Goal: Task Accomplishment & Management: Manage account settings

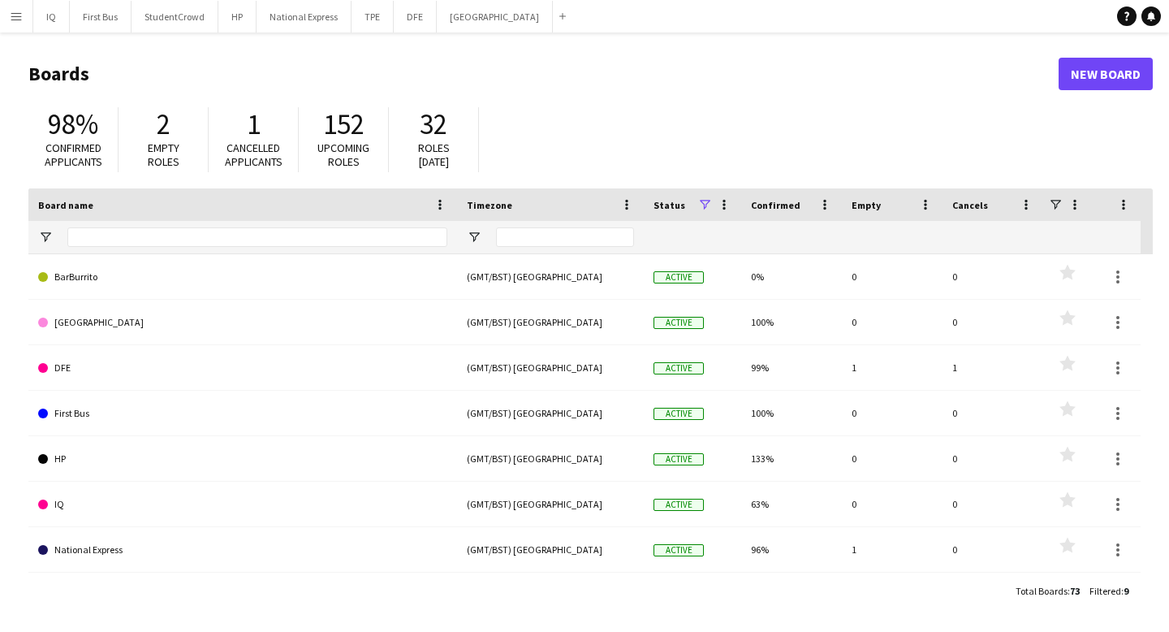
click at [17, 19] on app-icon "Menu" at bounding box center [16, 16] width 13 height 13
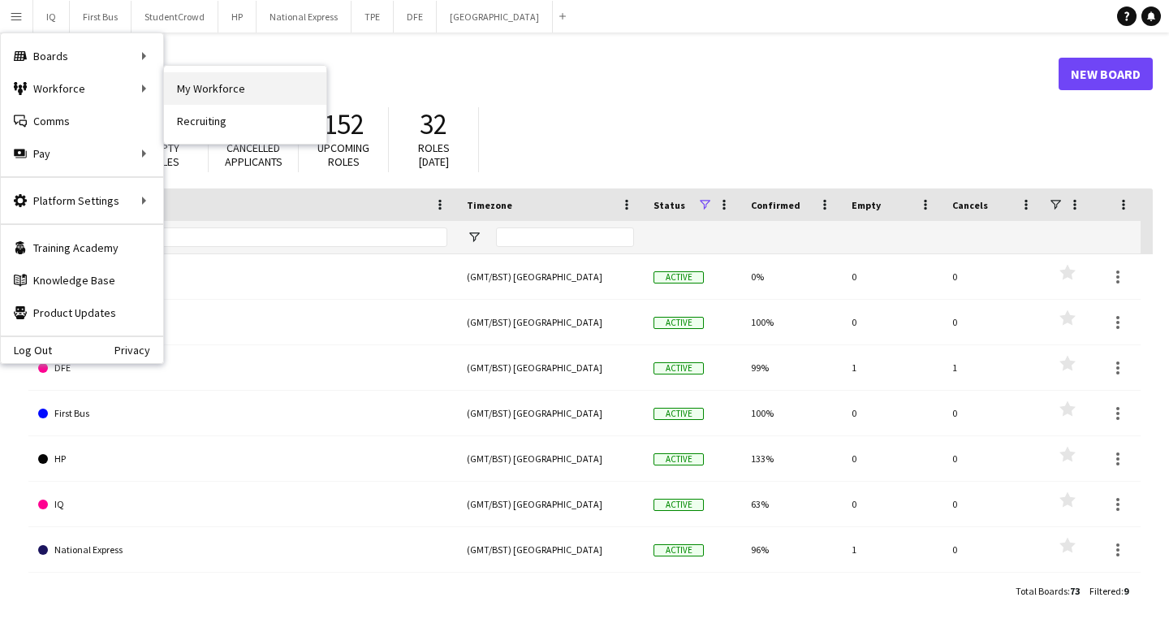
click at [202, 95] on link "My Workforce" at bounding box center [245, 88] width 162 height 32
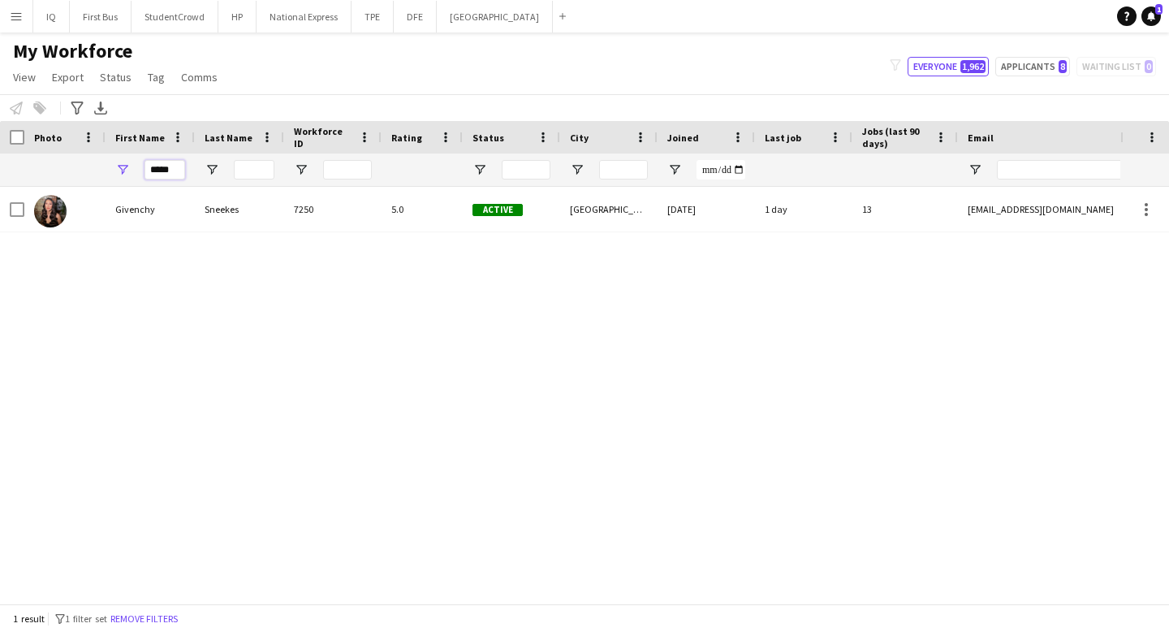
click at [166, 169] on input "*****" at bounding box center [165, 169] width 41 height 19
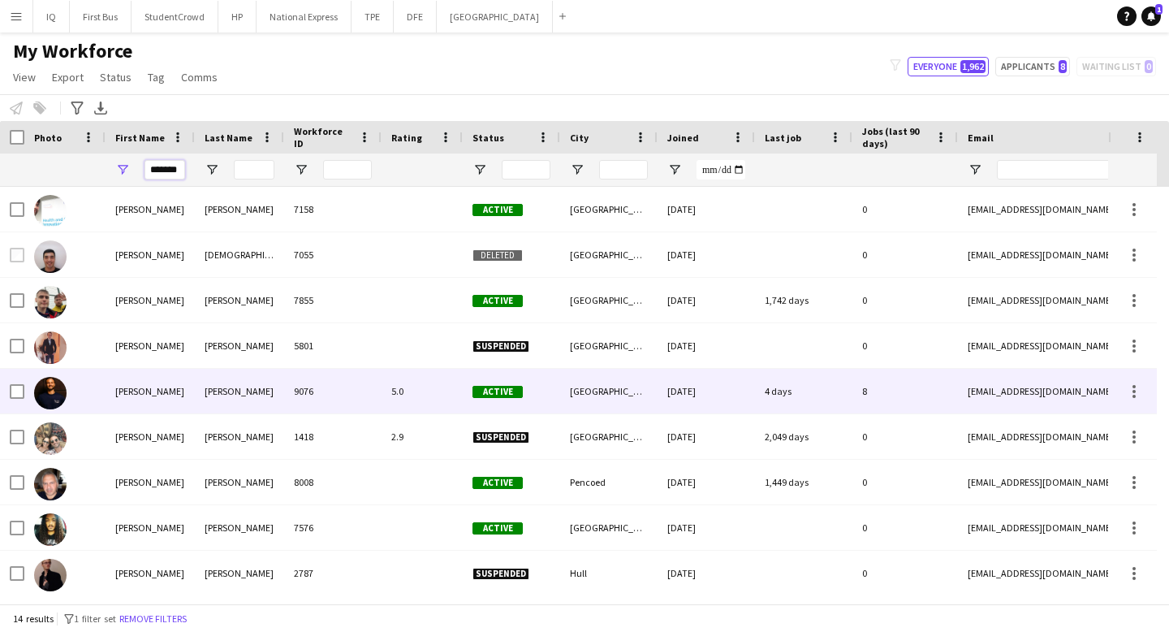
type input "*******"
click at [234, 401] on div "newman" at bounding box center [239, 391] width 89 height 45
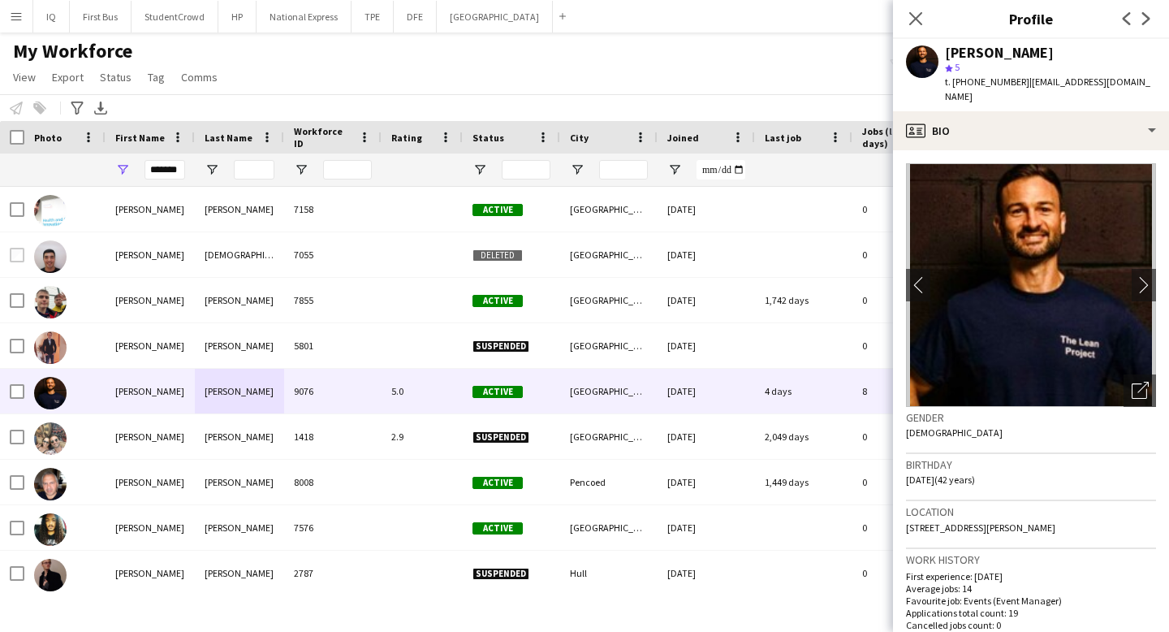
drag, startPoint x: 1117, startPoint y: 527, endPoint x: 904, endPoint y: 527, distance: 213.5
click at [904, 527] on app-crew-profile-bio "chevron-left chevron-right Open photos pop-in Gender Male Birthday 23-08-1983 (…" at bounding box center [1031, 390] width 276 height 481
copy span "PO1 5AU, 200 Walmer Road, Portsmouth, PO1 5AU"
click at [910, 15] on icon "Close pop-in" at bounding box center [915, 18] width 15 height 15
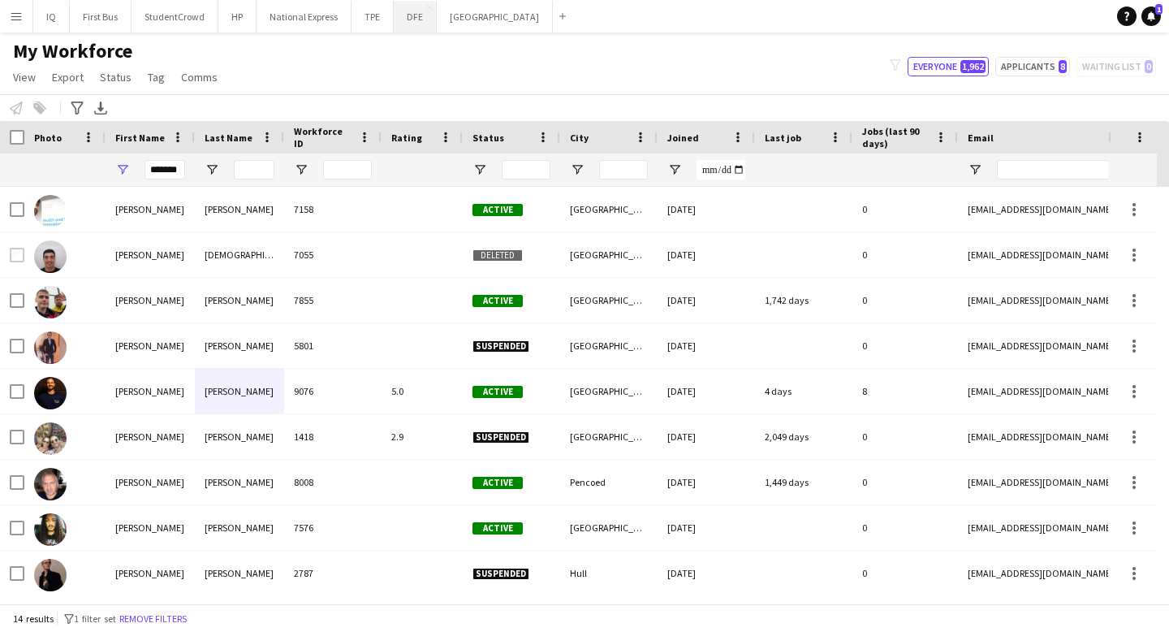
click at [413, 16] on button "DFE Close" at bounding box center [415, 17] width 43 height 32
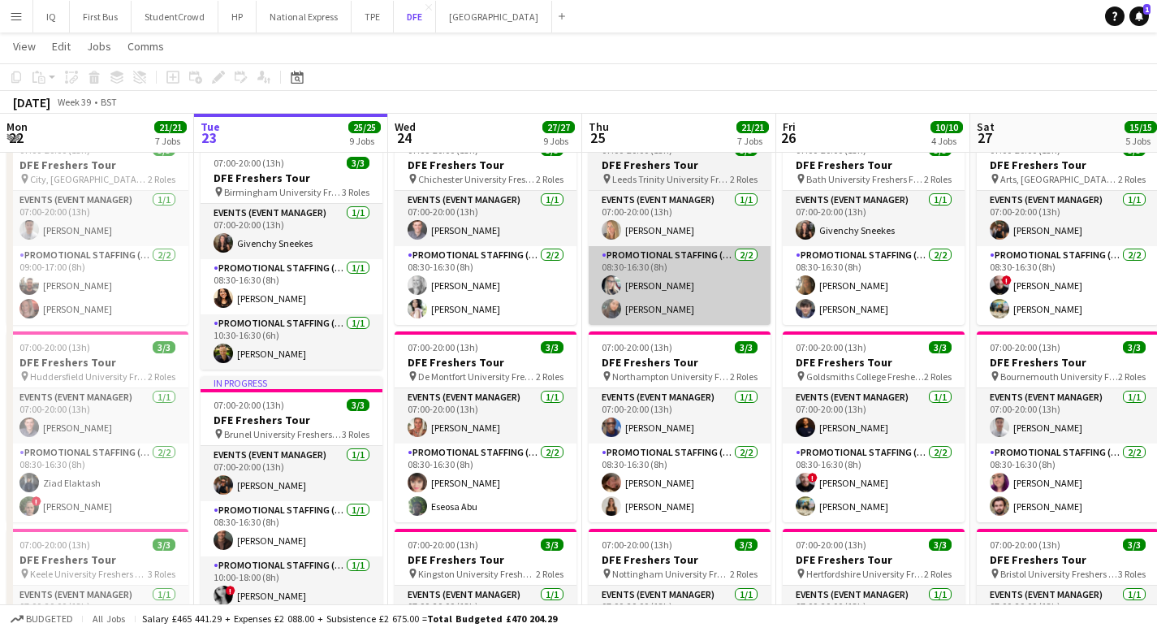
scroll to position [63, 0]
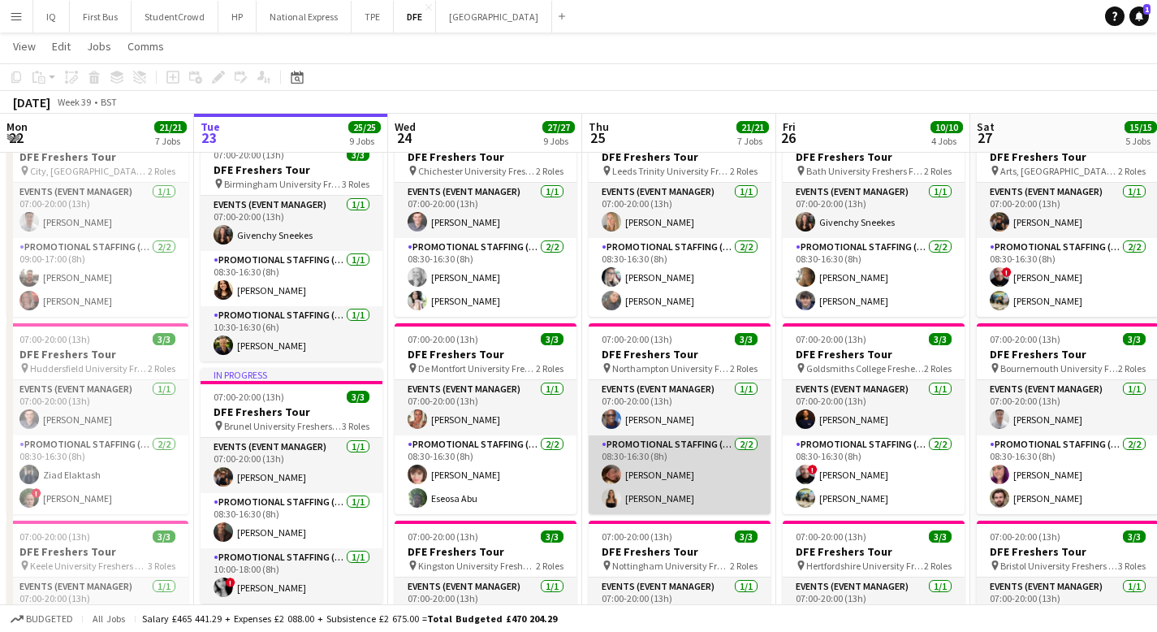
click at [654, 496] on app-card-role "Promotional Staffing (Brand Ambassadors) 2/2 08:30-16:30 (8h) Ella Marchi CHLOE…" at bounding box center [680, 474] width 182 height 79
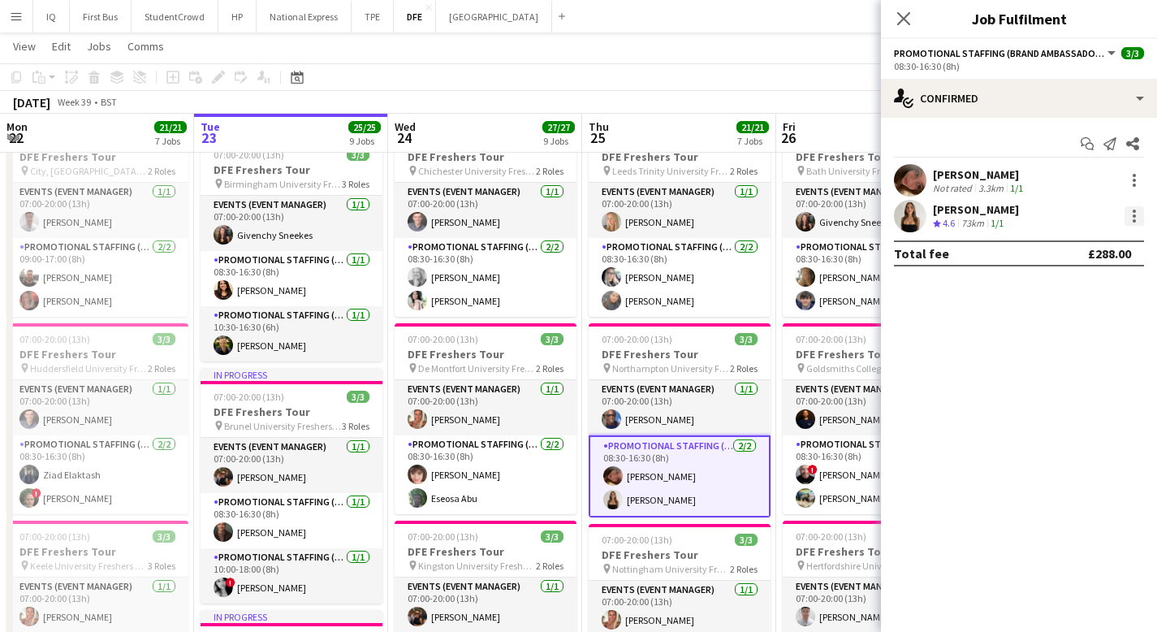
click at [1135, 214] on div at bounding box center [1134, 215] width 3 height 3
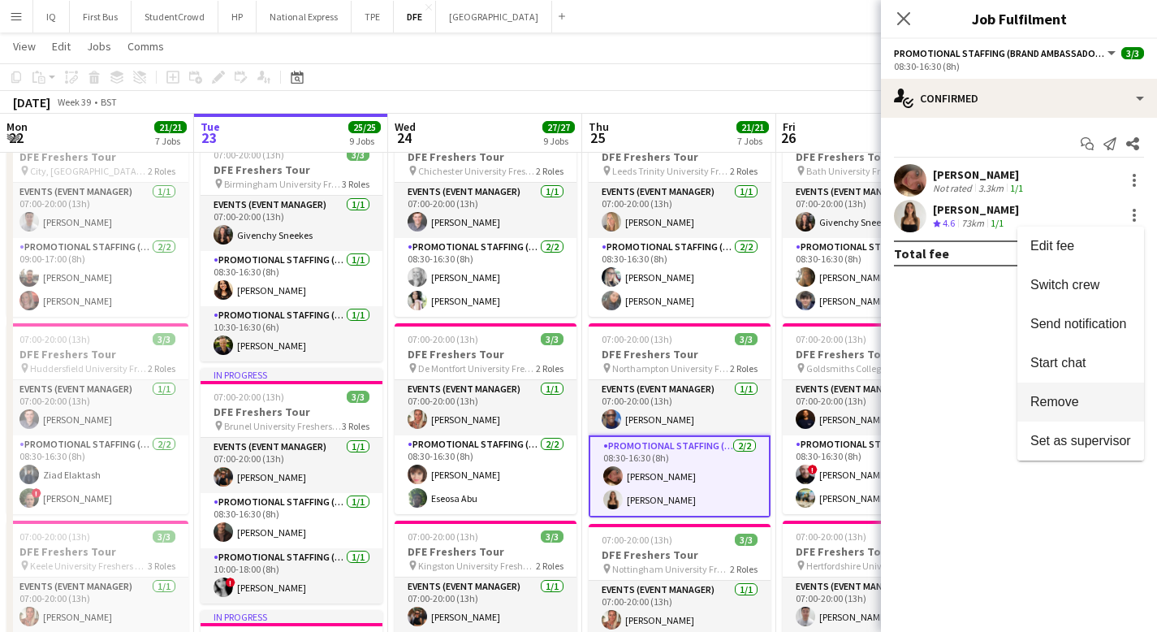
click at [1073, 405] on span "Remove" at bounding box center [1054, 402] width 49 height 14
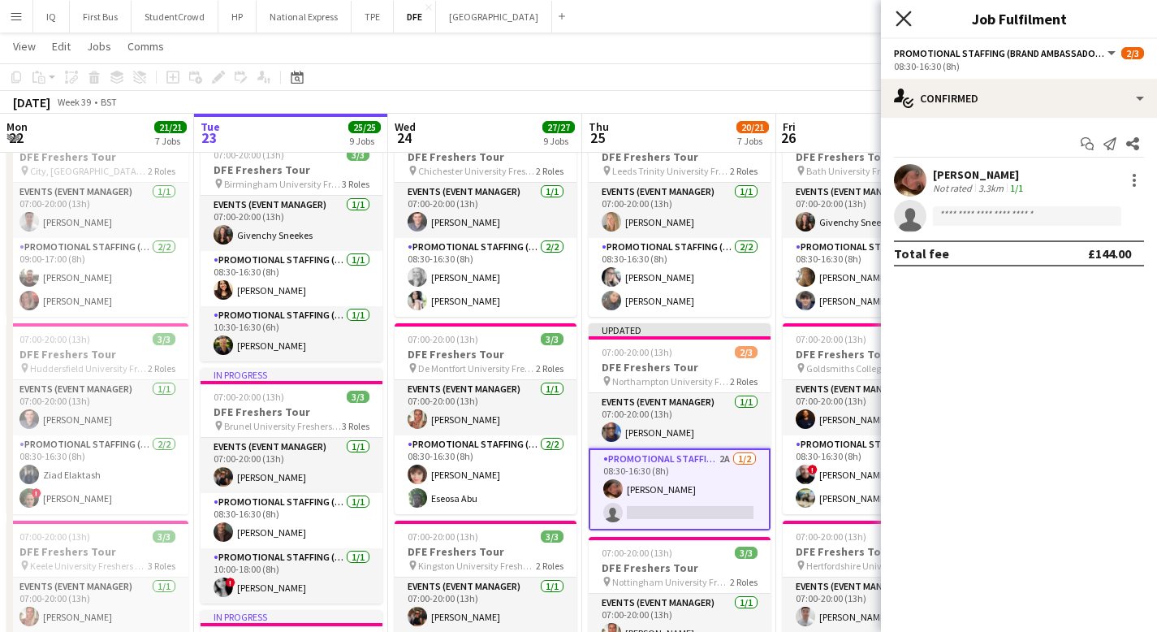
click at [906, 19] on icon "Close pop-in" at bounding box center [902, 18] width 15 height 15
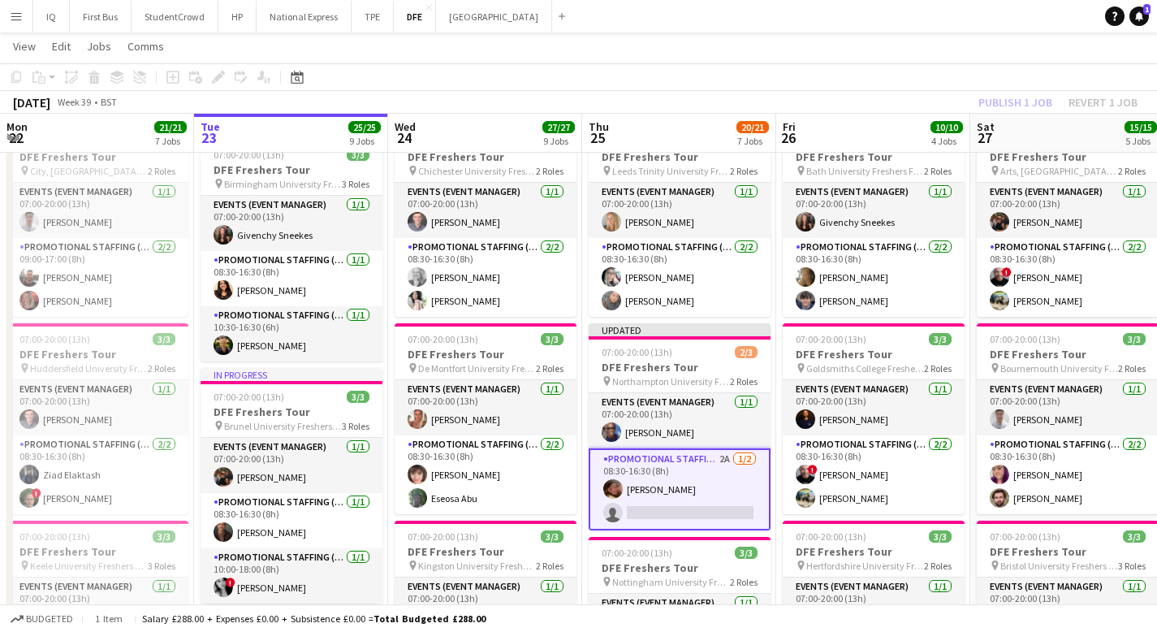
click at [856, 46] on app-page-menu "View Day view expanded Day view collapsed Month view Date picker Jump to today …" at bounding box center [578, 47] width 1157 height 31
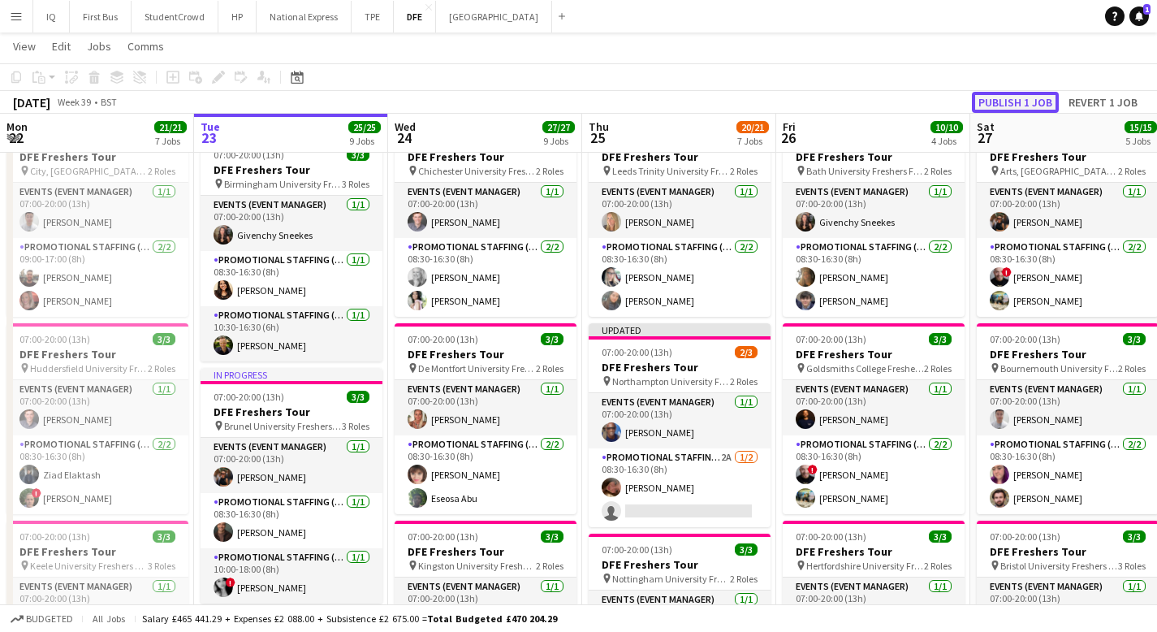
click at [1042, 105] on button "Publish 1 job" at bounding box center [1015, 102] width 87 height 21
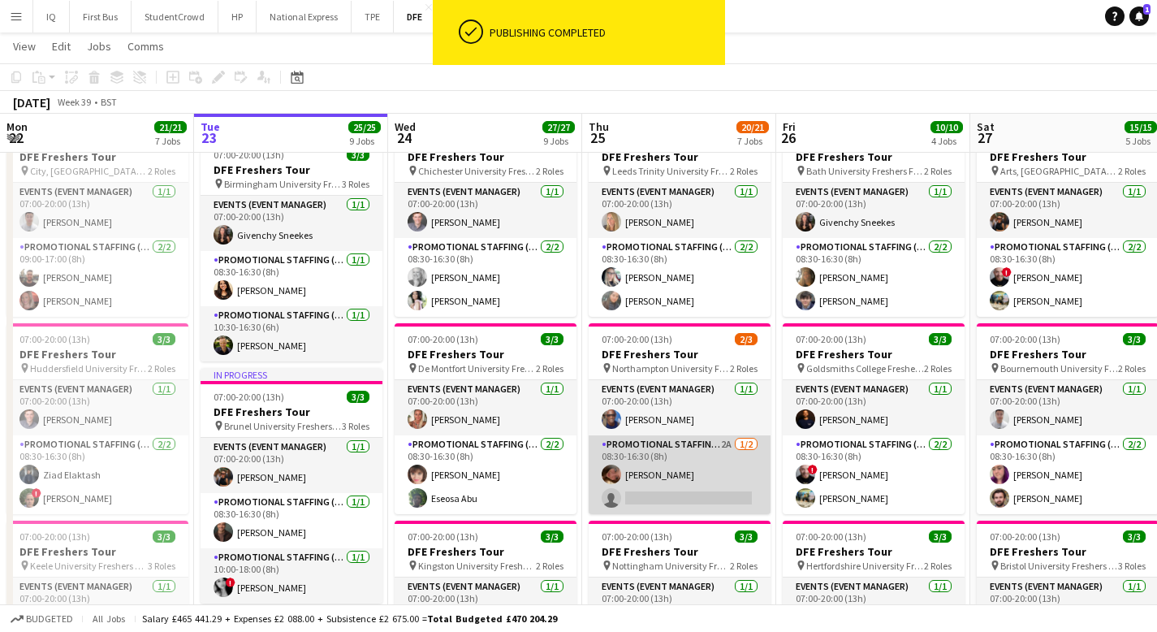
click at [668, 495] on app-card-role "Promotional Staffing (Brand Ambassadors) 2A [DATE] 08:30-16:30 (8h) [PERSON_NAM…" at bounding box center [680, 474] width 182 height 79
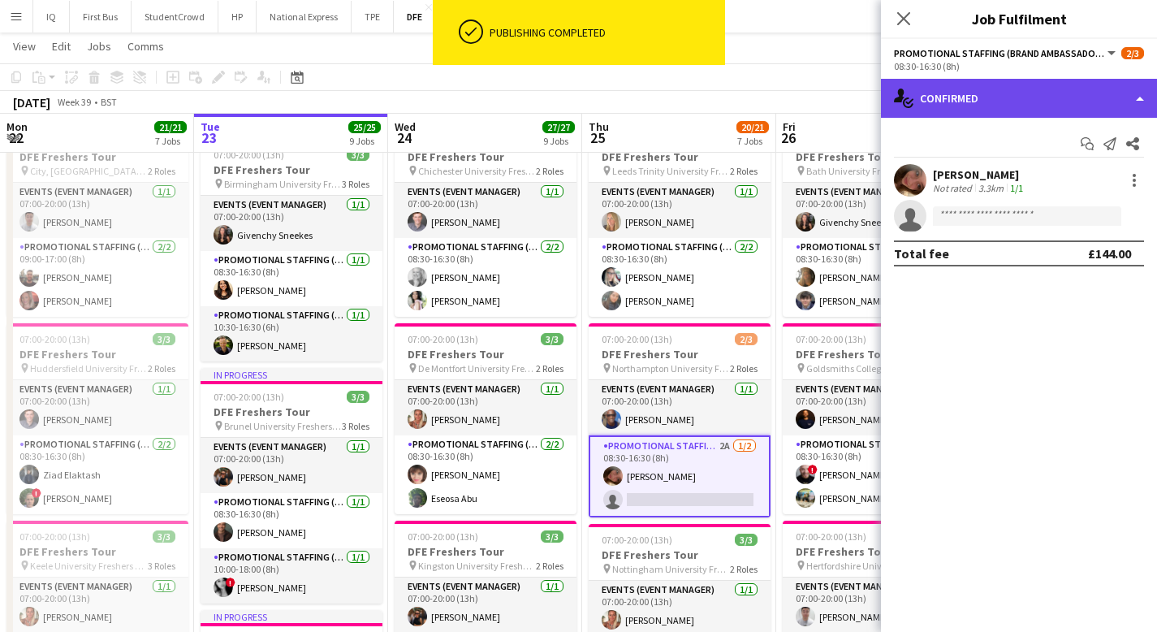
click at [955, 106] on div "single-neutral-actions-check-2 Confirmed" at bounding box center [1019, 98] width 276 height 39
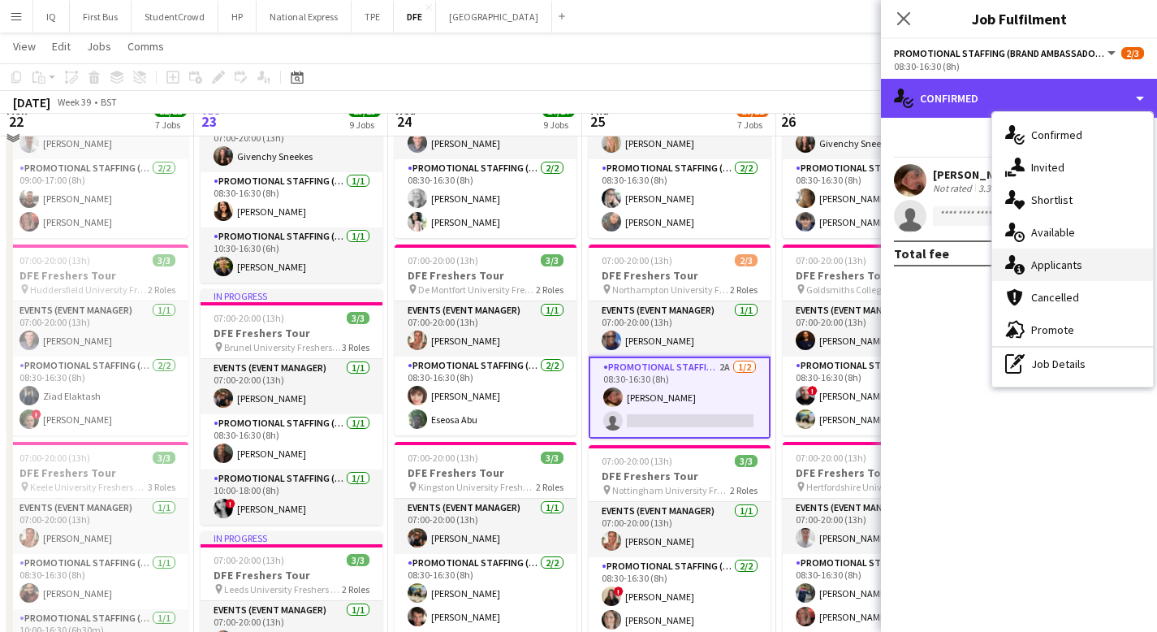
scroll to position [145, 0]
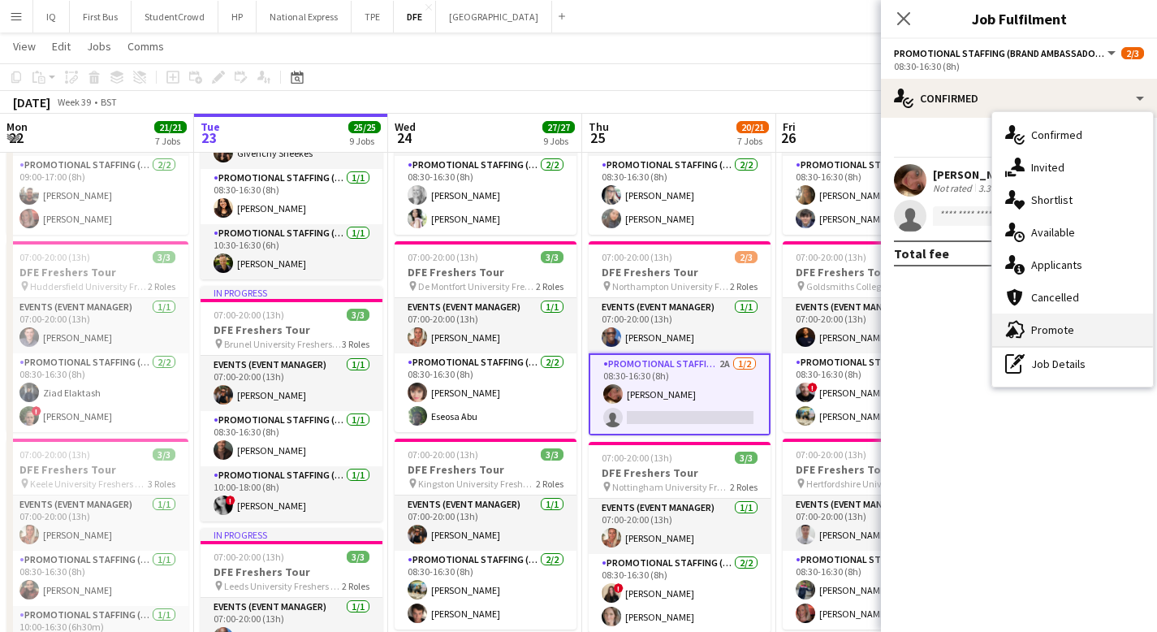
click at [1051, 334] on span "Promote" at bounding box center [1052, 329] width 43 height 15
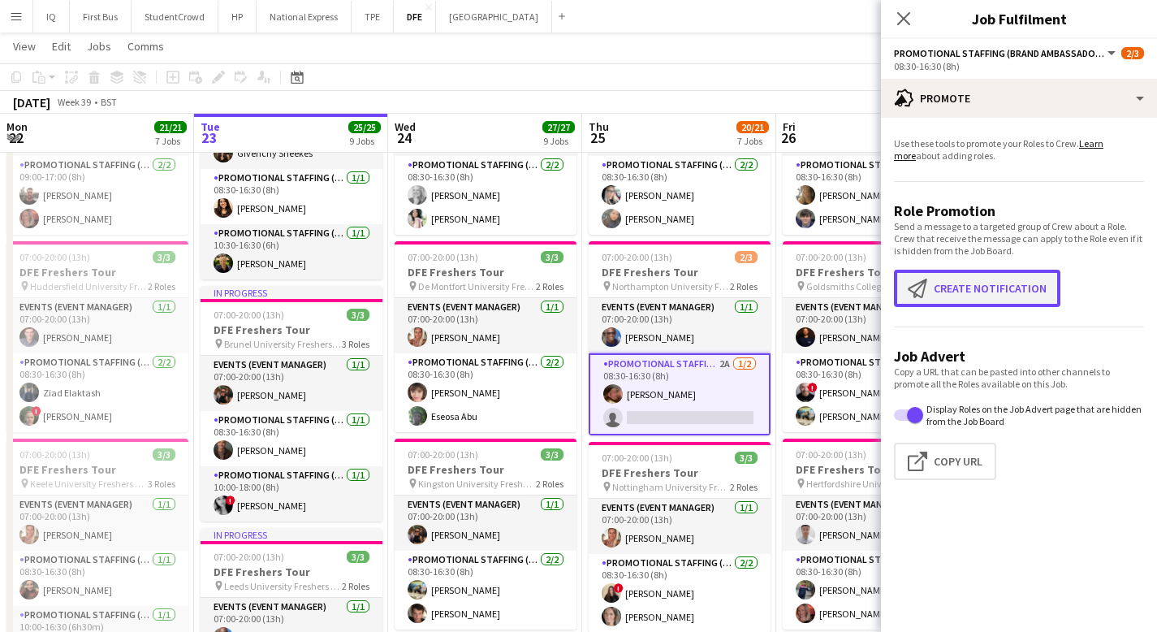
click at [955, 292] on button "Create notification Create notification" at bounding box center [977, 288] width 166 height 37
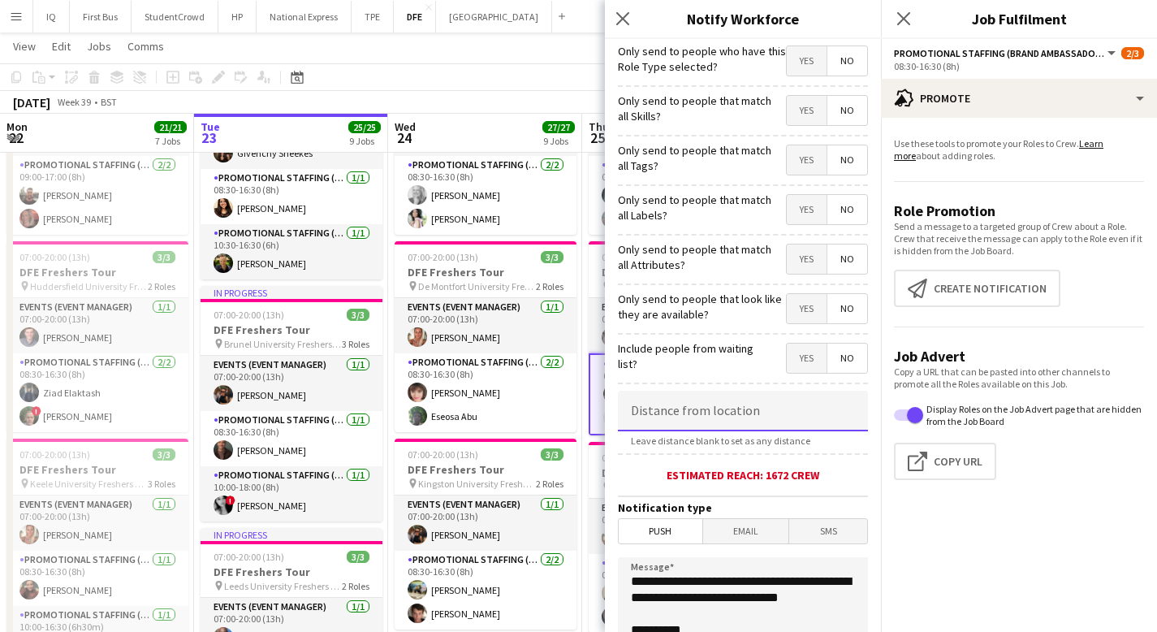
click at [714, 419] on input at bounding box center [743, 410] width 250 height 41
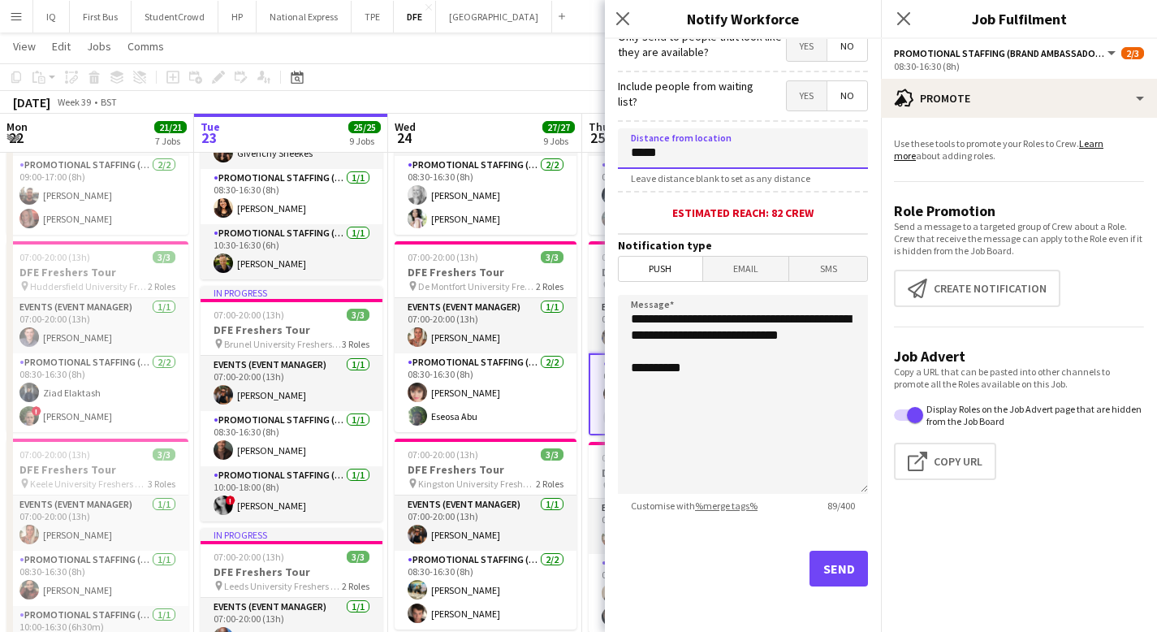
type input "*****"
click at [816, 568] on button "Send" at bounding box center [838, 568] width 58 height 36
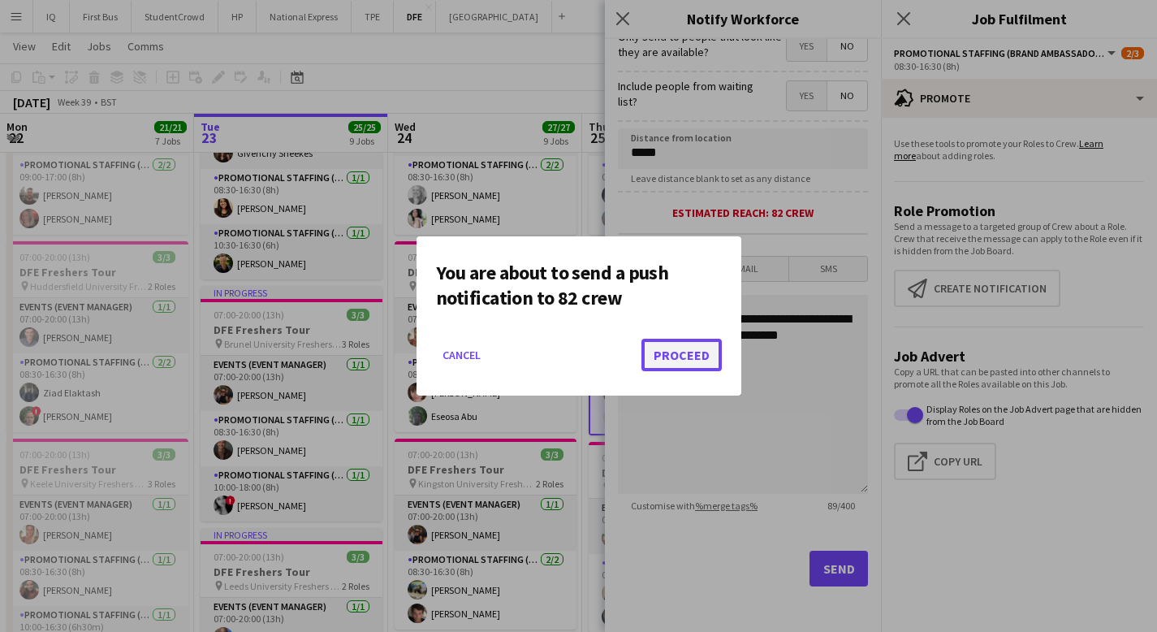
click at [688, 363] on button "Proceed" at bounding box center [681, 355] width 80 height 32
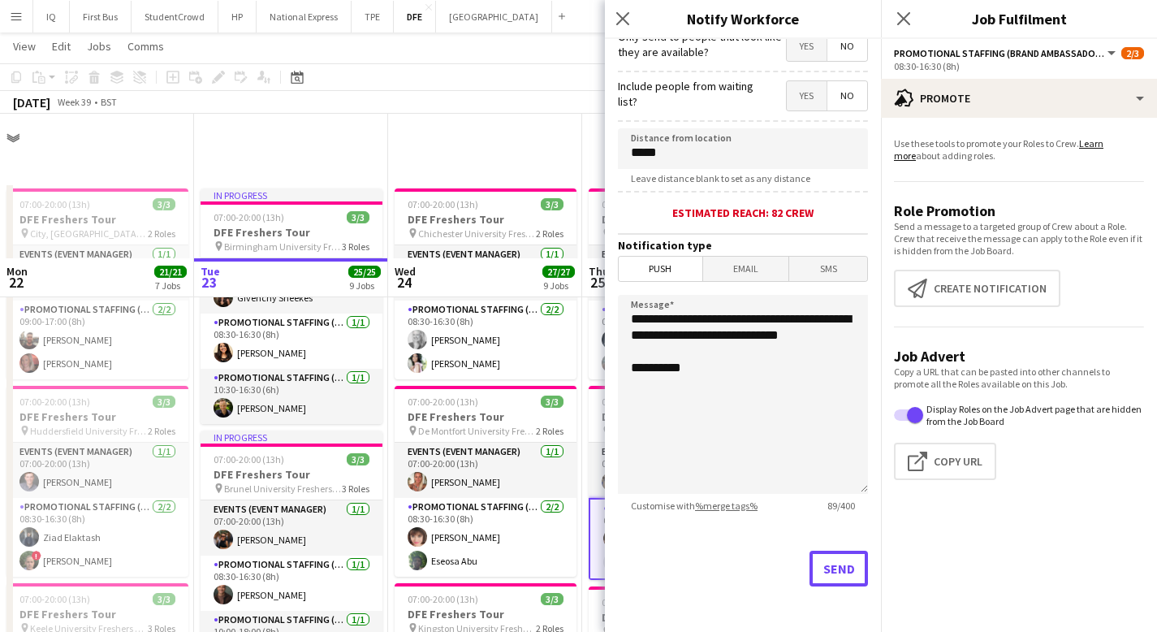
scroll to position [145, 0]
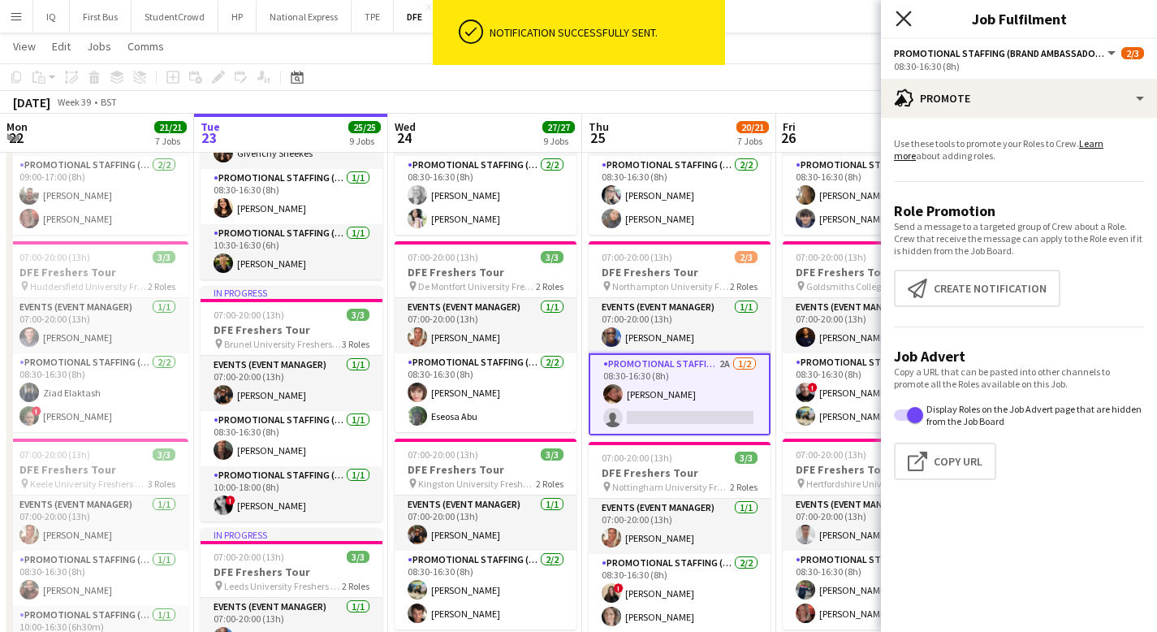
click at [898, 18] on icon "Close pop-in" at bounding box center [902, 18] width 15 height 15
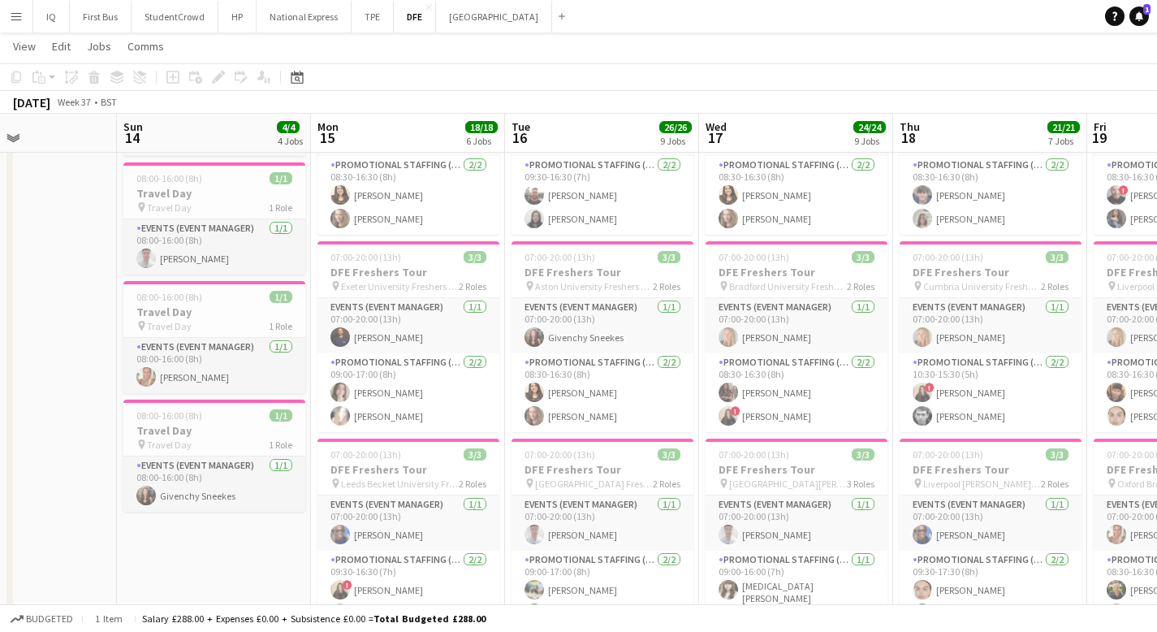
scroll to position [0, 465]
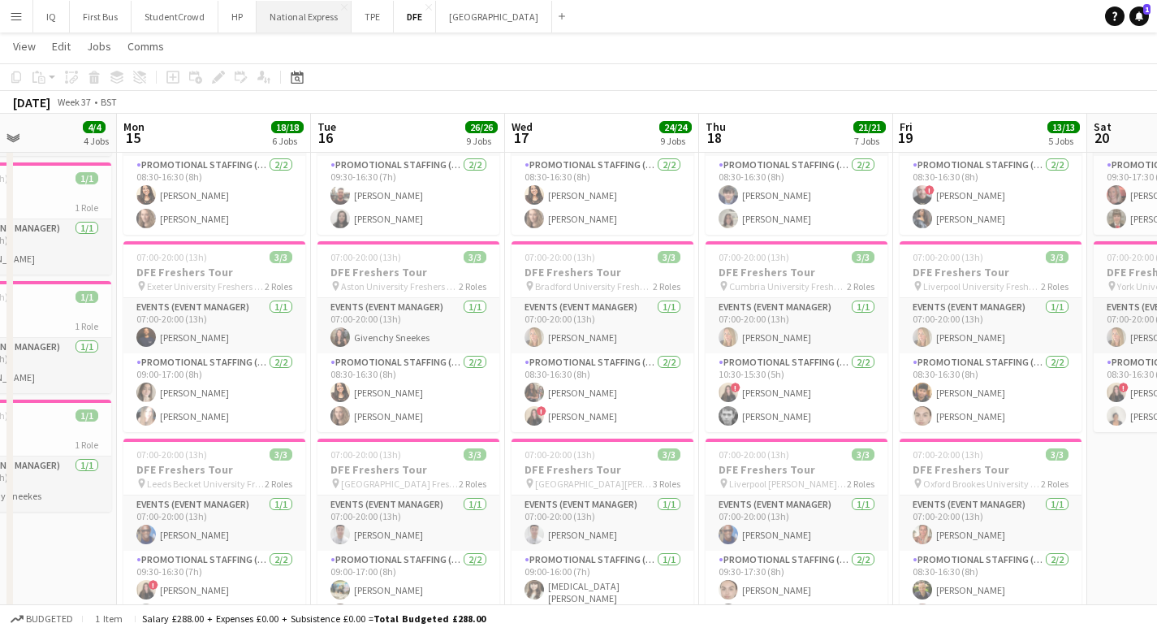
click at [313, 20] on button "National Express Close" at bounding box center [304, 17] width 95 height 32
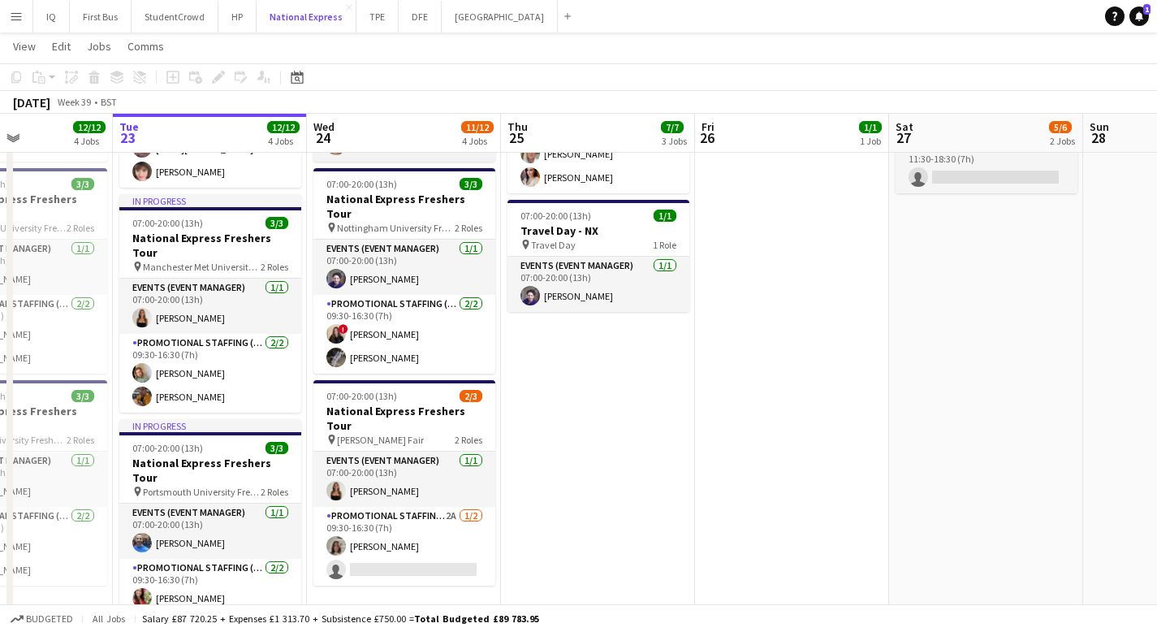
scroll to position [448, 0]
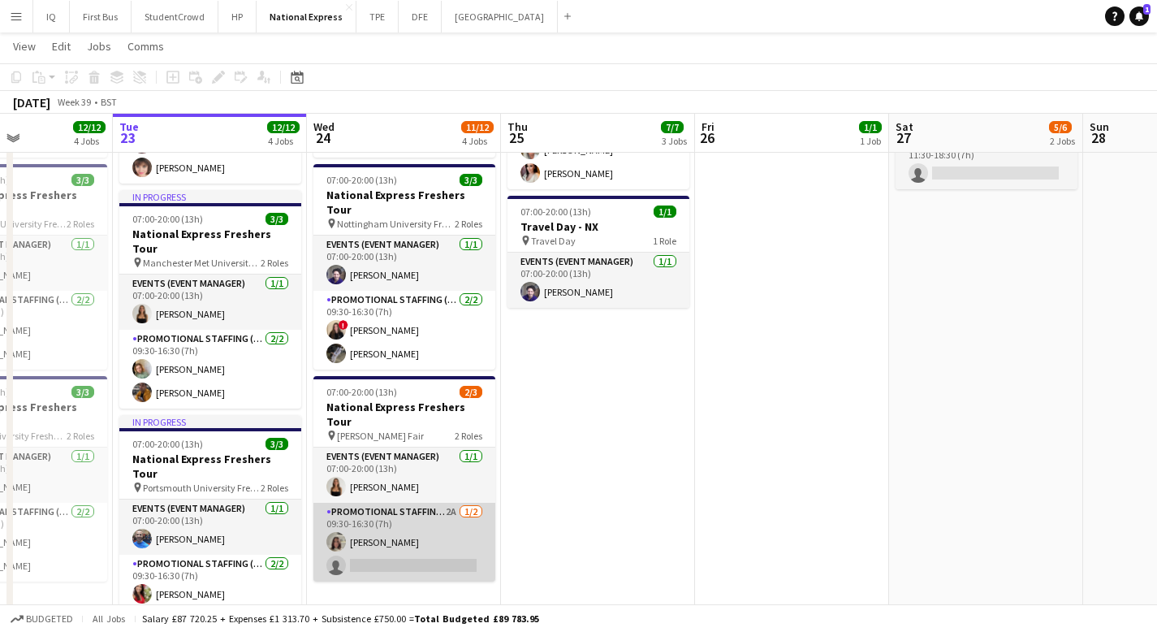
click at [399, 505] on app-card-role "Promotional Staffing (Brand Ambassadors) 2A [DATE] 09:30-16:30 (7h) [PERSON_NAM…" at bounding box center [404, 542] width 182 height 79
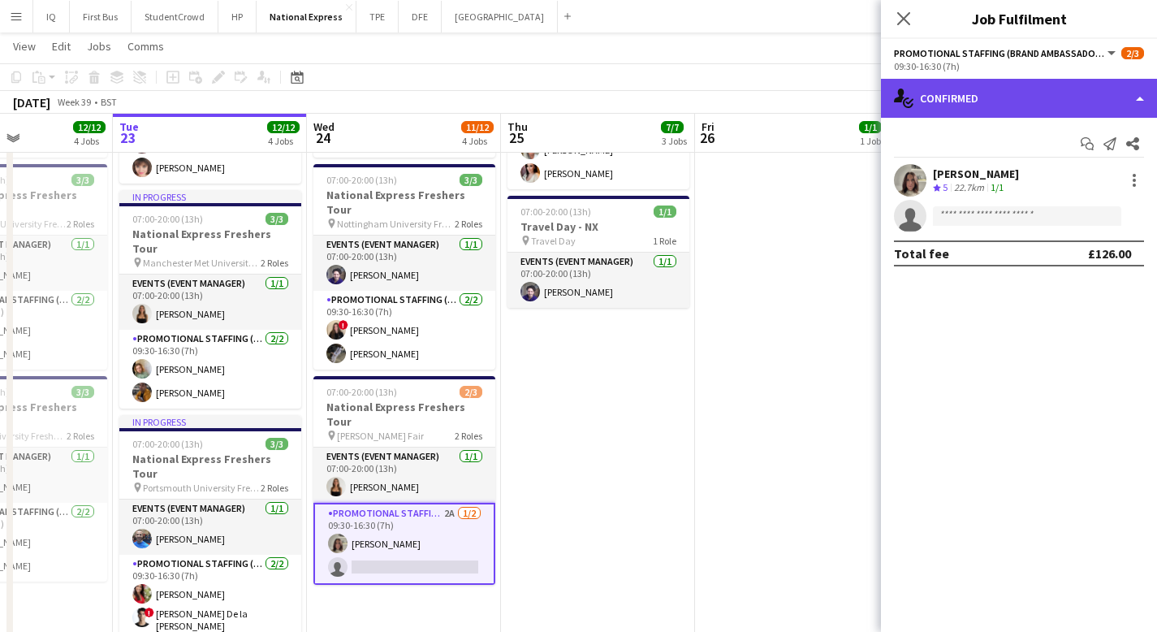
click at [1013, 108] on div "single-neutral-actions-check-2 Confirmed" at bounding box center [1019, 98] width 276 height 39
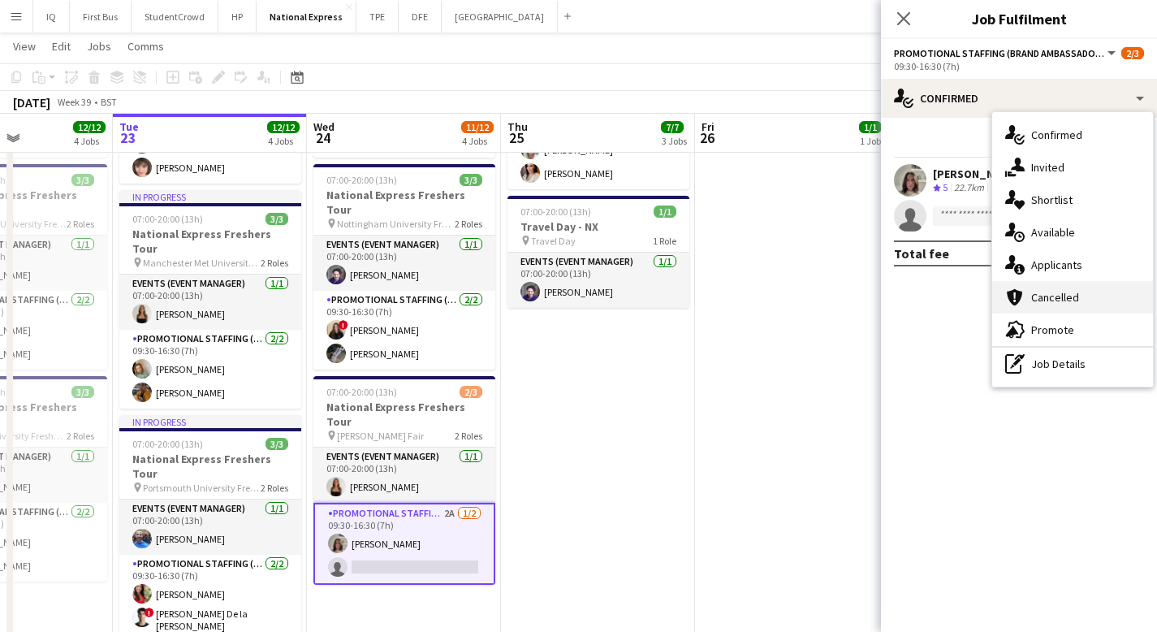
click at [1082, 296] on div "cancellation Cancelled" at bounding box center [1072, 297] width 161 height 32
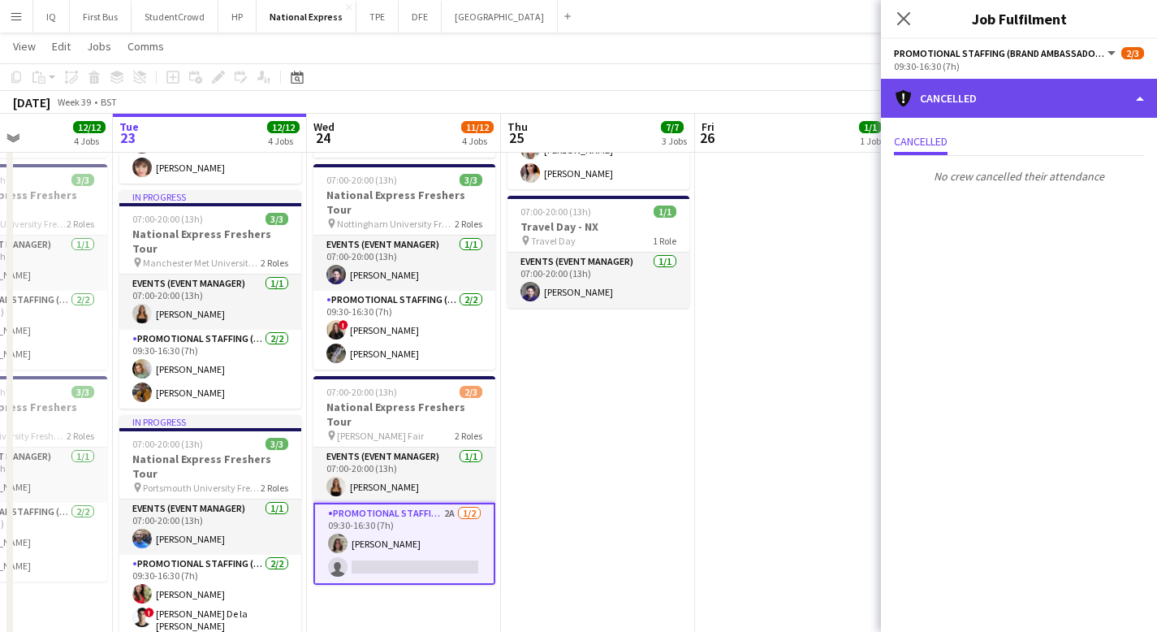
click at [957, 97] on div "cancellation Cancelled" at bounding box center [1019, 98] width 276 height 39
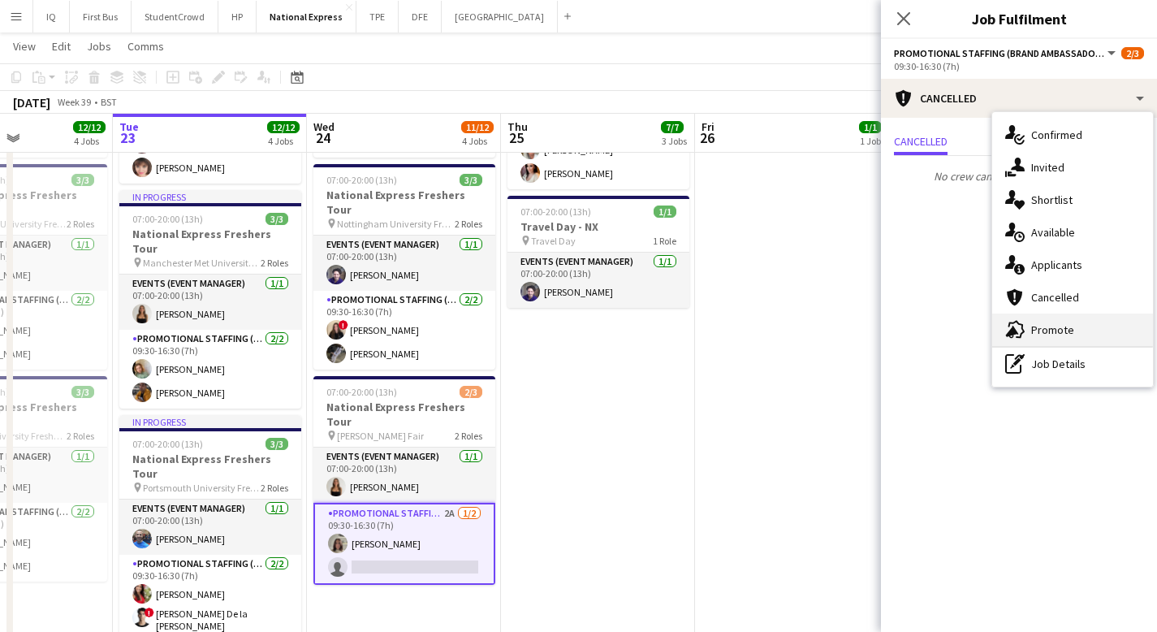
click at [1055, 332] on span "Promote" at bounding box center [1052, 329] width 43 height 15
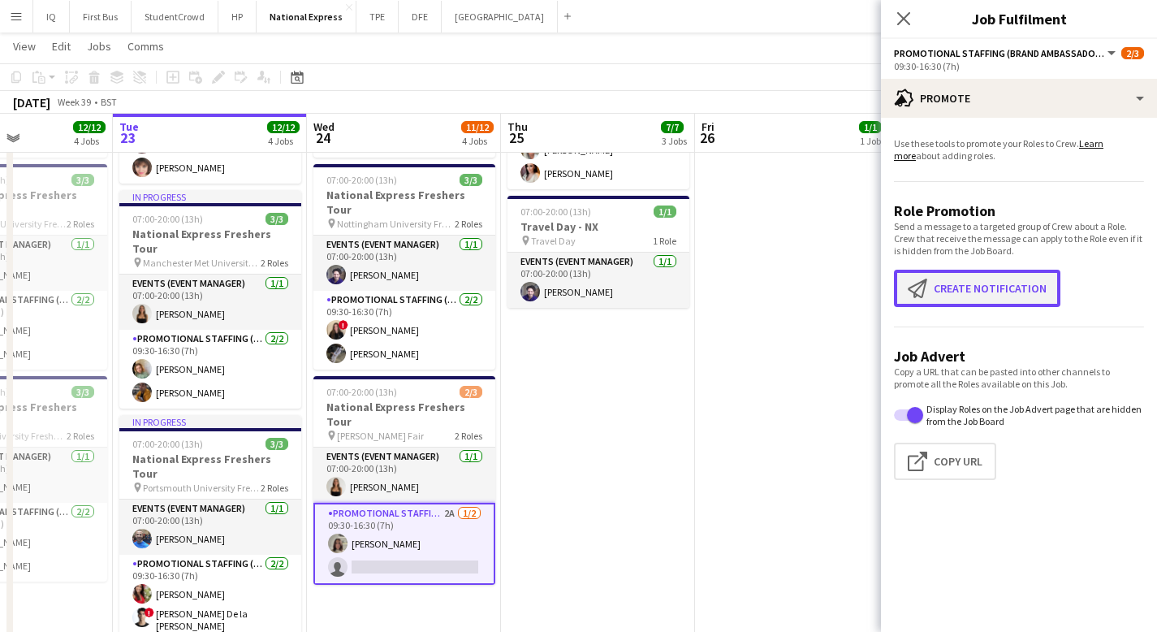
click at [954, 296] on button "Create notification Create notification" at bounding box center [977, 288] width 166 height 37
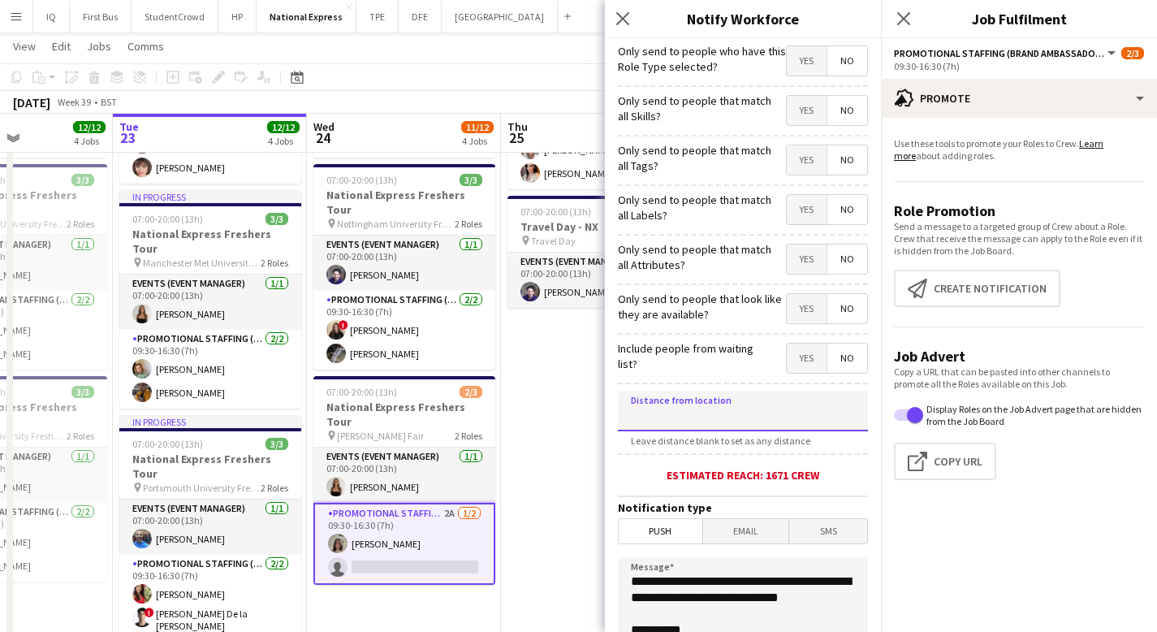
click at [714, 413] on input at bounding box center [743, 410] width 250 height 41
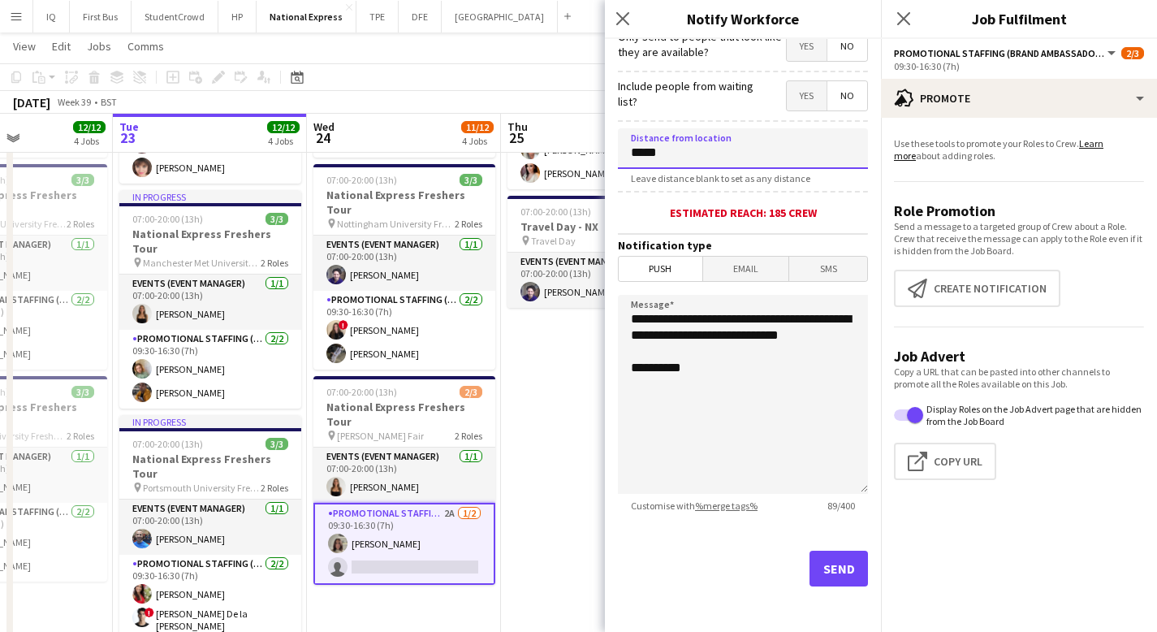
type input "*****"
click at [823, 567] on button "Send" at bounding box center [838, 568] width 58 height 36
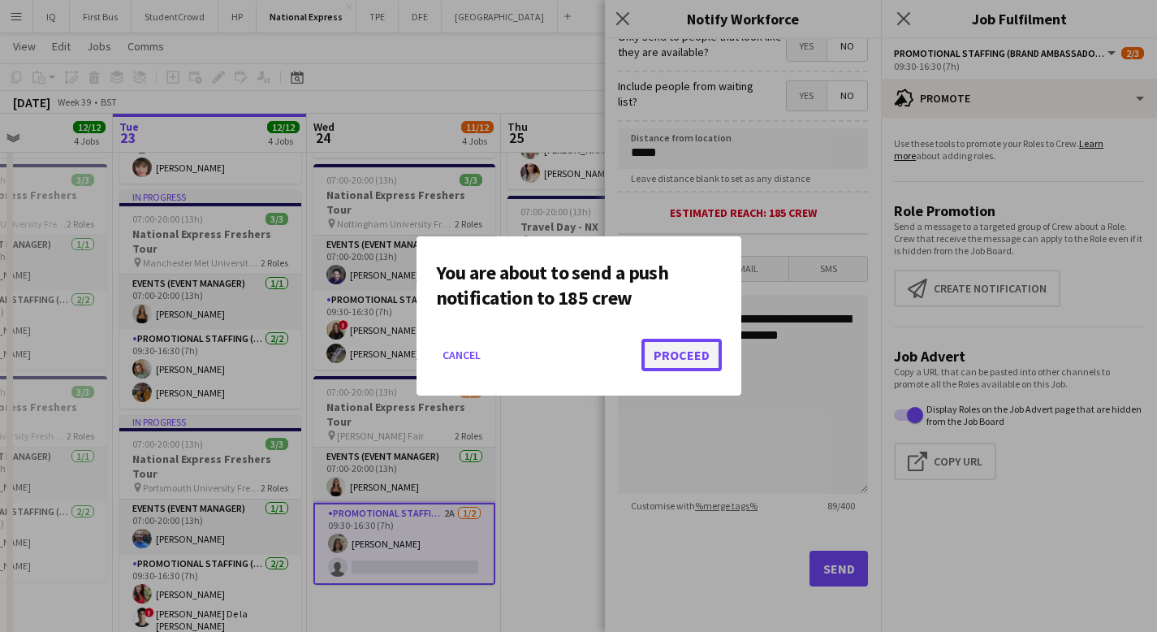
click at [706, 356] on button "Proceed" at bounding box center [681, 355] width 80 height 32
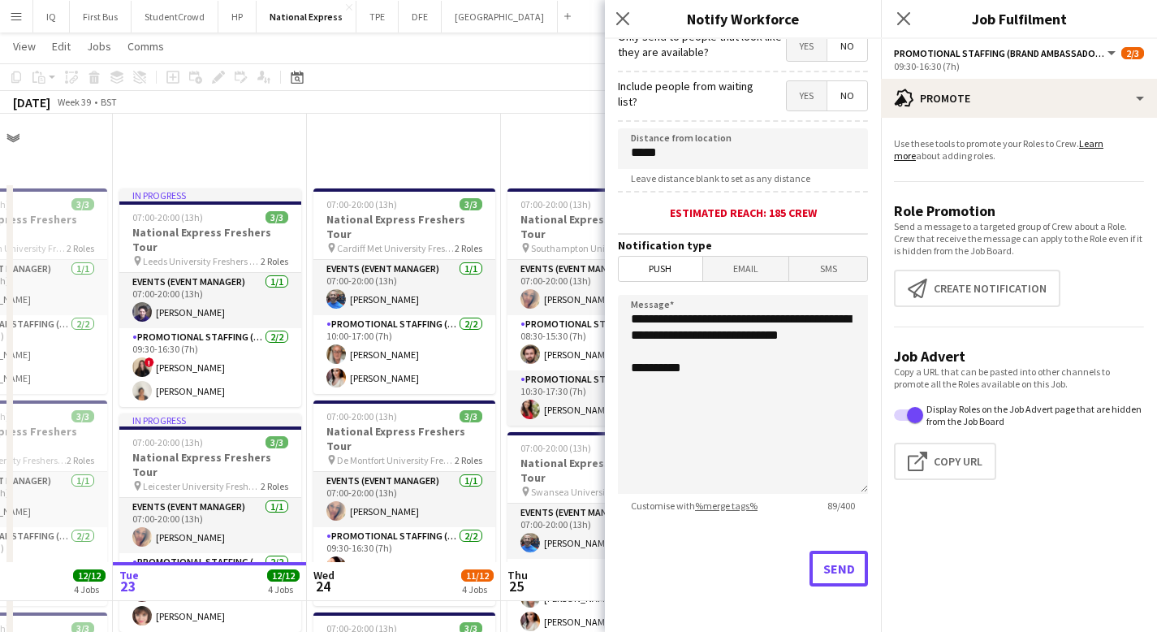
scroll to position [448, 0]
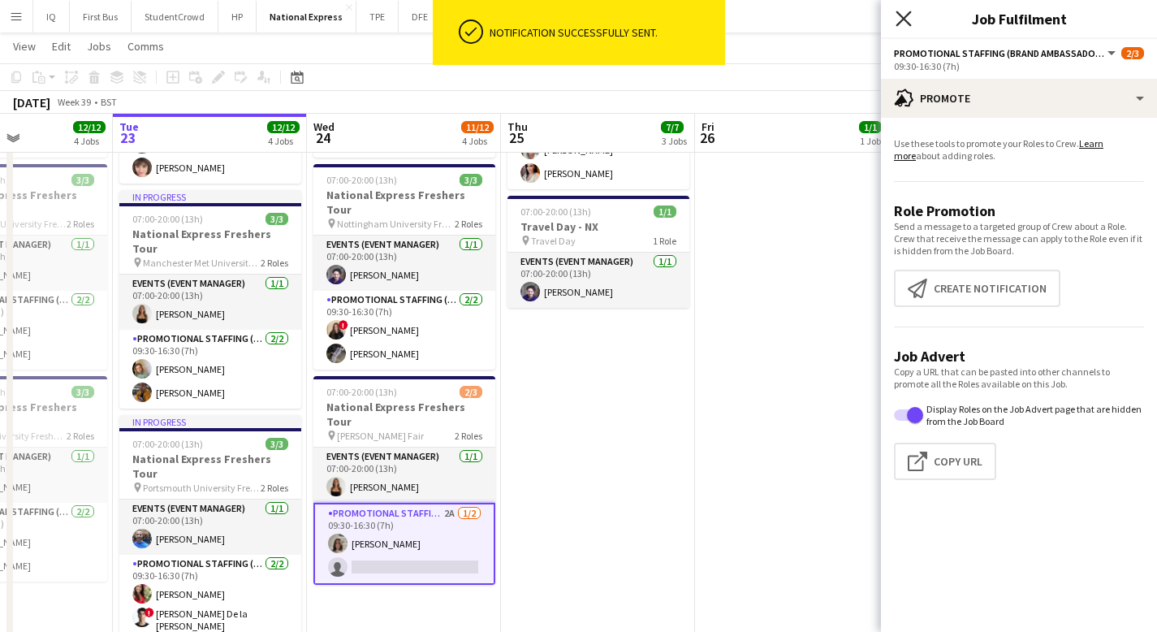
click at [904, 23] on icon "Close pop-in" at bounding box center [902, 18] width 15 height 15
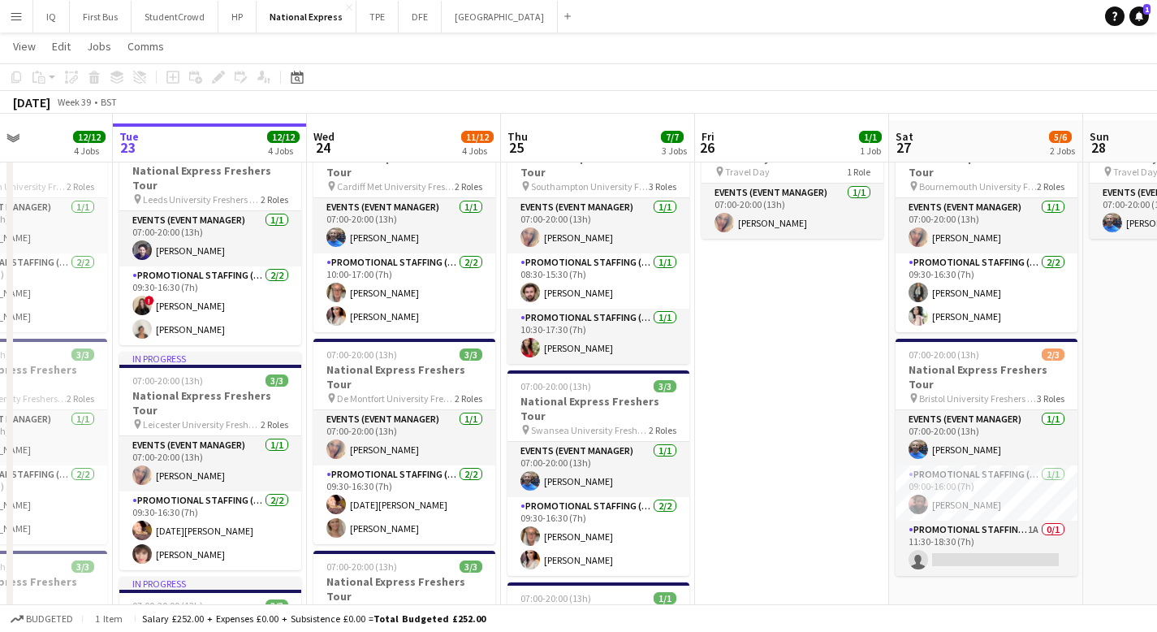
scroll to position [92, 0]
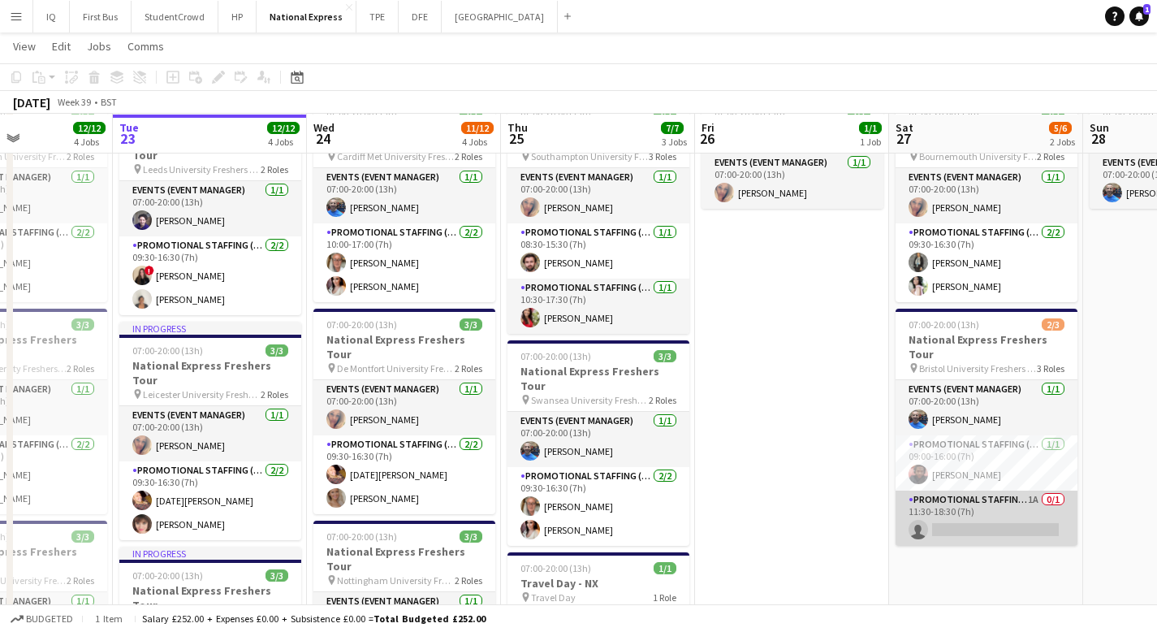
click at [969, 490] on app-card-role "Promotional Staffing (Brand Ambassadors) 1A 0/1 11:30-18:30 (7h) single-neutral…" at bounding box center [986, 517] width 182 height 55
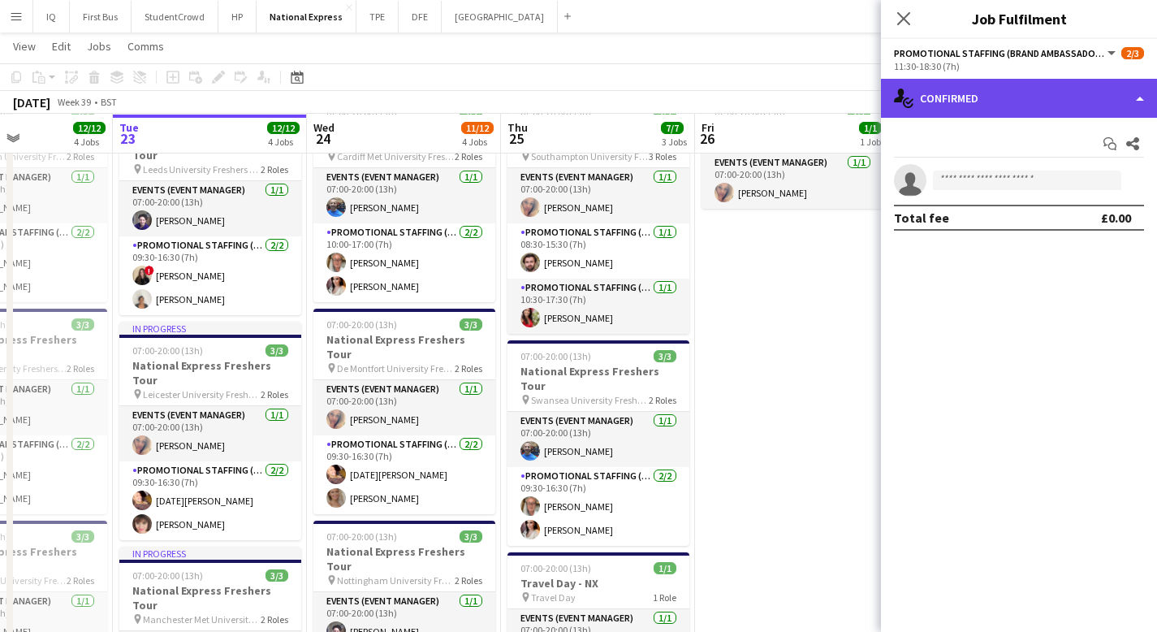
click at [976, 98] on div "single-neutral-actions-check-2 Confirmed" at bounding box center [1019, 98] width 276 height 39
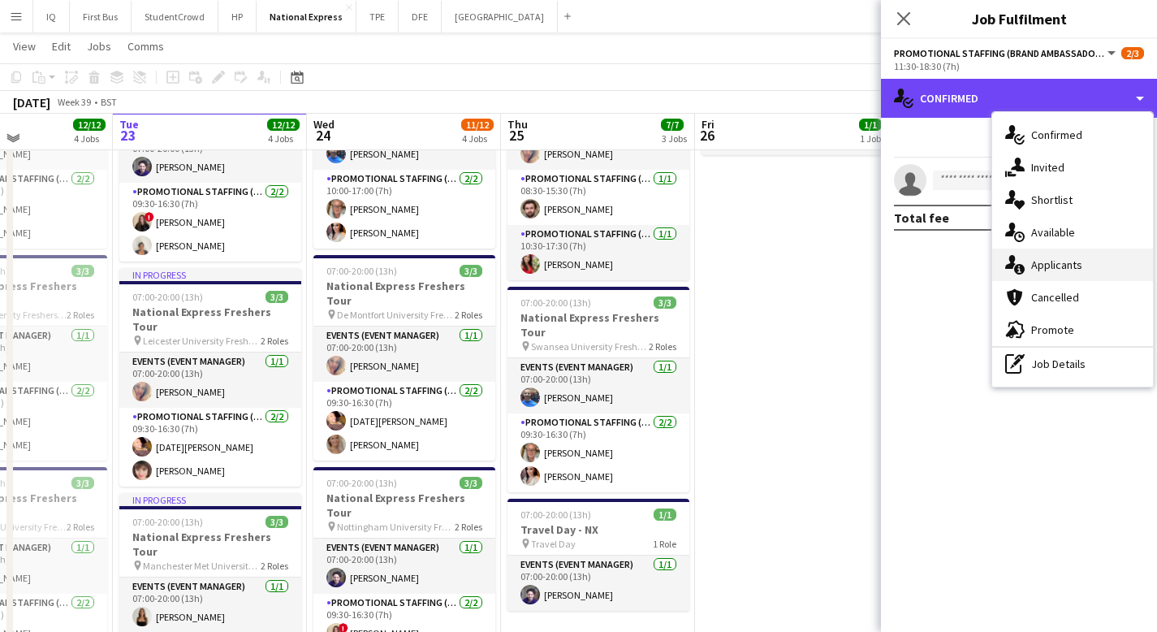
scroll to position [148, 0]
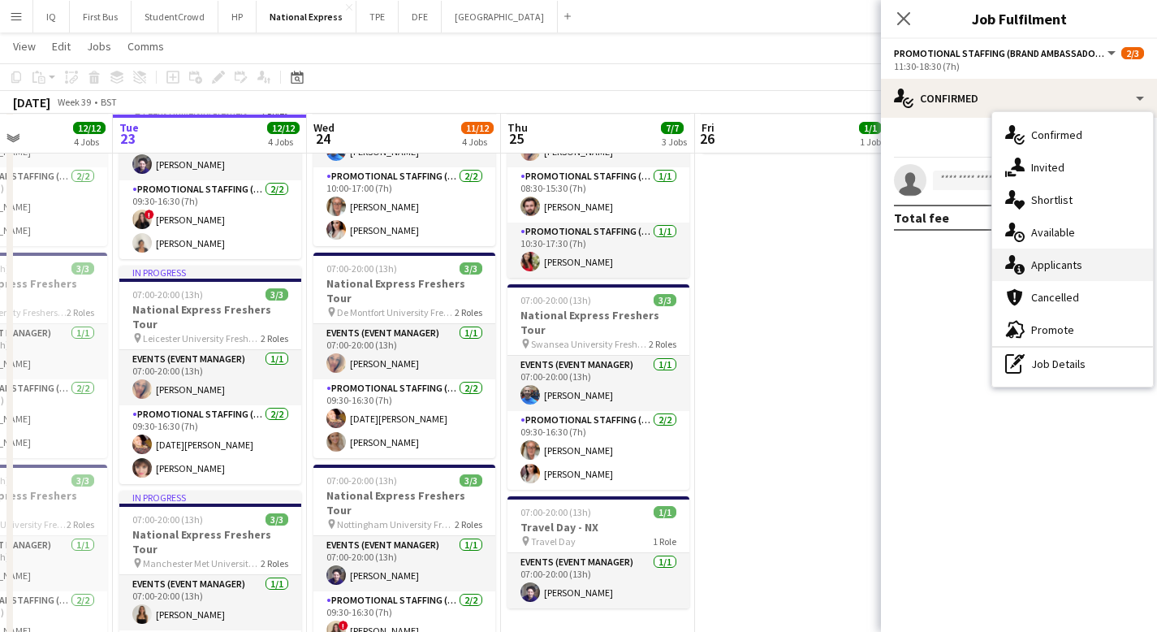
click at [1052, 265] on span "Applicants" at bounding box center [1056, 264] width 51 height 15
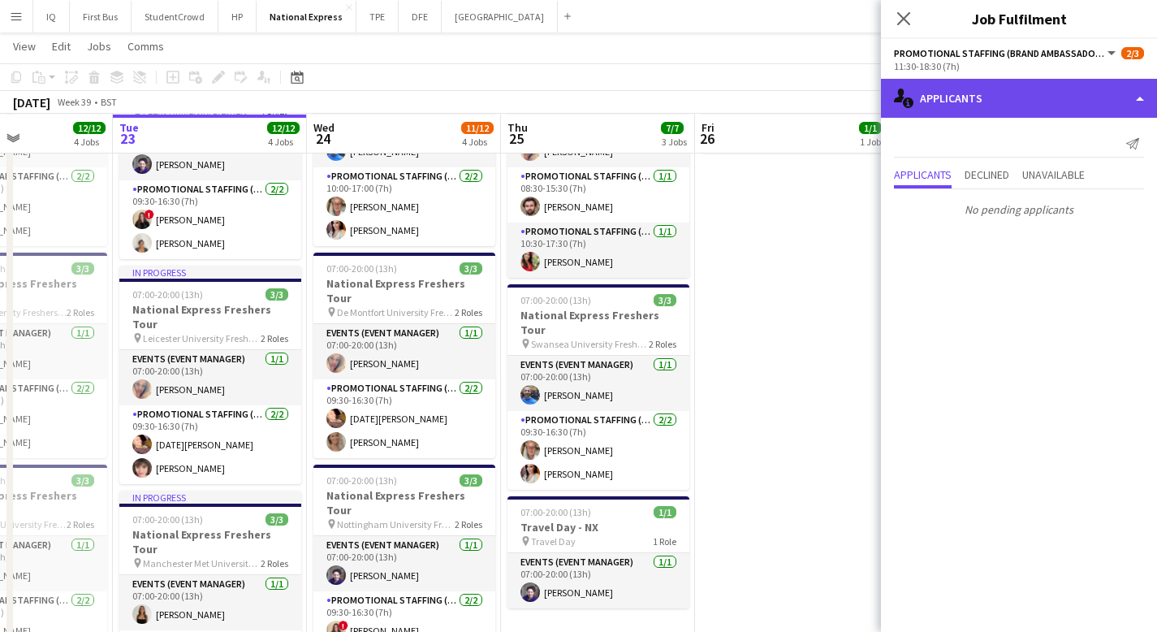
click at [1010, 102] on div "single-neutral-actions-information Applicants" at bounding box center [1019, 98] width 276 height 39
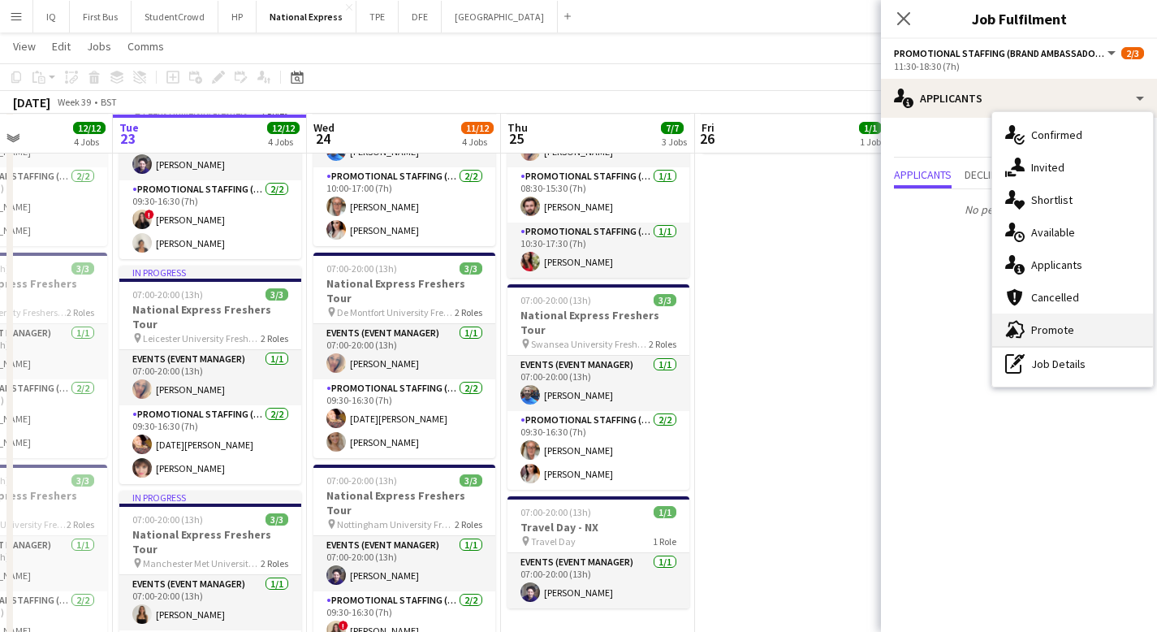
click at [1042, 333] on span "Promote" at bounding box center [1052, 329] width 43 height 15
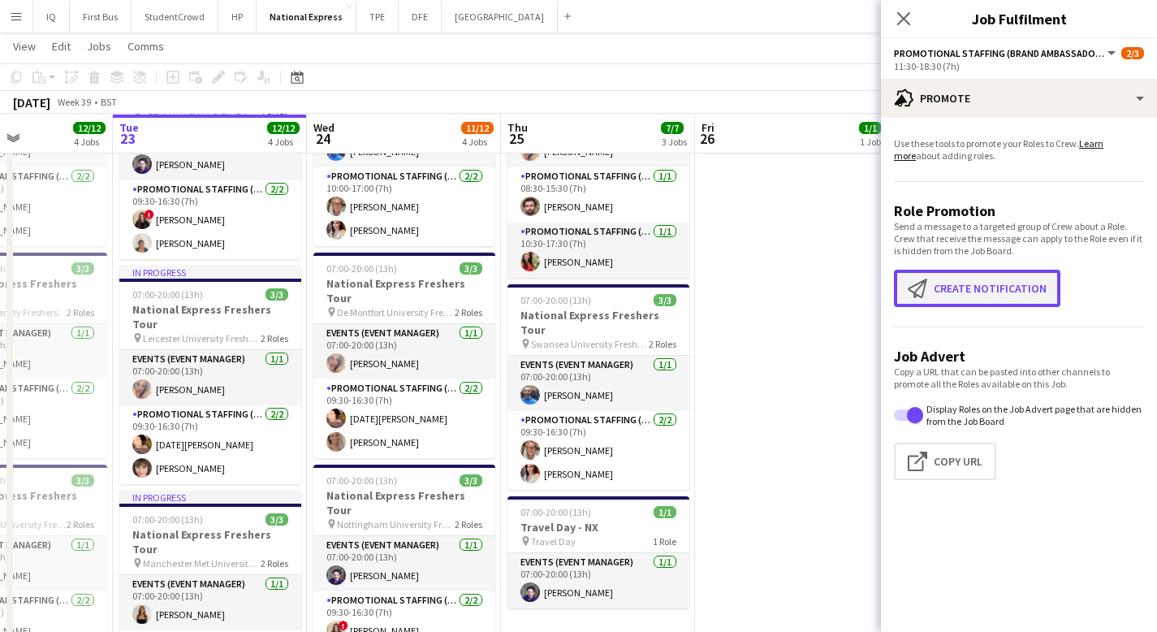
click at [973, 301] on button "Create notification Create notification" at bounding box center [977, 288] width 166 height 37
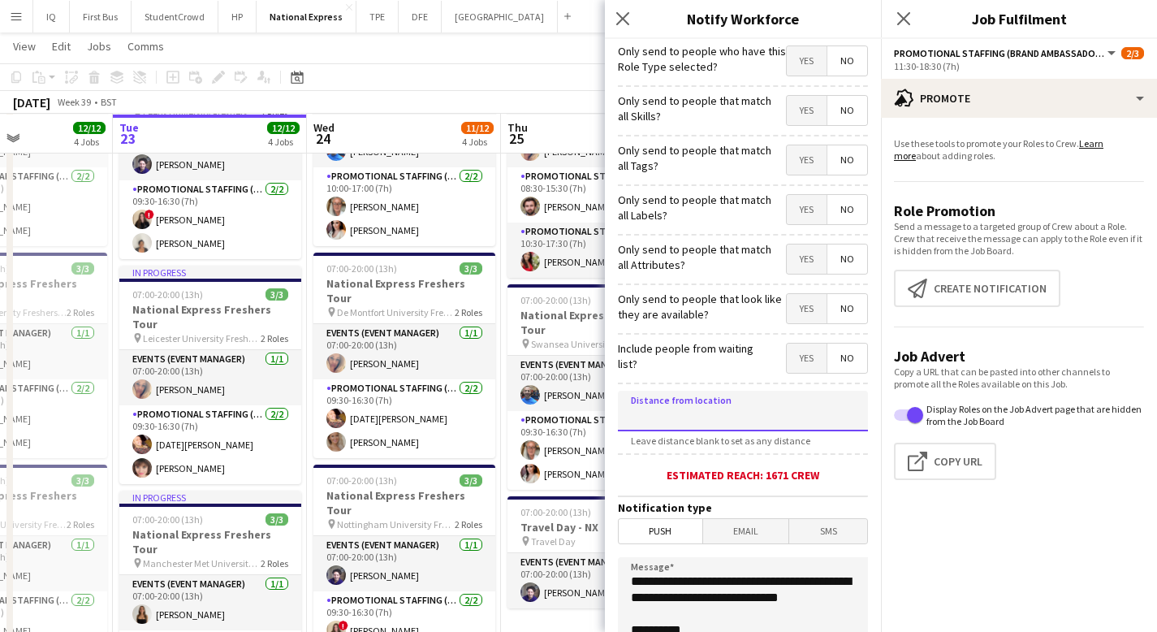
click at [702, 422] on input at bounding box center [743, 410] width 250 height 41
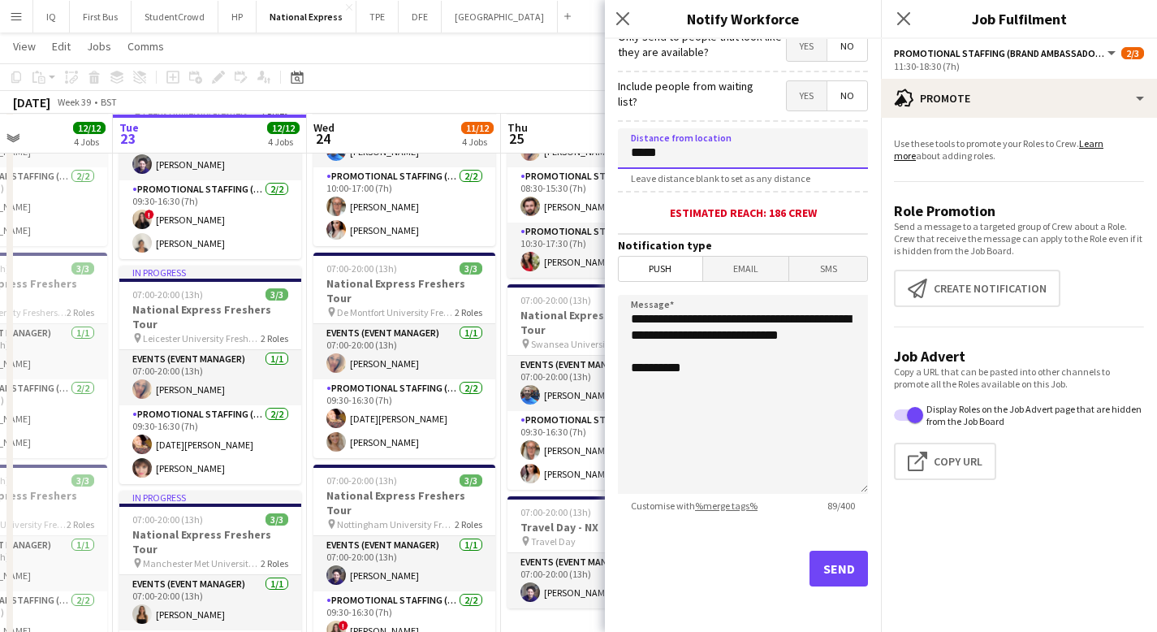
type input "*****"
click at [815, 561] on button "Send" at bounding box center [838, 568] width 58 height 36
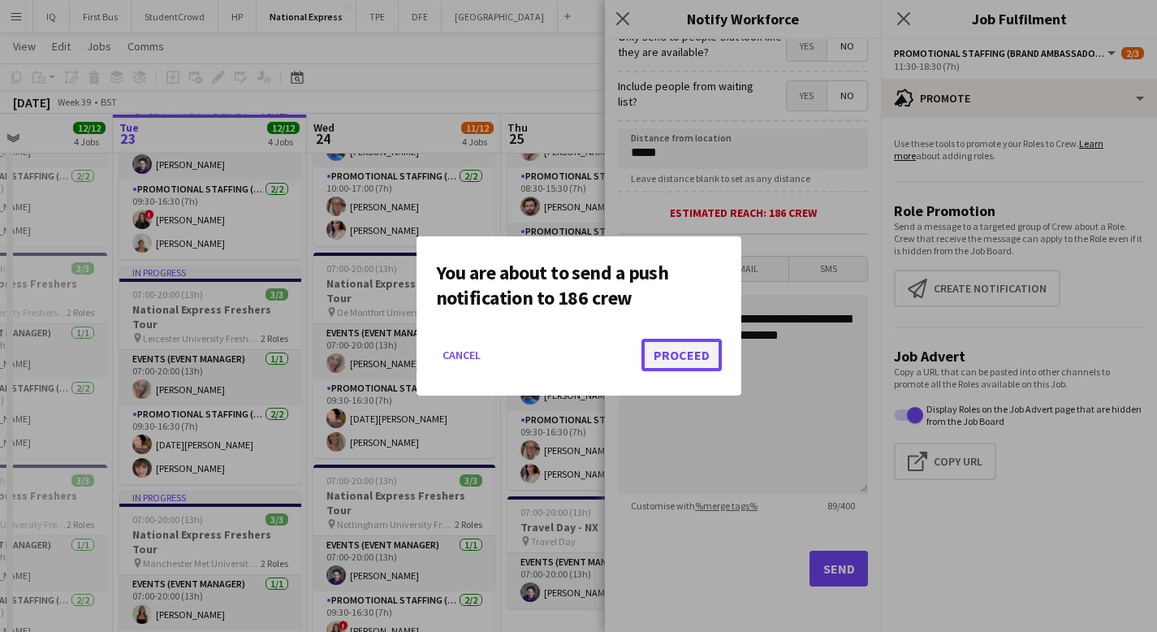
click at [696, 345] on button "Proceed" at bounding box center [681, 355] width 80 height 32
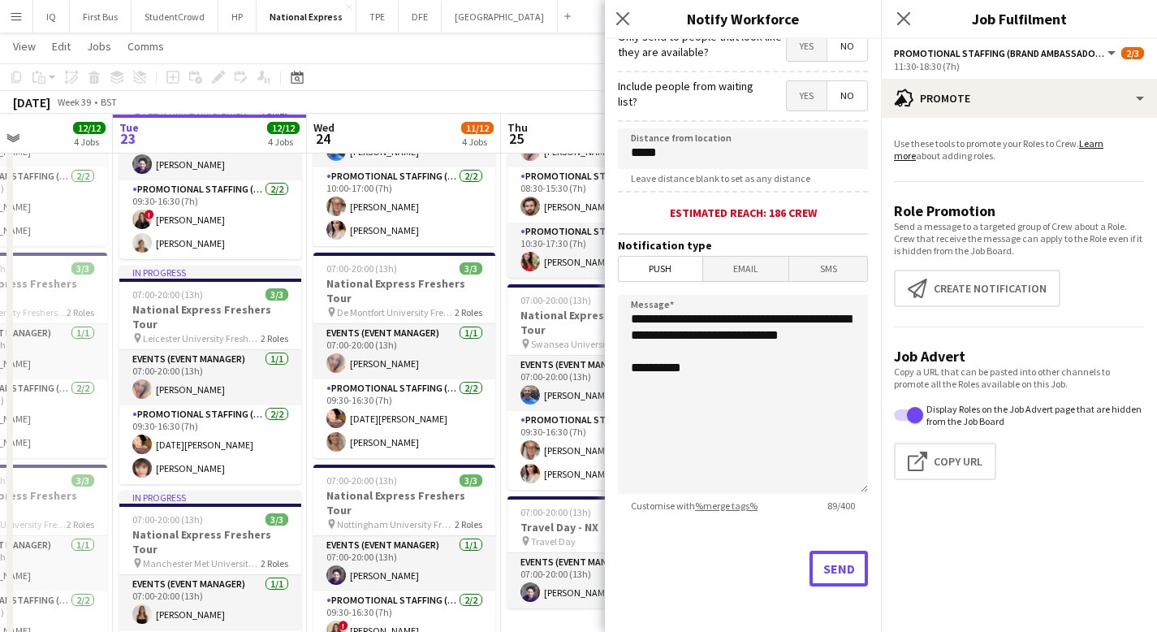
scroll to position [148, 0]
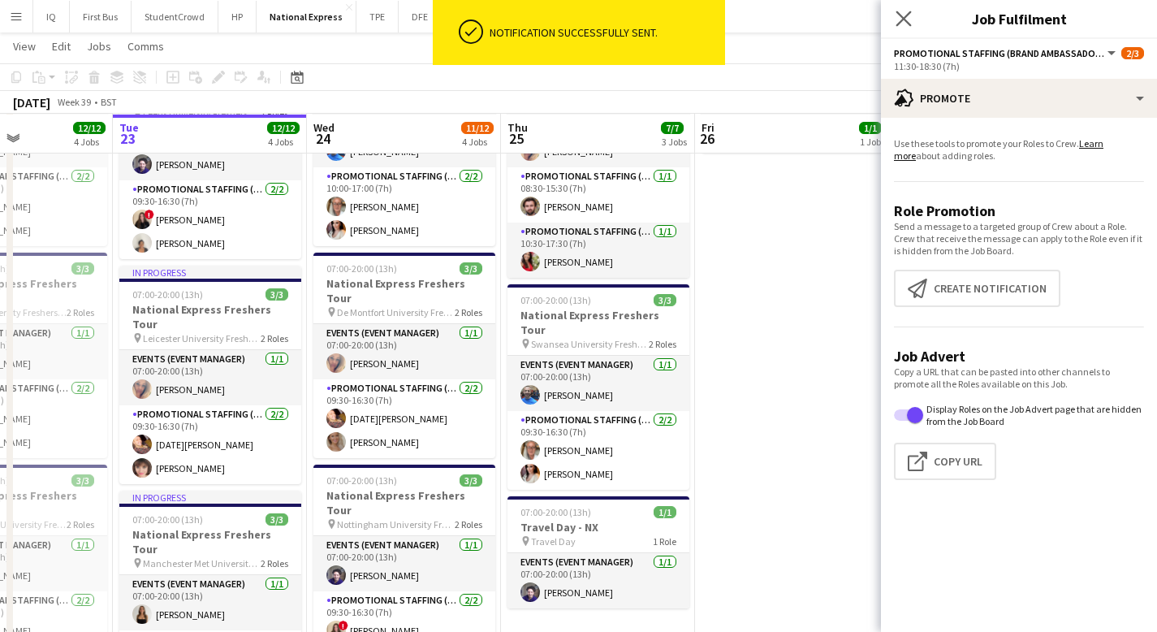
click at [899, 28] on app-icon "Close pop-in" at bounding box center [904, 19] width 24 height 24
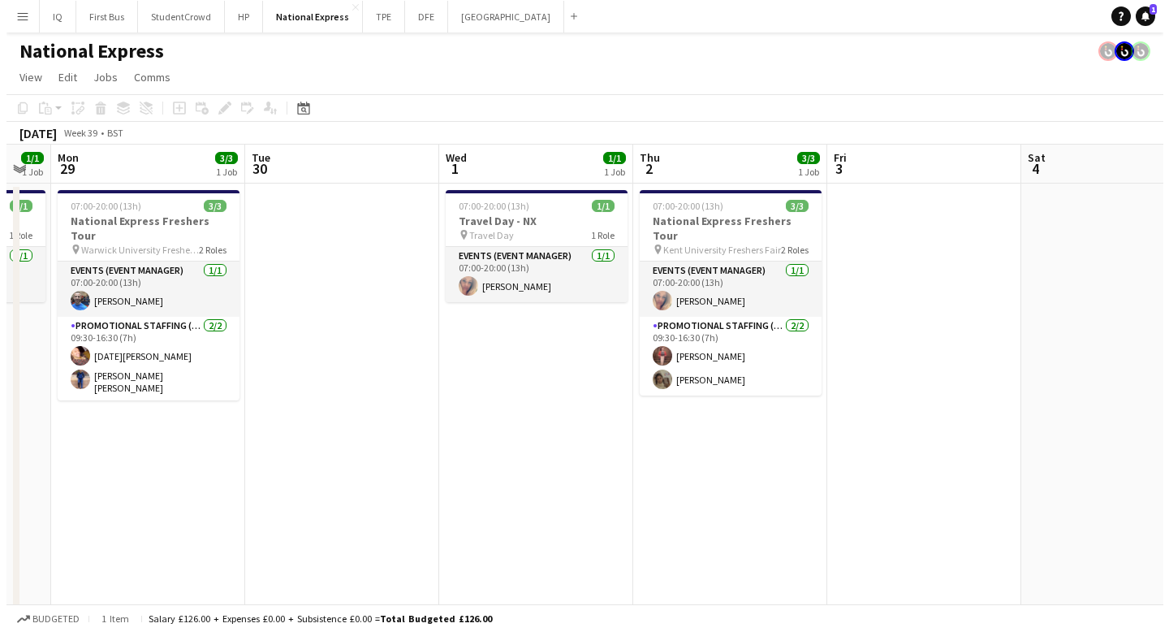
scroll to position [0, 539]
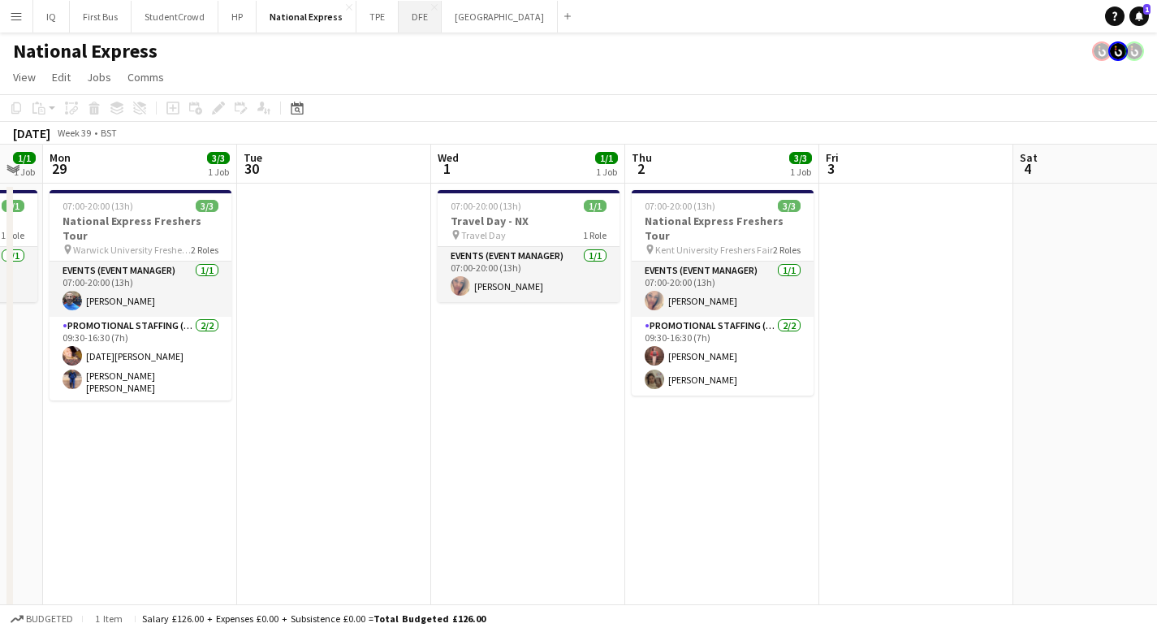
click at [419, 20] on button "DFE Close" at bounding box center [420, 17] width 43 height 32
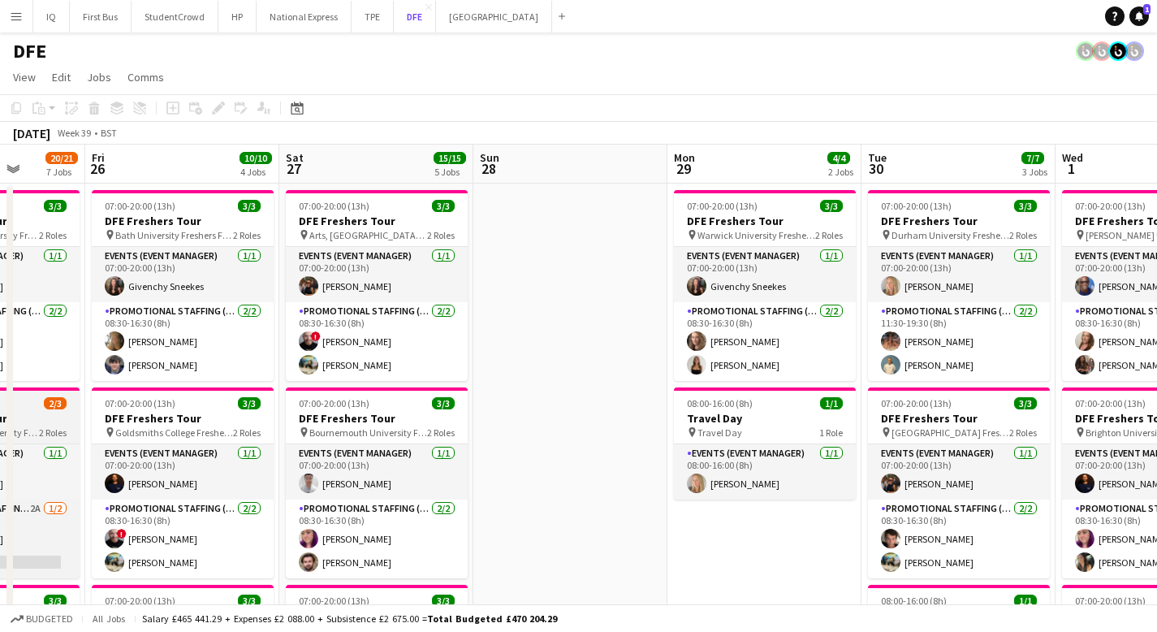
scroll to position [0, 500]
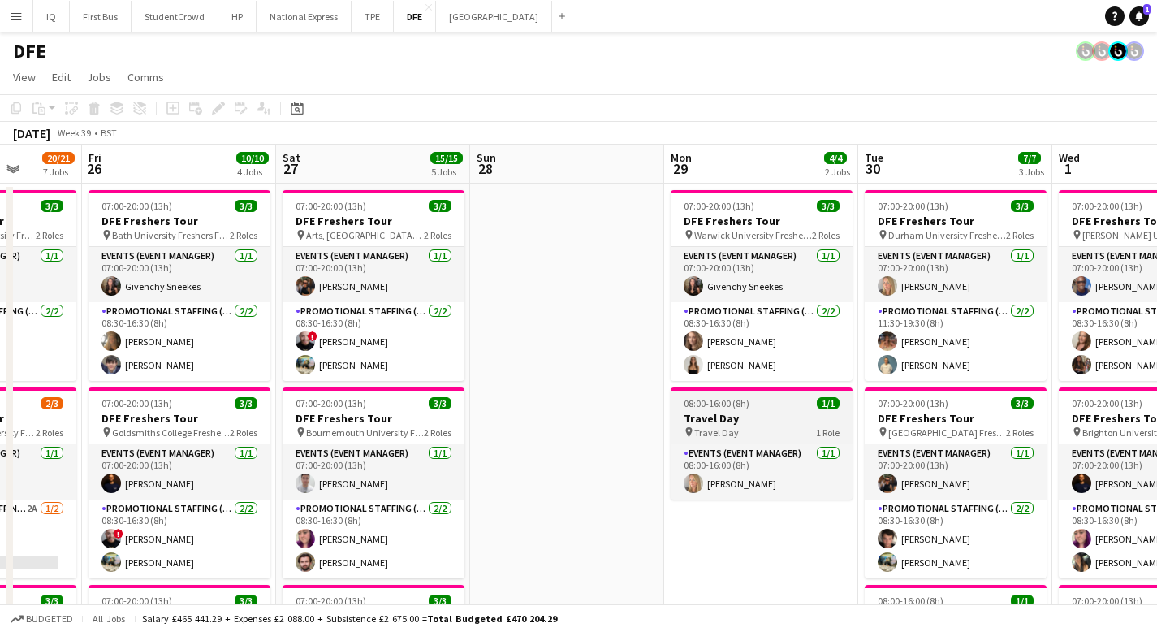
click at [757, 431] on div "pin Travel Day 1 Role" at bounding box center [762, 431] width 182 height 13
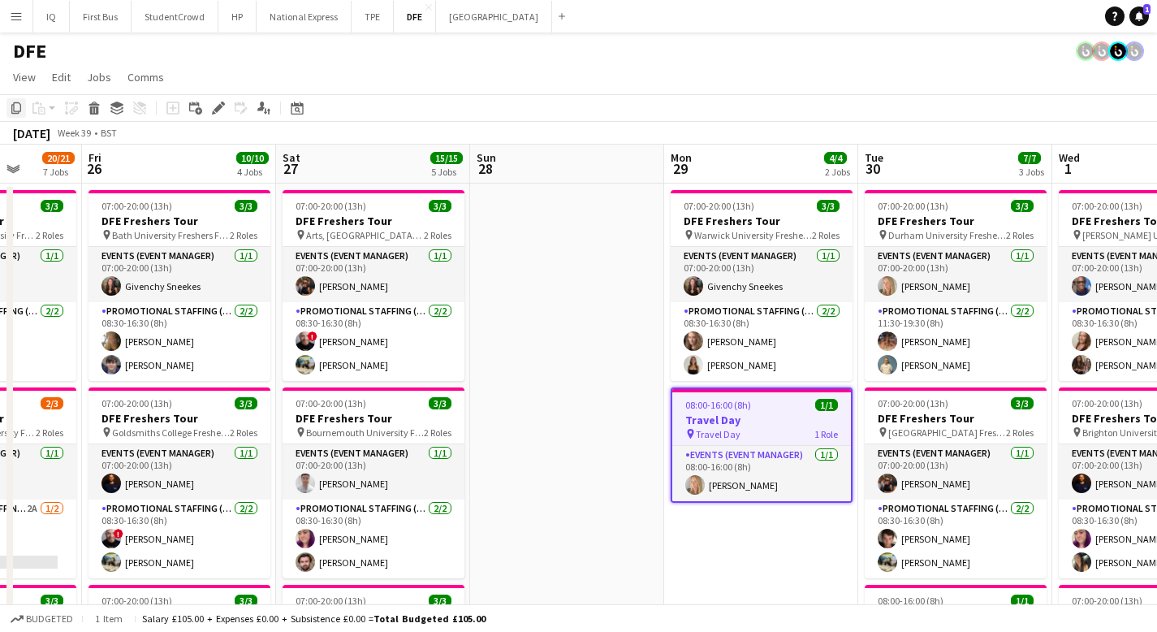
click at [16, 109] on icon "Copy" at bounding box center [16, 107] width 13 height 13
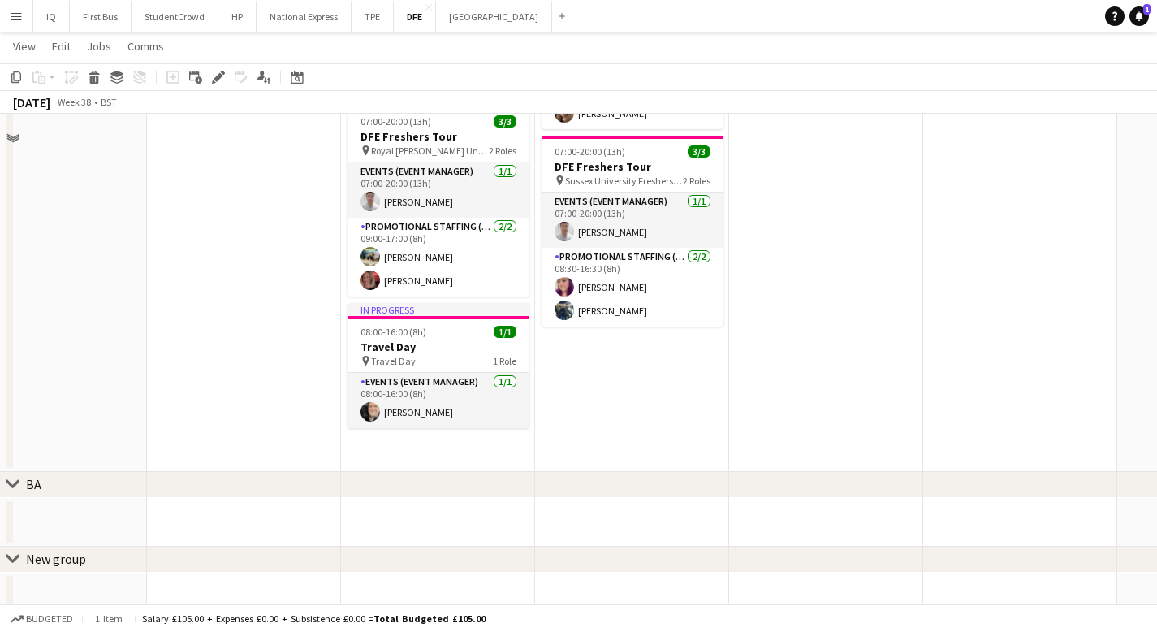
scroll to position [1700, 0]
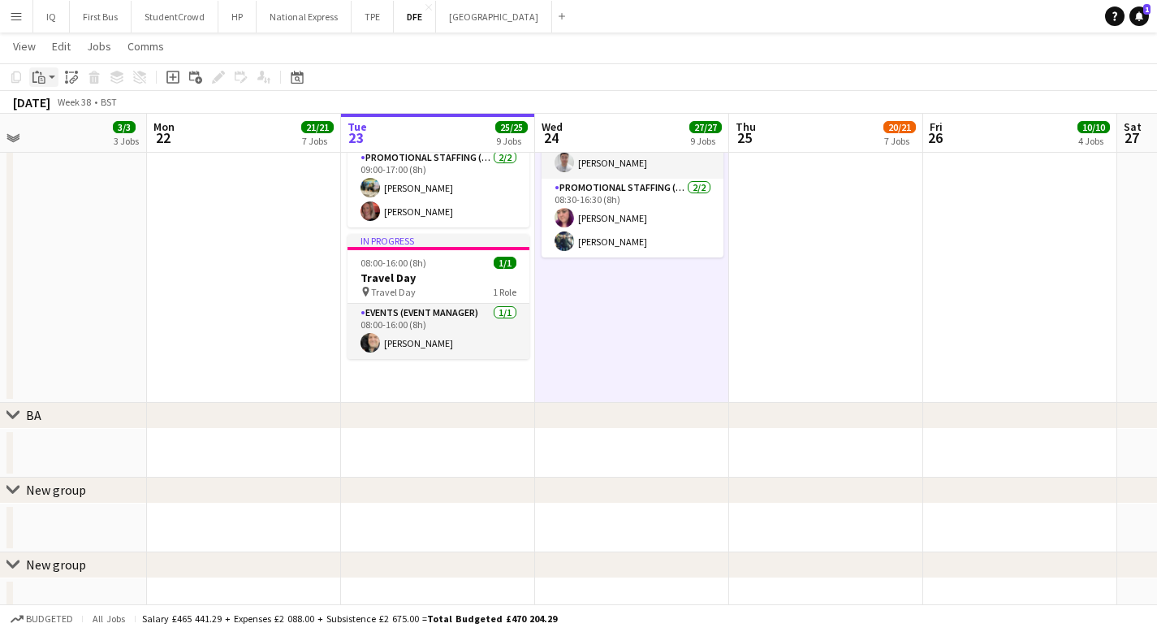
click at [37, 80] on icon "Paste" at bounding box center [38, 77] width 13 height 13
click at [68, 110] on link "Paste Command V" at bounding box center [107, 108] width 128 height 15
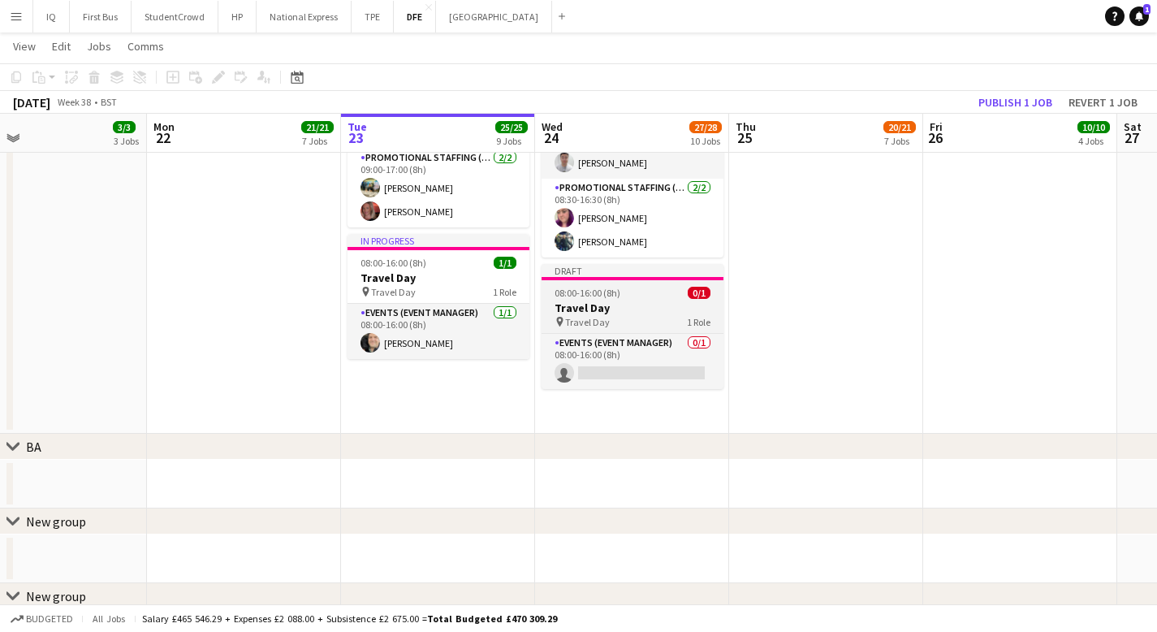
click at [596, 326] on span "Travel Day" at bounding box center [587, 322] width 45 height 12
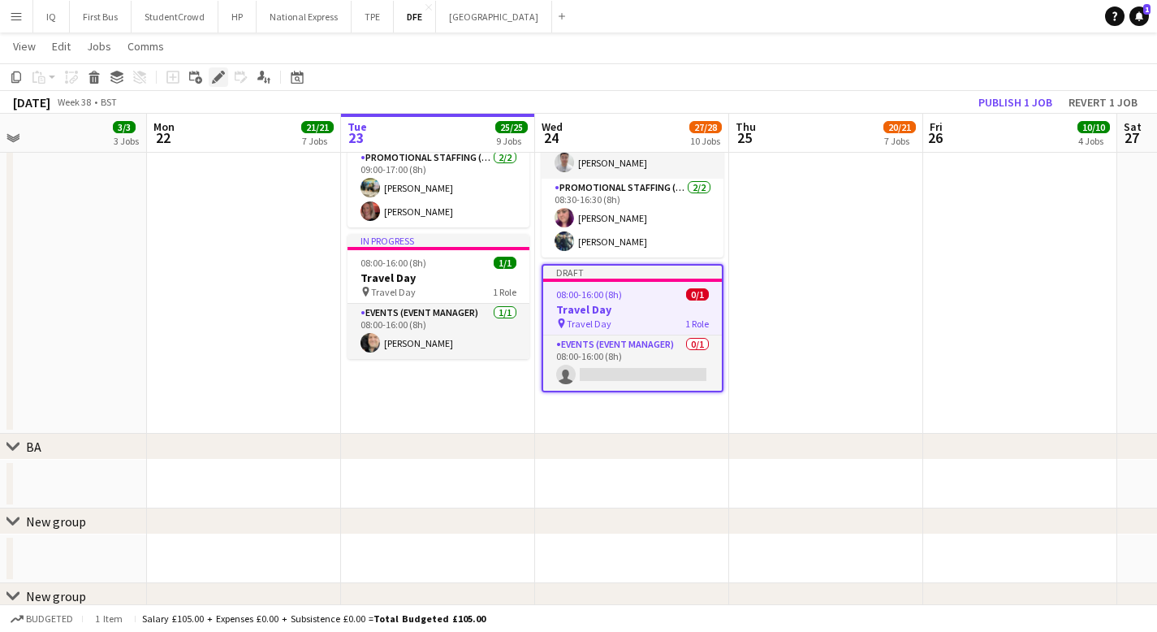
click at [220, 75] on icon at bounding box center [218, 77] width 9 height 9
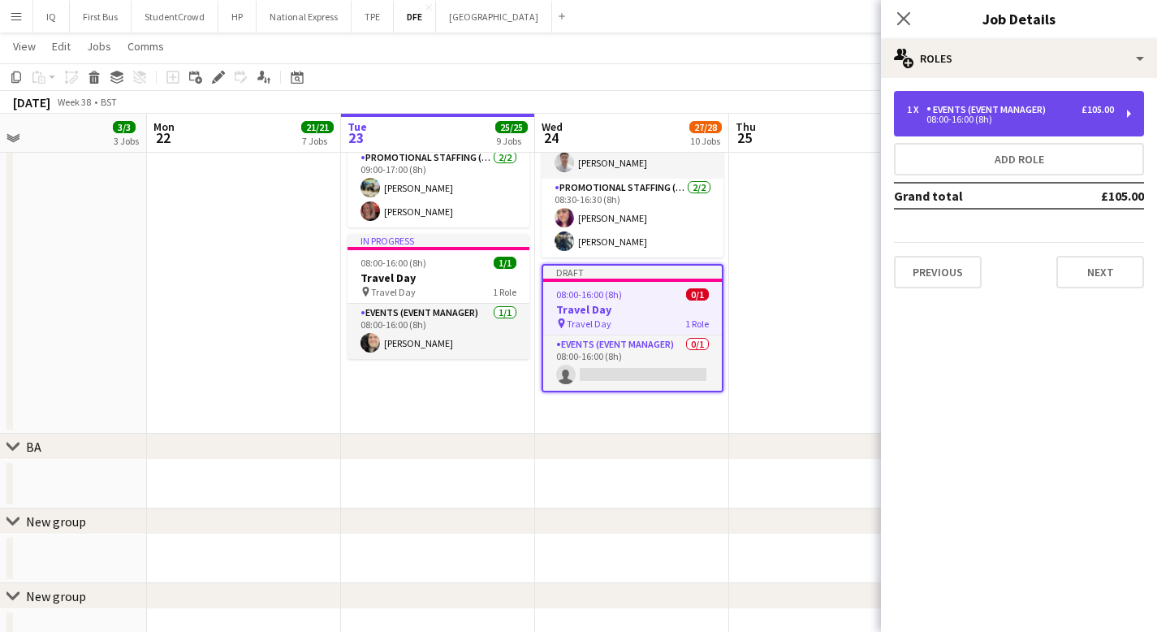
click at [1032, 97] on div "1 x Events (Event Manager) £105.00 08:00-16:00 (8h)" at bounding box center [1019, 113] width 250 height 45
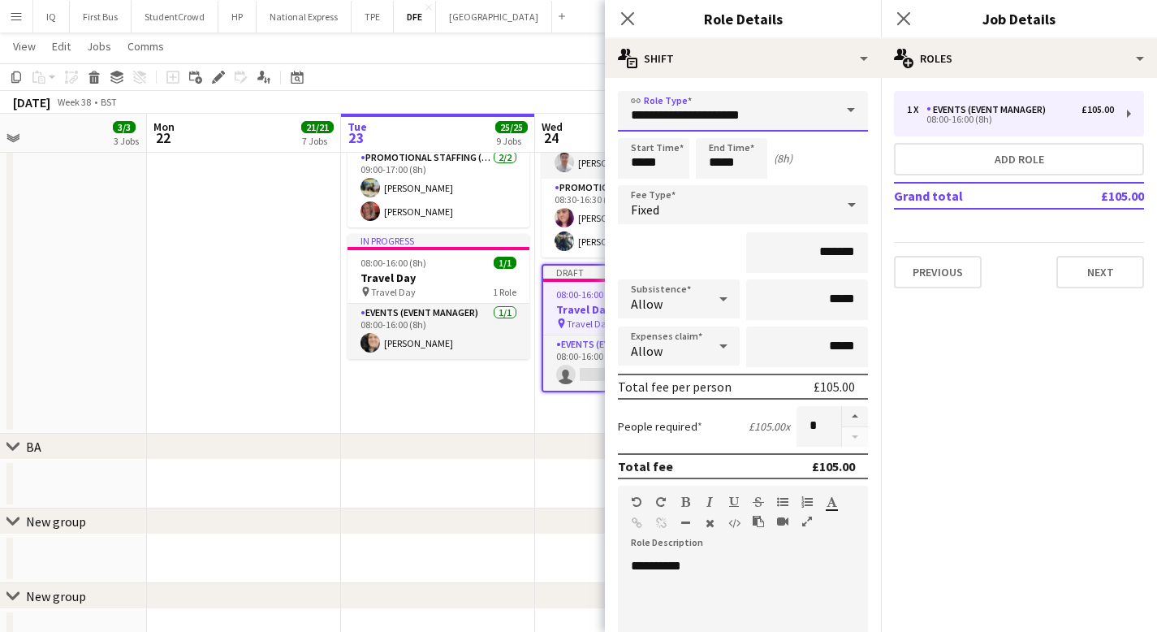
click at [737, 110] on input "**********" at bounding box center [743, 111] width 250 height 41
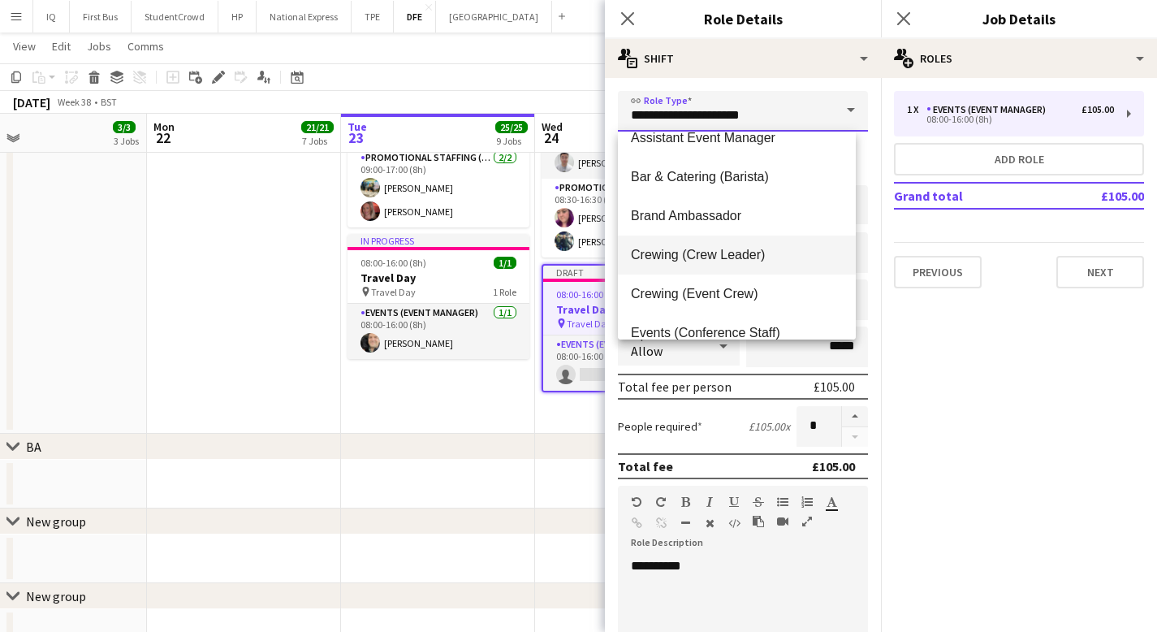
scroll to position [63, 0]
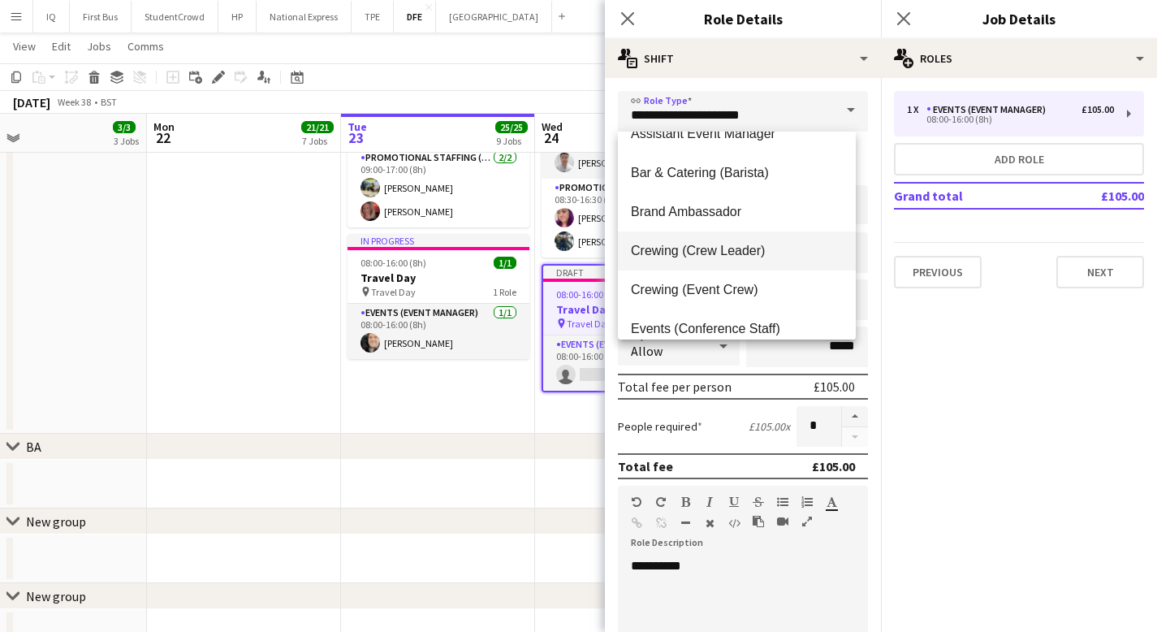
click at [712, 254] on span "Crewing (Crew Leader)" at bounding box center [737, 250] width 212 height 15
type input "**********"
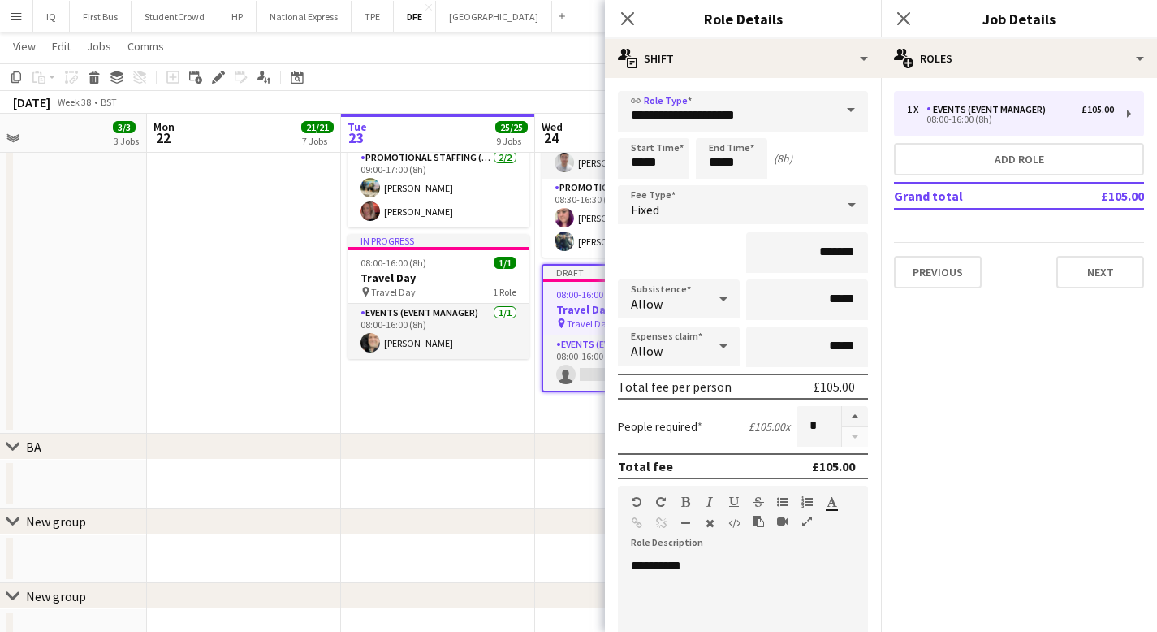
click at [760, 207] on div "Fixed" at bounding box center [727, 204] width 218 height 39
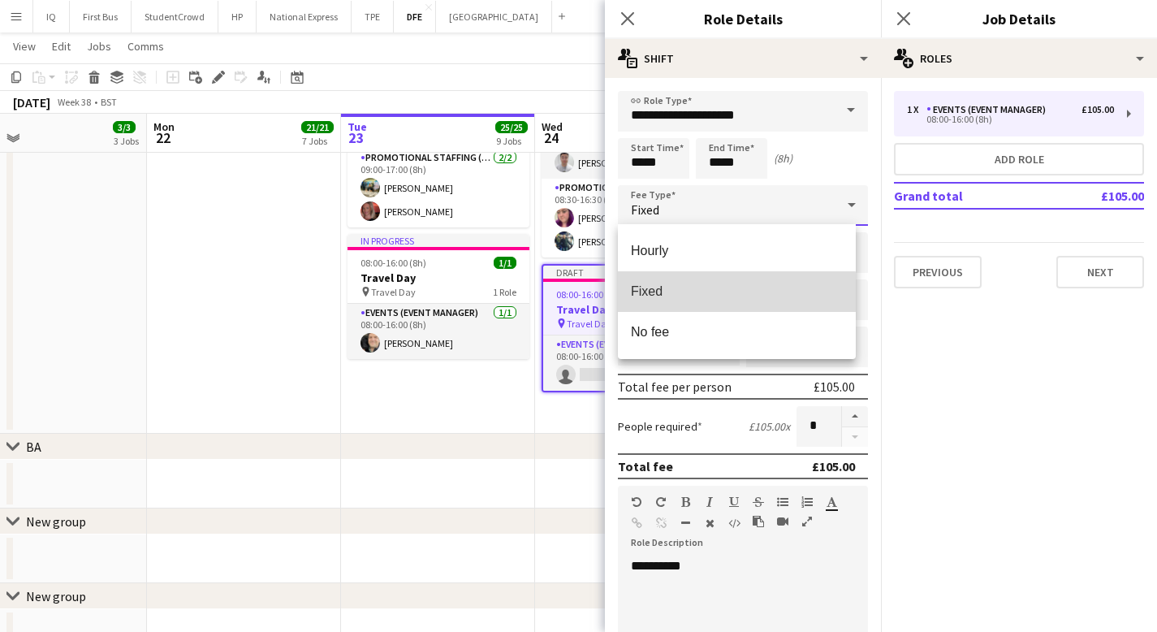
click at [700, 296] on span "Fixed" at bounding box center [737, 290] width 212 height 15
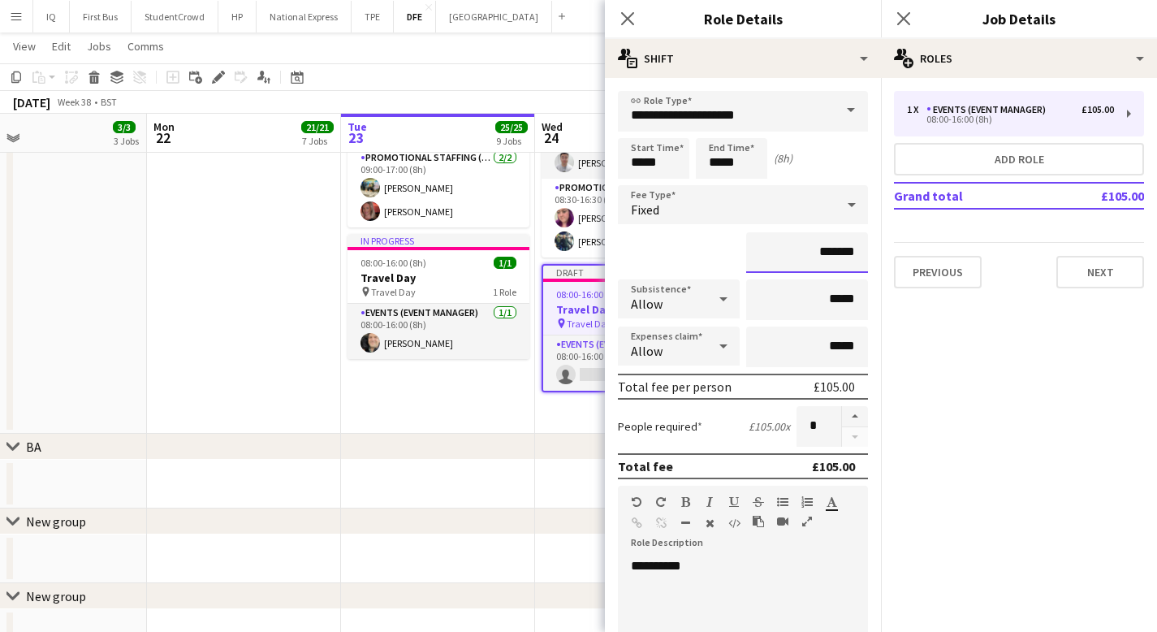
click at [821, 246] on input "*******" at bounding box center [807, 252] width 122 height 41
type input "****"
click at [660, 154] on input "*****" at bounding box center [653, 158] width 71 height 41
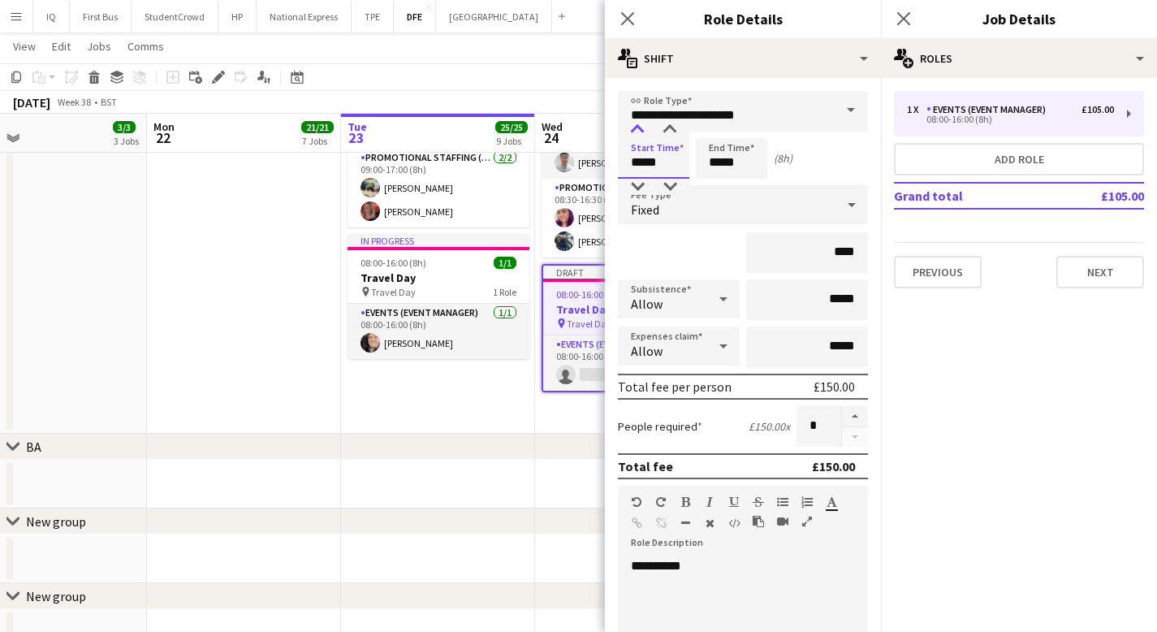
click at [633, 130] on div at bounding box center [637, 130] width 32 height 16
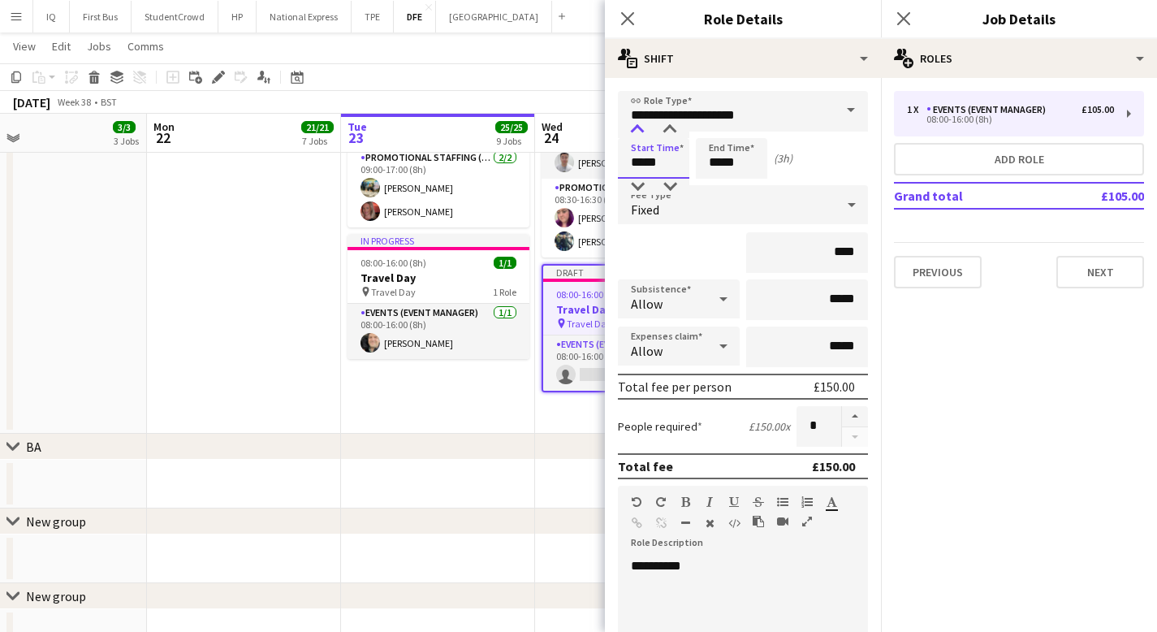
click at [633, 130] on div at bounding box center [637, 130] width 32 height 16
type input "*****"
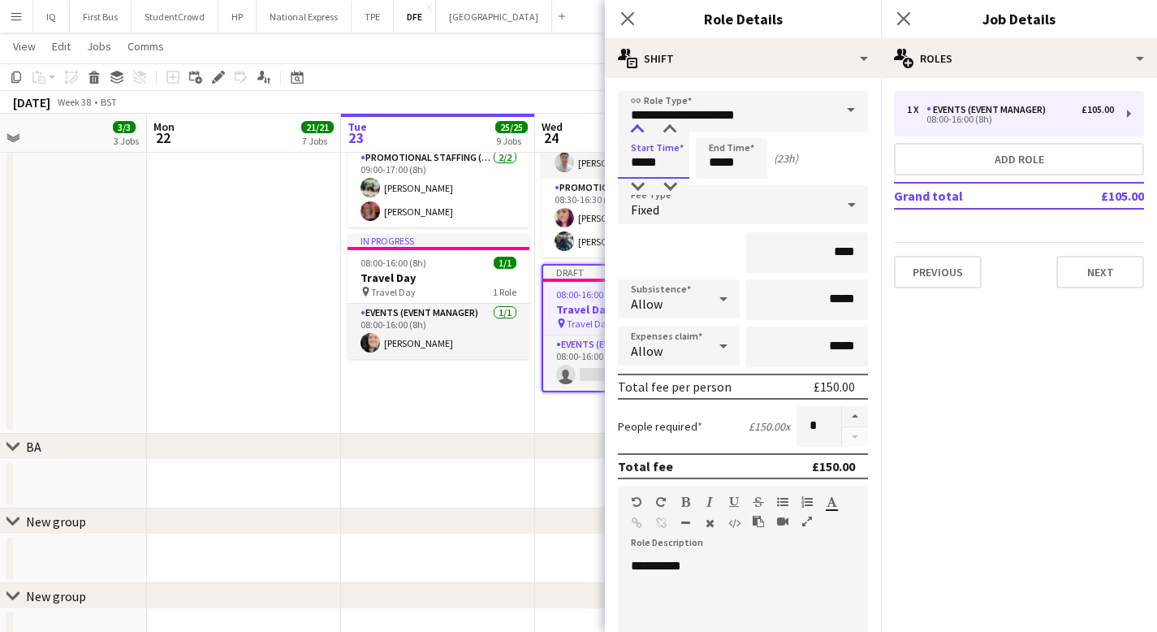
click at [633, 130] on div at bounding box center [637, 130] width 32 height 16
click at [745, 161] on input "*****" at bounding box center [731, 158] width 71 height 41
click at [715, 127] on div at bounding box center [715, 130] width 32 height 16
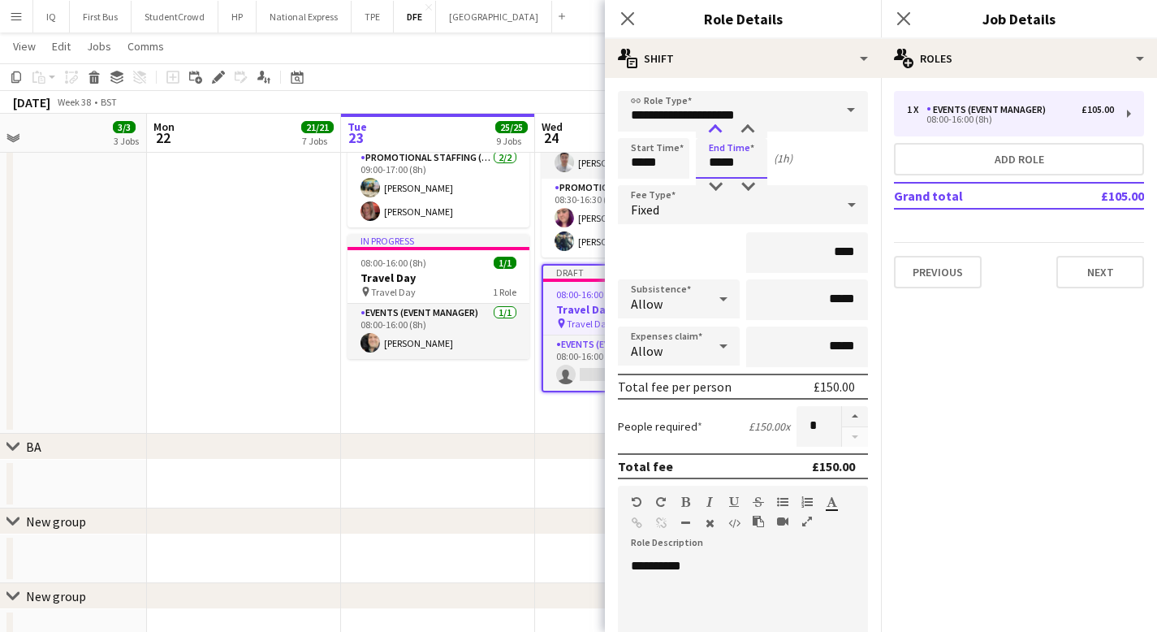
click at [715, 127] on div at bounding box center [715, 130] width 32 height 16
click at [714, 127] on div at bounding box center [715, 130] width 32 height 16
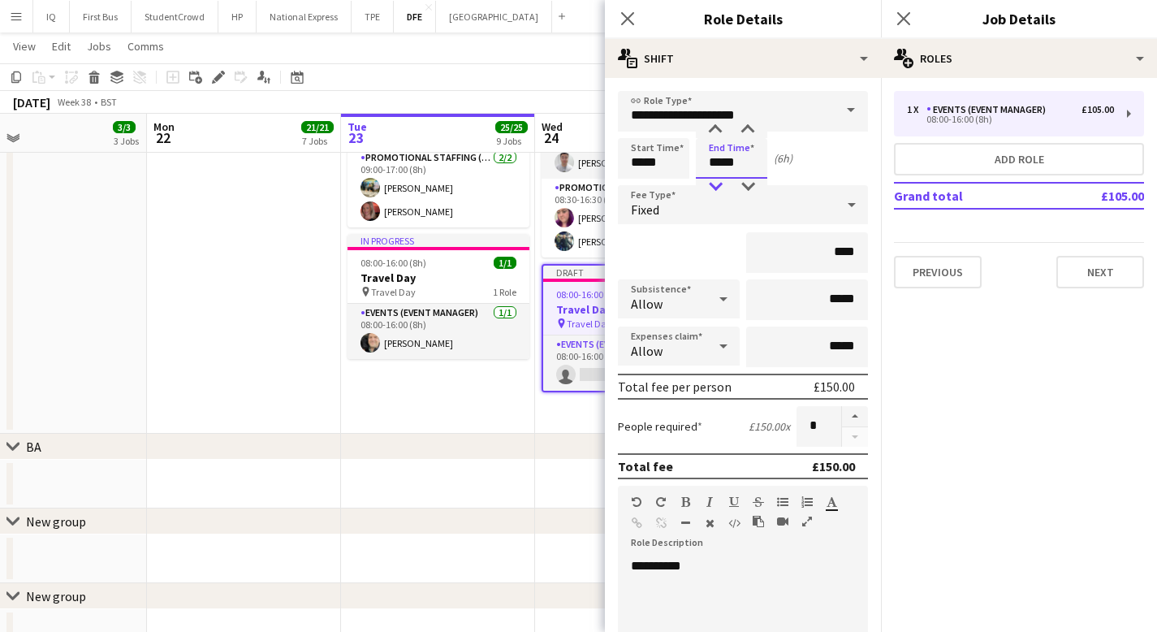
type input "*****"
click at [717, 183] on div at bounding box center [715, 187] width 32 height 16
click at [1098, 263] on button "Next" at bounding box center [1100, 272] width 88 height 32
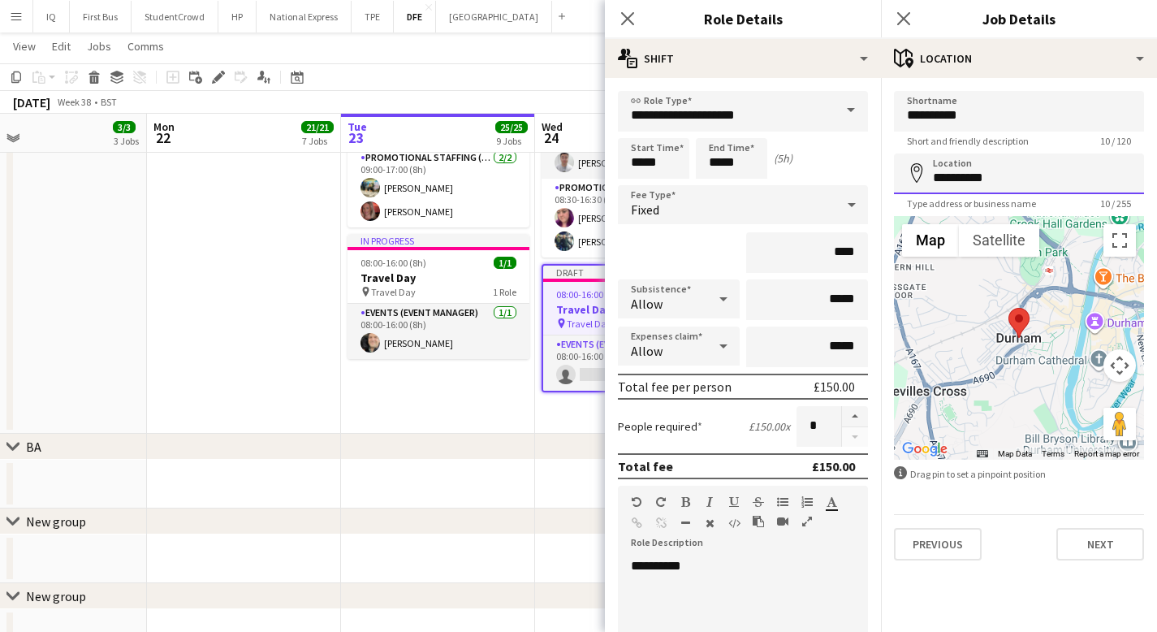
click at [979, 180] on input "**********" at bounding box center [1019, 173] width 250 height 41
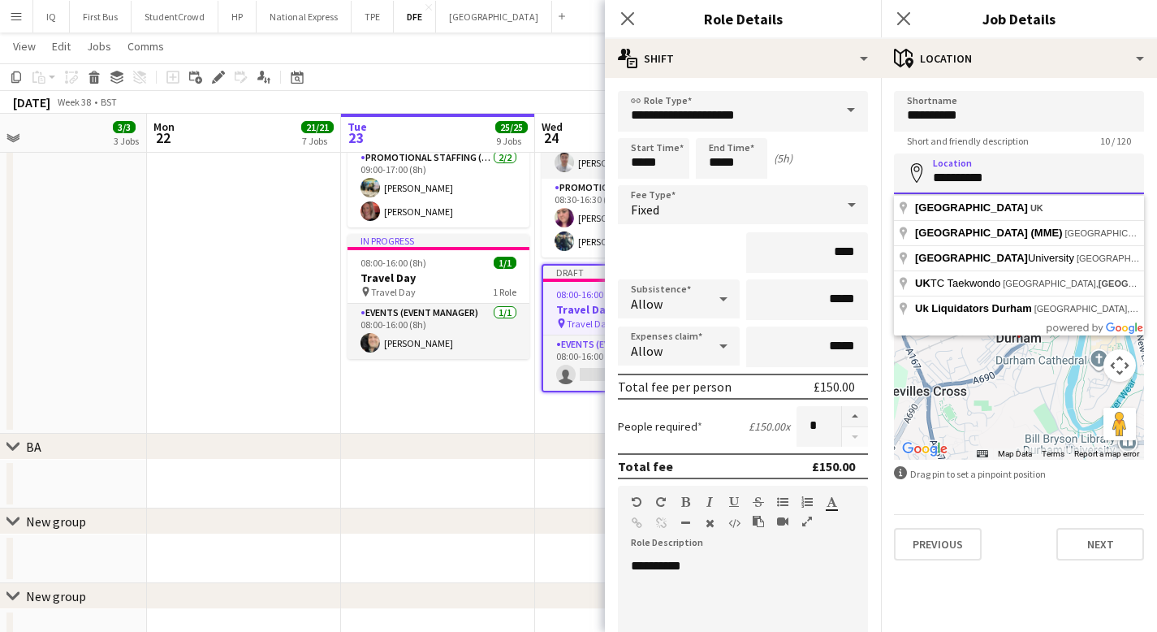
click at [979, 180] on input "**********" at bounding box center [1019, 173] width 250 height 41
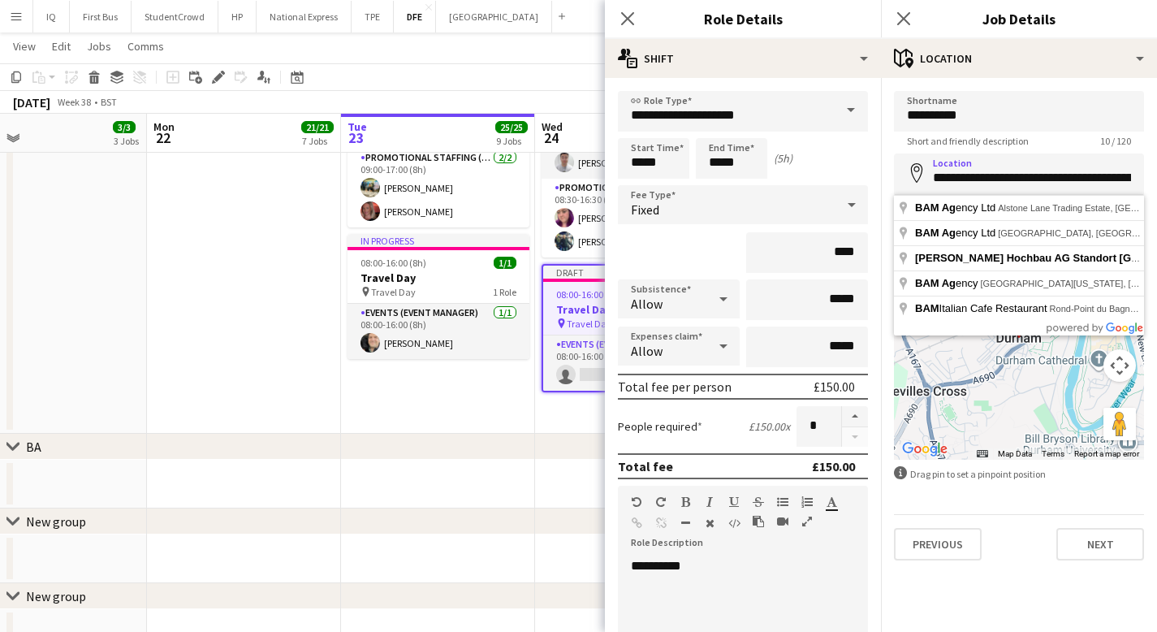
type input "**********"
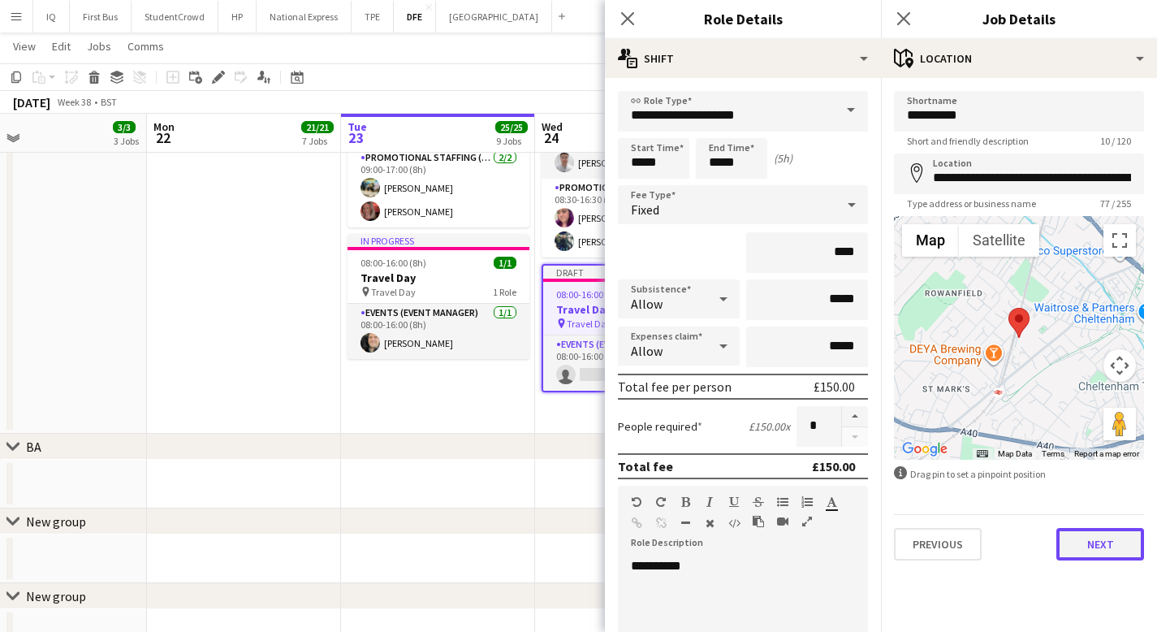
click at [1096, 544] on button "Next" at bounding box center [1100, 544] width 88 height 32
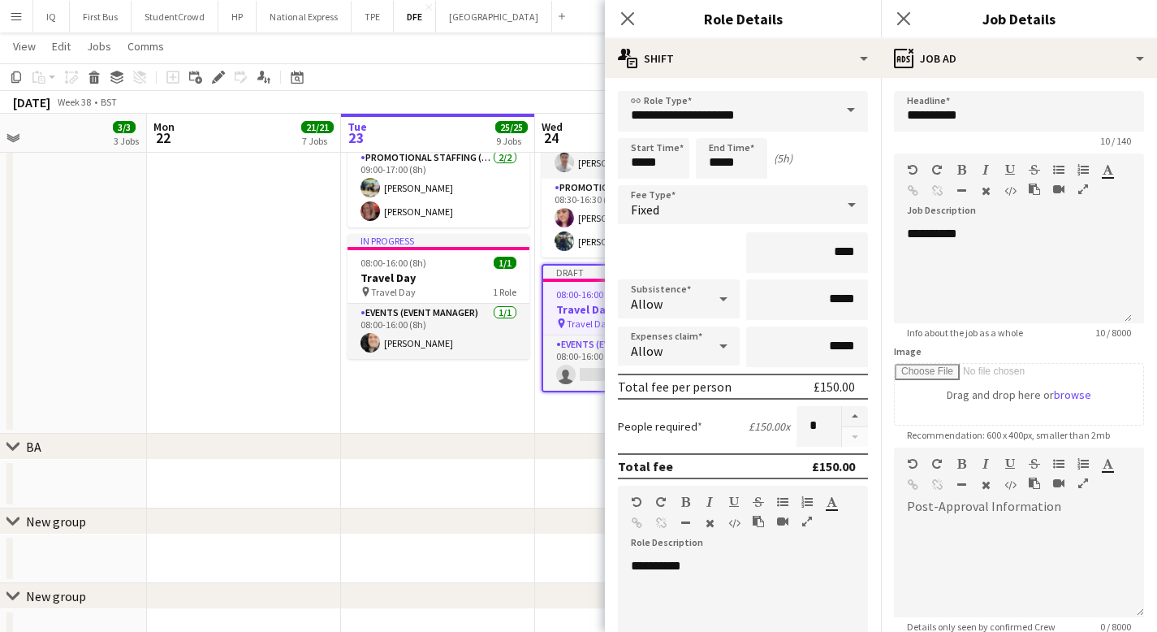
scroll to position [170, 0]
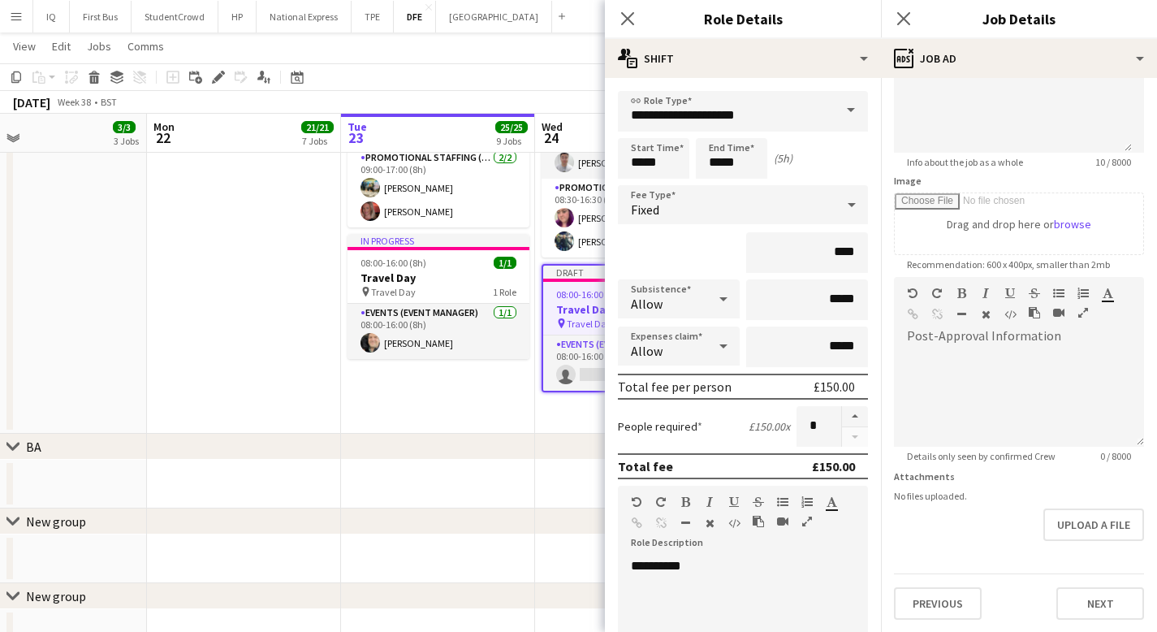
click at [1085, 626] on div "**********" at bounding box center [1019, 269] width 276 height 725
click at [1084, 602] on button "Next" at bounding box center [1100, 603] width 88 height 32
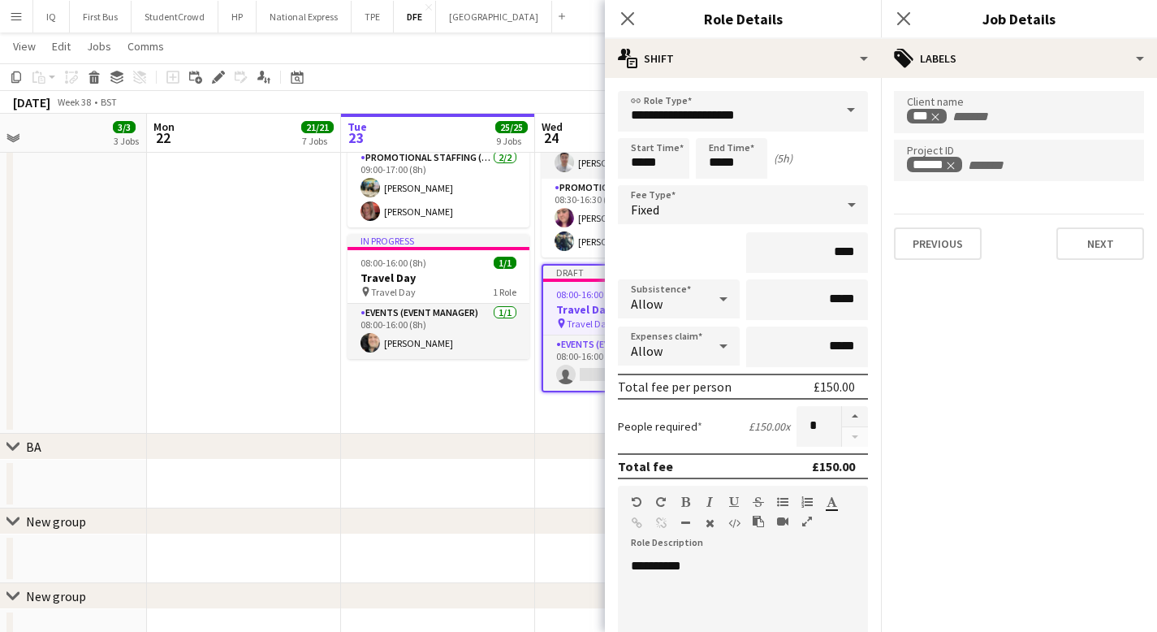
scroll to position [0, 0]
click at [1101, 248] on button "Next" at bounding box center [1100, 243] width 88 height 32
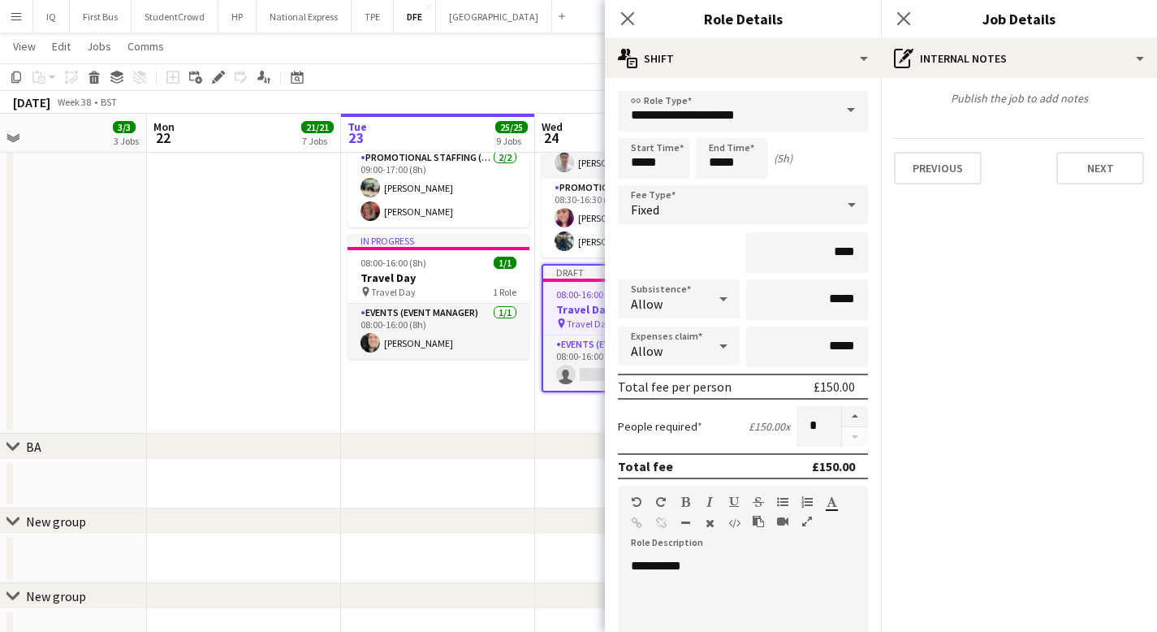
click at [914, 21] on div "Close pop-in" at bounding box center [903, 18] width 45 height 37
click at [902, 19] on icon at bounding box center [902, 18] width 15 height 15
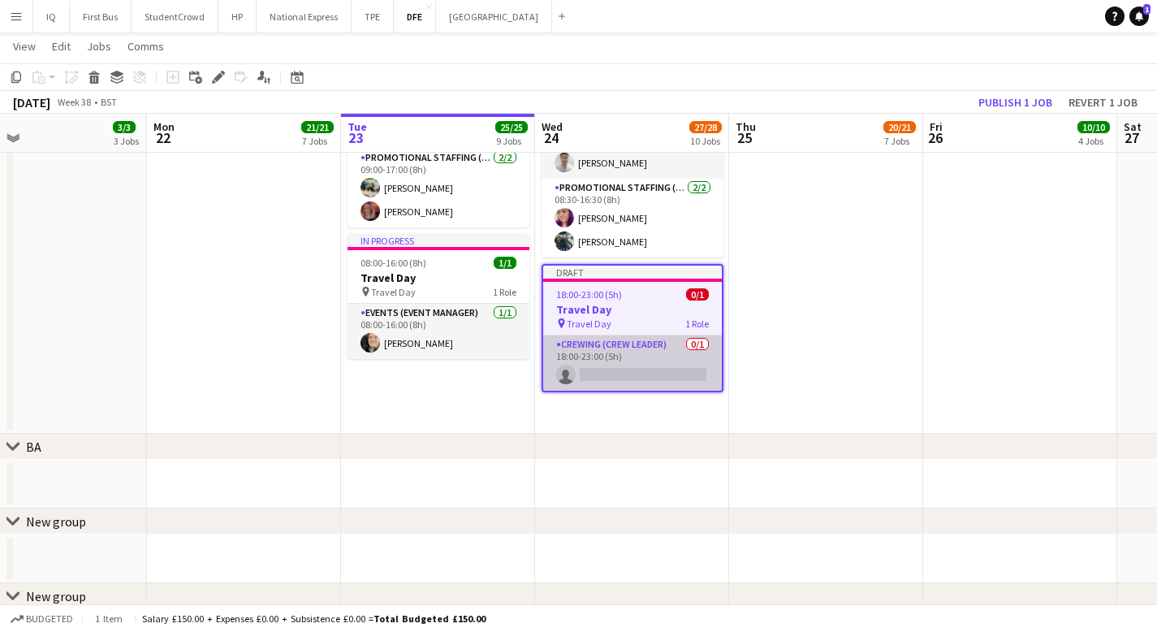
click at [611, 367] on app-card-role "Crewing (Crew Leader) 0/1 18:00-23:00 (5h) single-neutral-actions" at bounding box center [632, 362] width 179 height 55
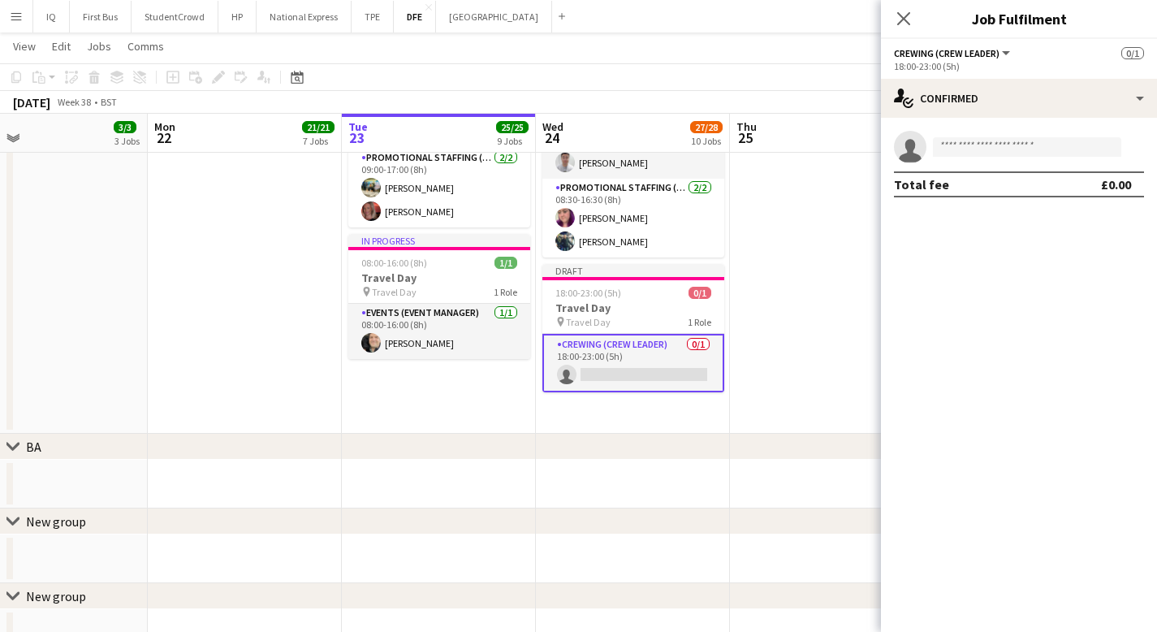
click at [978, 135] on app-invite-slot "single-neutral-actions" at bounding box center [1019, 147] width 276 height 32
click at [965, 151] on input at bounding box center [1027, 146] width 188 height 19
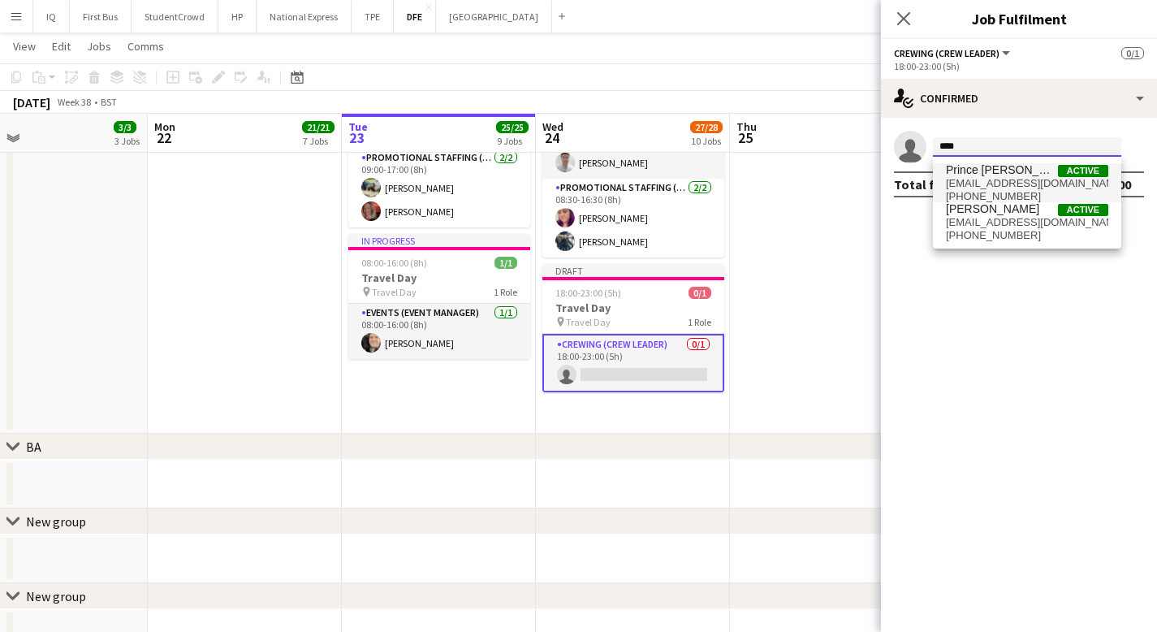
type input "****"
click at [985, 180] on span "stprince_81@hotmail.com" at bounding box center [1027, 183] width 162 height 13
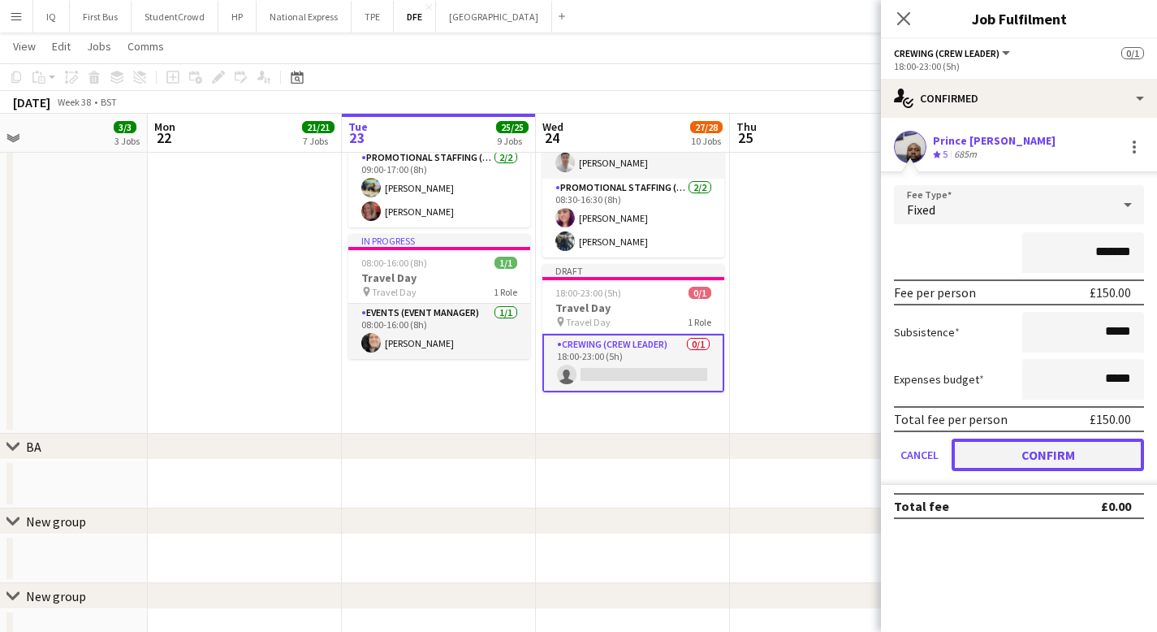
click at [1049, 452] on button "Confirm" at bounding box center [1047, 454] width 192 height 32
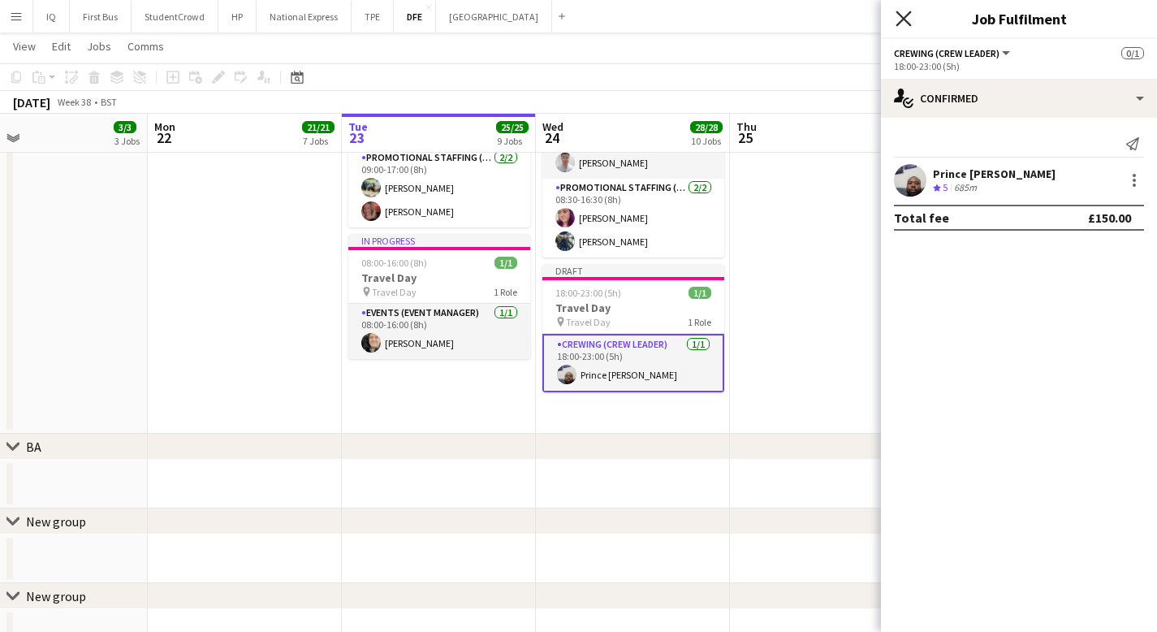
click at [909, 14] on icon "Close pop-in" at bounding box center [902, 18] width 15 height 15
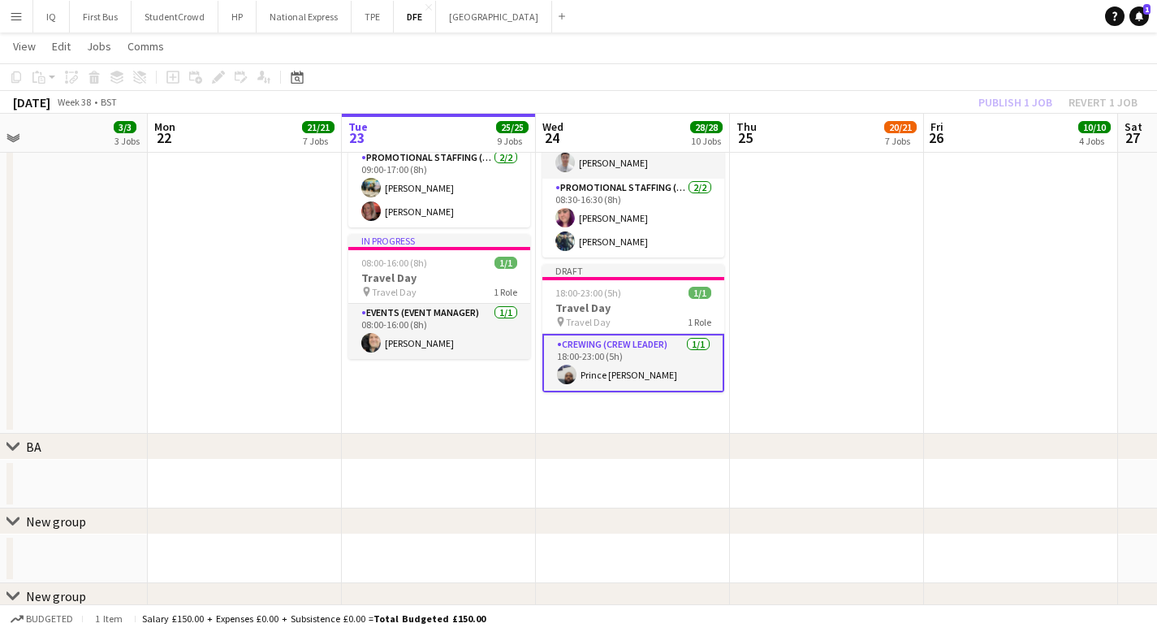
click at [899, 110] on div "September 2025 Week 38 • BST Publish 1 job Revert 1 job" at bounding box center [578, 102] width 1157 height 23
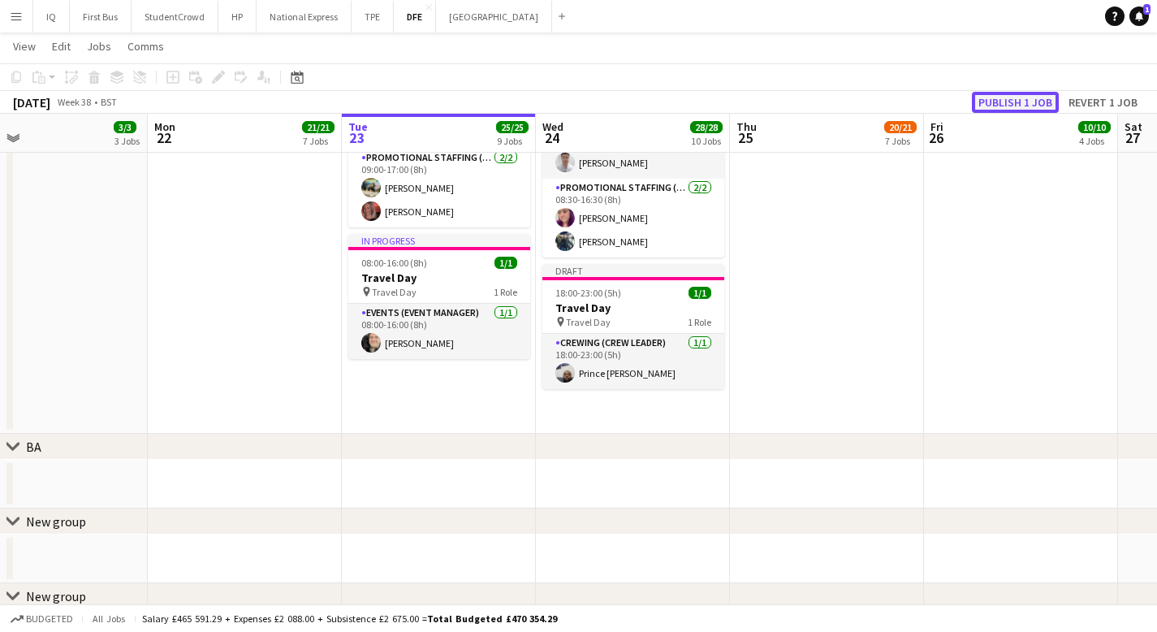
click at [1009, 106] on button "Publish 1 job" at bounding box center [1015, 102] width 87 height 21
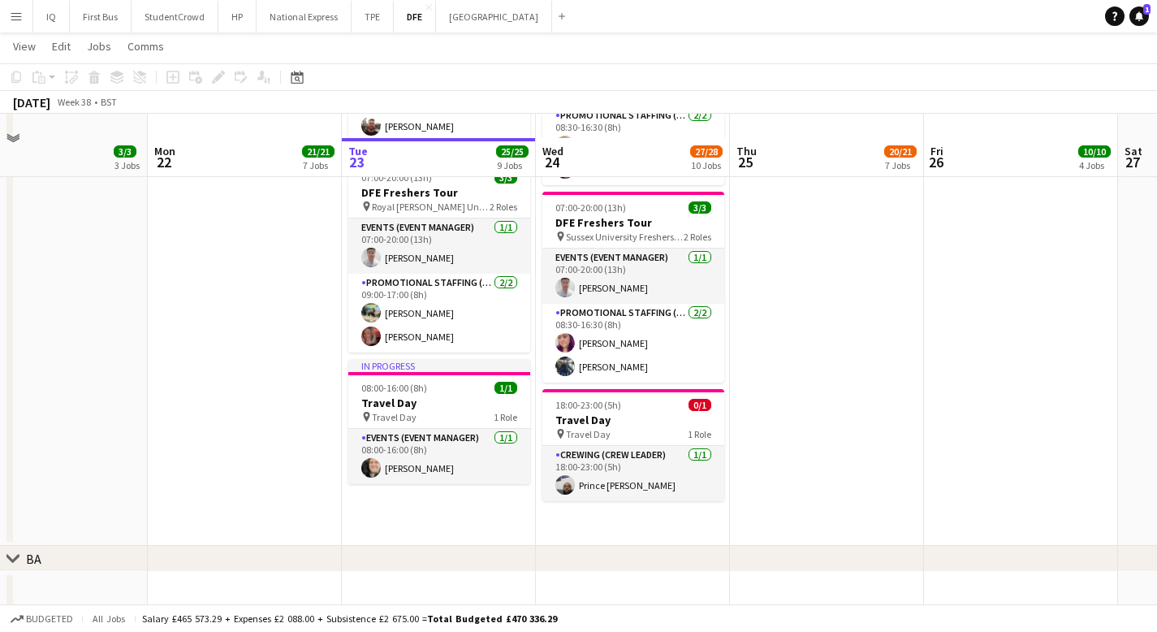
scroll to position [1609, 0]
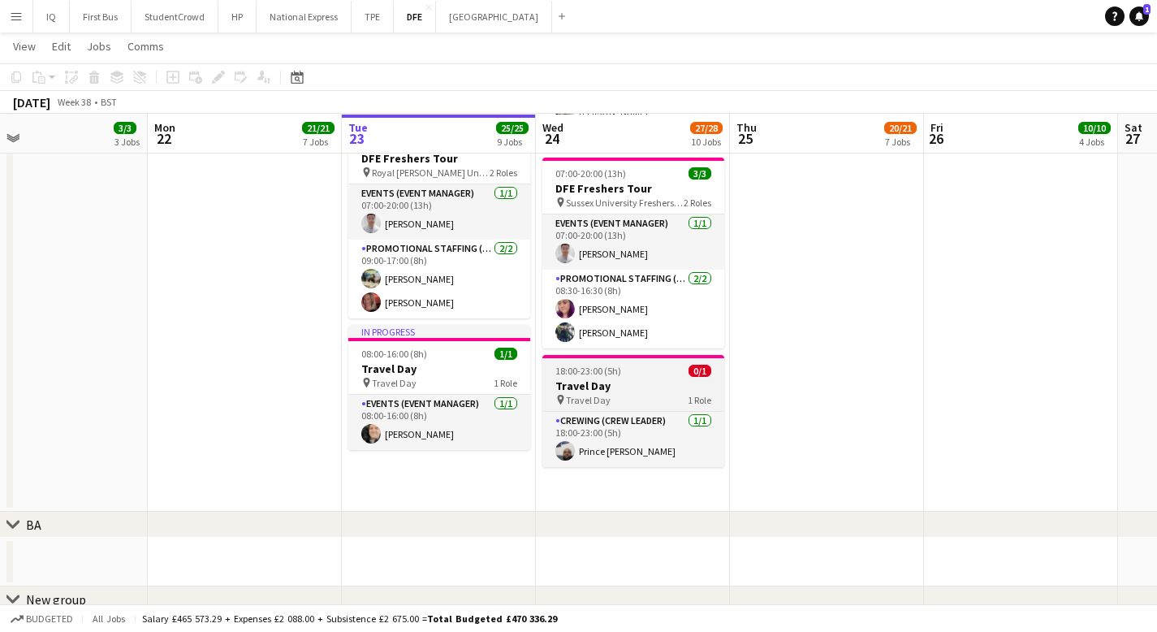
click at [665, 381] on h3 "Travel Day" at bounding box center [633, 385] width 182 height 15
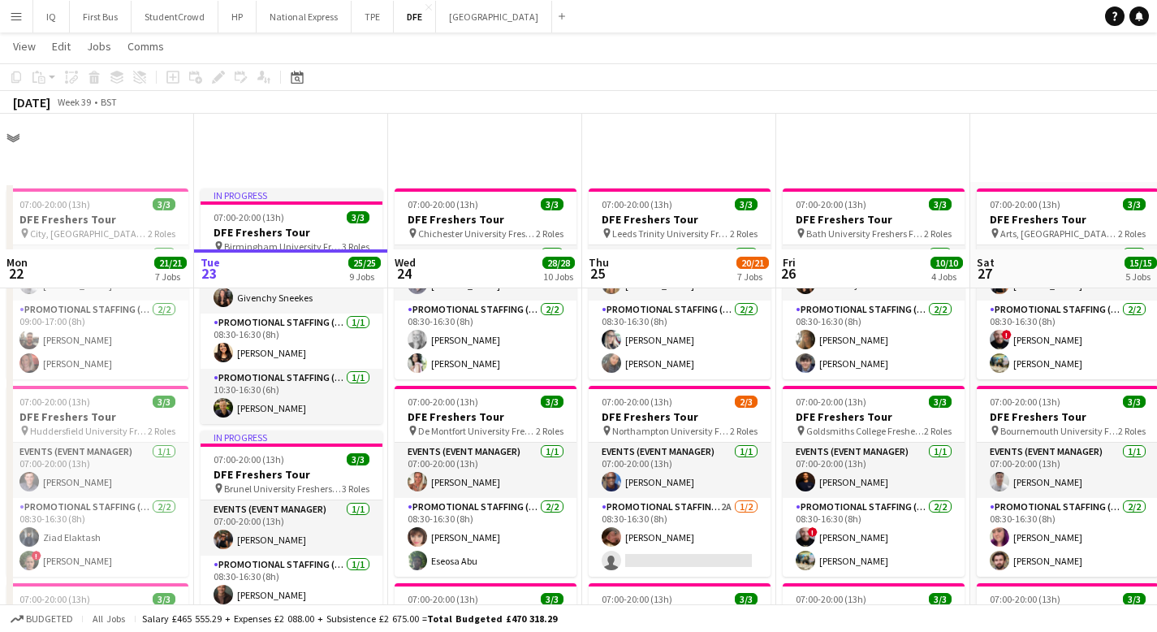
scroll to position [285, 0]
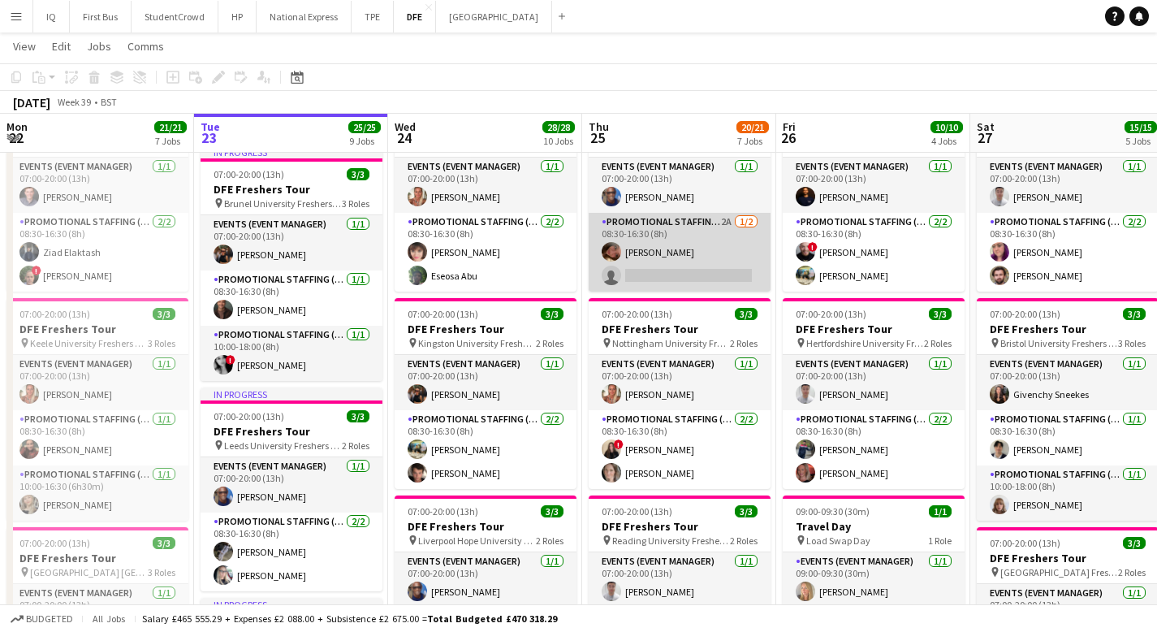
click at [660, 270] on app-card-role "Promotional Staffing (Brand Ambassadors) 2A [DATE] 08:30-16:30 (8h) [PERSON_NAM…" at bounding box center [680, 252] width 182 height 79
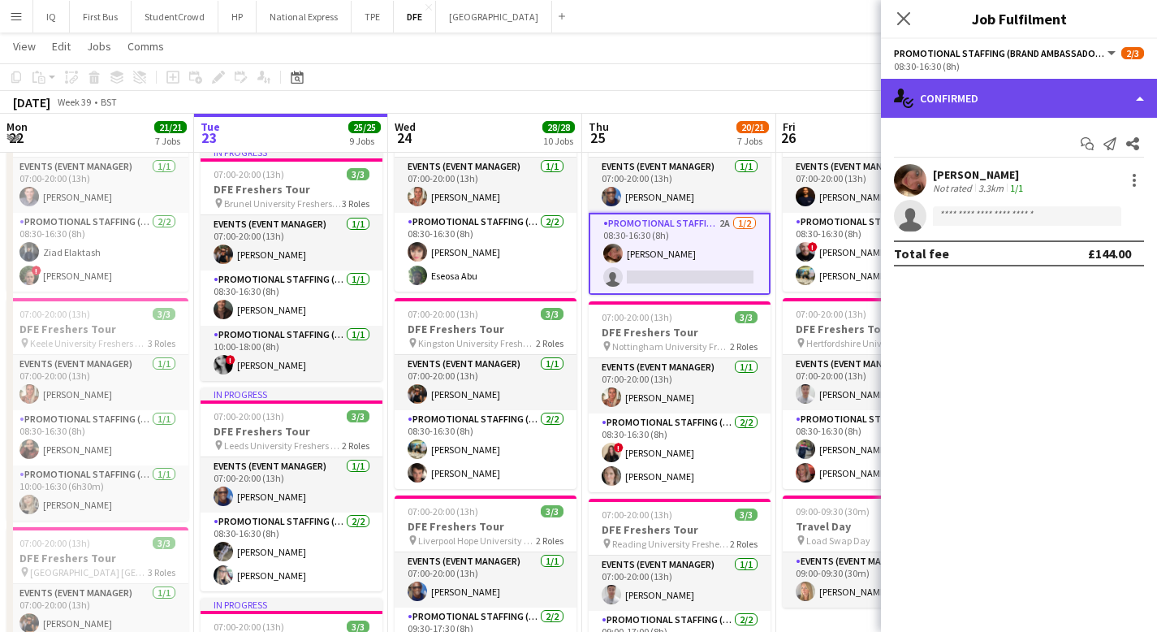
click at [970, 97] on div "single-neutral-actions-check-2 Confirmed" at bounding box center [1019, 98] width 276 height 39
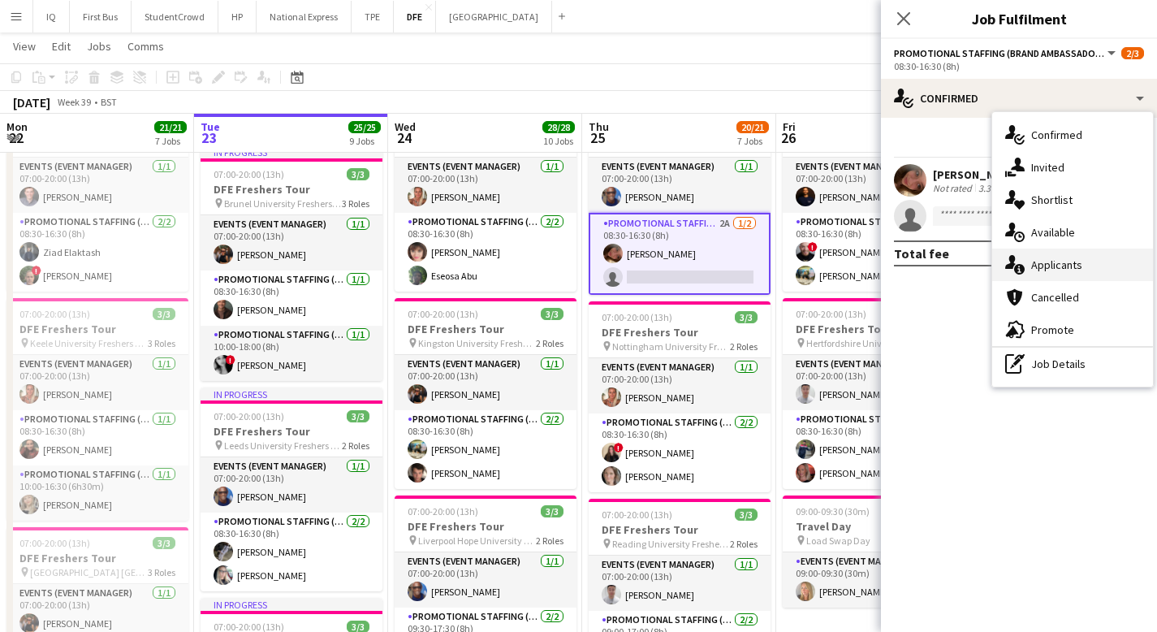
click at [1048, 265] on span "Applicants" at bounding box center [1056, 264] width 51 height 15
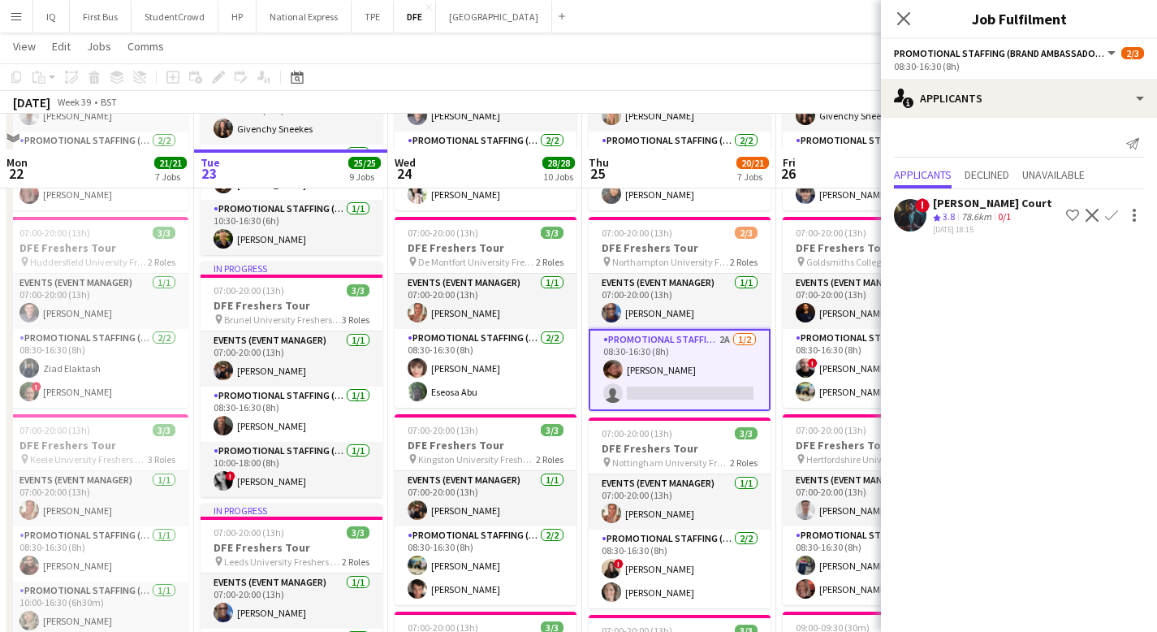
scroll to position [162, 0]
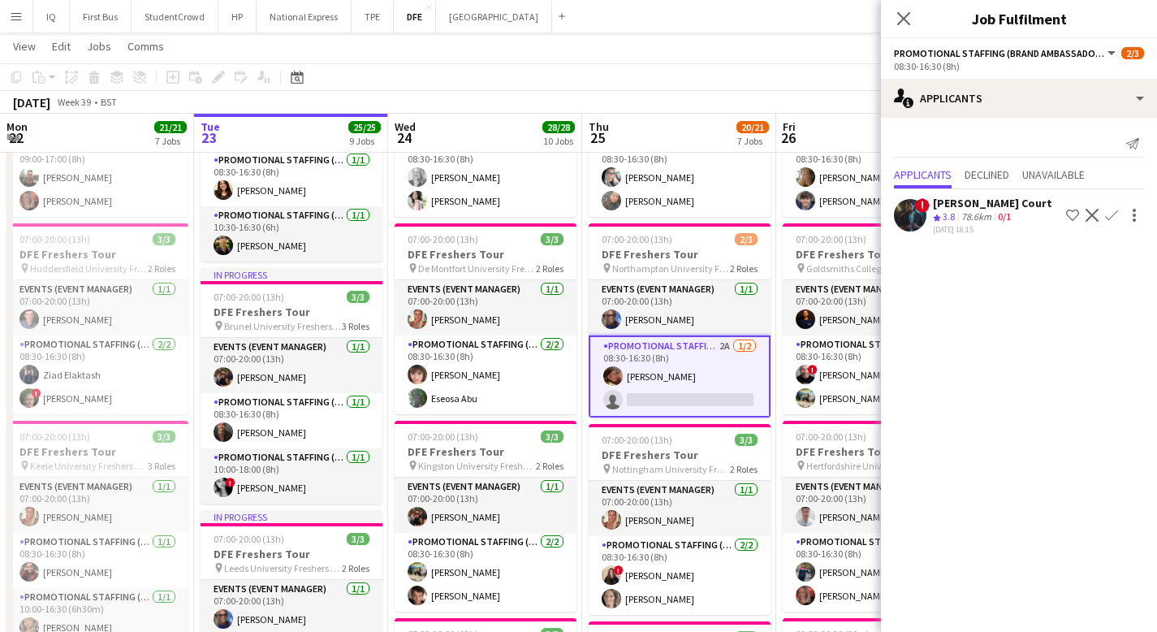
click at [1098, 221] on button "Decline" at bounding box center [1091, 214] width 19 height 19
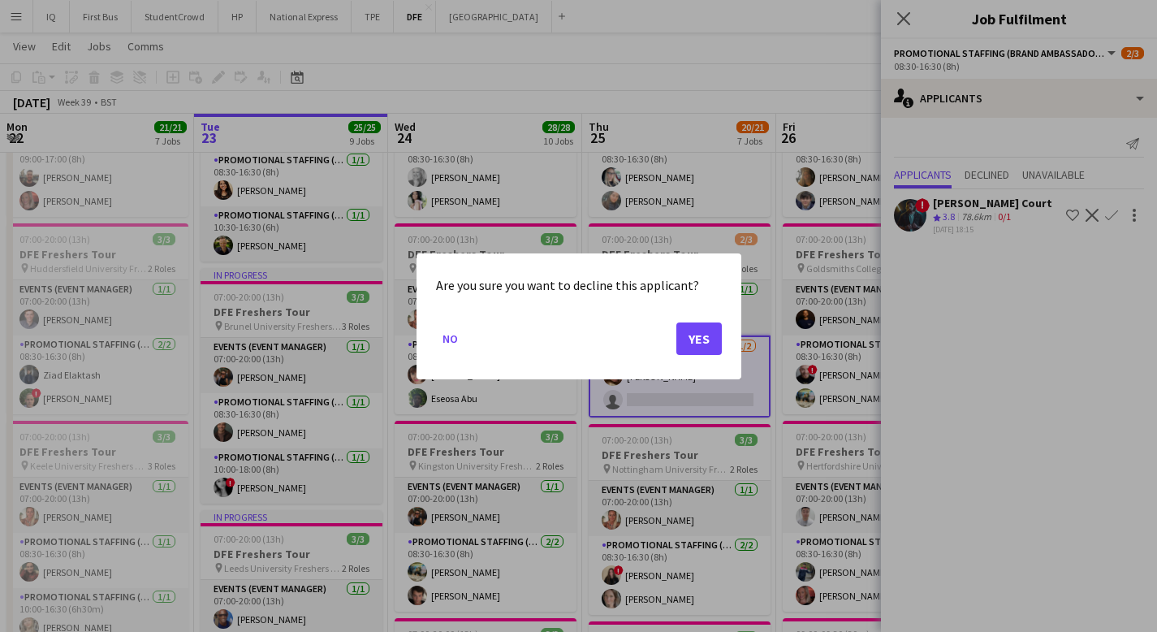
scroll to position [0, 0]
click at [699, 338] on button "Yes" at bounding box center [698, 337] width 45 height 32
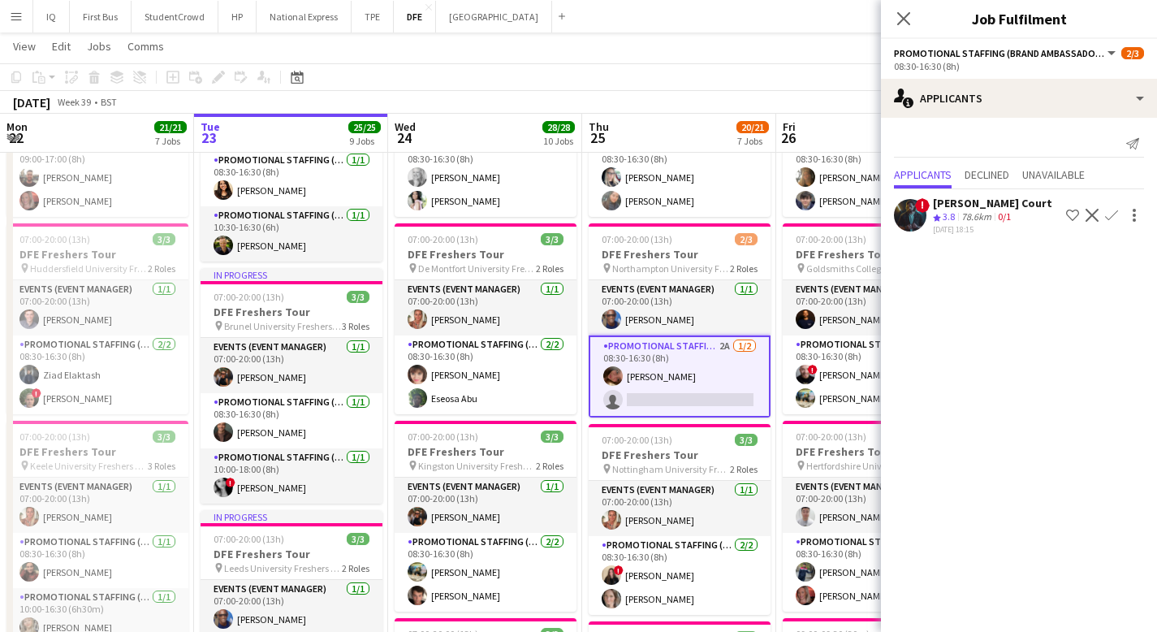
scroll to position [162, 0]
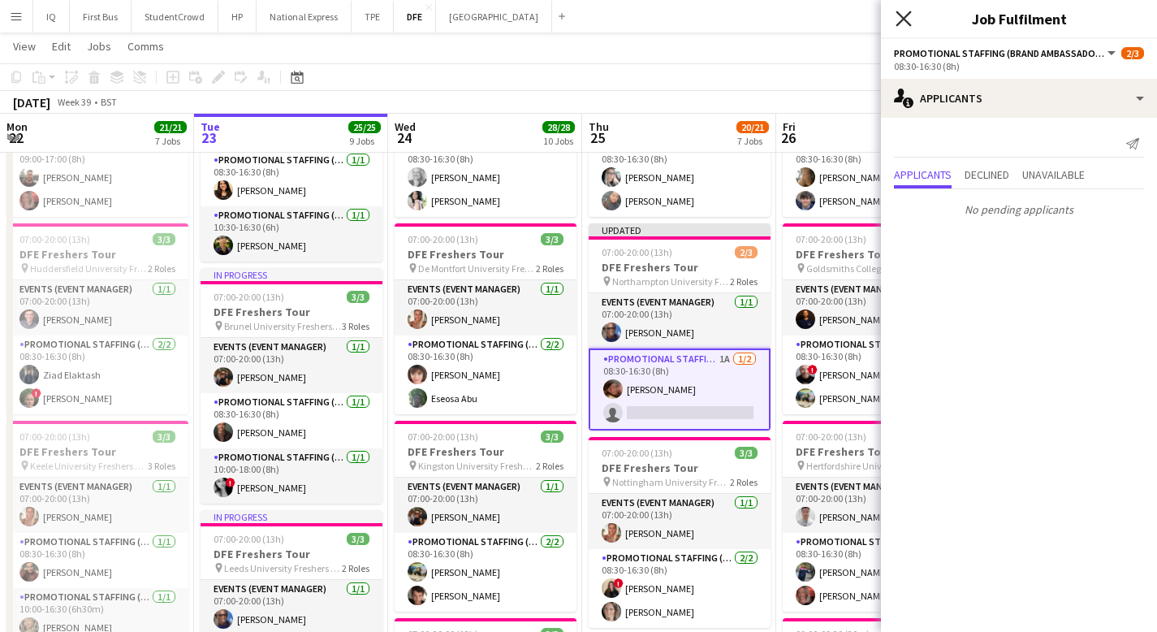
click at [911, 11] on icon at bounding box center [902, 18] width 15 height 15
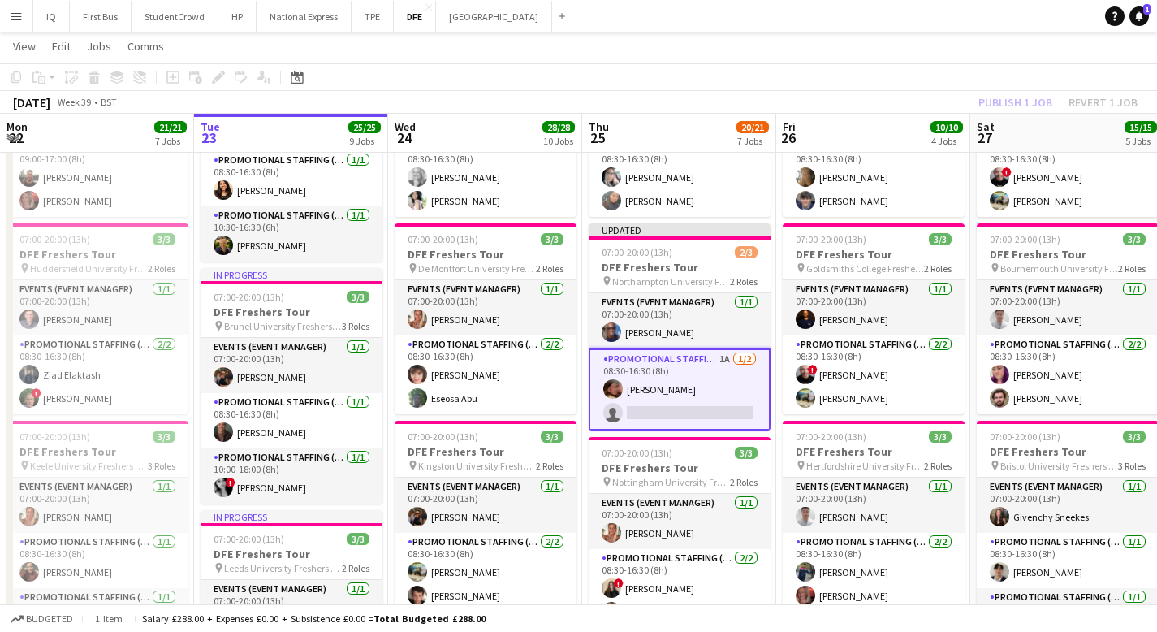
click at [1031, 99] on div "Publish 1 job Revert 1 job" at bounding box center [1058, 102] width 198 height 21
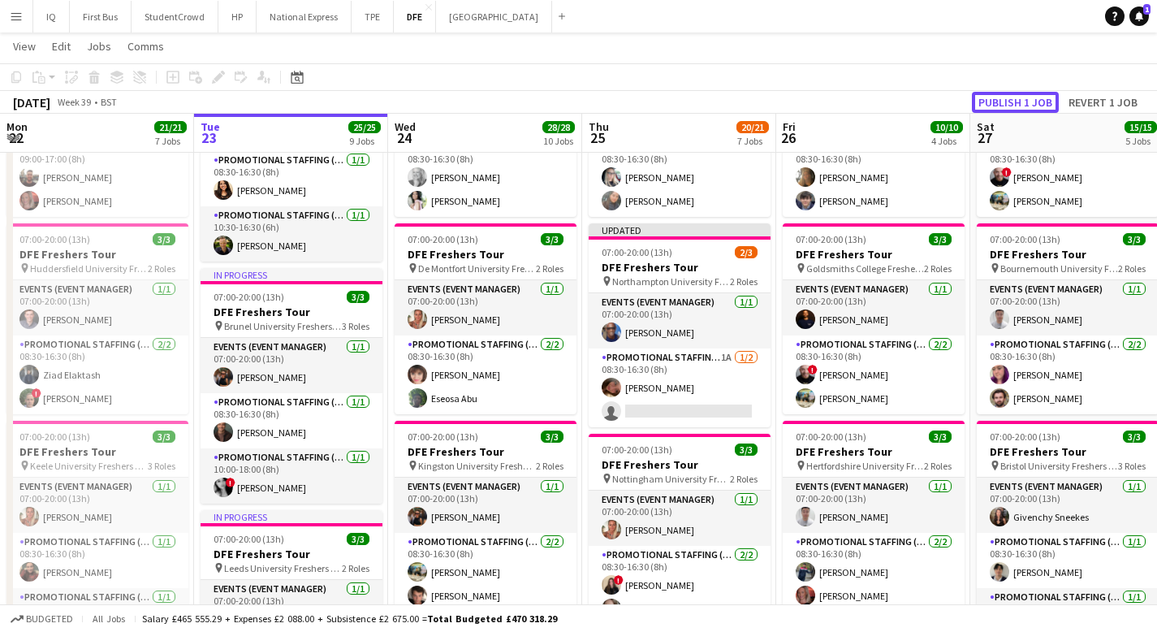
click at [1031, 99] on button "Publish 1 job" at bounding box center [1015, 102] width 87 height 21
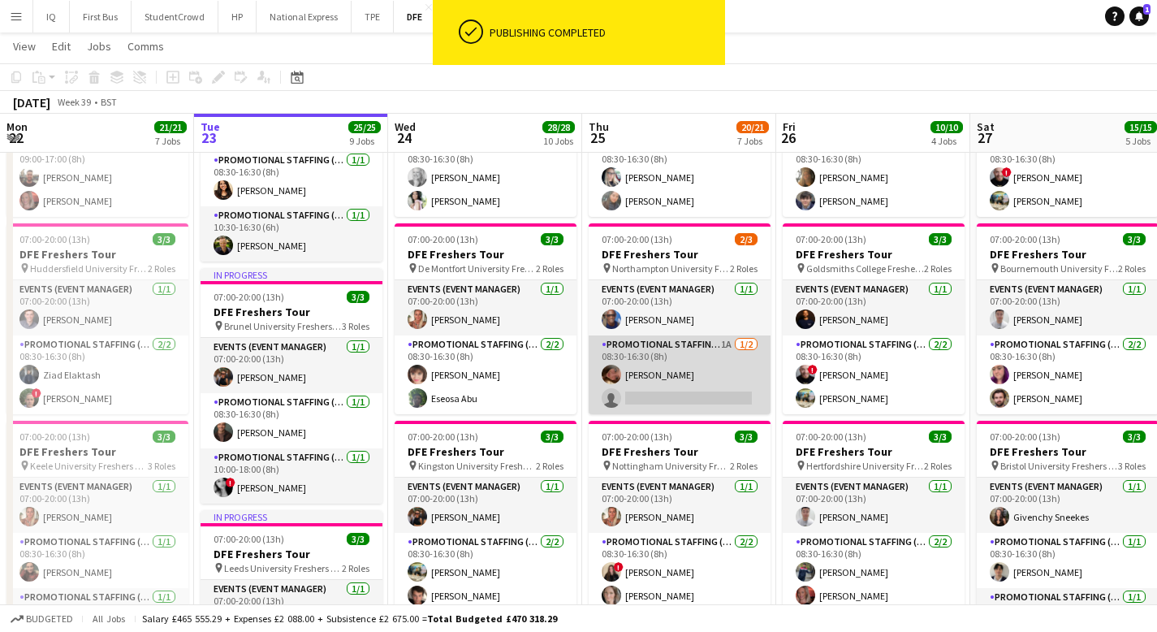
click at [679, 402] on app-card-role "Promotional Staffing (Brand Ambassadors) 1A [DATE] 08:30-16:30 (8h) [PERSON_NAM…" at bounding box center [680, 374] width 182 height 79
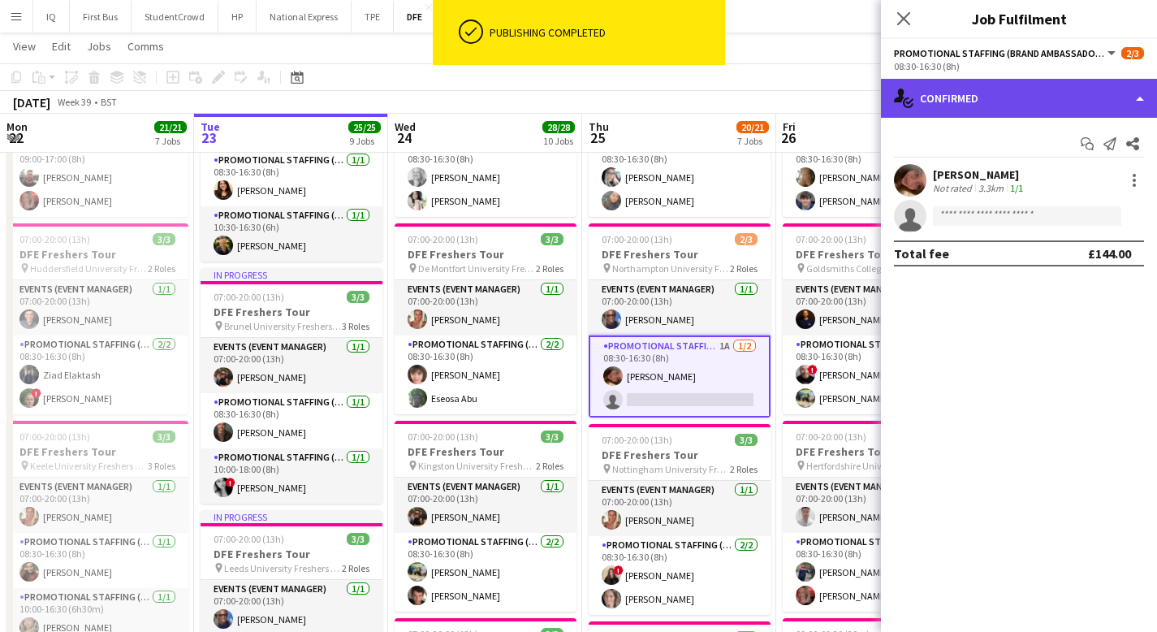
click at [1029, 85] on div "single-neutral-actions-check-2 Confirmed" at bounding box center [1019, 98] width 276 height 39
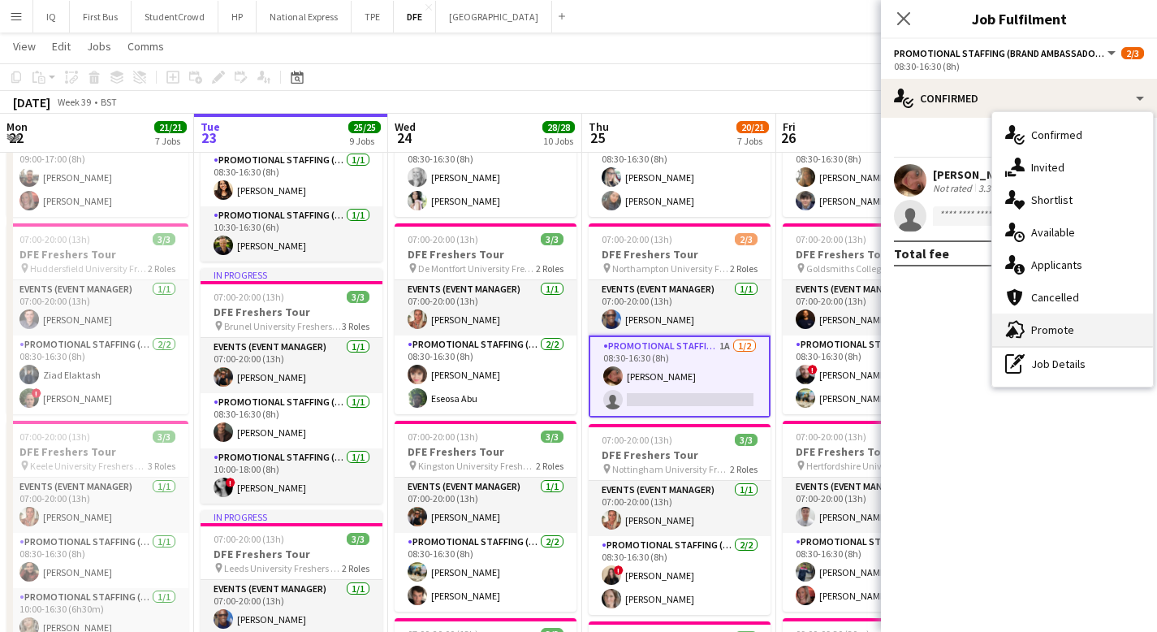
click at [1064, 326] on span "Promote" at bounding box center [1052, 329] width 43 height 15
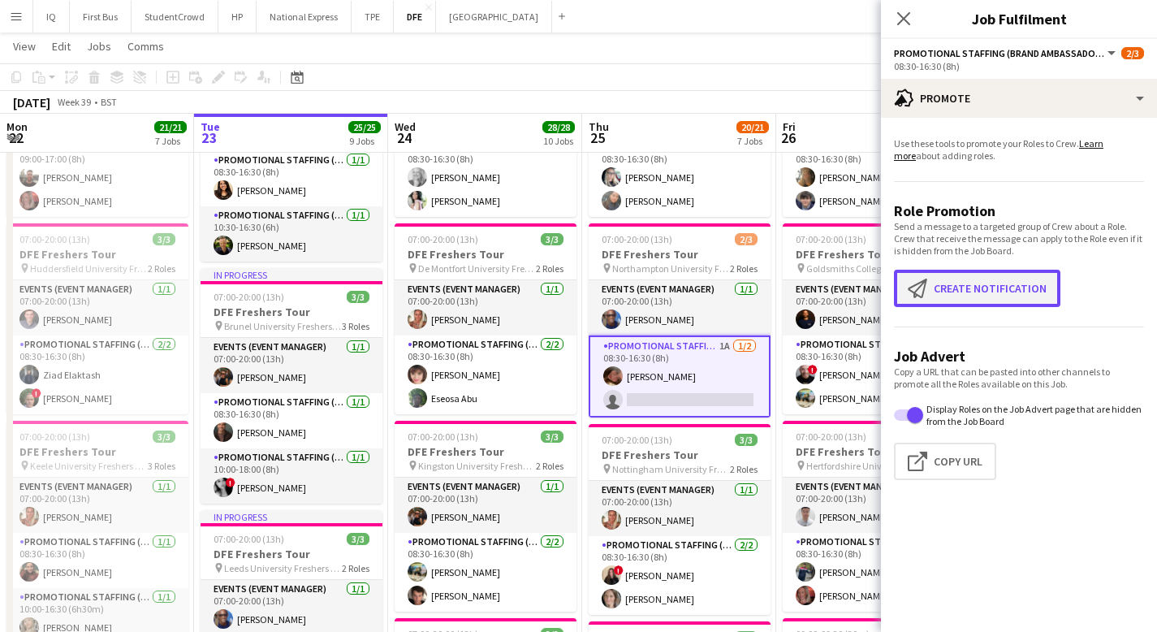
click at [958, 291] on button "Create notification Create notification" at bounding box center [977, 288] width 166 height 37
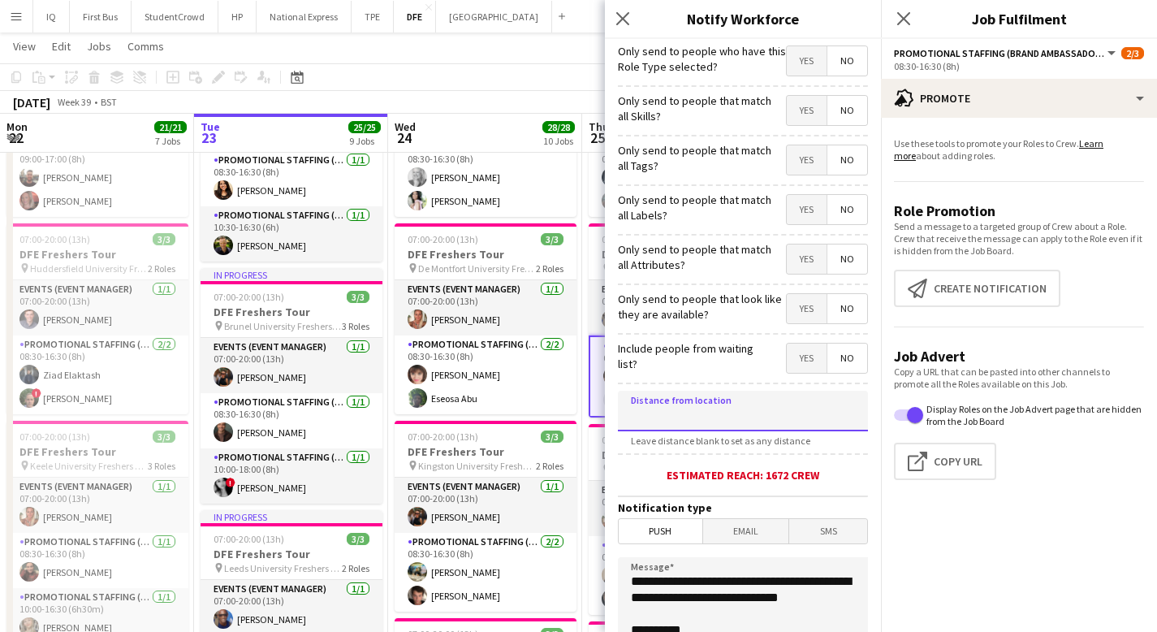
click at [701, 416] on input at bounding box center [743, 410] width 250 height 41
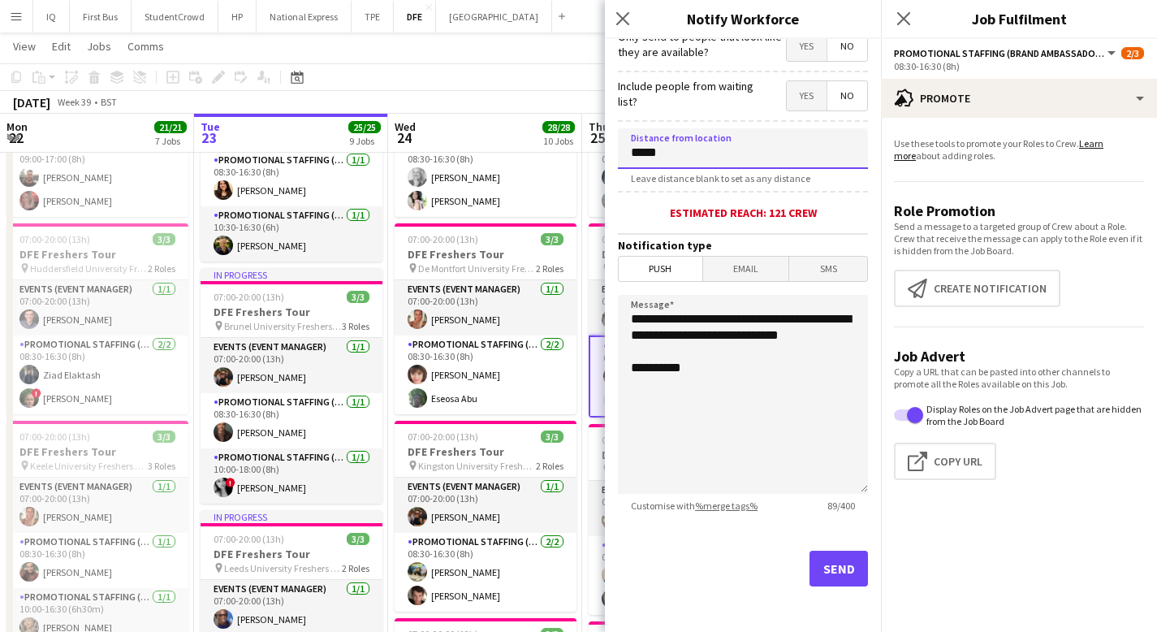
type input "*****"
click at [822, 567] on button "Send" at bounding box center [838, 568] width 58 height 36
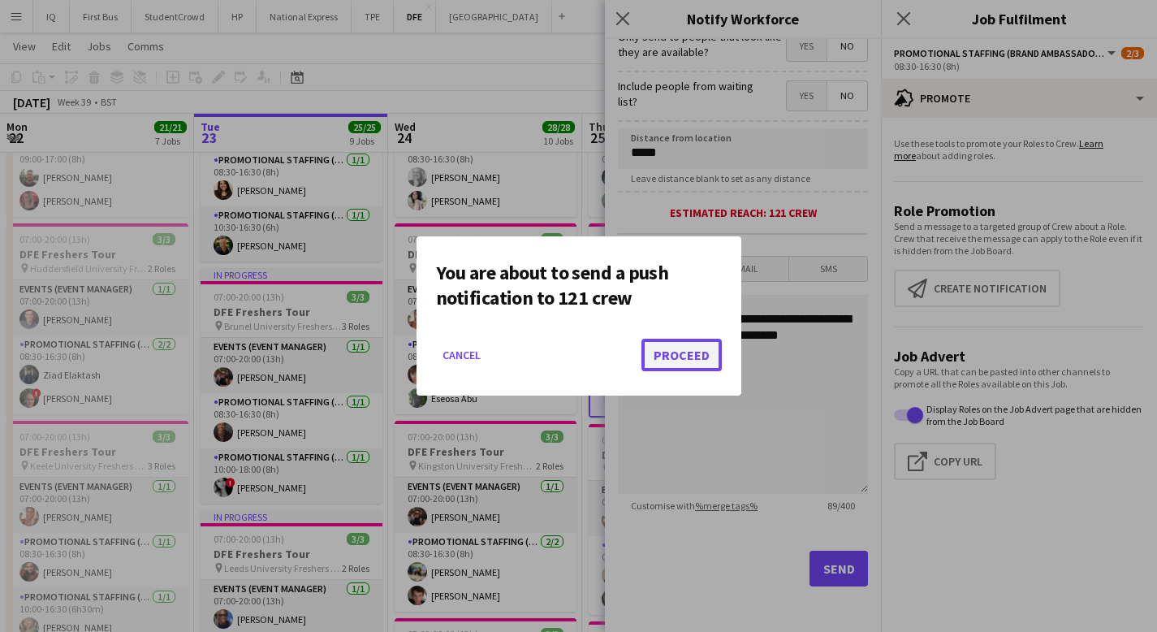
click at [705, 356] on button "Proceed" at bounding box center [681, 355] width 80 height 32
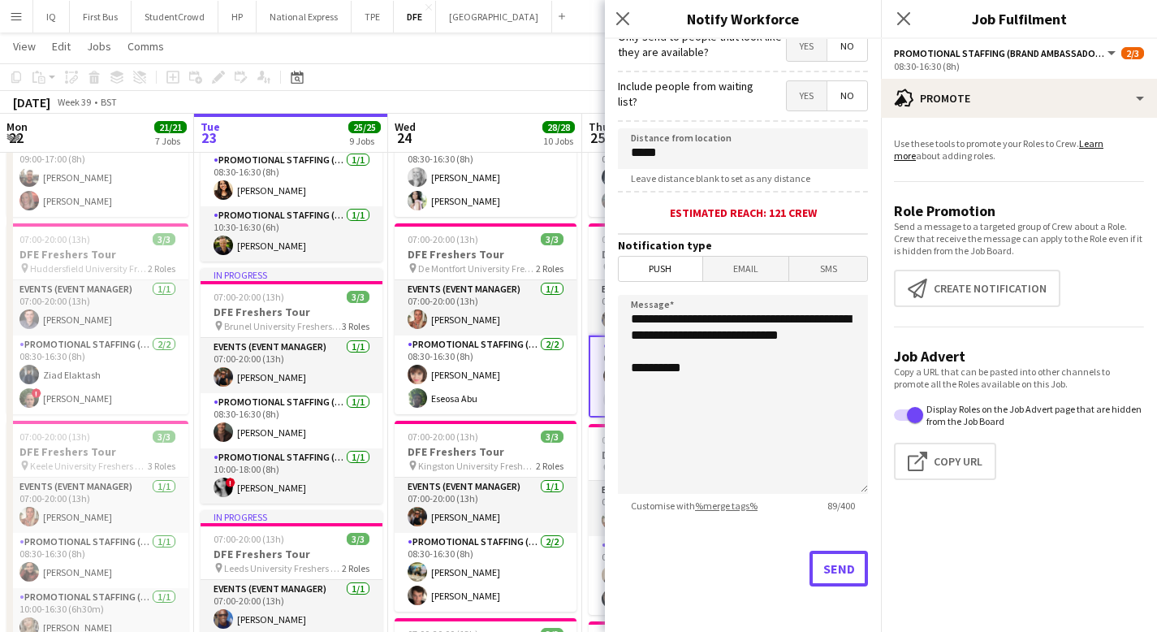
scroll to position [162, 0]
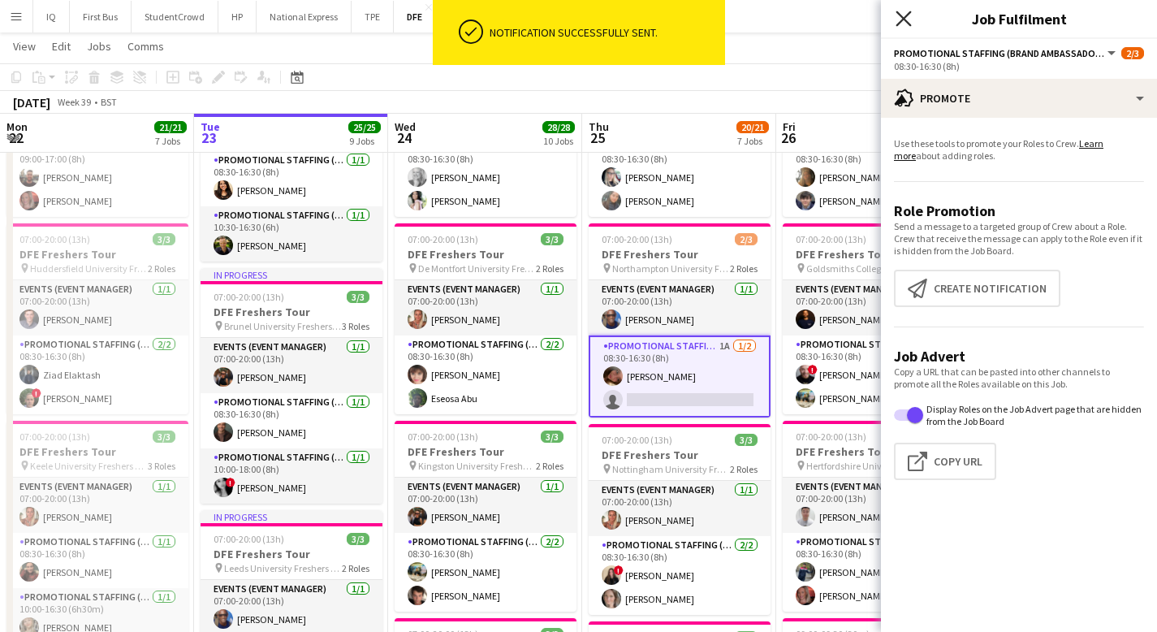
click at [908, 15] on icon "Close pop-in" at bounding box center [902, 18] width 15 height 15
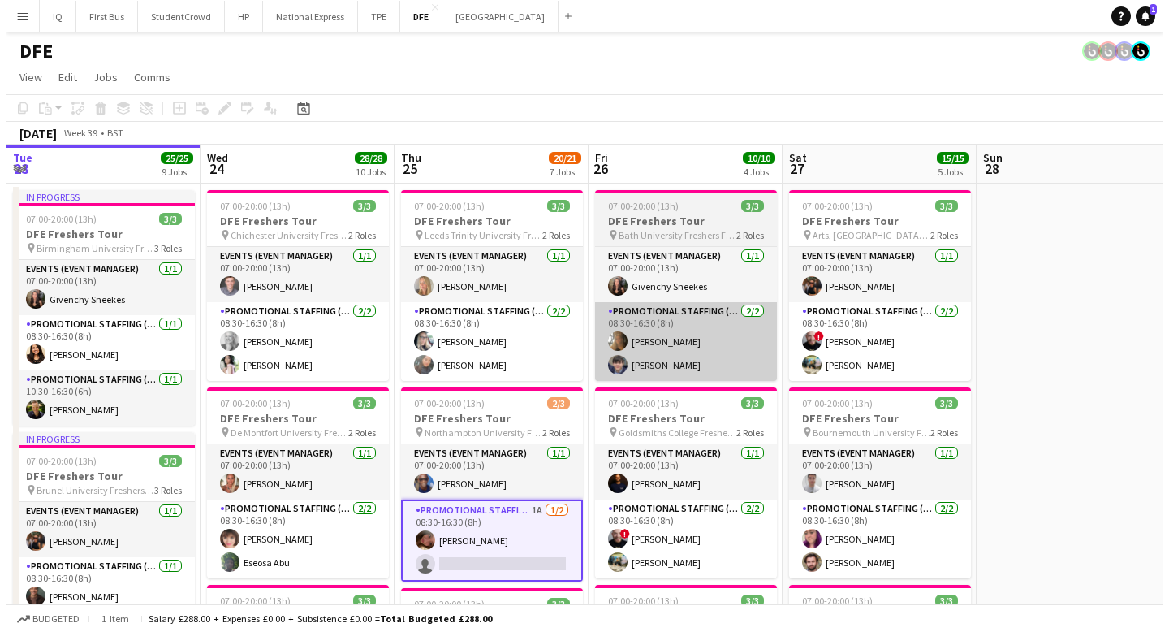
scroll to position [0, 352]
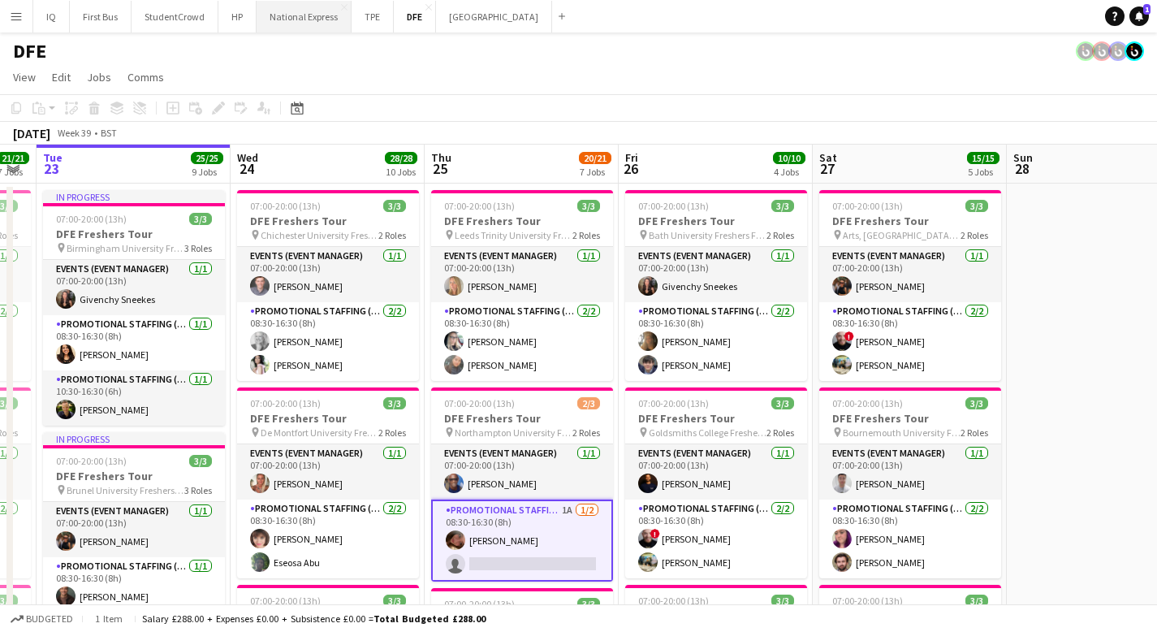
click at [298, 12] on button "National Express Close" at bounding box center [304, 17] width 95 height 32
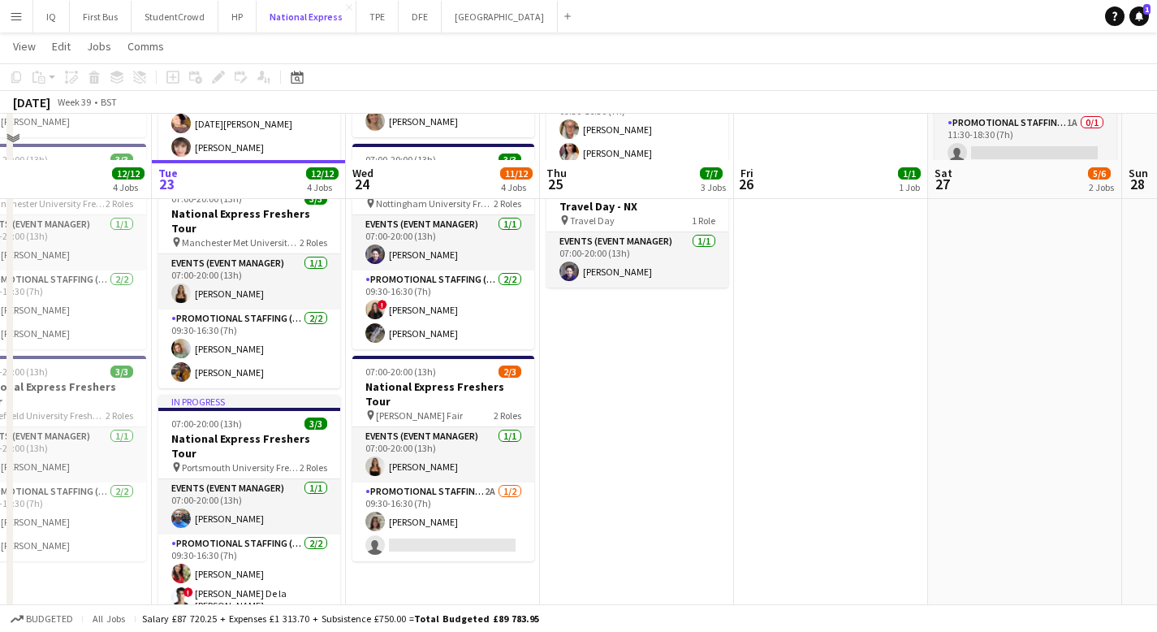
scroll to position [515, 0]
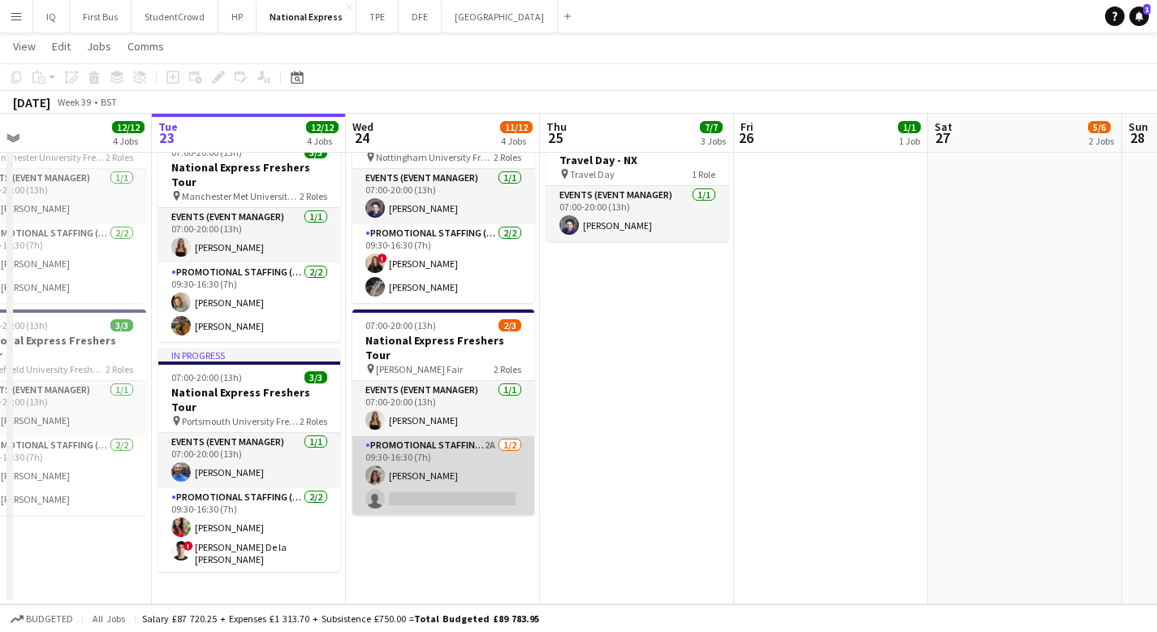
click at [420, 436] on app-card-role "Promotional Staffing (Brand Ambassadors) 2A [DATE] 09:30-16:30 (7h) [PERSON_NAM…" at bounding box center [443, 475] width 182 height 79
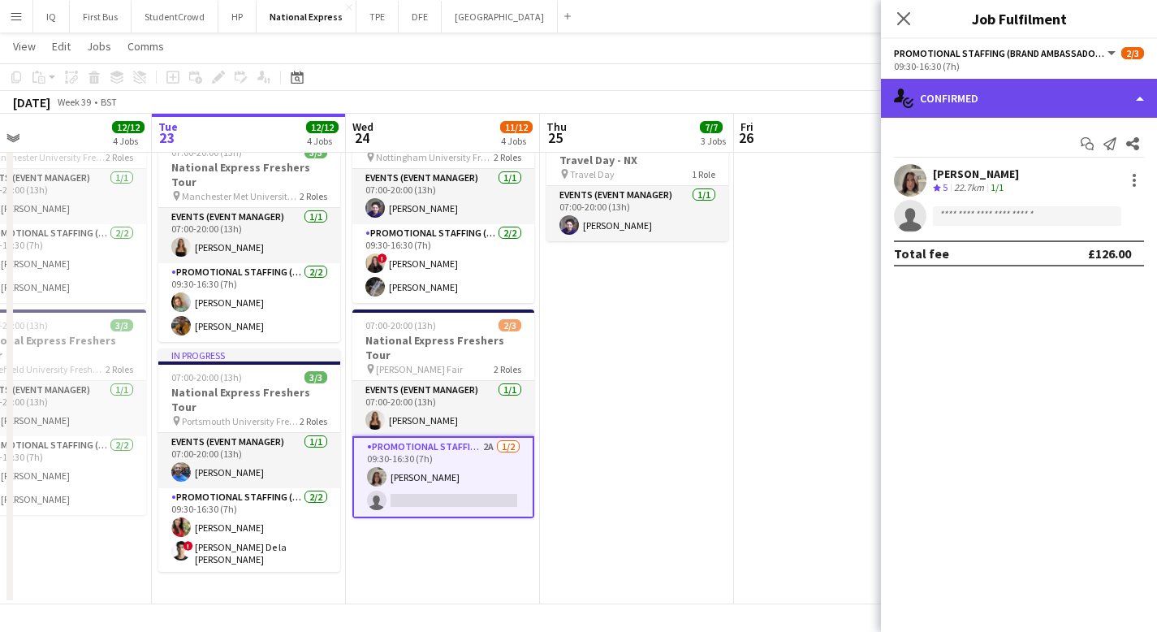
click at [1034, 89] on div "single-neutral-actions-check-2 Confirmed" at bounding box center [1019, 98] width 276 height 39
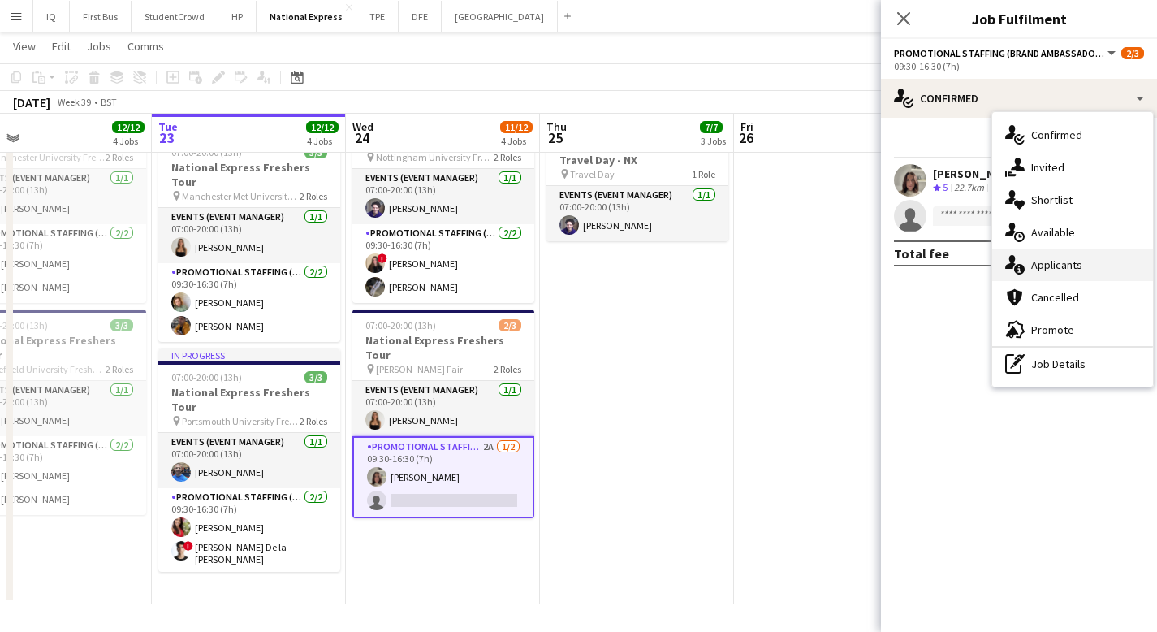
click at [1070, 262] on span "Applicants" at bounding box center [1056, 264] width 51 height 15
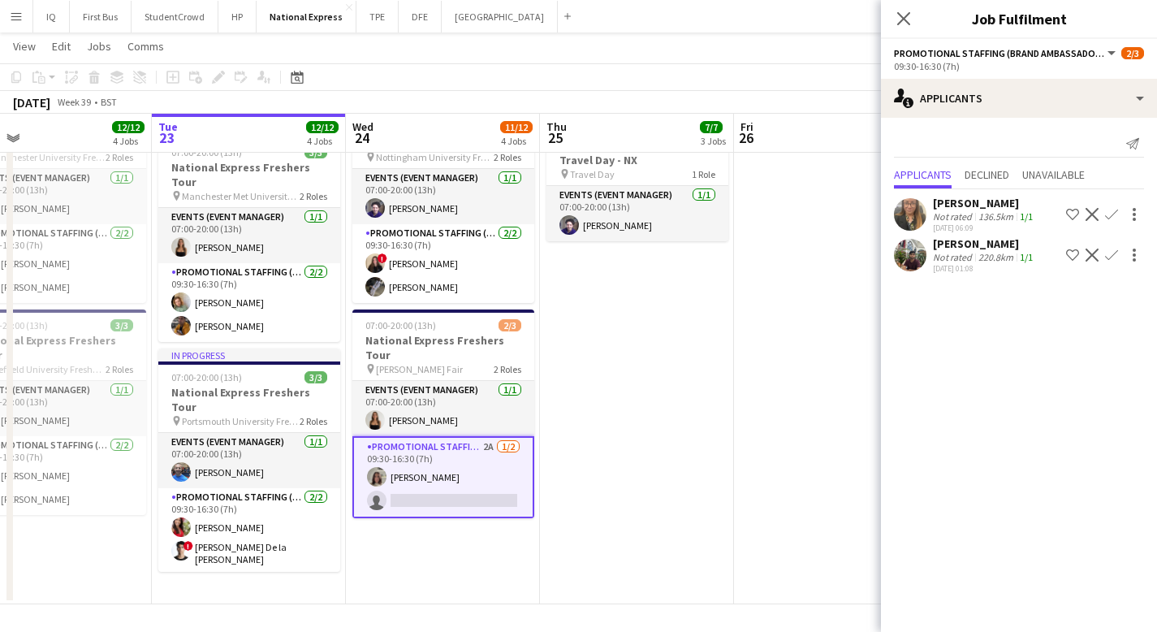
click at [982, 224] on div "[DATE] 06:09" at bounding box center [984, 227] width 103 height 11
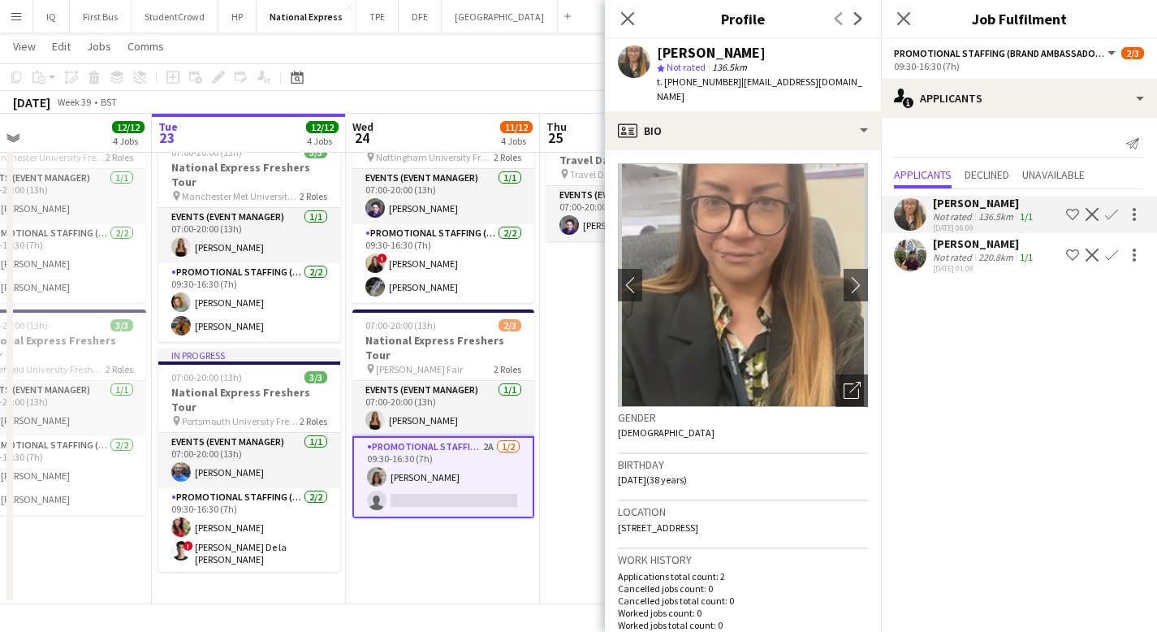
click at [1090, 217] on app-icon "Decline" at bounding box center [1091, 214] width 13 height 13
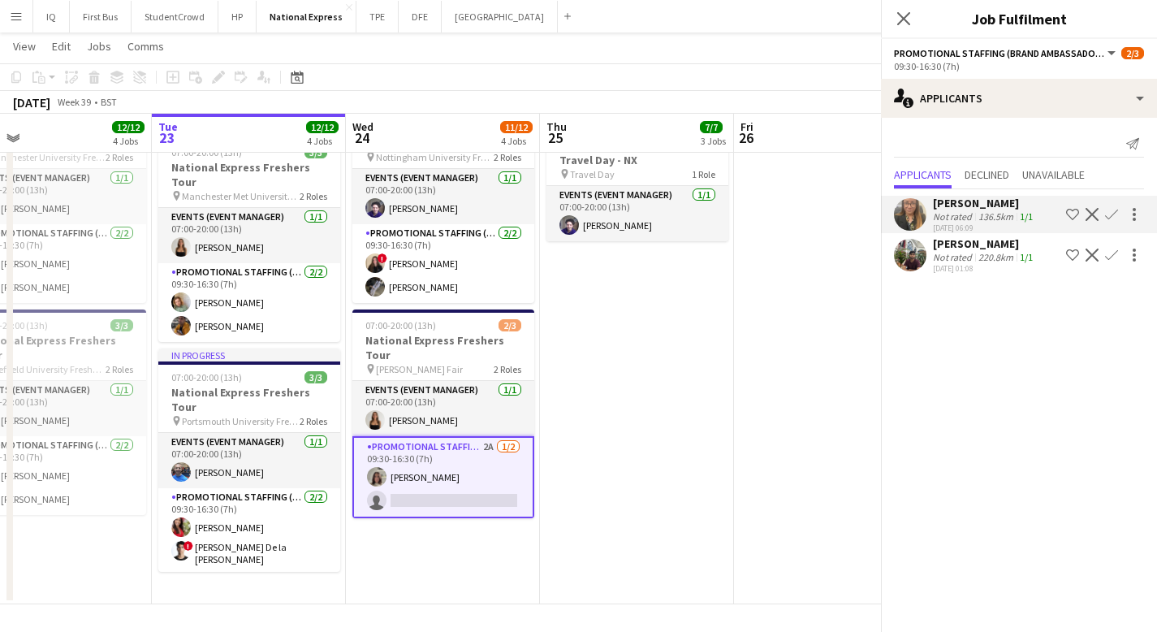
scroll to position [0, 0]
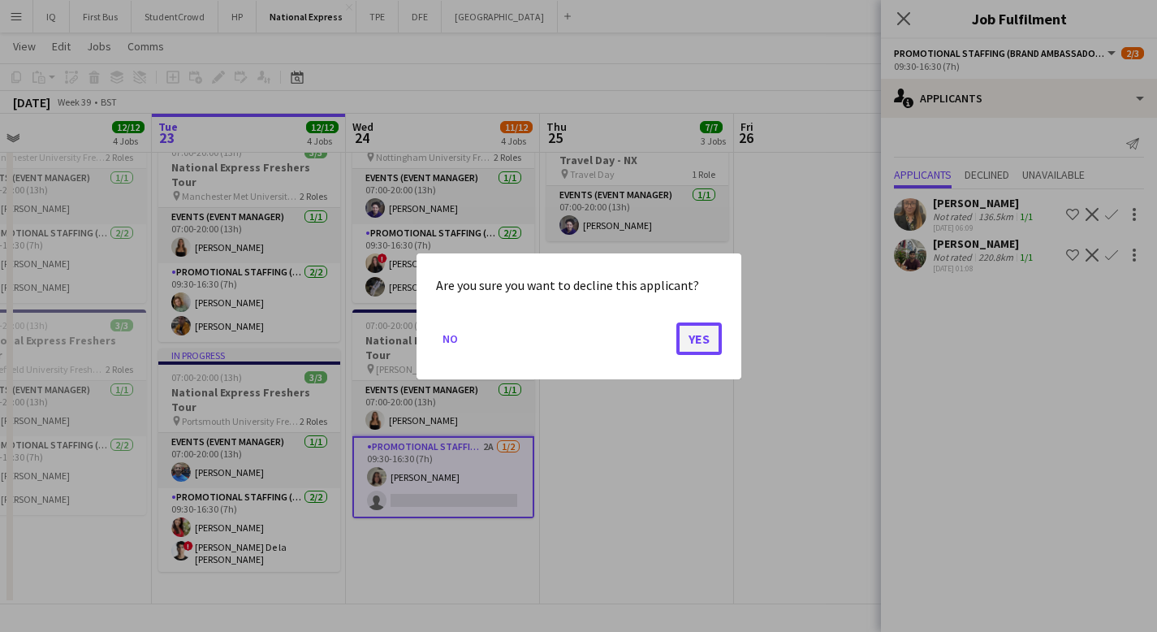
click at [705, 340] on button "Yes" at bounding box center [698, 337] width 45 height 32
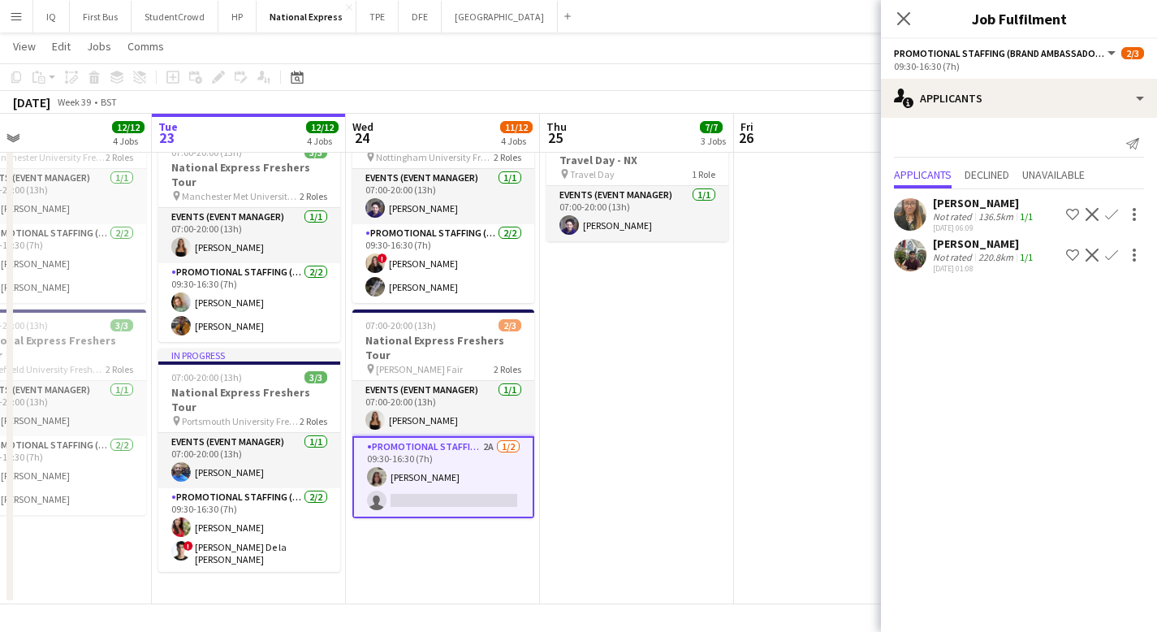
scroll to position [515, 0]
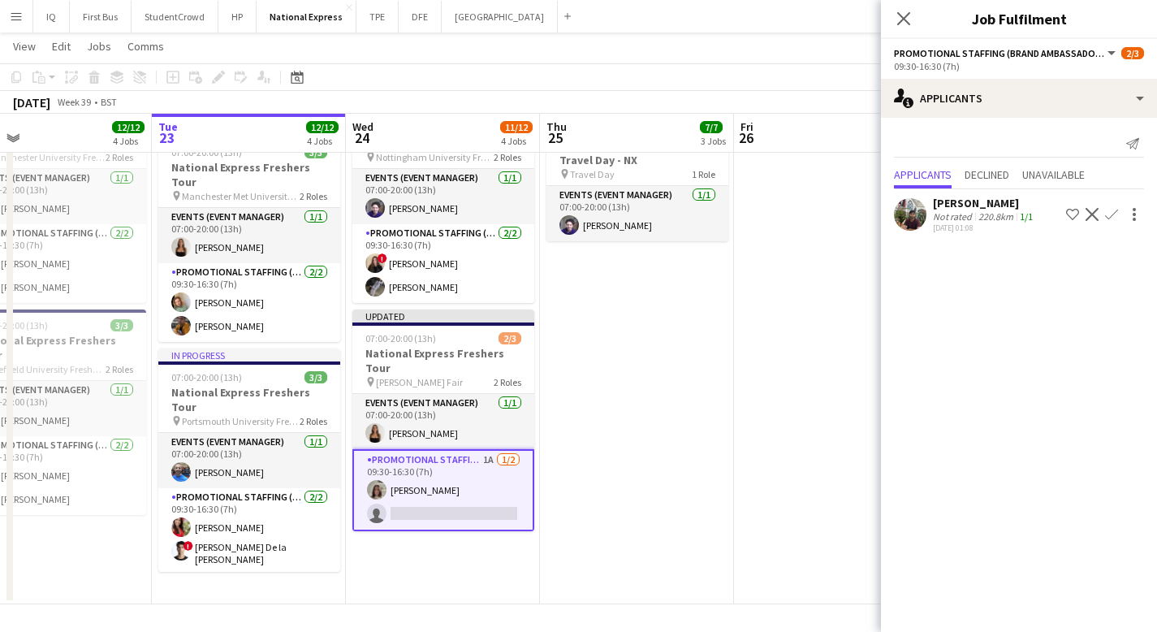
click at [1090, 209] on app-icon "Decline" at bounding box center [1091, 214] width 13 height 13
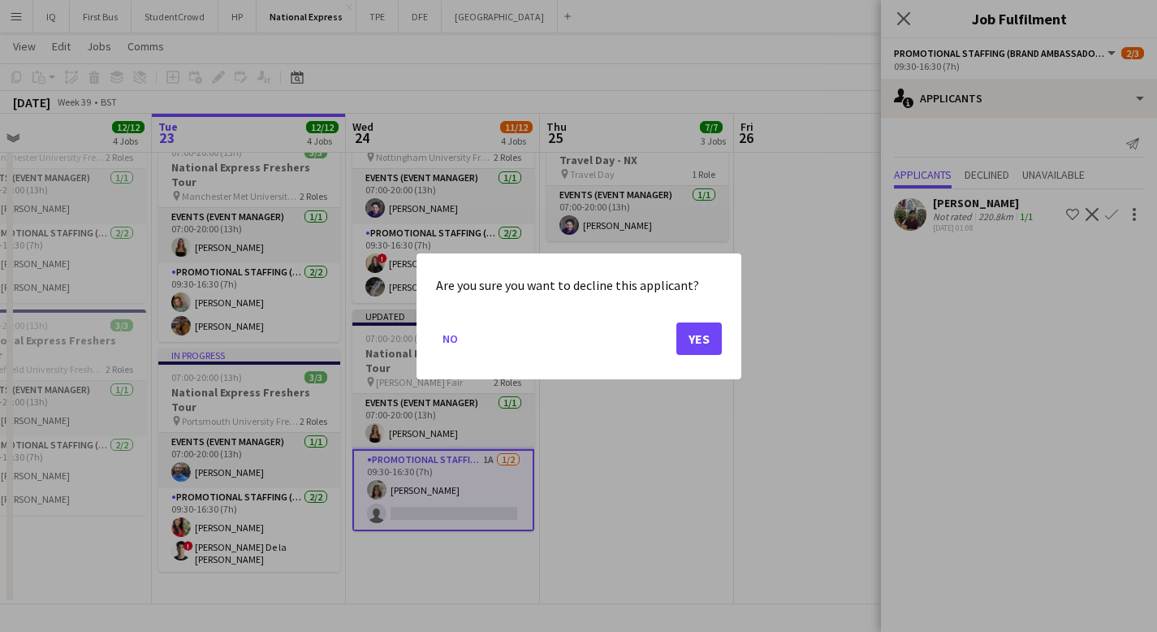
scroll to position [0, 0]
click at [690, 343] on button "Yes" at bounding box center [698, 337] width 45 height 32
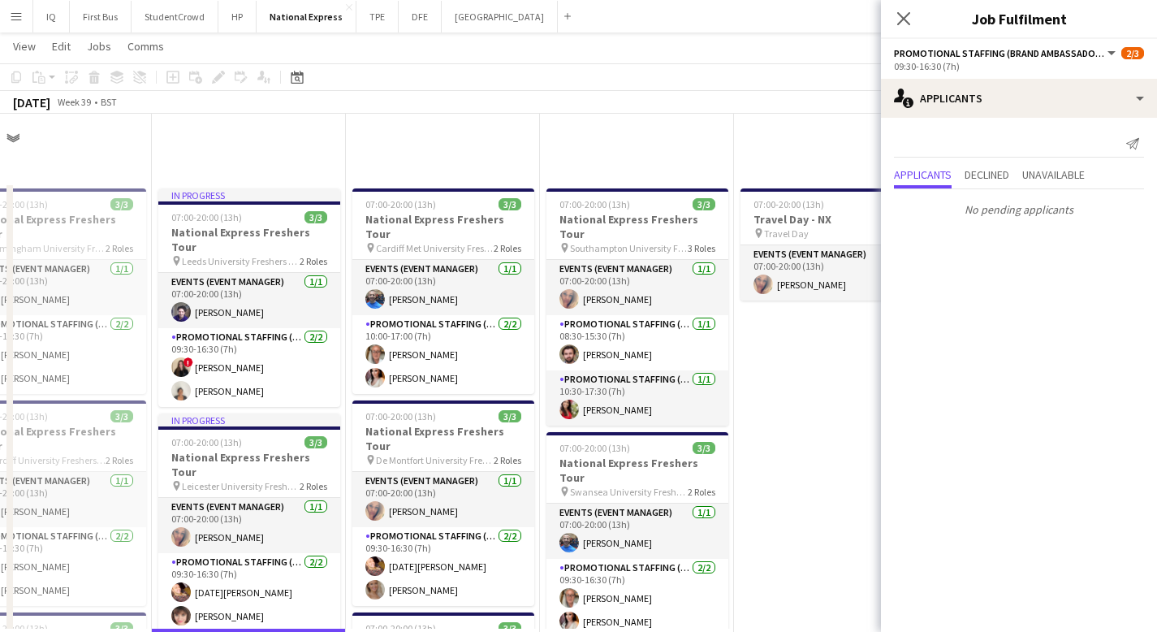
scroll to position [515, 0]
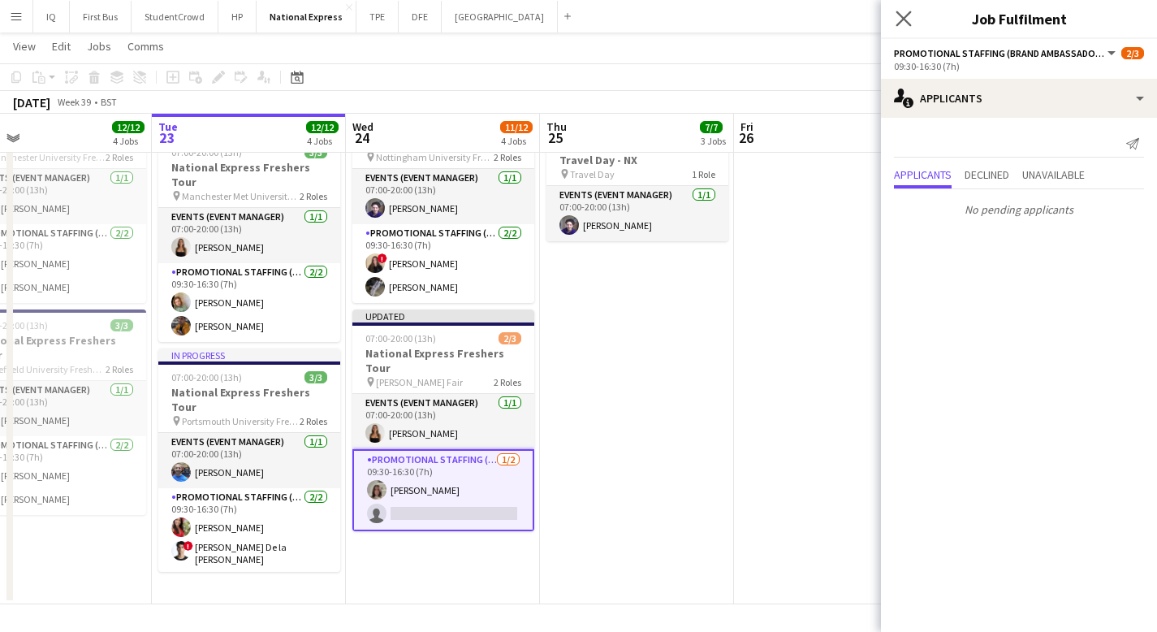
click at [895, 15] on app-icon "Close pop-in" at bounding box center [904, 19] width 24 height 24
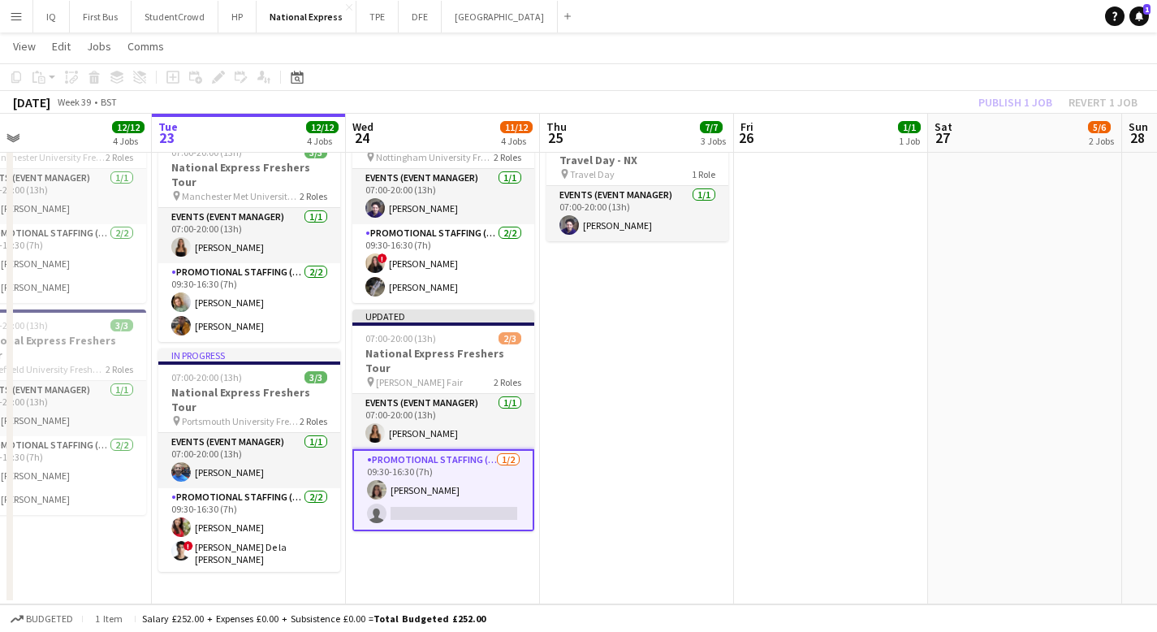
click at [1001, 102] on div "Publish 1 job Revert 1 job" at bounding box center [1058, 102] width 198 height 21
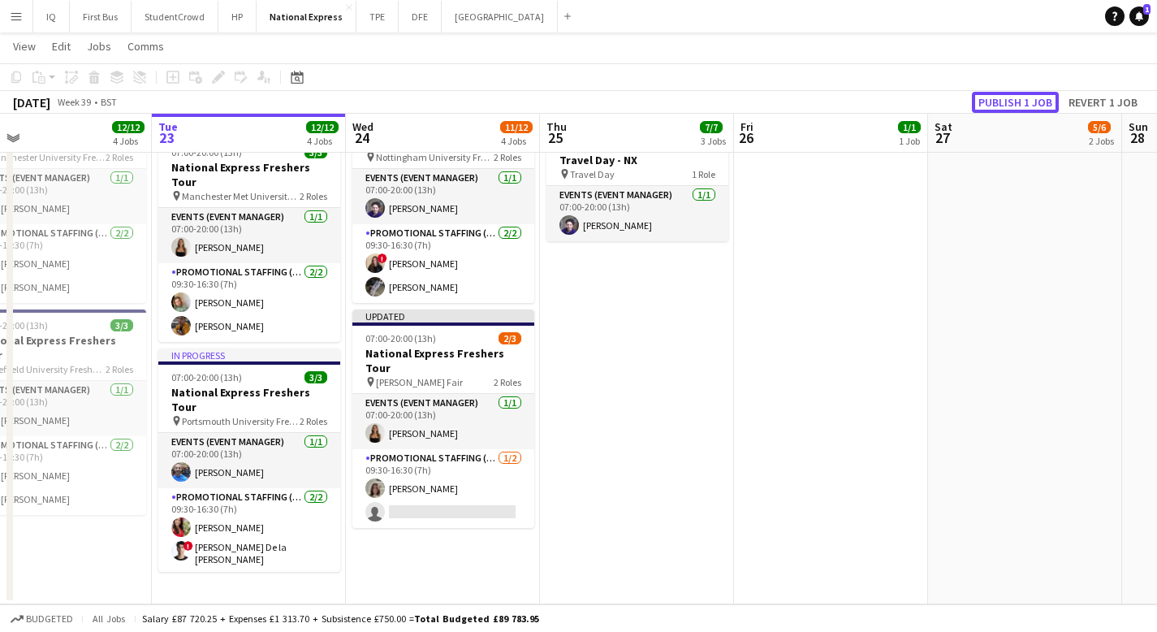
click at [1001, 102] on button "Publish 1 job" at bounding box center [1015, 102] width 87 height 21
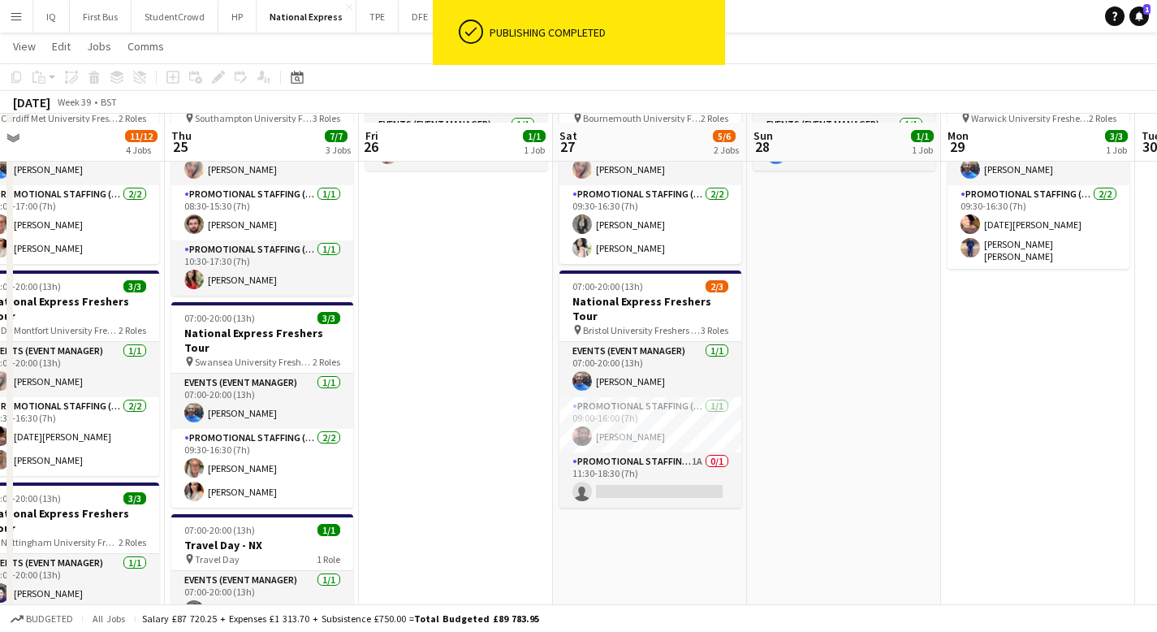
scroll to position [142, 0]
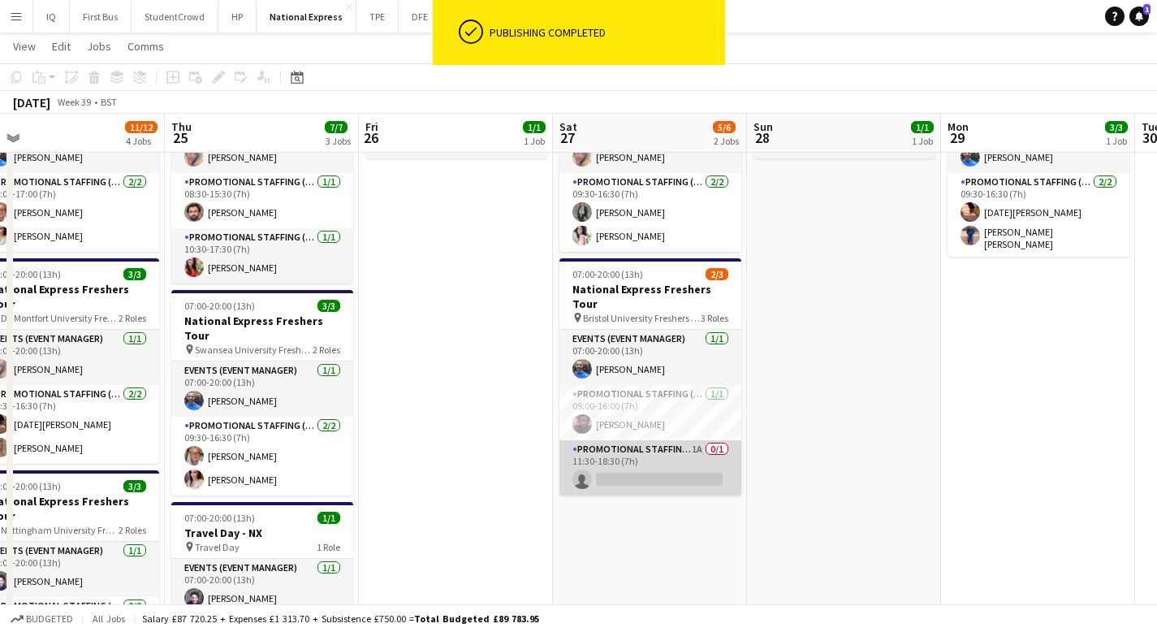
click at [674, 457] on app-card-role "Promotional Staffing (Brand Ambassadors) 1A 0/1 11:30-18:30 (7h) single-neutral…" at bounding box center [650, 467] width 182 height 55
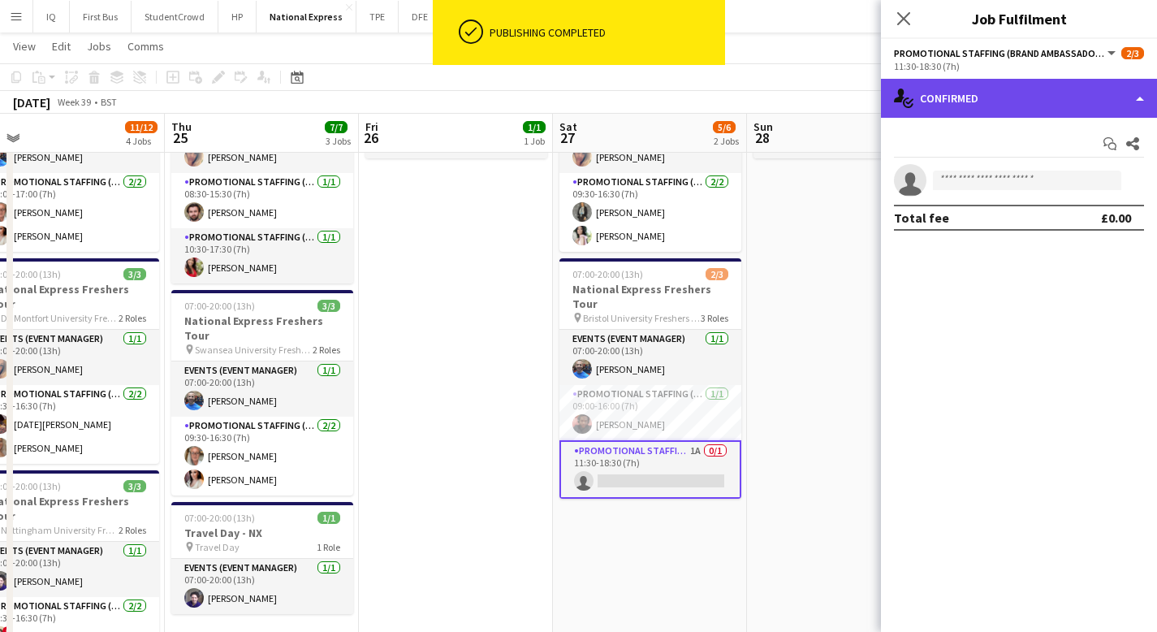
click at [971, 88] on div "single-neutral-actions-check-2 Confirmed" at bounding box center [1019, 98] width 276 height 39
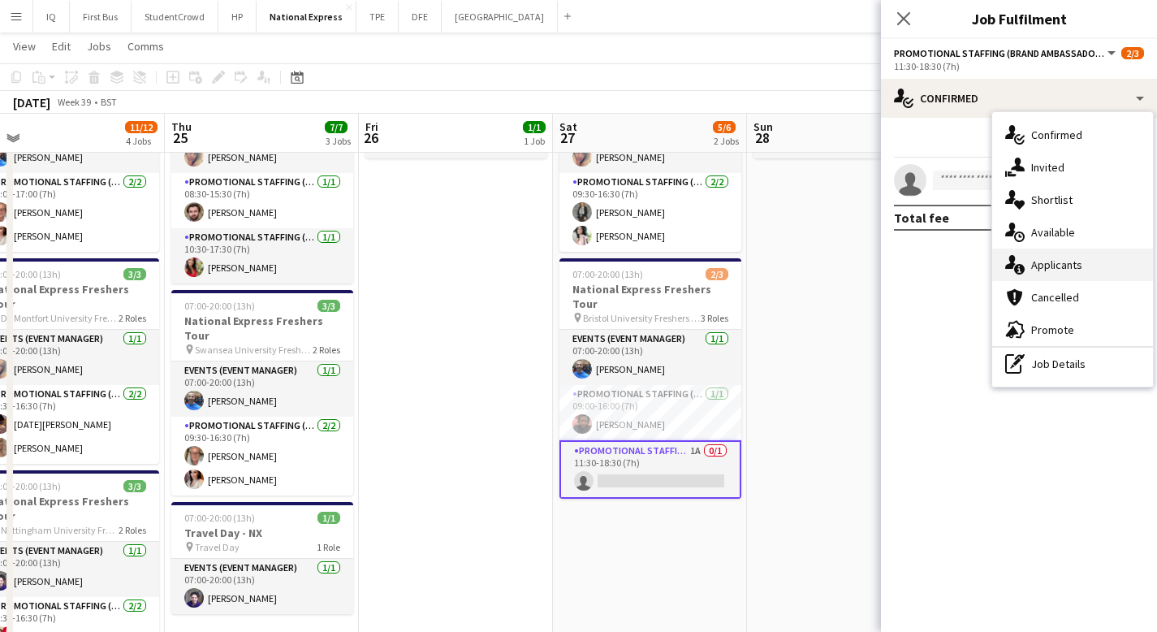
click at [1077, 270] on span "Applicants" at bounding box center [1056, 264] width 51 height 15
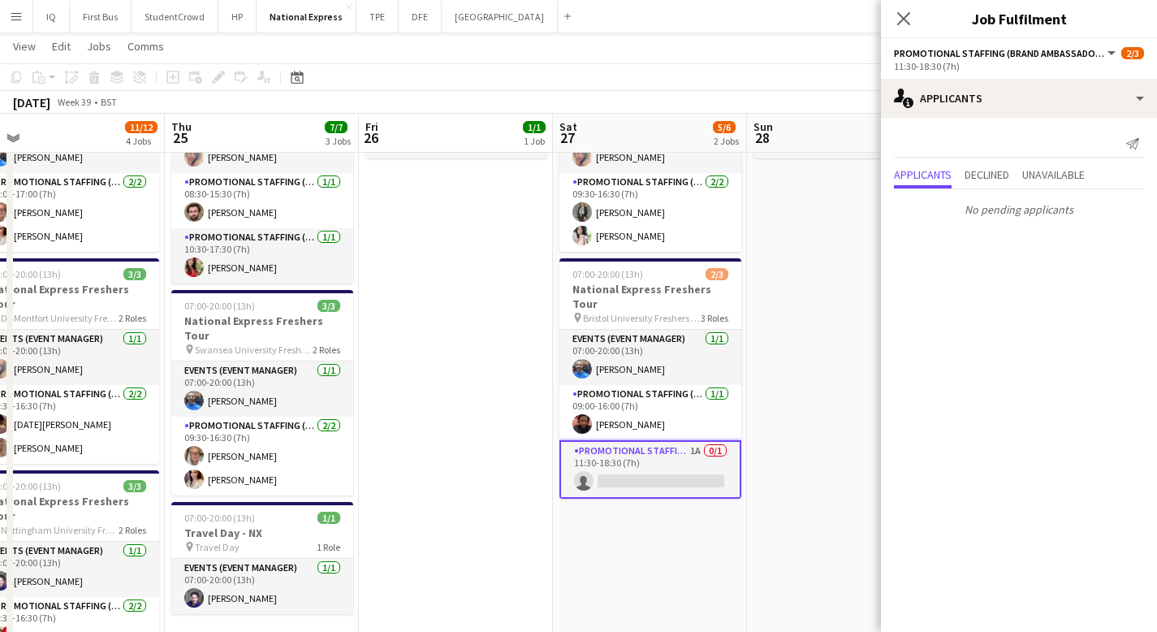
click at [822, 205] on app-date-cell "07:00-20:00 (13h) 1/1 Travel Day - NX pin Travel Day 1 Role Events (Event Manag…" at bounding box center [844, 508] width 194 height 937
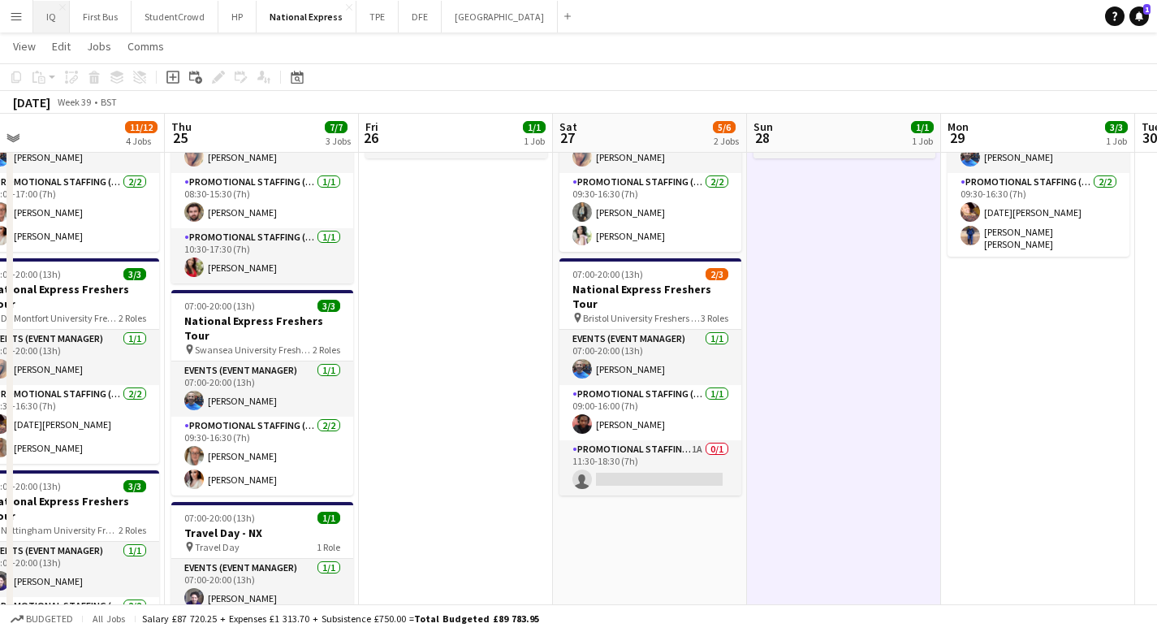
click at [63, 20] on button "IQ Close" at bounding box center [51, 17] width 37 height 32
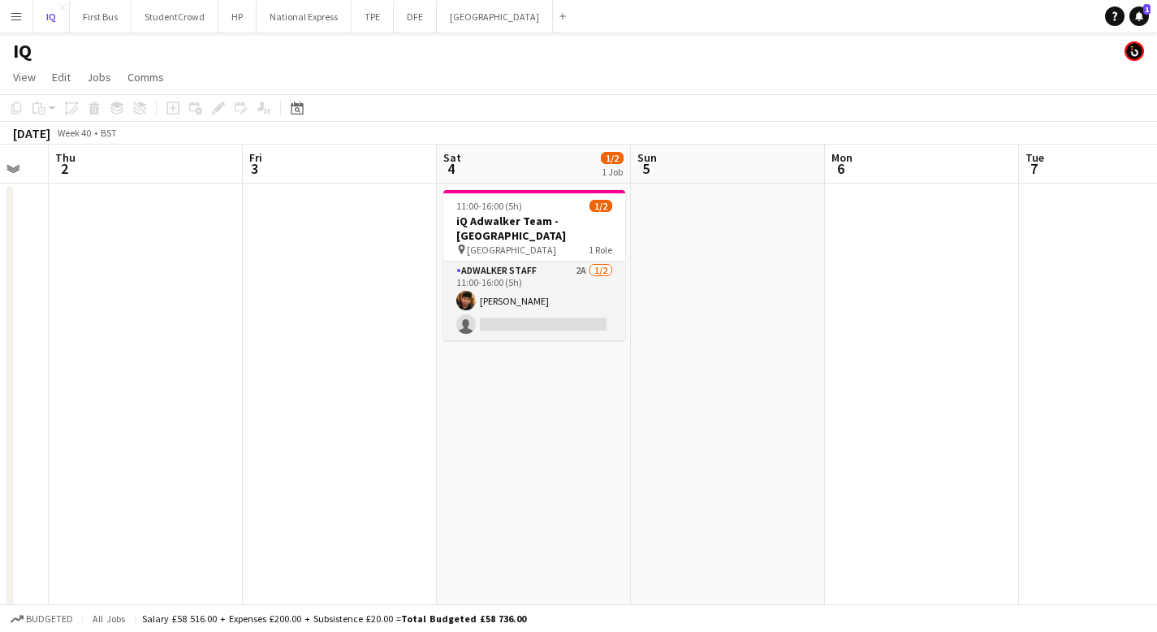
scroll to position [0, 565]
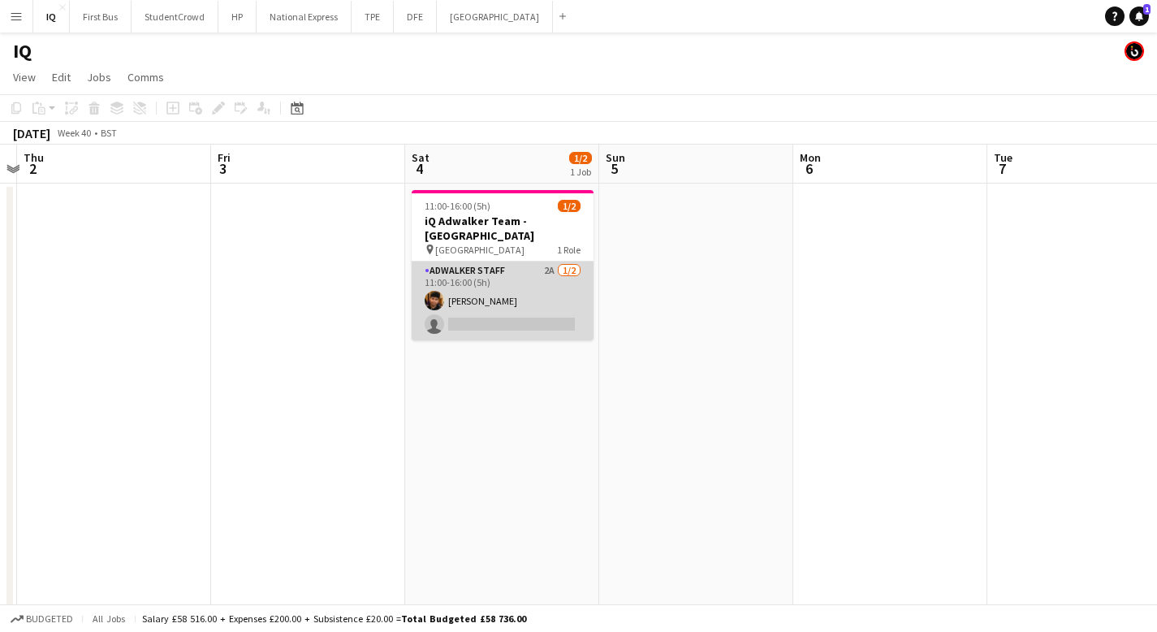
click at [448, 321] on app-card-role "Adwalker Staff 2A [DATE] 11:00-16:00 (5h) [PERSON_NAME] single-neutral-actions" at bounding box center [503, 300] width 182 height 79
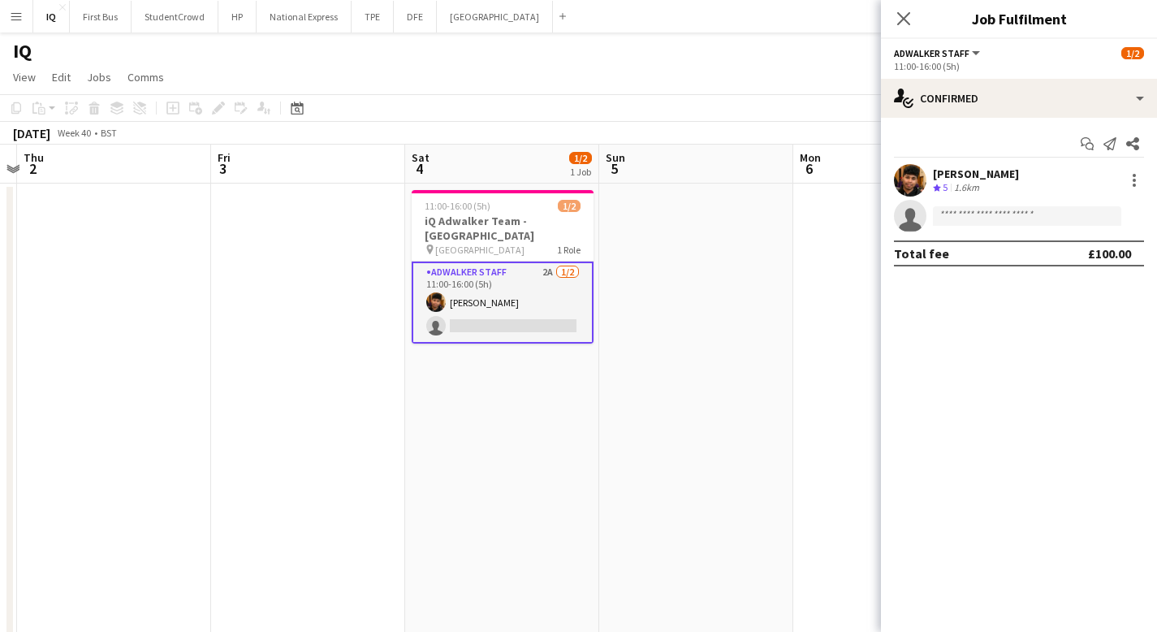
click at [982, 120] on div "Start chat Send notification Share [PERSON_NAME] Crew rating 5 1.6km single-neu…" at bounding box center [1019, 199] width 276 height 162
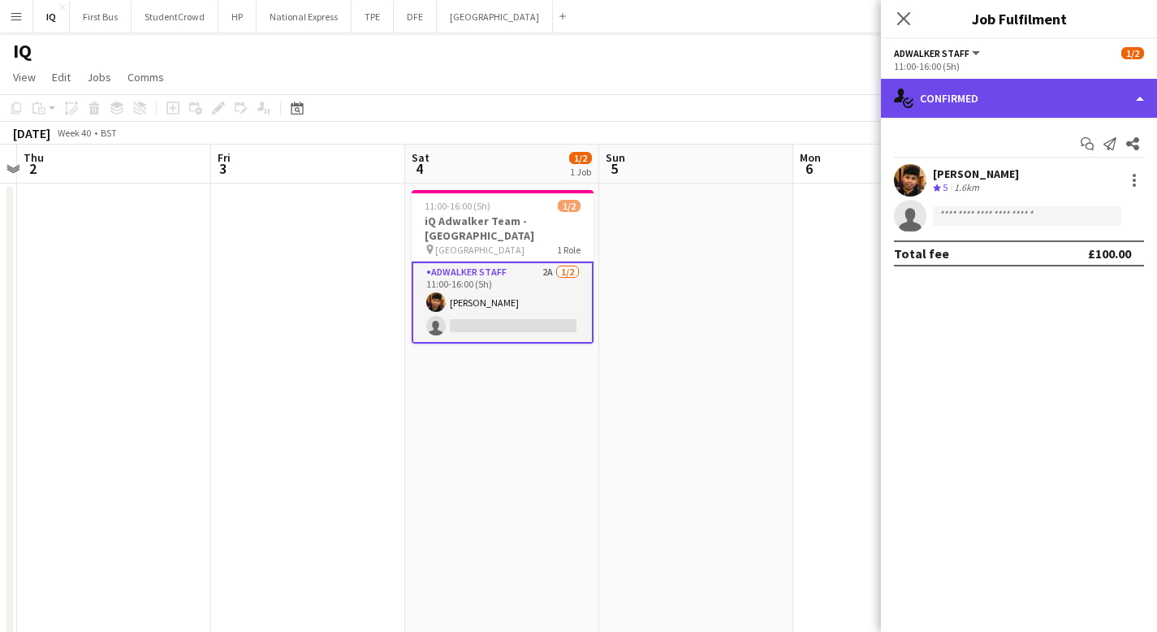
click at [1002, 93] on div "single-neutral-actions-check-2 Confirmed" at bounding box center [1019, 98] width 276 height 39
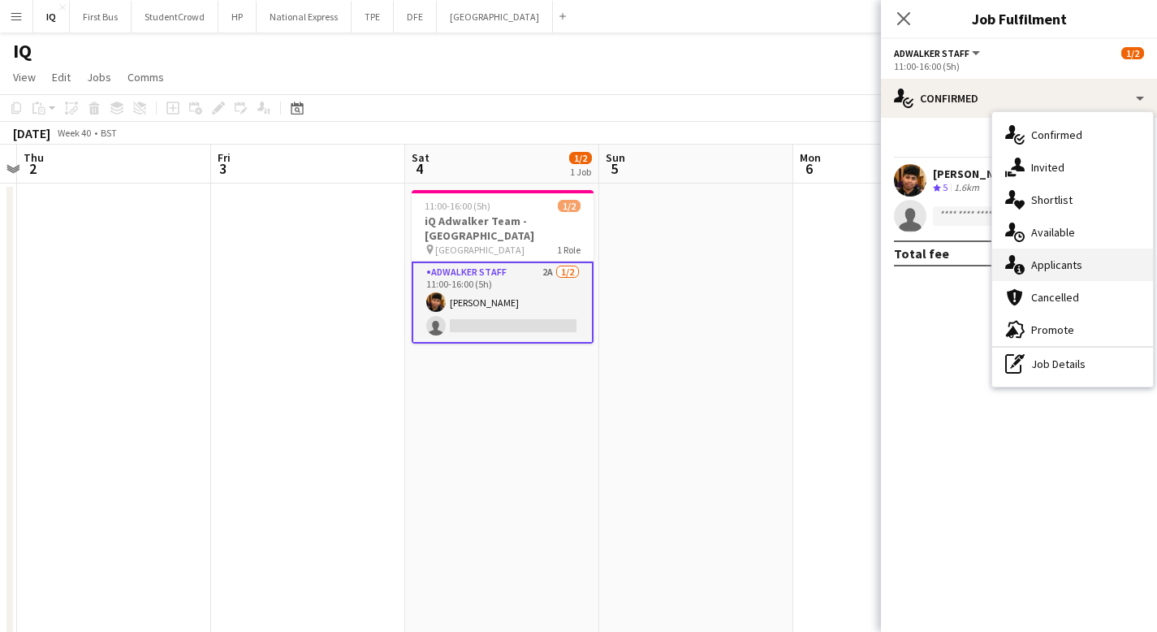
click at [1081, 261] on div "single-neutral-actions-information Applicants" at bounding box center [1072, 264] width 161 height 32
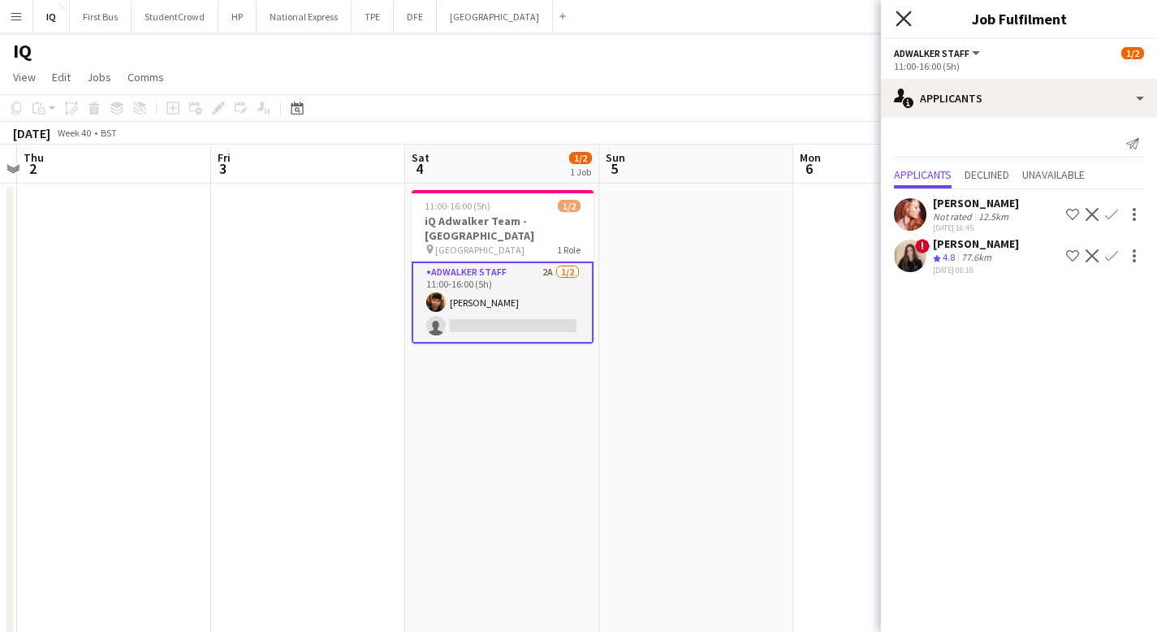
click at [906, 17] on icon "Close pop-in" at bounding box center [902, 18] width 15 height 15
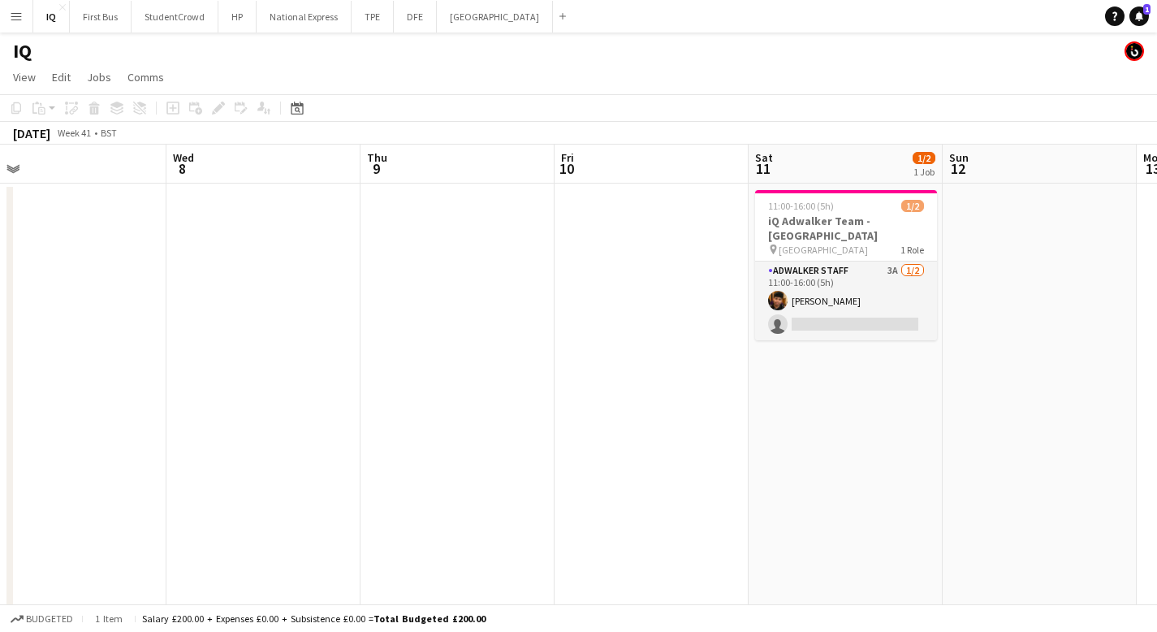
scroll to position [0, 625]
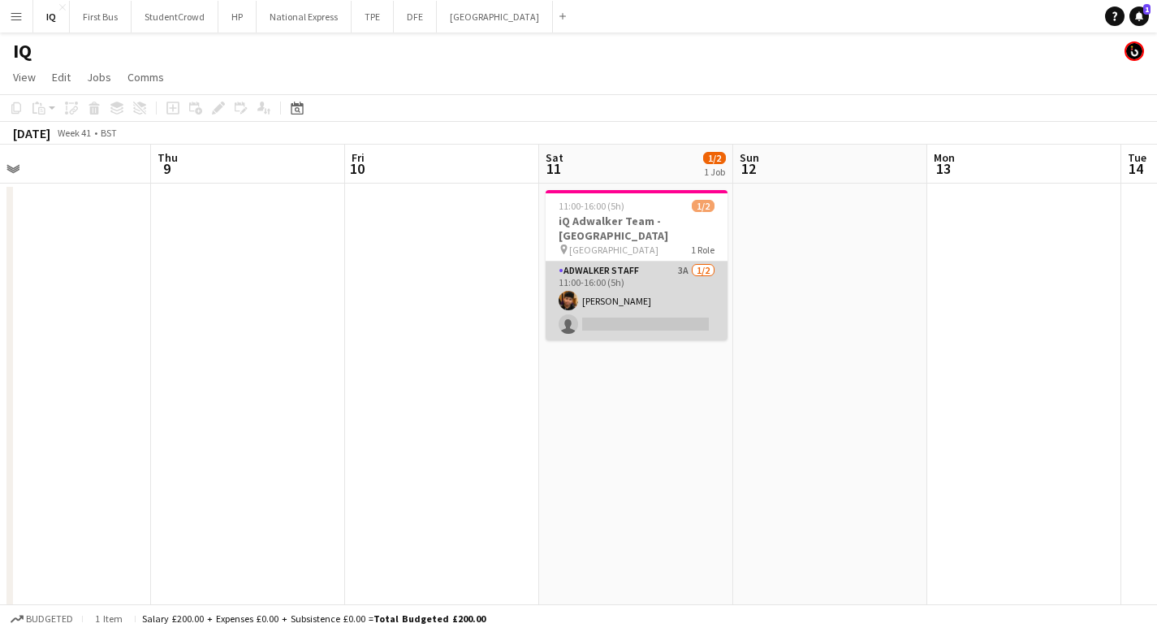
click at [656, 327] on app-card-role "Adwalker Staff 3A [DATE] 11:00-16:00 (5h) [PERSON_NAME] single-neutral-actions" at bounding box center [637, 300] width 182 height 79
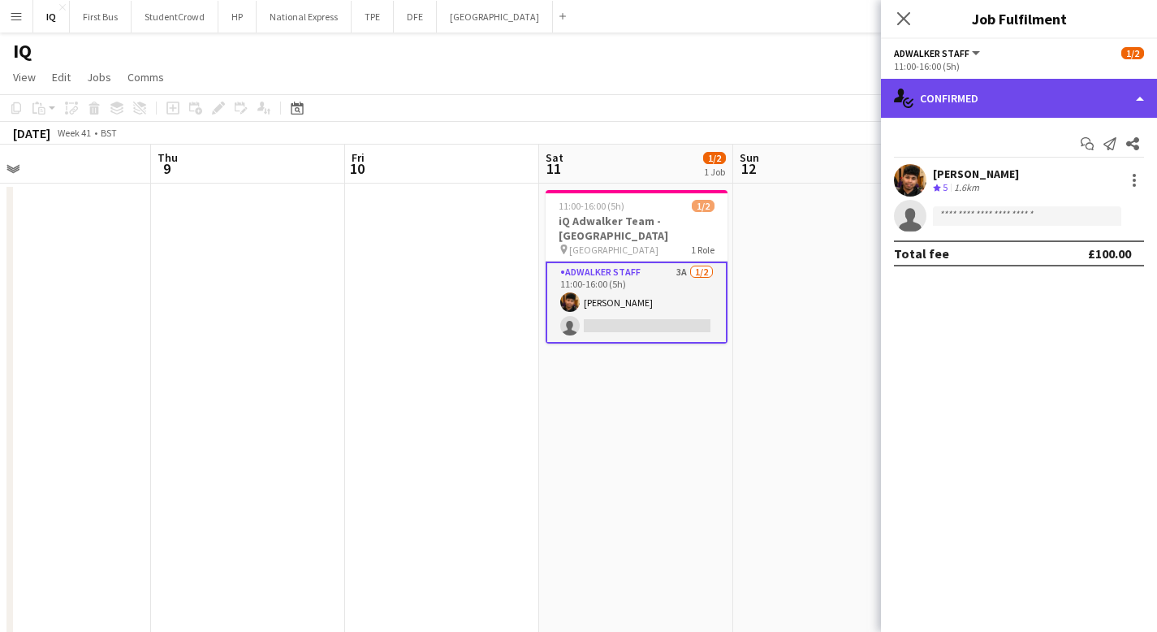
click at [961, 93] on div "single-neutral-actions-check-2 Confirmed" at bounding box center [1019, 98] width 276 height 39
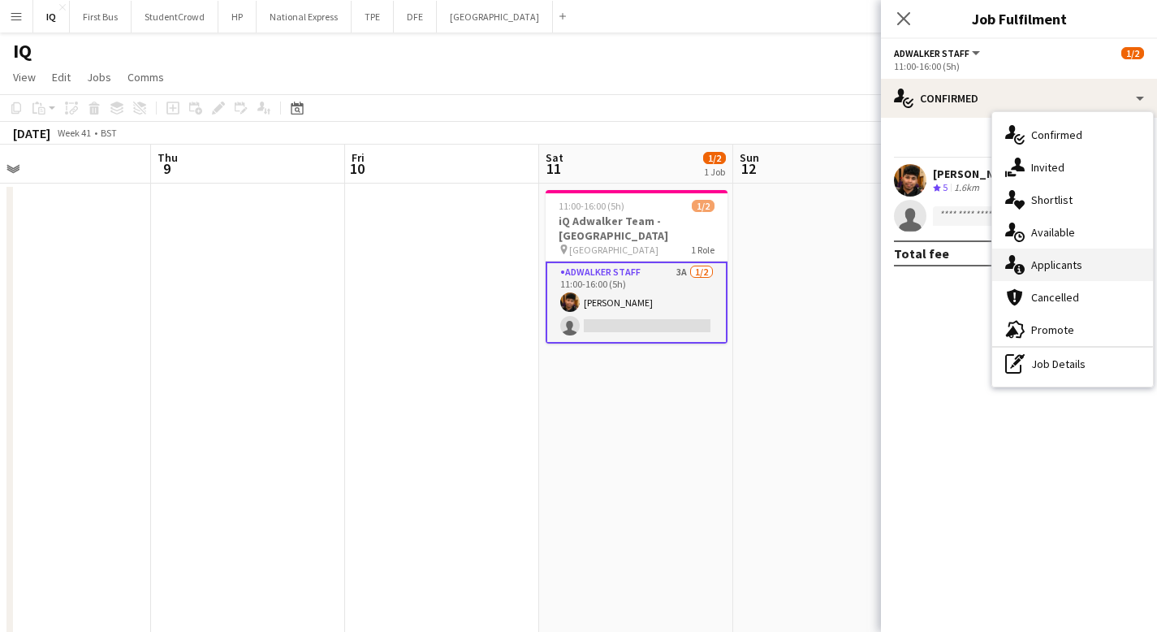
click at [1074, 270] on span "Applicants" at bounding box center [1056, 264] width 51 height 15
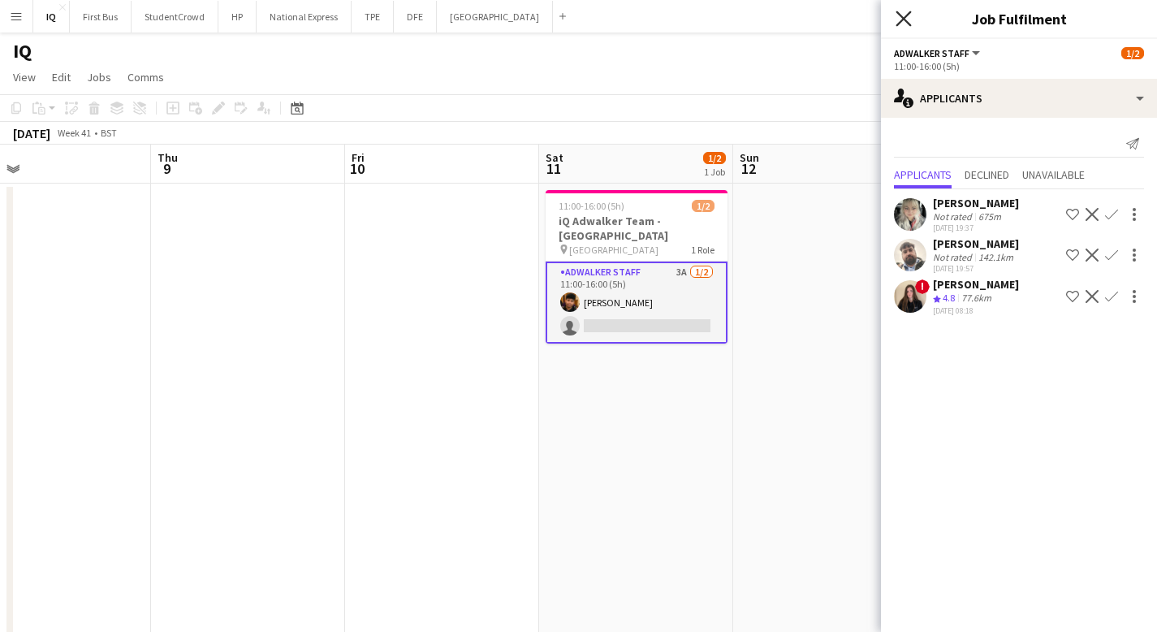
click at [904, 18] on icon at bounding box center [902, 18] width 15 height 15
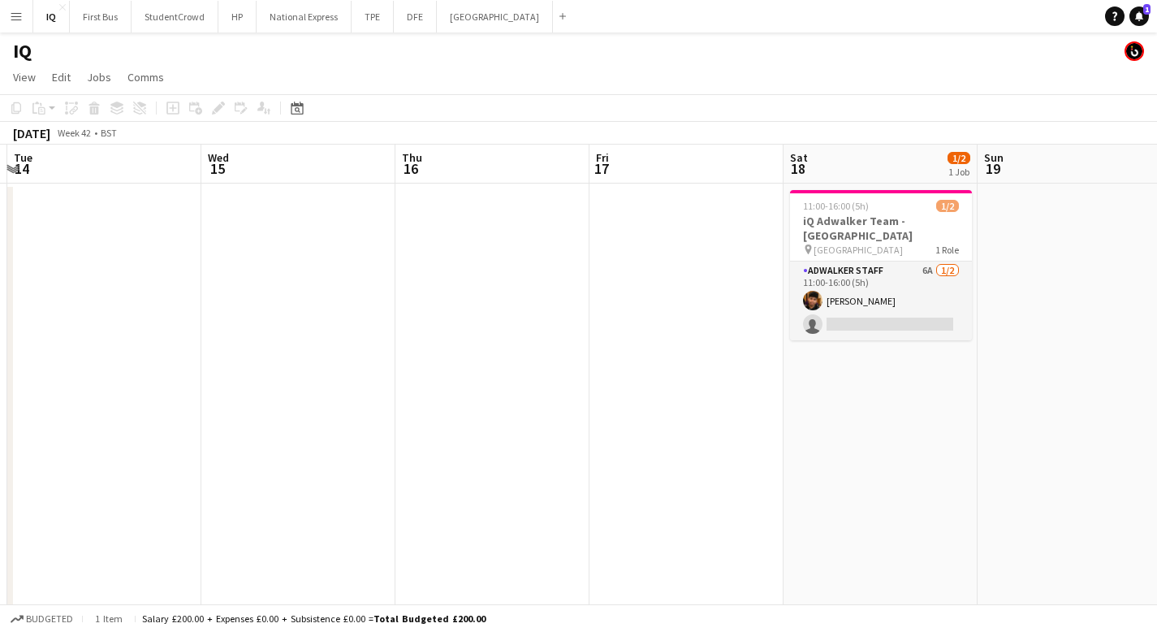
scroll to position [0, 501]
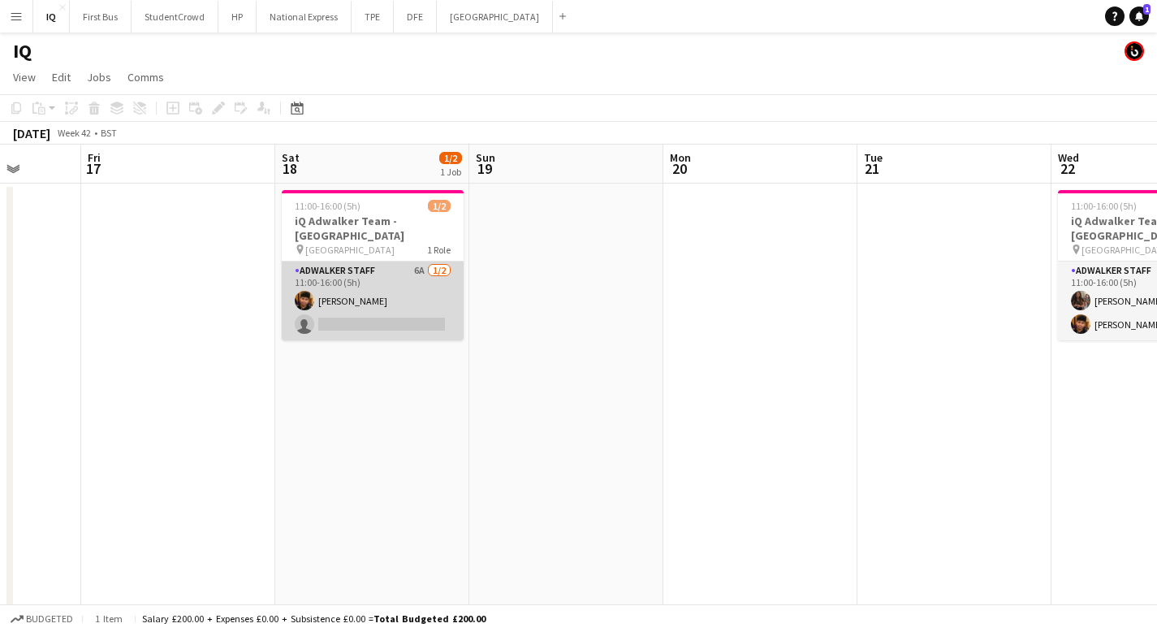
click at [390, 321] on app-card-role "Adwalker Staff 6A [DATE] 11:00-16:00 (5h) [PERSON_NAME] single-neutral-actions" at bounding box center [373, 300] width 182 height 79
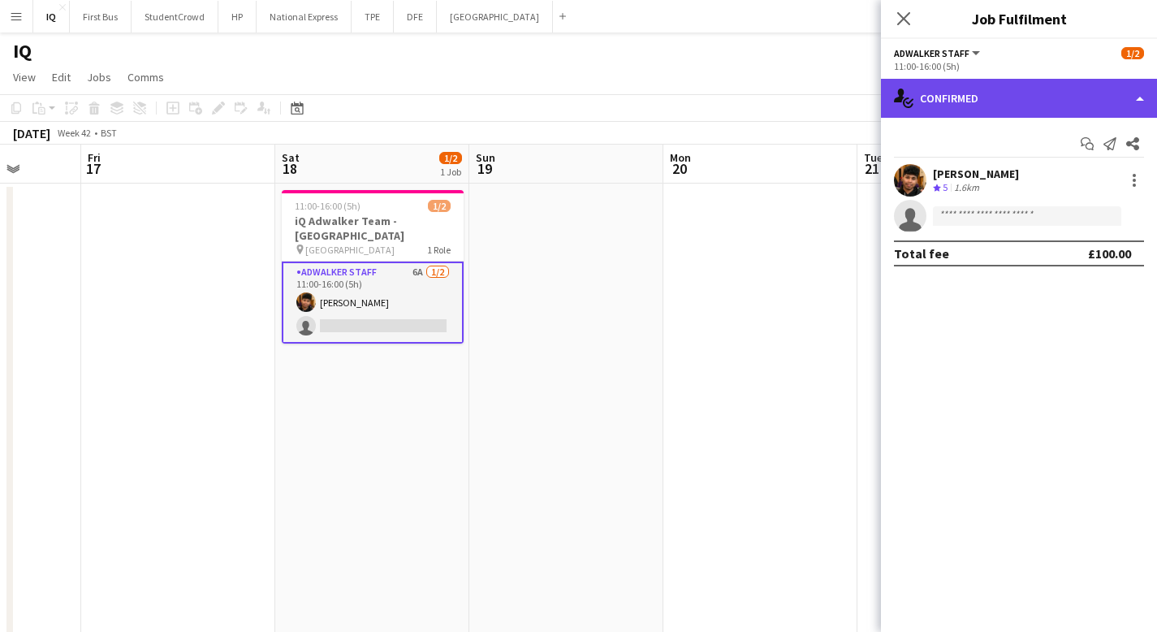
click at [975, 101] on div "single-neutral-actions-check-2 Confirmed" at bounding box center [1019, 98] width 276 height 39
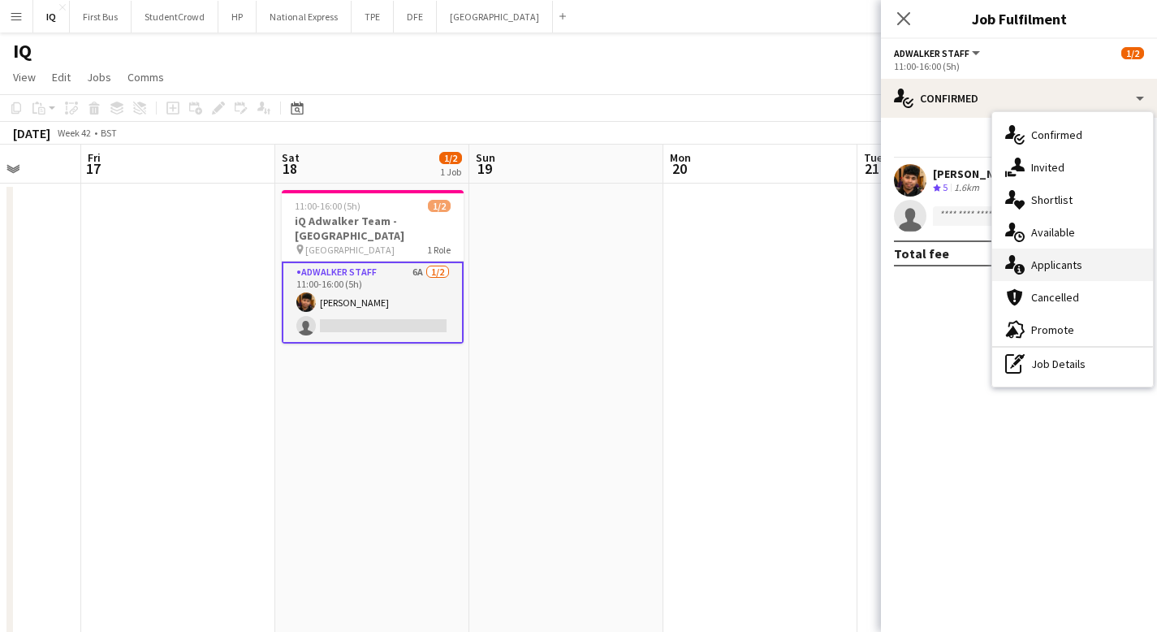
click at [1064, 270] on span "Applicants" at bounding box center [1056, 264] width 51 height 15
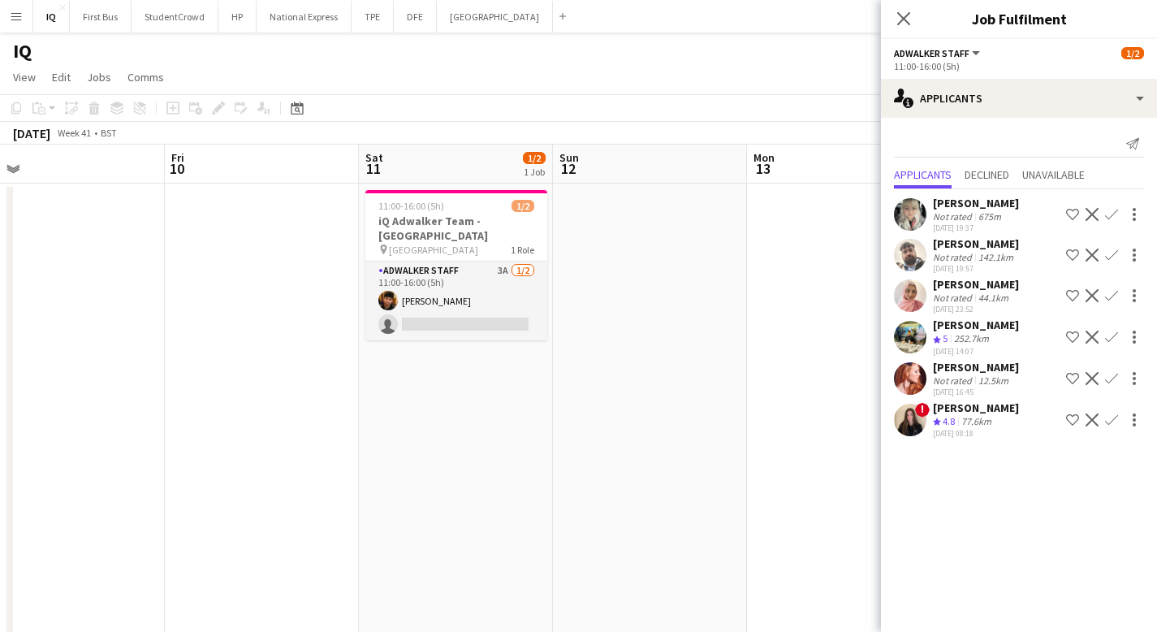
scroll to position [0, 380]
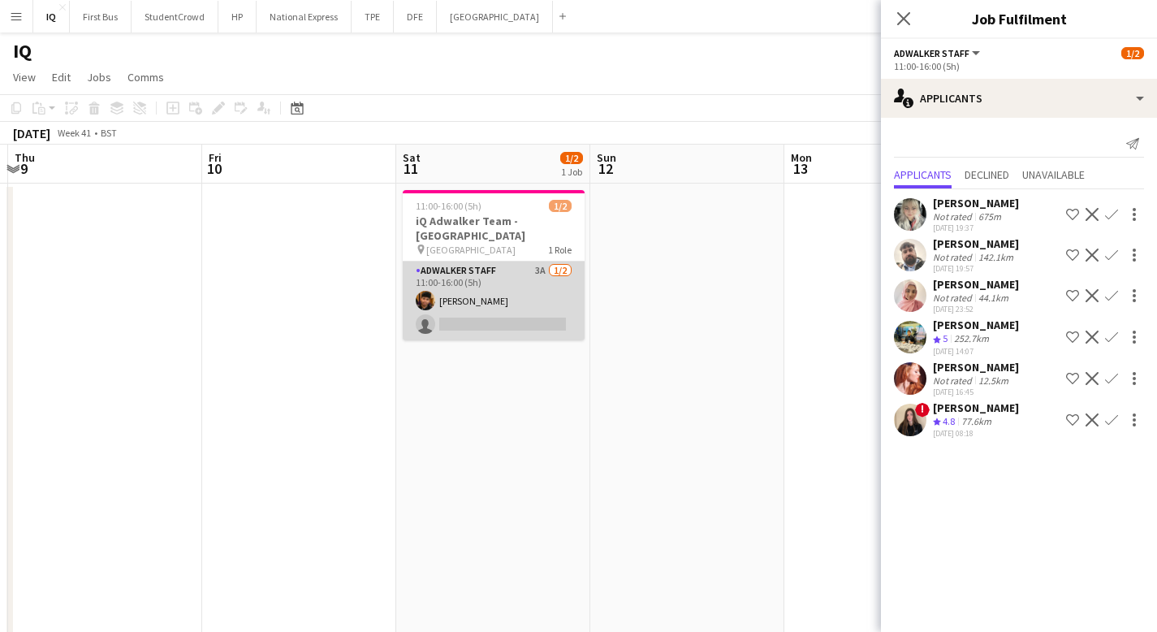
click at [503, 328] on app-card-role "Adwalker Staff 3A [DATE] 11:00-16:00 (5h) [PERSON_NAME] single-neutral-actions" at bounding box center [494, 300] width 182 height 79
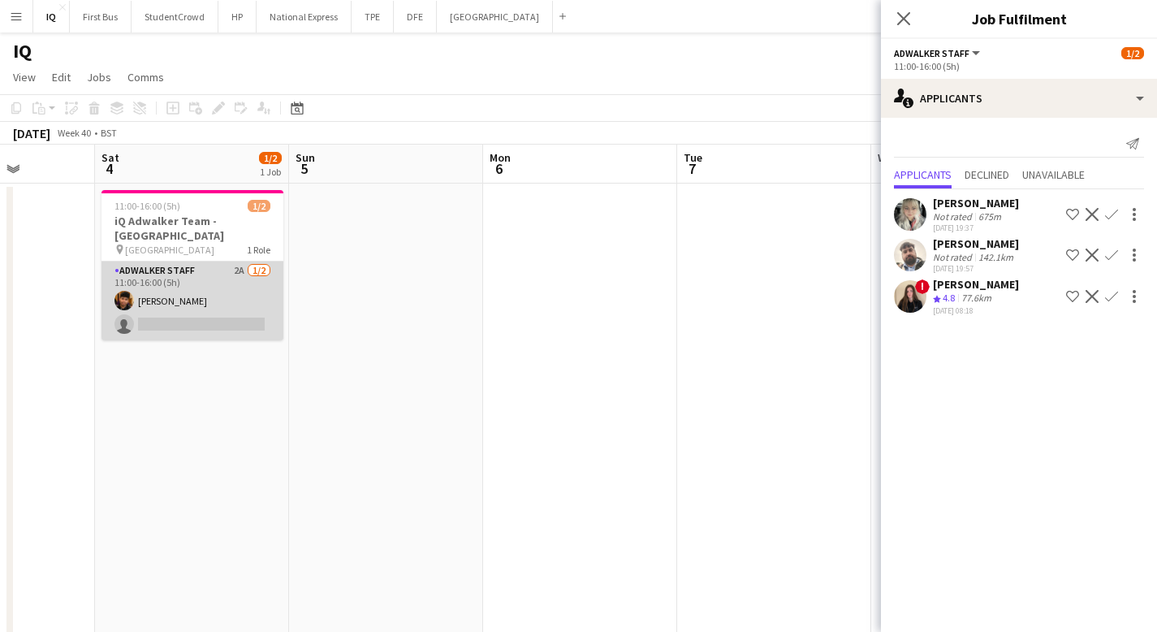
scroll to position [0, 488]
click at [259, 313] on app-card-role "Adwalker Staff 2A [DATE] 11:00-16:00 (5h) [PERSON_NAME] single-neutral-actions" at bounding box center [192, 300] width 182 height 79
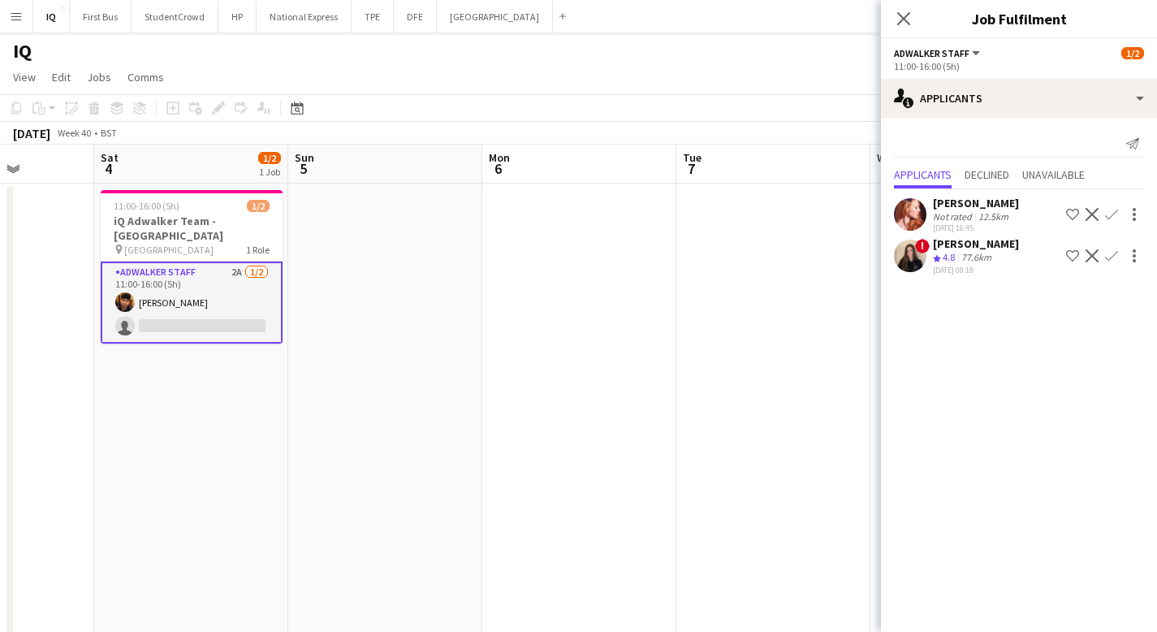
click at [1112, 253] on app-icon "Confirm" at bounding box center [1111, 255] width 13 height 13
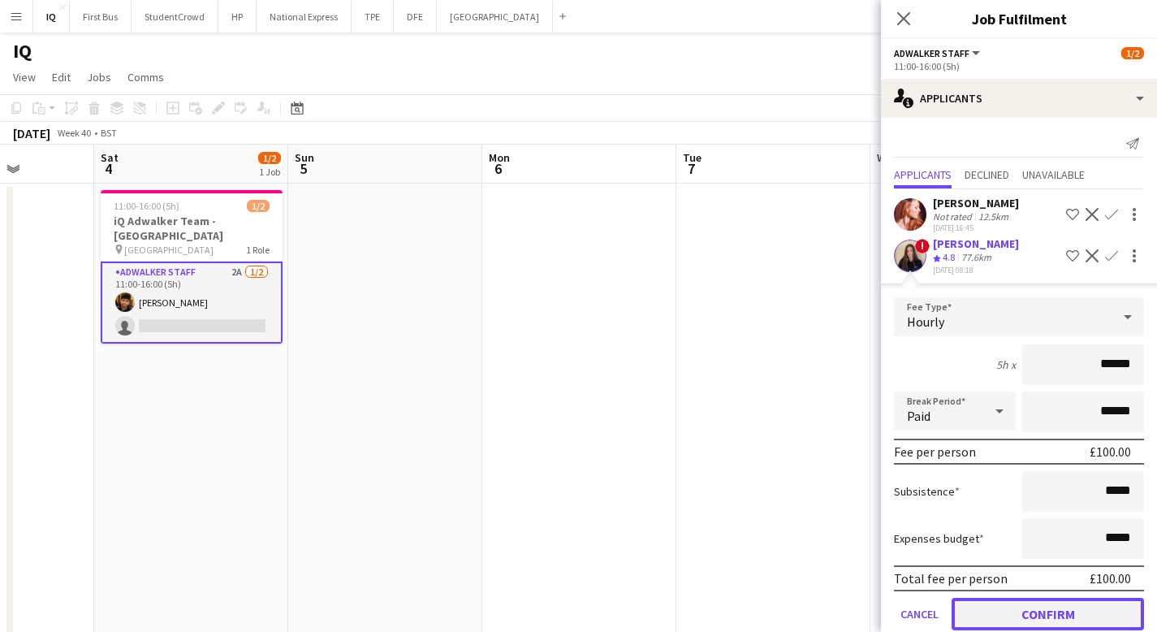
click at [1030, 628] on button "Confirm" at bounding box center [1047, 614] width 192 height 32
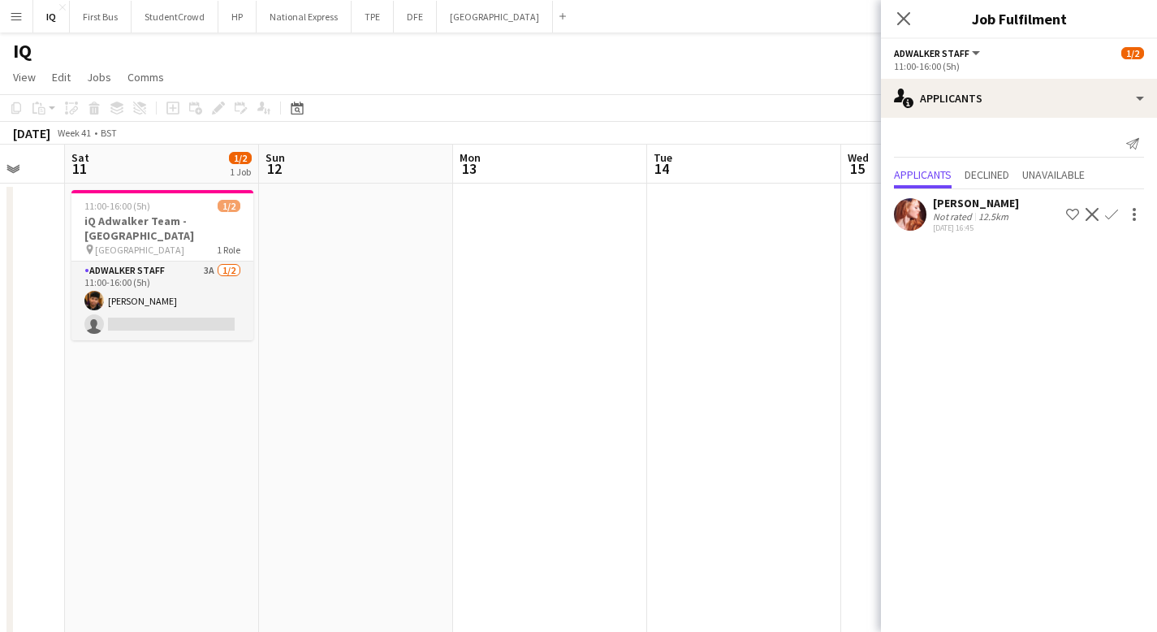
scroll to position [0, 473]
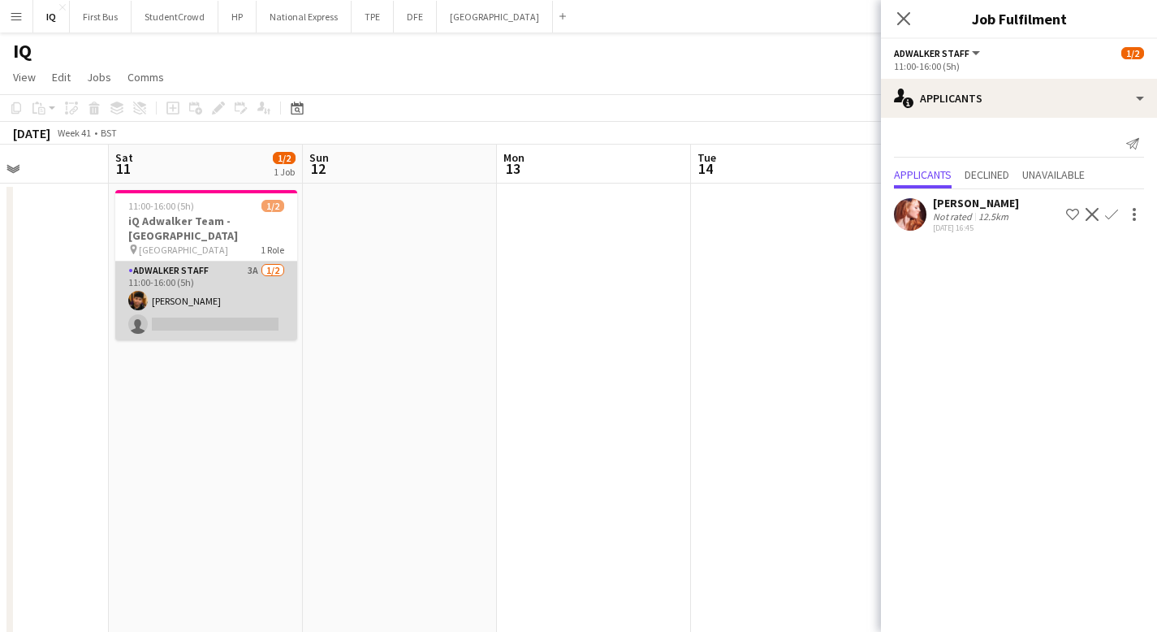
click at [153, 317] on app-card-role "Adwalker Staff 3A [DATE] 11:00-16:00 (5h) [PERSON_NAME] single-neutral-actions" at bounding box center [206, 300] width 182 height 79
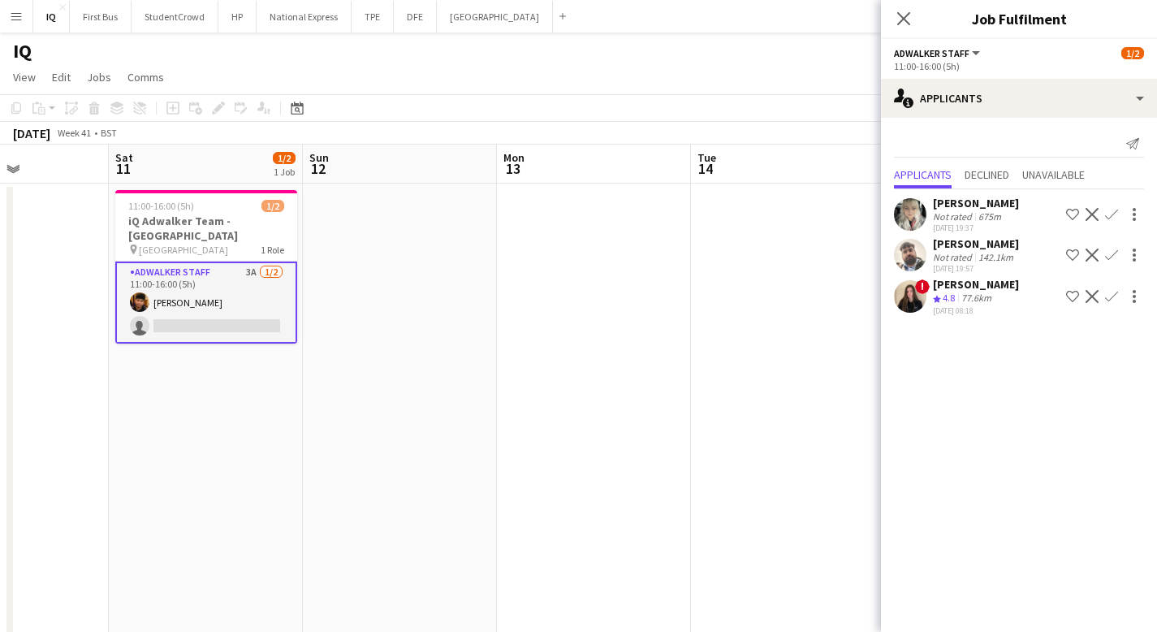
click at [1111, 295] on app-icon "Confirm" at bounding box center [1111, 296] width 13 height 13
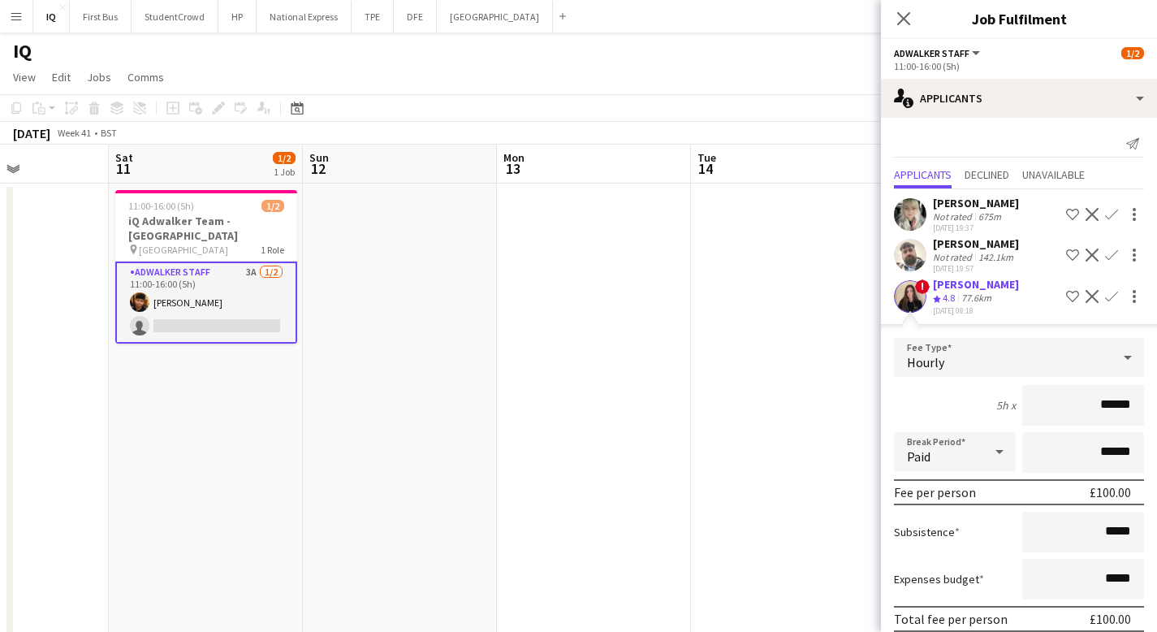
scroll to position [68, 0]
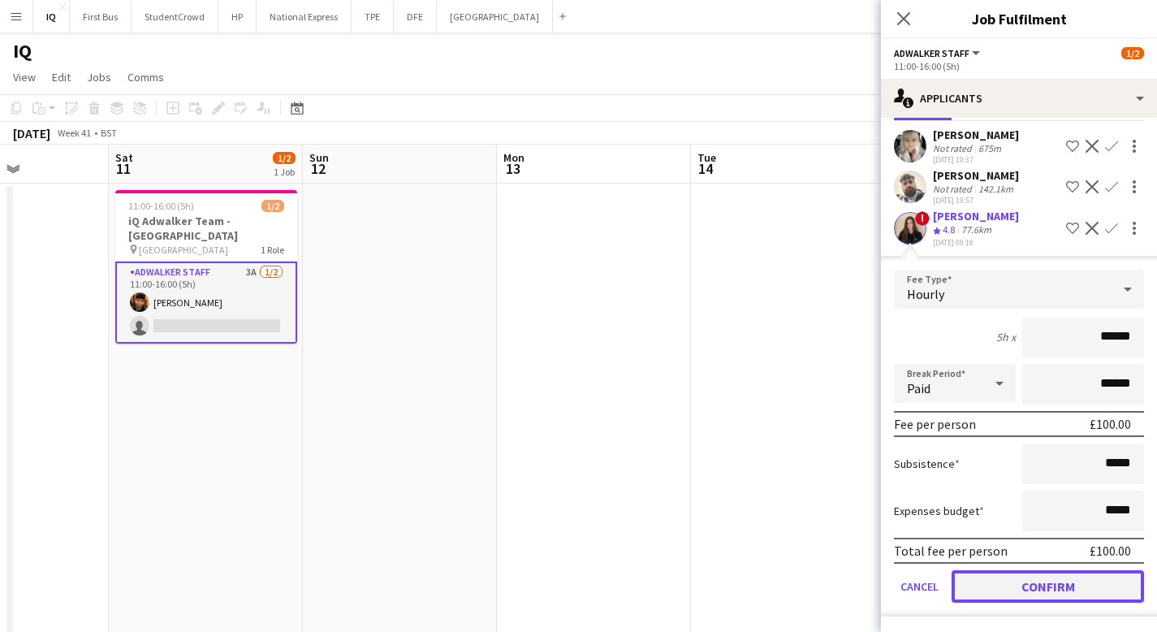
click at [1008, 587] on button "Confirm" at bounding box center [1047, 586] width 192 height 32
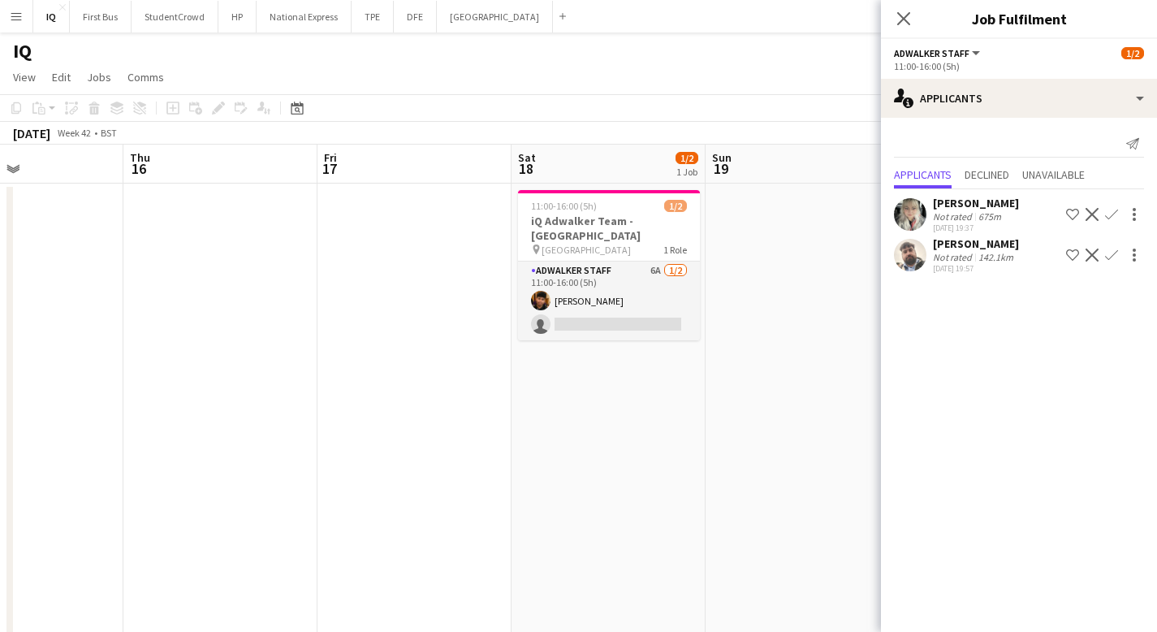
scroll to position [0, 457]
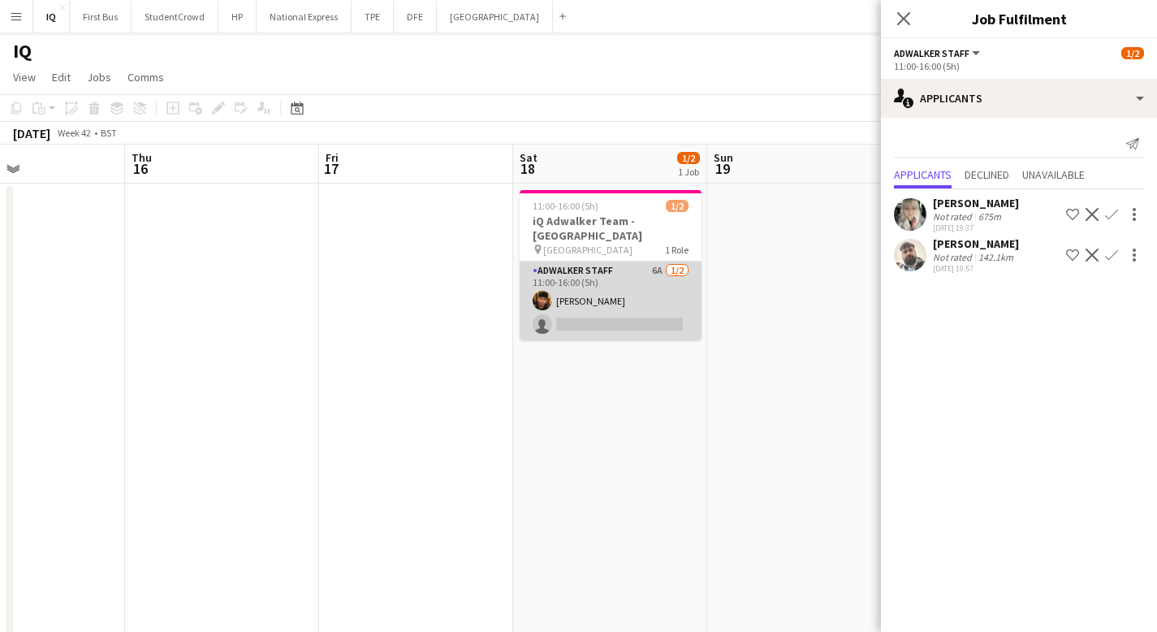
click at [597, 311] on app-card-role "Adwalker Staff 6A [DATE] 11:00-16:00 (5h) [PERSON_NAME] single-neutral-actions" at bounding box center [611, 300] width 182 height 79
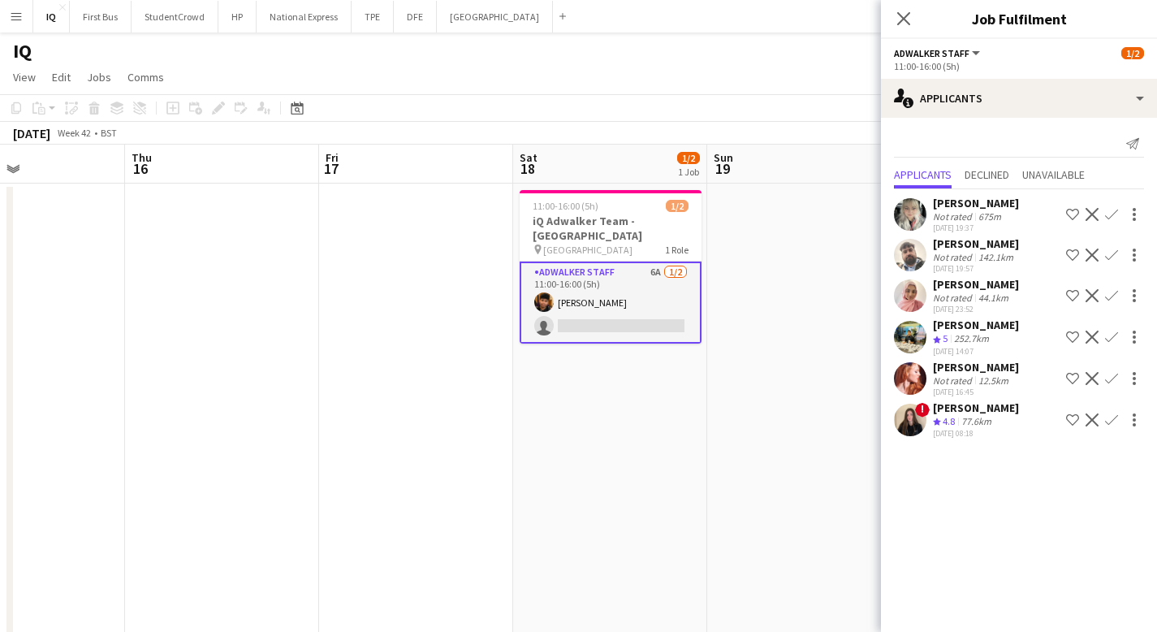
click at [1107, 417] on app-icon "Confirm" at bounding box center [1111, 419] width 13 height 13
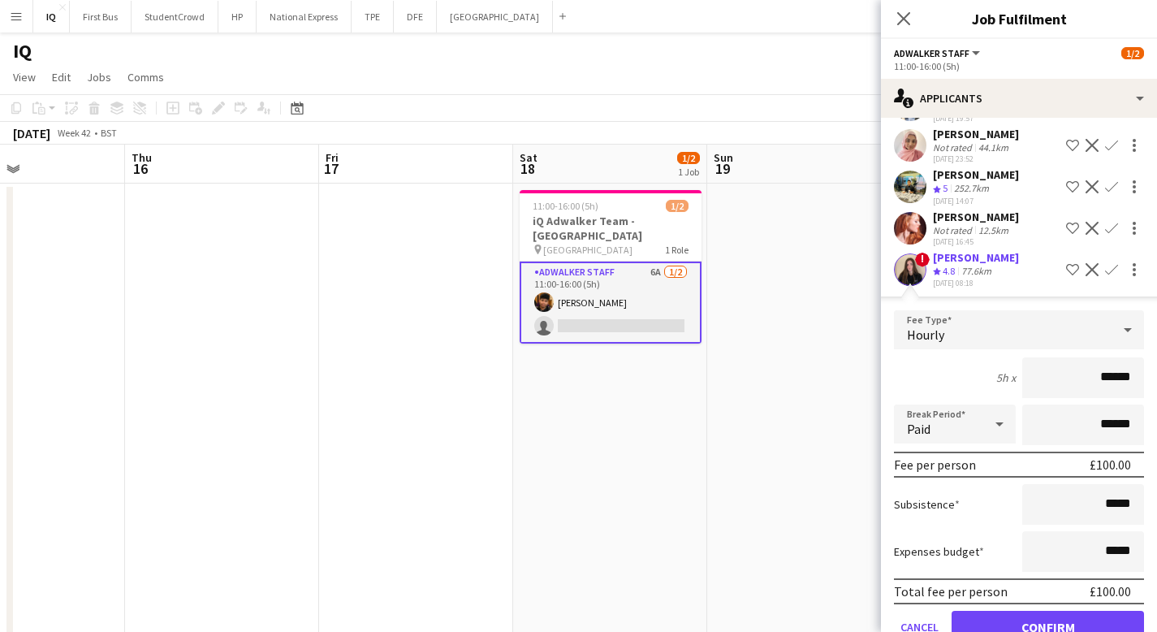
scroll to position [191, 0]
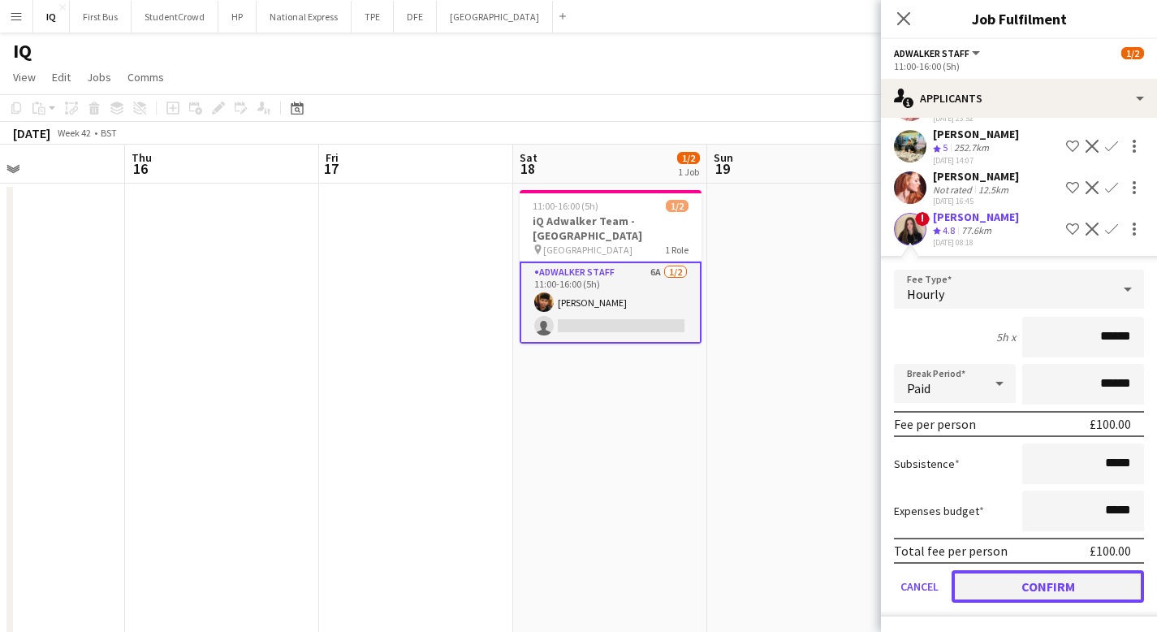
click at [1069, 595] on button "Confirm" at bounding box center [1047, 586] width 192 height 32
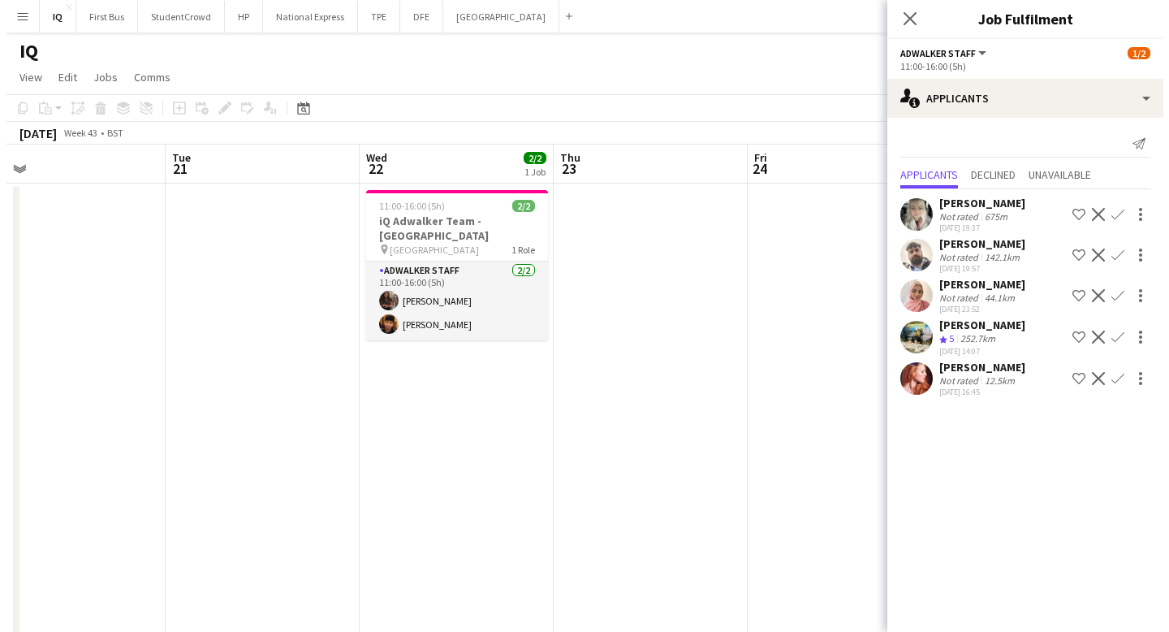
scroll to position [0, 611]
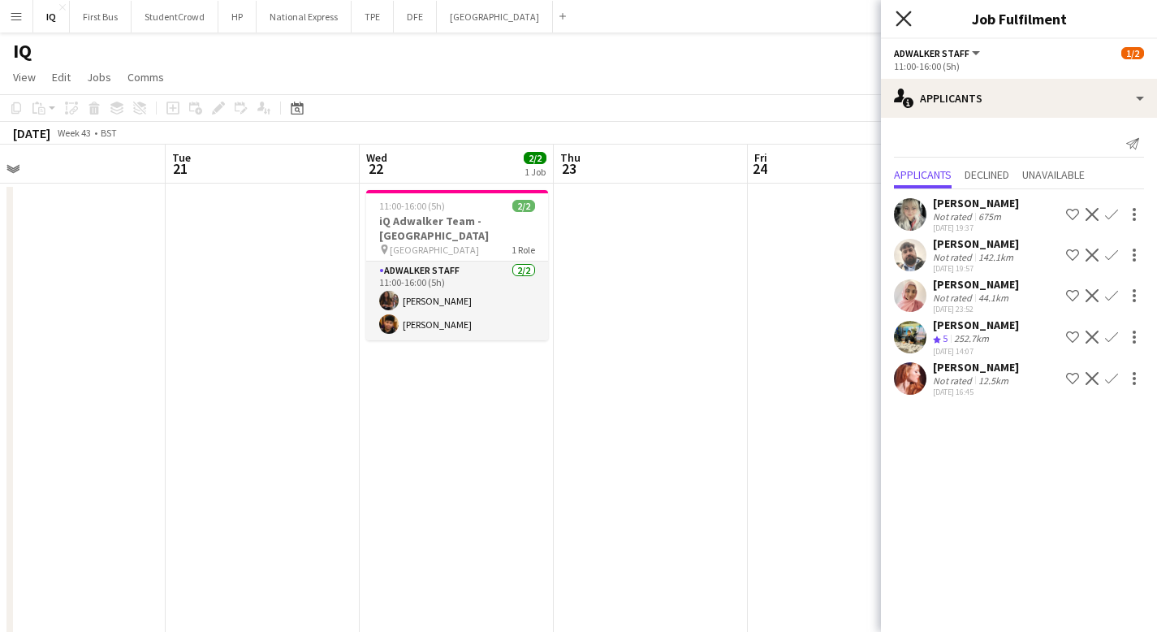
click at [907, 14] on icon at bounding box center [902, 18] width 15 height 15
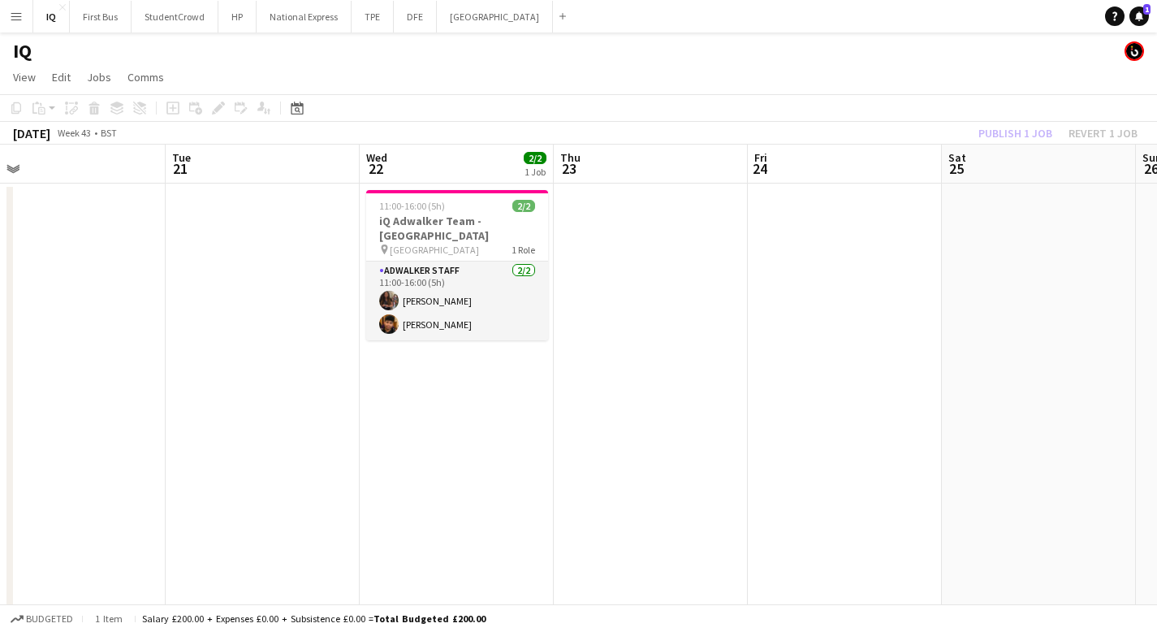
click at [1024, 127] on div "Publish 1 job Revert 1 job" at bounding box center [1058, 133] width 198 height 21
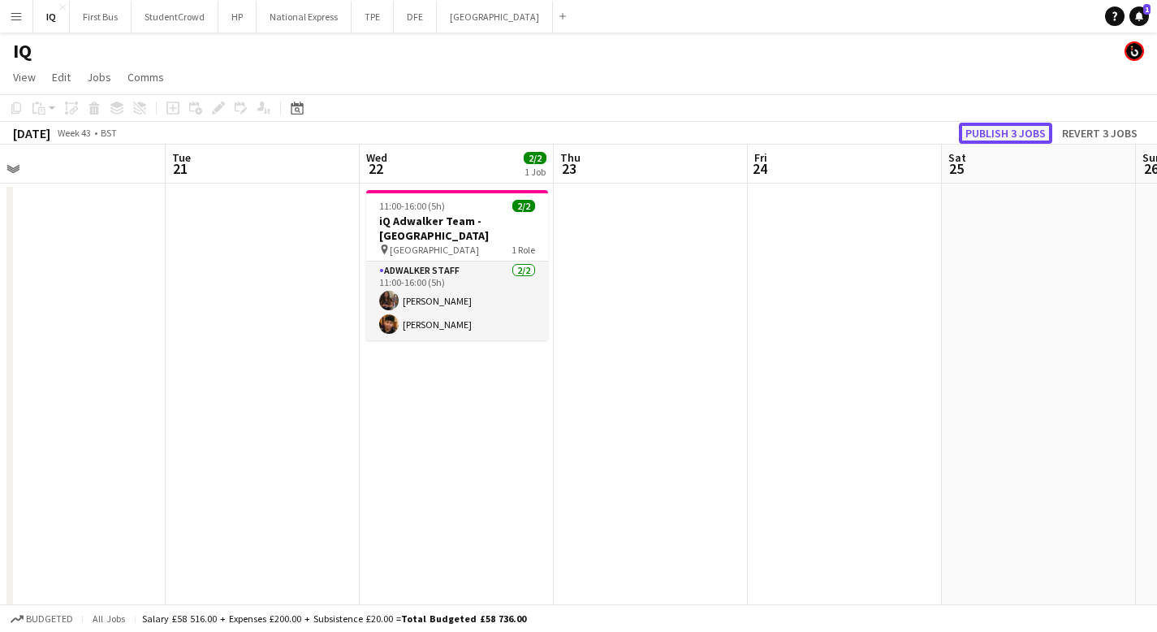
click at [1007, 127] on button "Publish 3 jobs" at bounding box center [1005, 133] width 93 height 21
click at [311, 15] on button "National Express Close" at bounding box center [304, 17] width 95 height 32
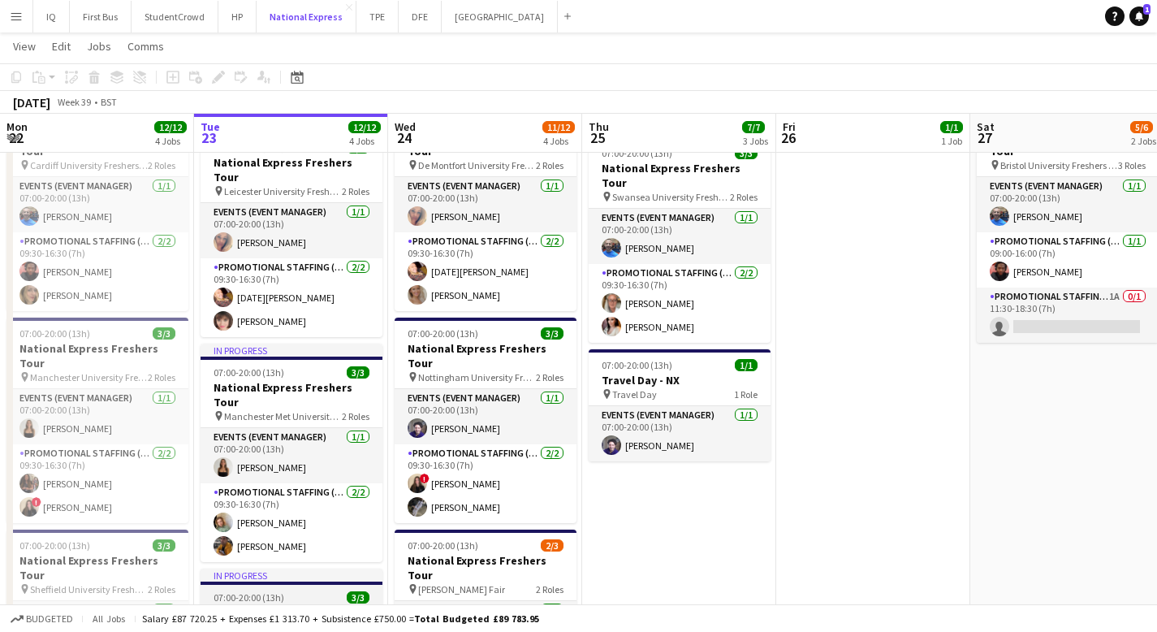
scroll to position [360, 0]
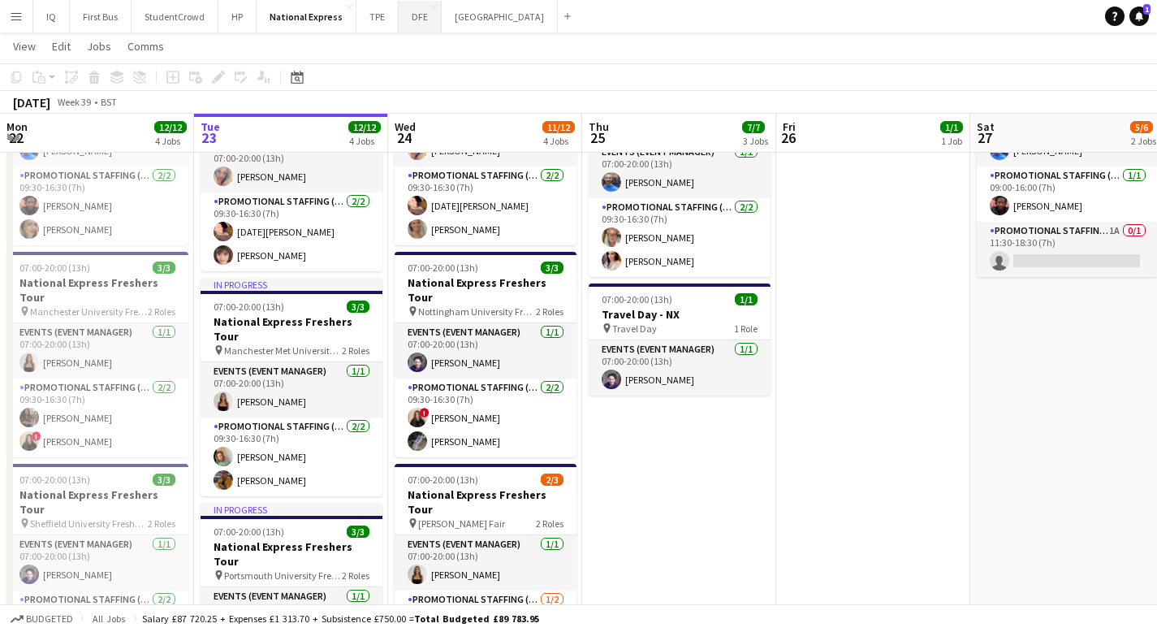
click at [419, 8] on button "DFE Close" at bounding box center [420, 17] width 43 height 32
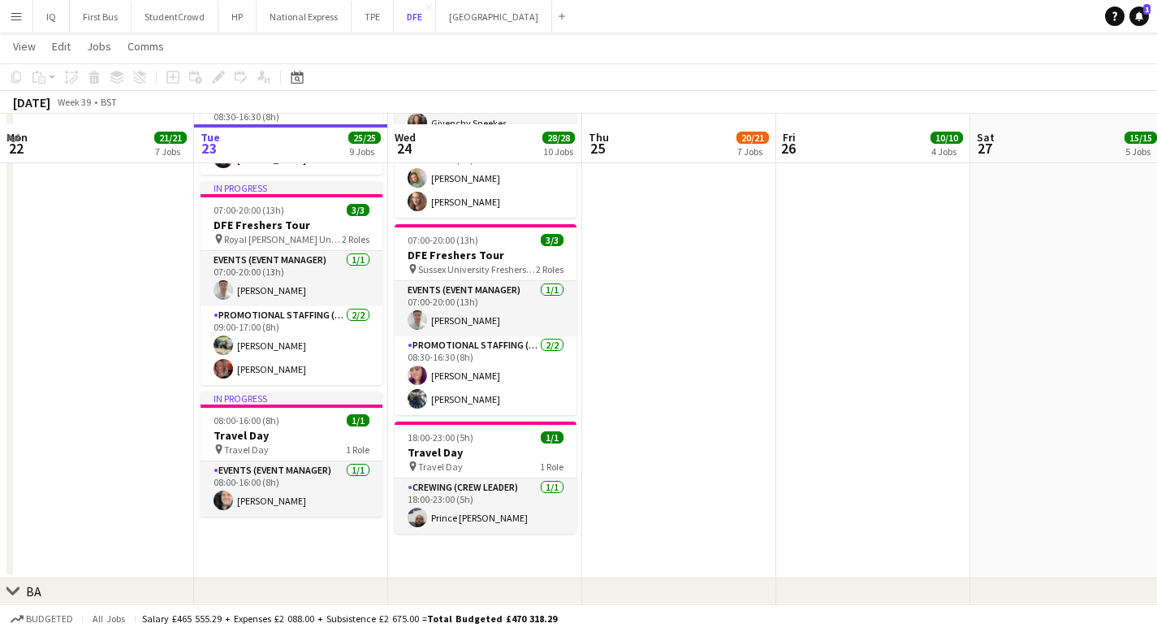
scroll to position [1553, 0]
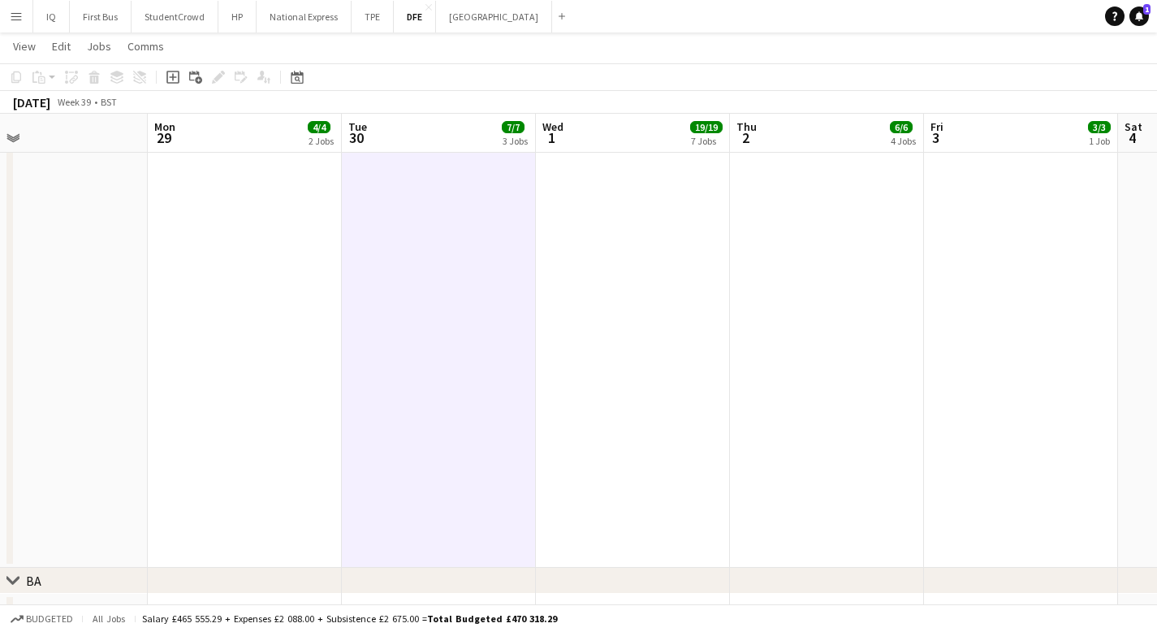
scroll to position [0, 652]
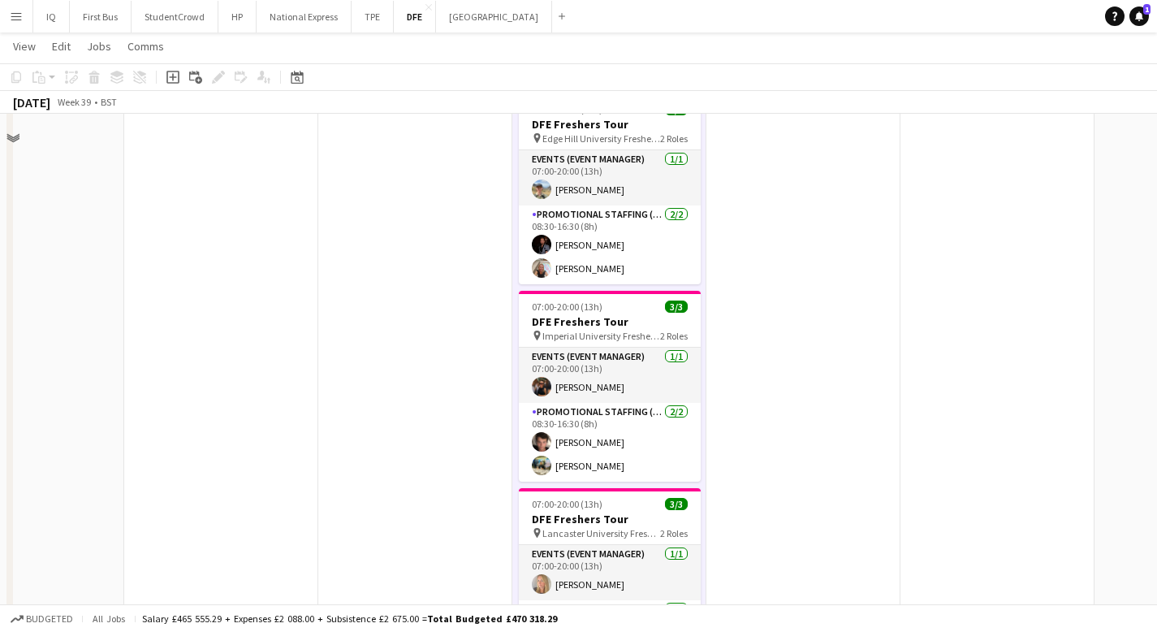
scroll to position [611, 0]
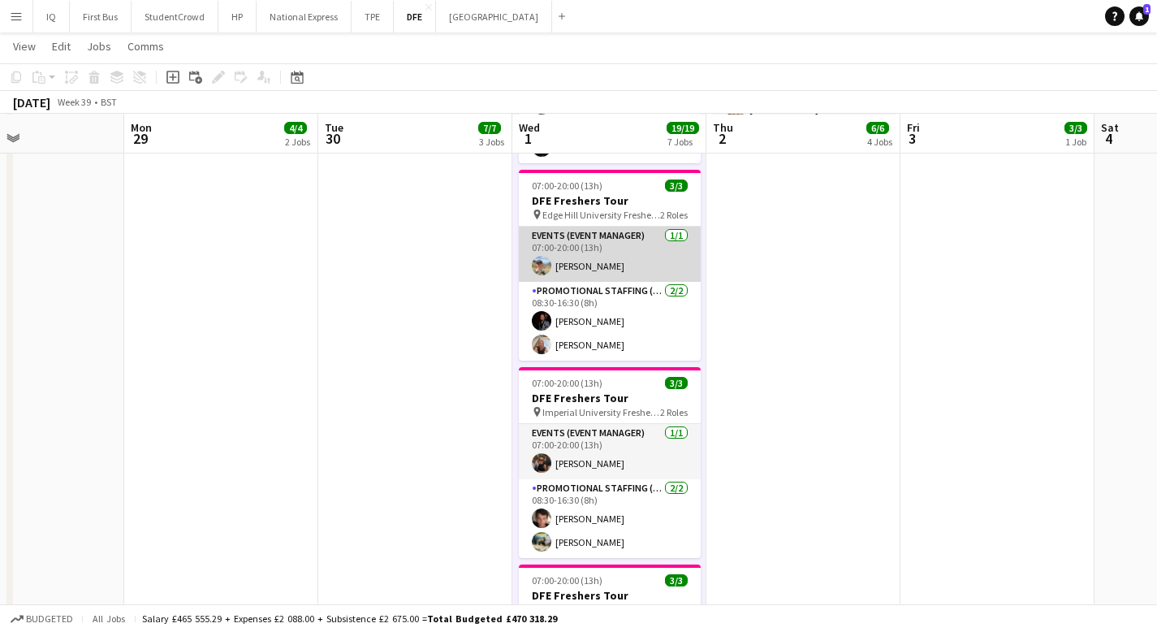
click at [575, 252] on app-card-role "Events (Event Manager) [DATE] 07:00-20:00 (13h) [PERSON_NAME]" at bounding box center [610, 254] width 182 height 55
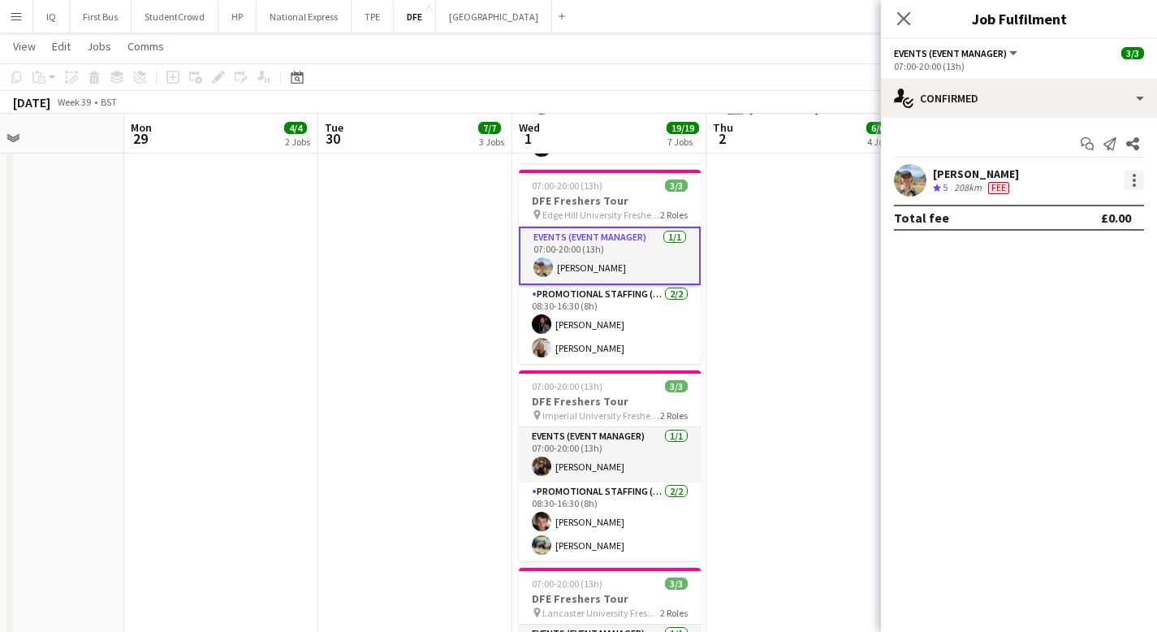
click at [1136, 179] on div at bounding box center [1133, 179] width 19 height 19
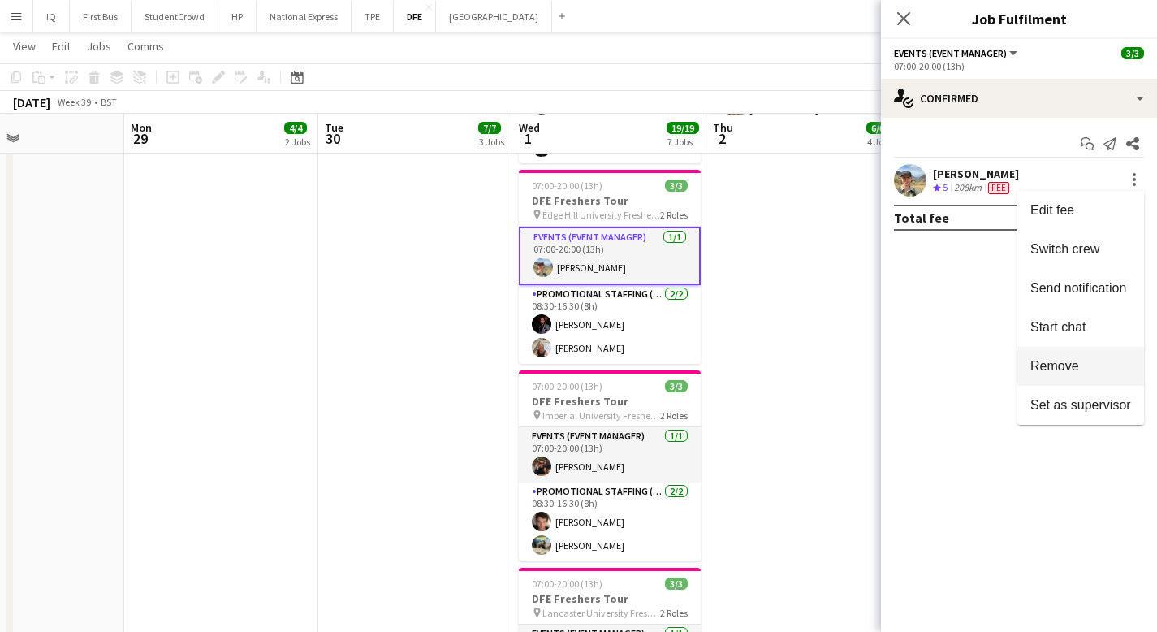
click at [1068, 369] on span "Remove" at bounding box center [1054, 366] width 49 height 14
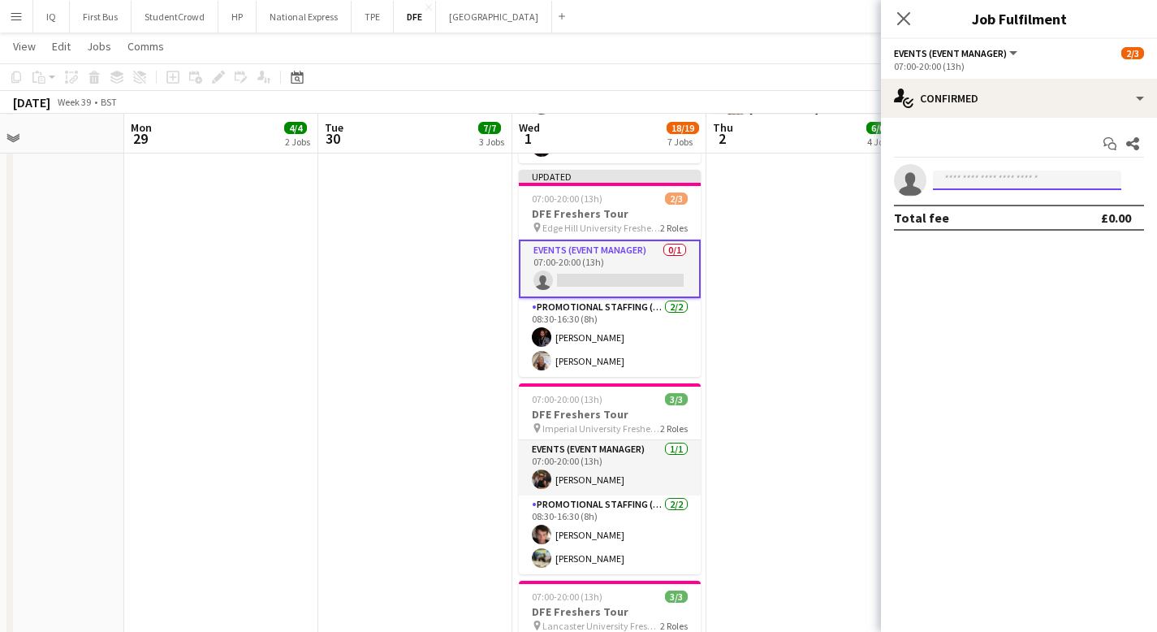
click at [986, 180] on input at bounding box center [1027, 179] width 188 height 19
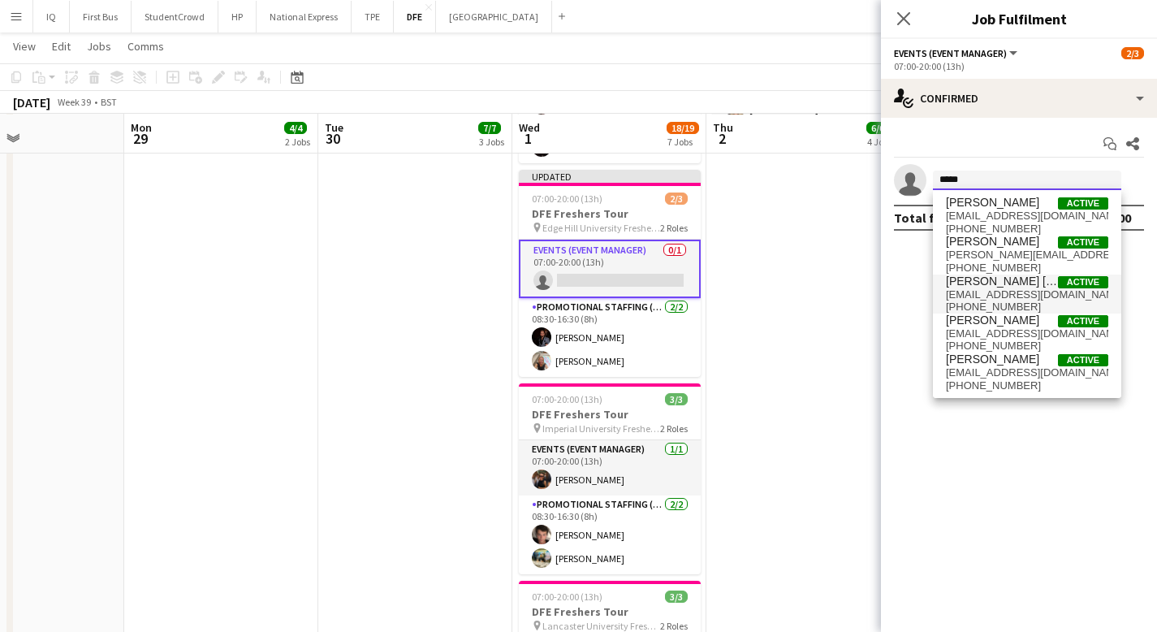
scroll to position [0, 0]
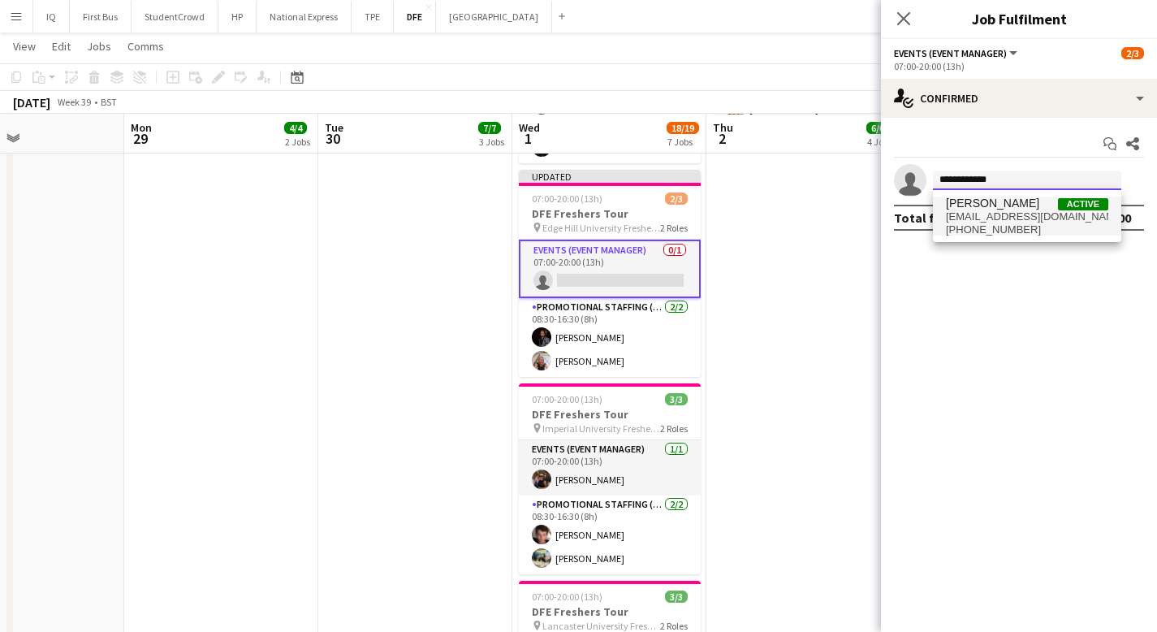
type input "**********"
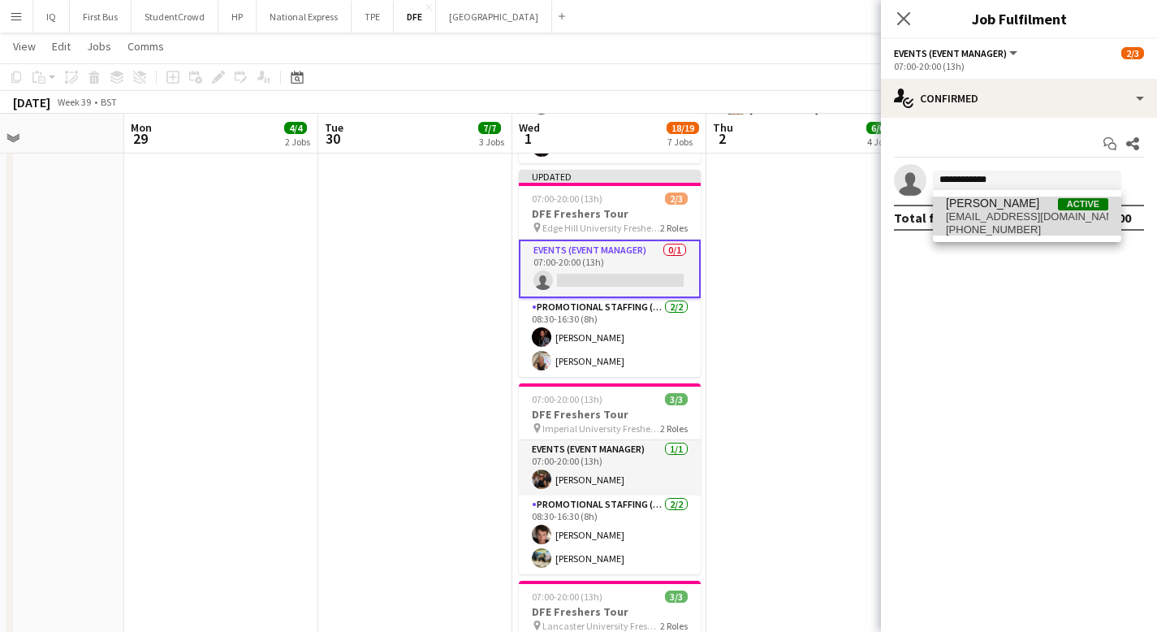
click at [1005, 223] on span "[PHONE_NUMBER]" at bounding box center [1027, 229] width 162 height 13
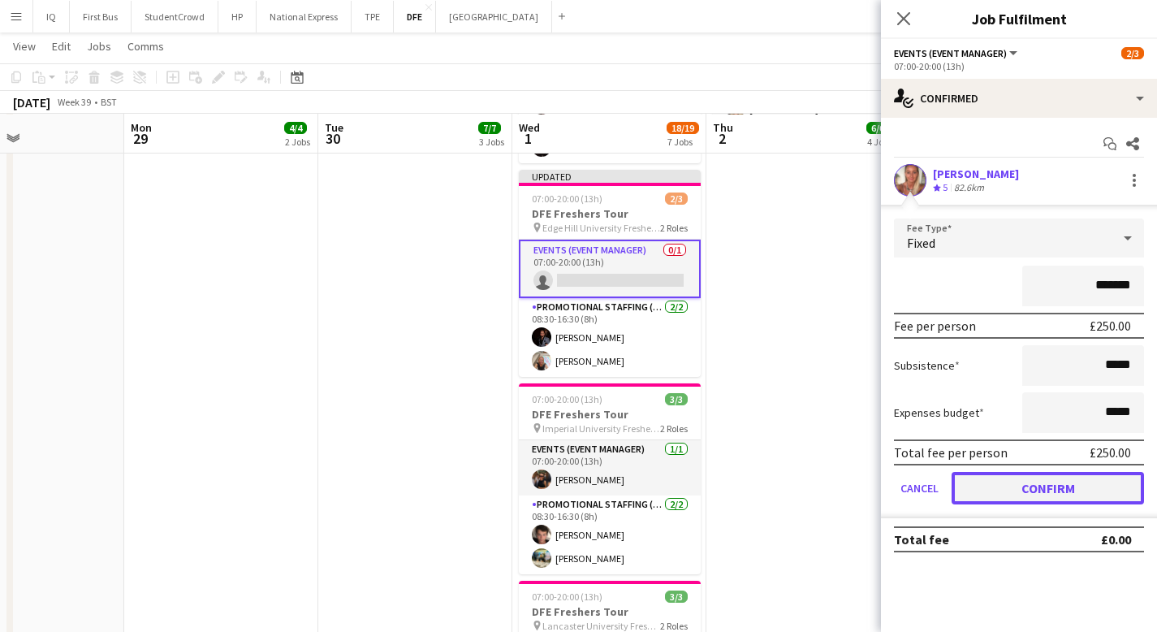
click at [1059, 482] on button "Confirm" at bounding box center [1047, 488] width 192 height 32
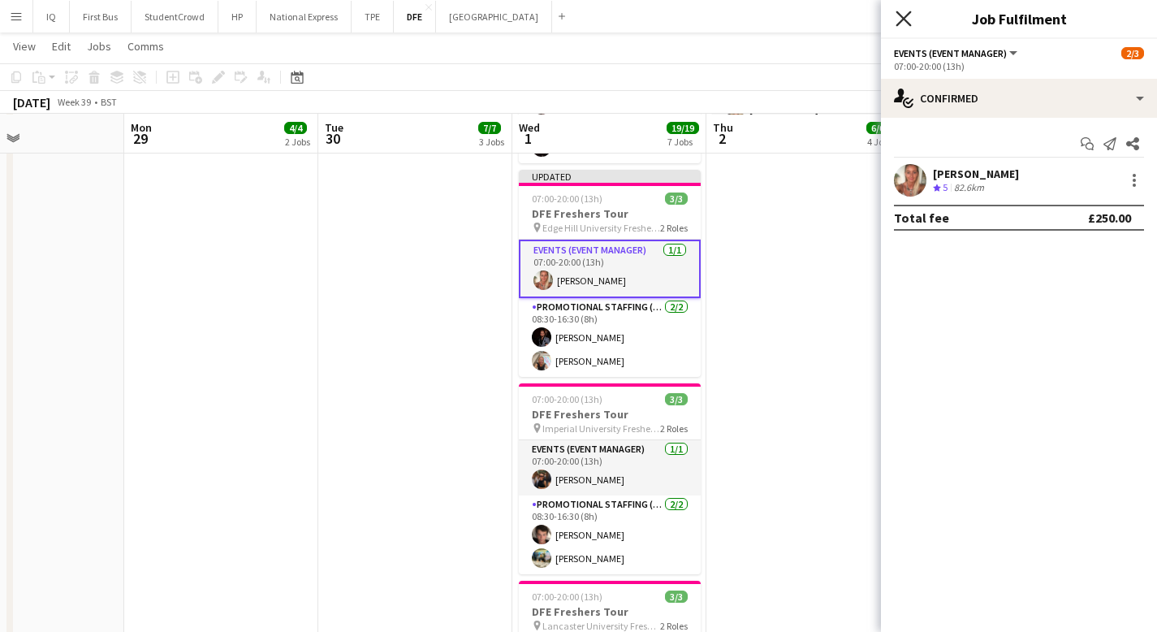
click at [904, 21] on icon "Close pop-in" at bounding box center [902, 18] width 15 height 15
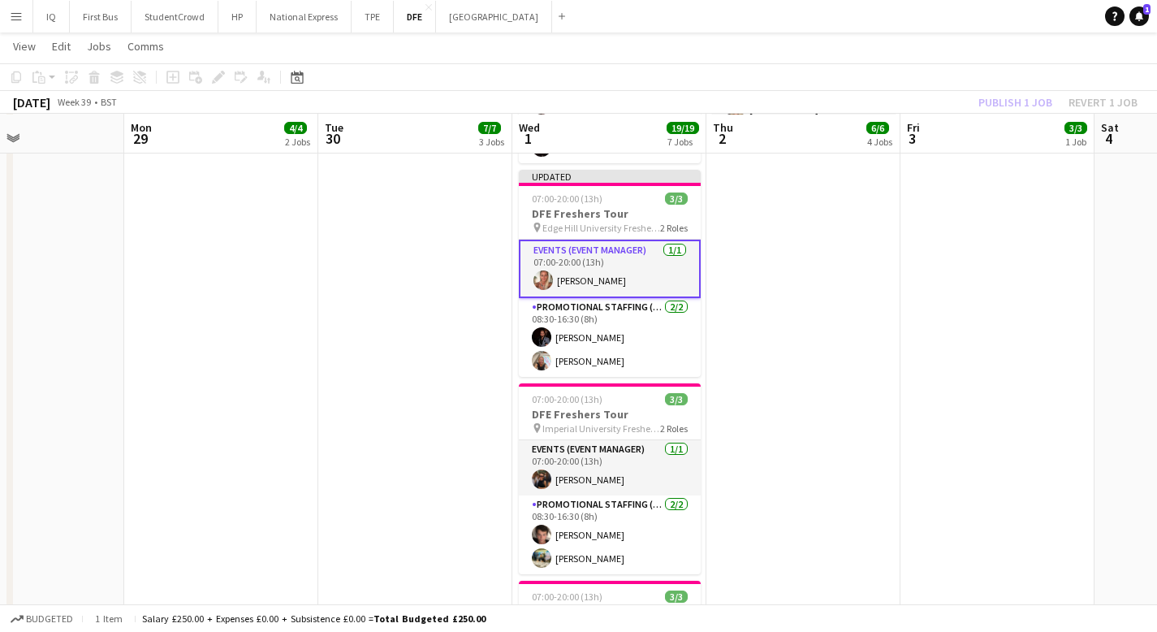
click at [830, 216] on app-date-cell "07:00-20:00 (13h) 3/3 DFE Freshers Tour pin Kent University Freshers Fair 2 Rol…" at bounding box center [803, 540] width 194 height 1939
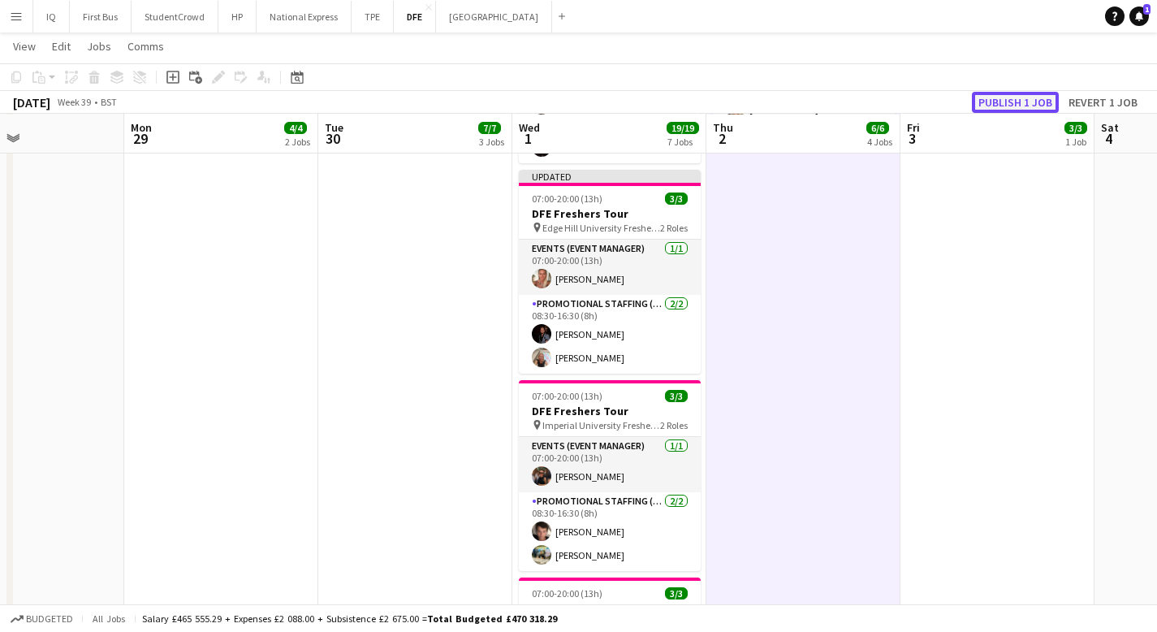
click at [998, 109] on button "Publish 1 job" at bounding box center [1015, 102] width 87 height 21
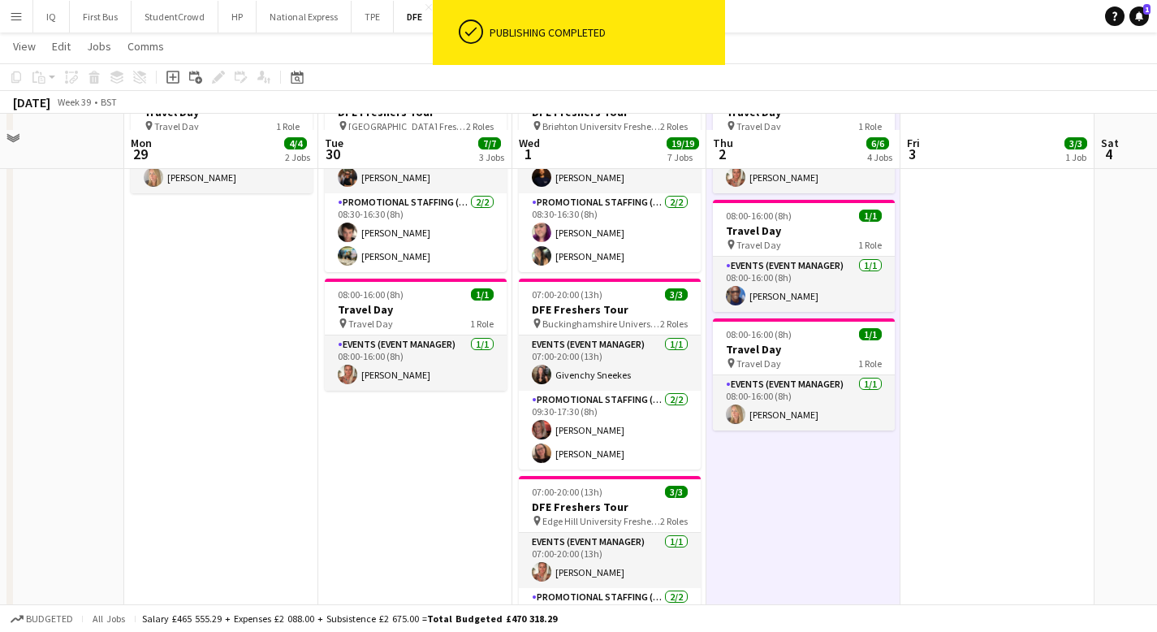
scroll to position [326, 0]
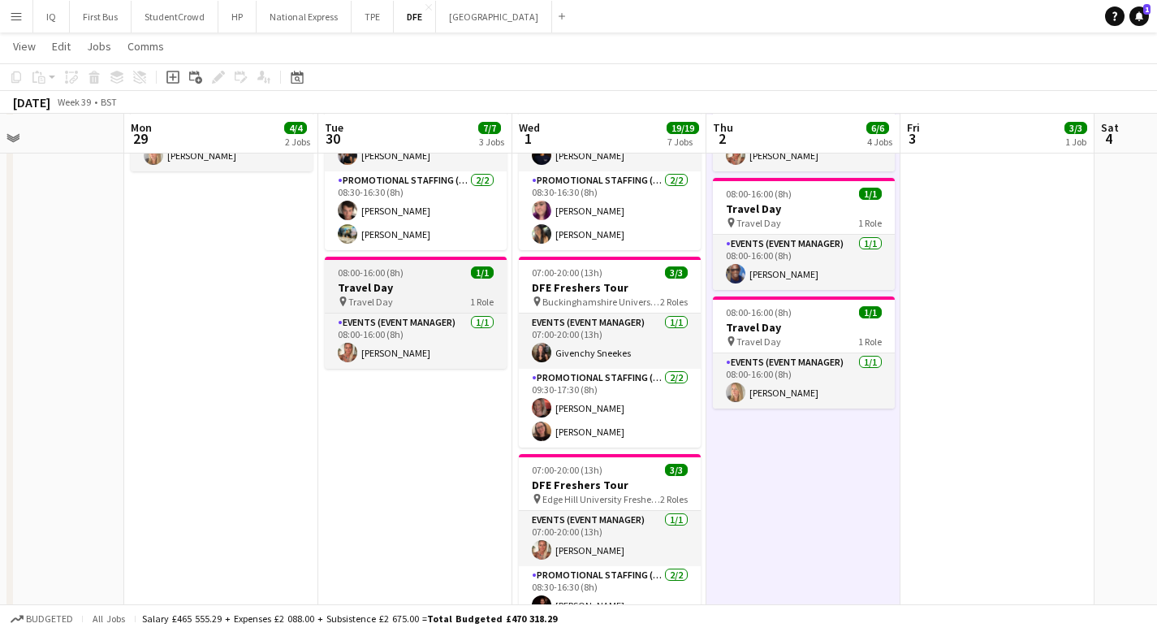
click at [414, 300] on div "pin Travel Day 1 Role" at bounding box center [416, 301] width 182 height 13
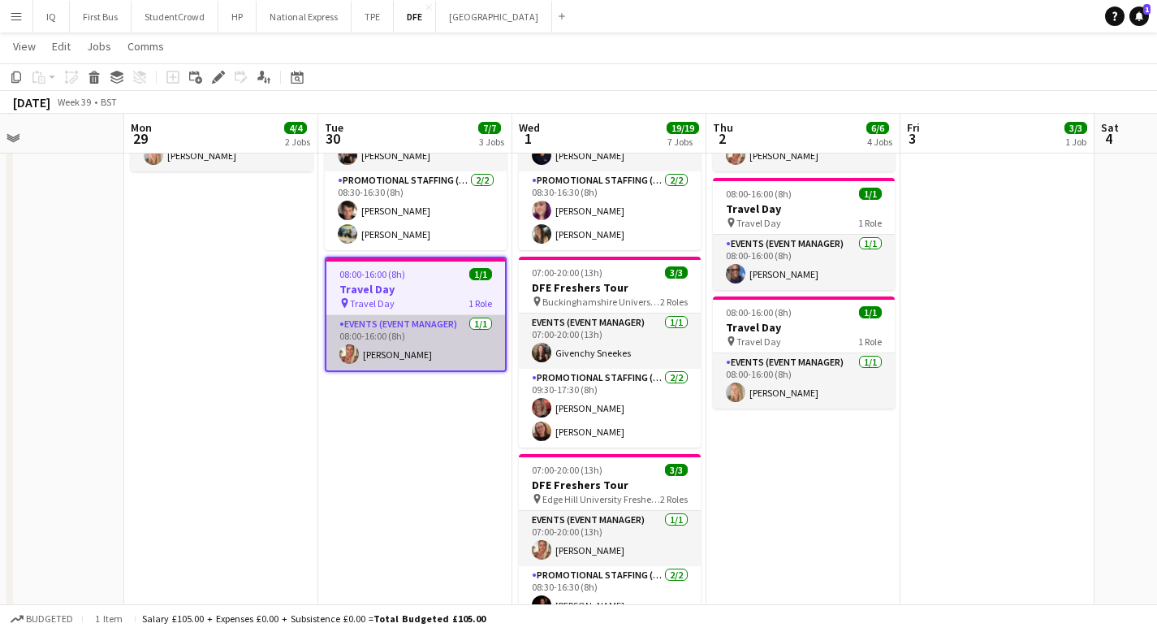
click at [391, 358] on app-card-role "Events (Event Manager) [DATE] 08:00-16:00 (8h) [PERSON_NAME]" at bounding box center [415, 342] width 179 height 55
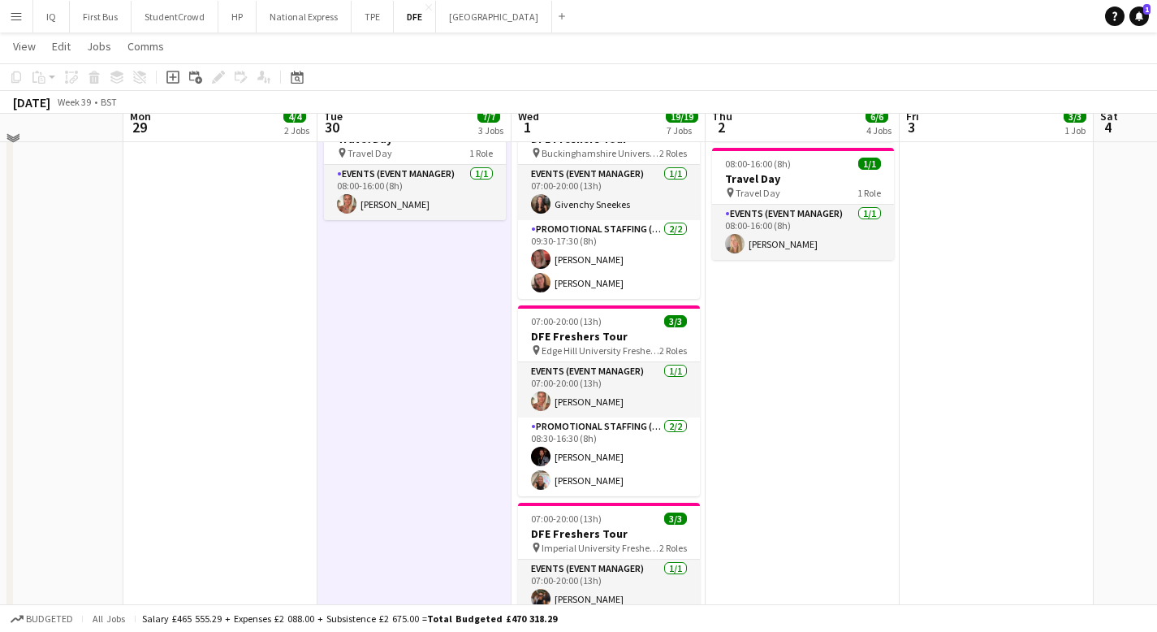
scroll to position [479, 0]
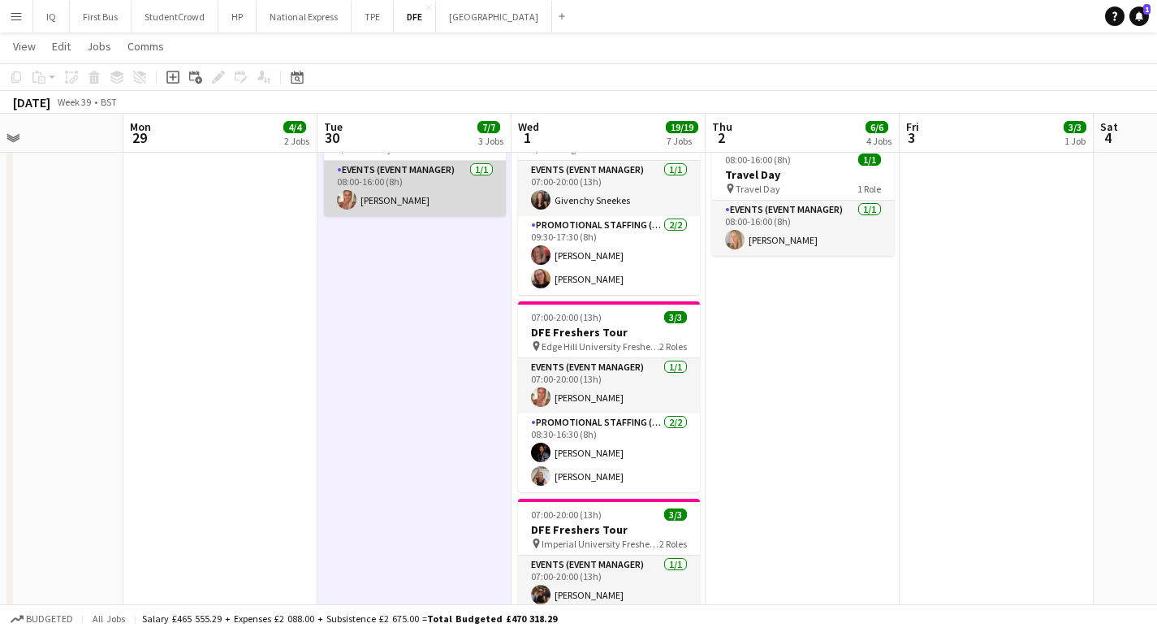
click at [400, 200] on app-card-role "Events (Event Manager) [DATE] 08:00-16:00 (8h) [PERSON_NAME]" at bounding box center [415, 188] width 182 height 55
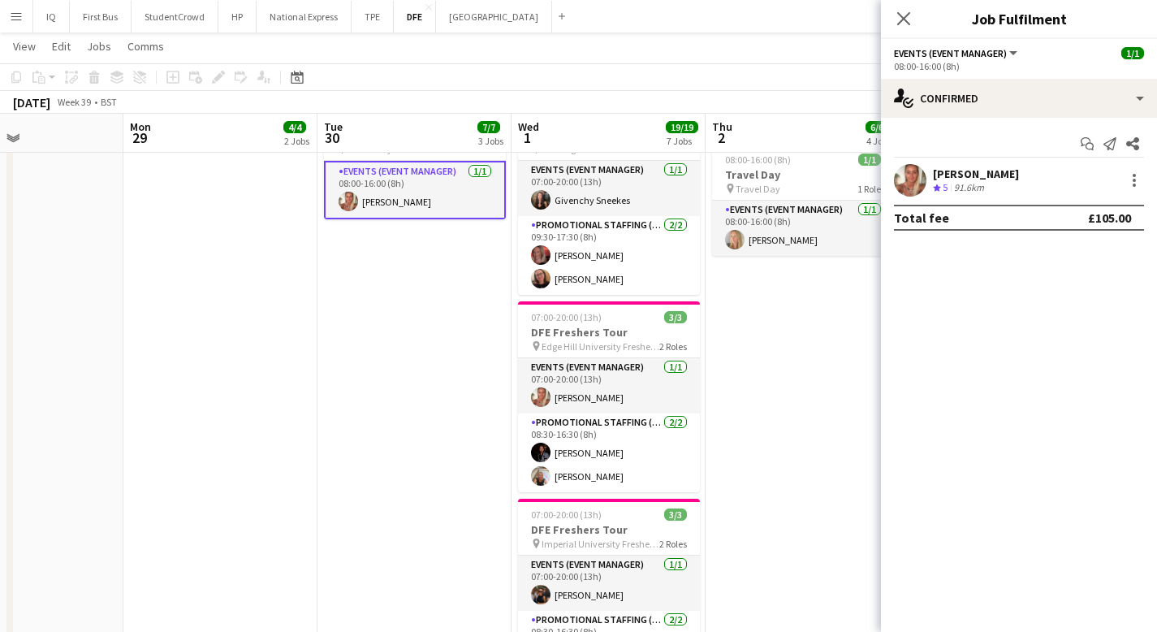
drag, startPoint x: 1077, startPoint y: 173, endPoint x: 929, endPoint y: 177, distance: 147.8
click at [929, 177] on div "[PERSON_NAME] Crew rating 5 91.6km" at bounding box center [1019, 180] width 276 height 32
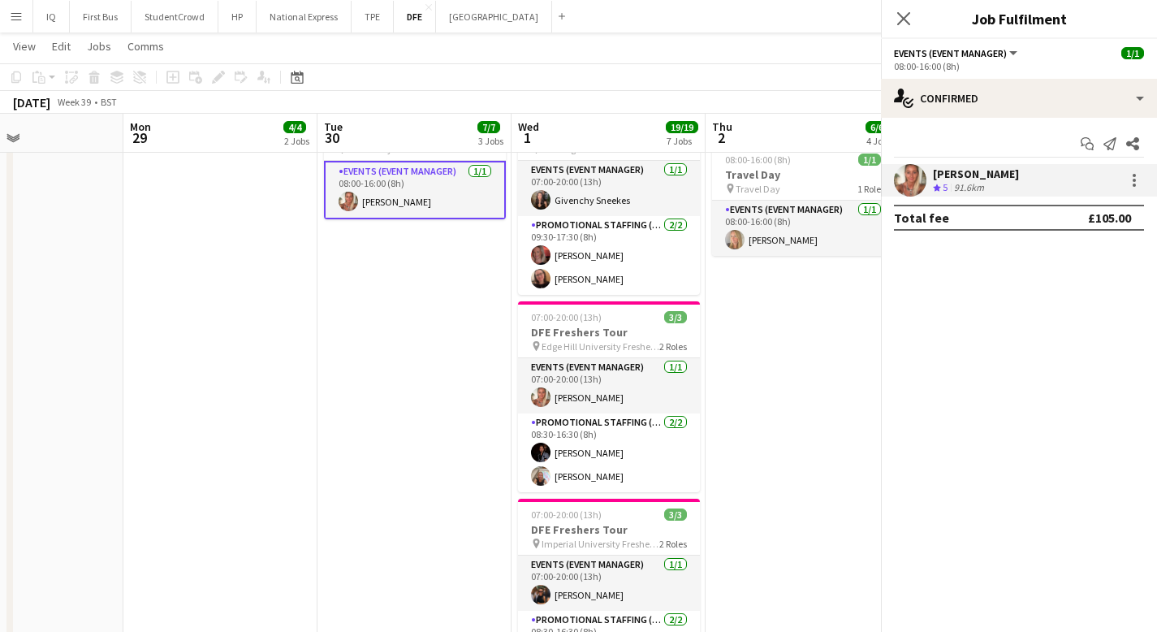
copy div "[PERSON_NAME]"
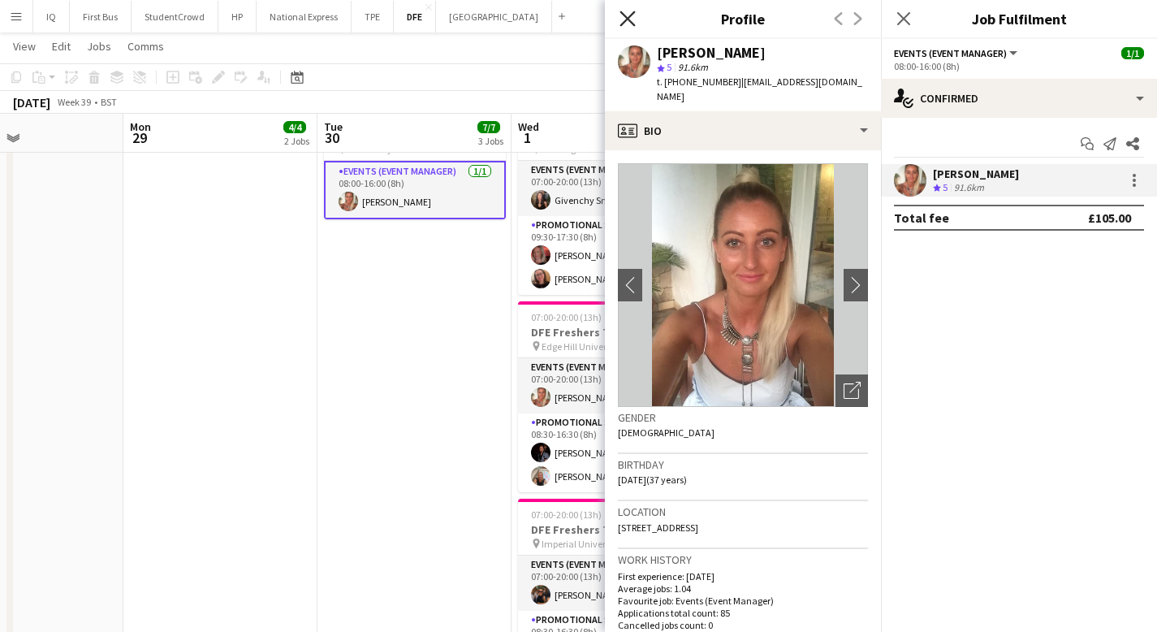
click at [621, 19] on icon "Close pop-in" at bounding box center [626, 18] width 15 height 15
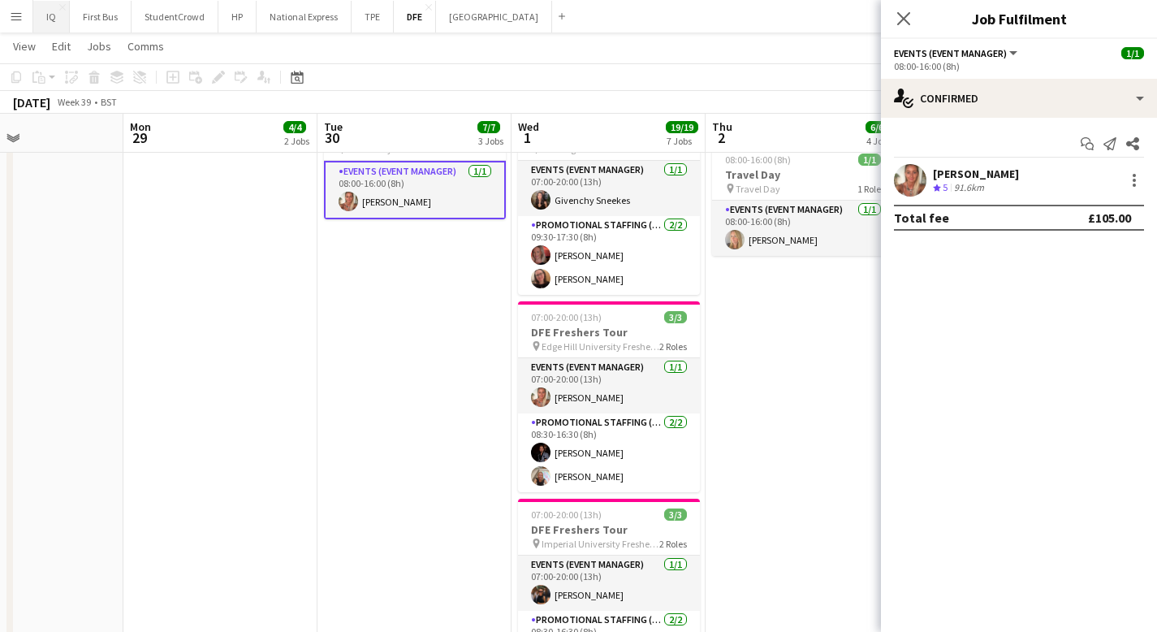
click at [56, 18] on button "IQ Close" at bounding box center [51, 17] width 37 height 32
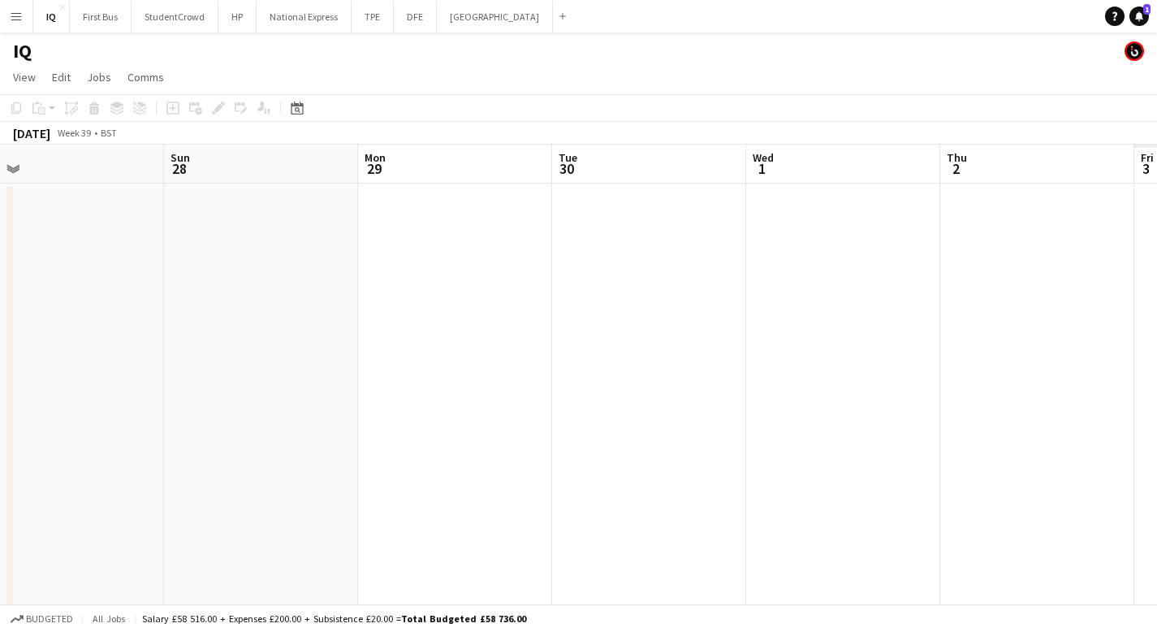
drag, startPoint x: 953, startPoint y: 329, endPoint x: 49, endPoint y: 326, distance: 904.4
click at [49, 326] on app-calendar-viewport "Wed 24 Thu 25 Fri 26 Sat 27 Sun 28 Mon 29 Tue 30 Wed 1 Thu 2 Fri 3 Sat 4" at bounding box center [578, 416] width 1157 height 542
drag, startPoint x: 696, startPoint y: 325, endPoint x: 281, endPoint y: 330, distance: 414.9
click at [287, 330] on app-calendar-viewport "Wed 24 Thu 25 Fri 26 Sat 27 Sun 28 Mon 29 Tue 30 Wed 1 Thu 2 Fri 3 Sat 4 2/2 1 …" at bounding box center [578, 416] width 1157 height 542
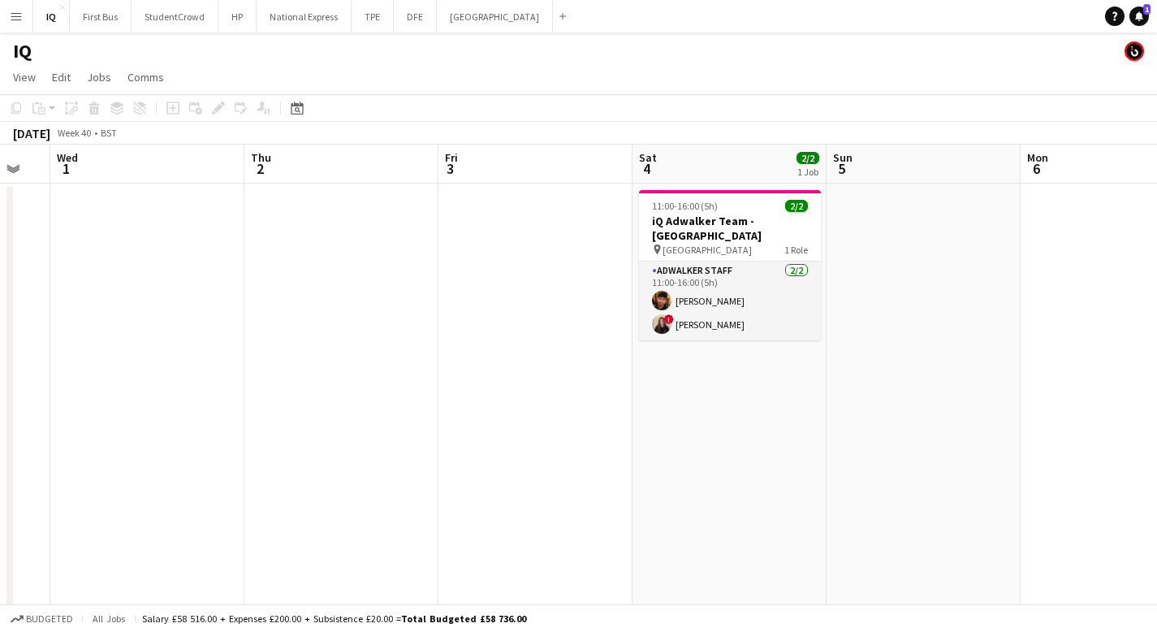
drag, startPoint x: 851, startPoint y: 333, endPoint x: 473, endPoint y: 343, distance: 377.6
click at [227, 355] on app-calendar-viewport "Sun 28 Mon 29 Tue 30 Wed 1 Thu 2 Fri 3 Sat 4 2/2 1 Job Sun 5 Mon 6 Tue 7 Wed 8 …" at bounding box center [578, 416] width 1157 height 542
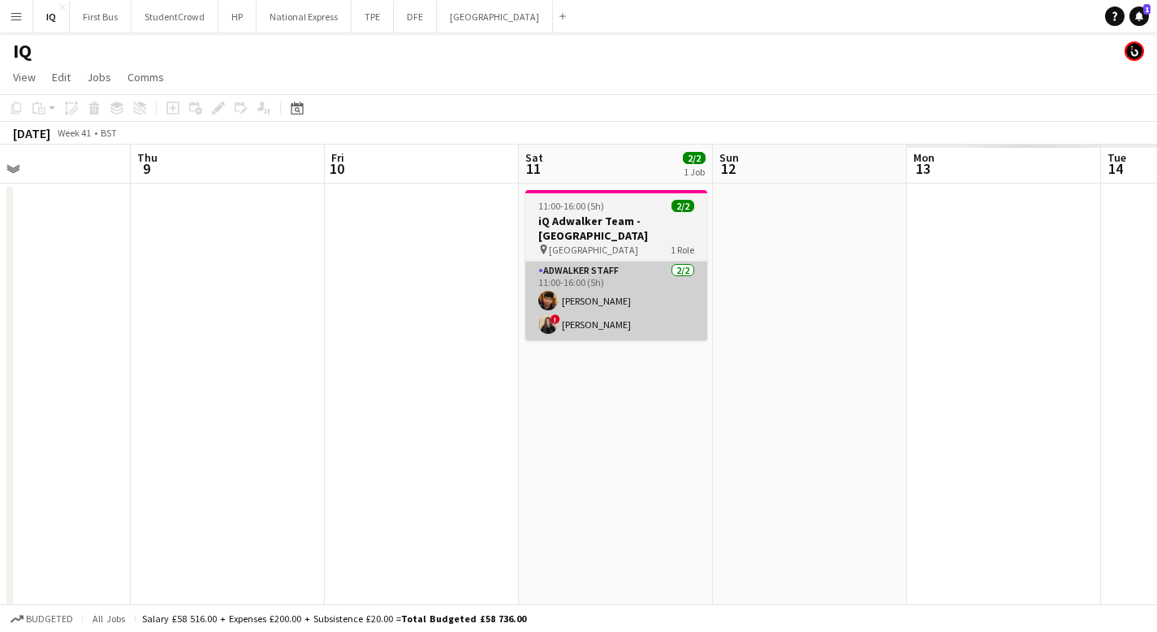
drag, startPoint x: 1078, startPoint y: 323, endPoint x: 487, endPoint y: 324, distance: 591.0
click at [0, 355] on app-calendar-viewport "Sun 5 Mon 6 Tue 7 Wed 8 Thu 9 Fri 10 Sat 11 2/2 1 Job Sun 12 Mon 13 Tue 14 Wed …" at bounding box center [578, 416] width 1157 height 542
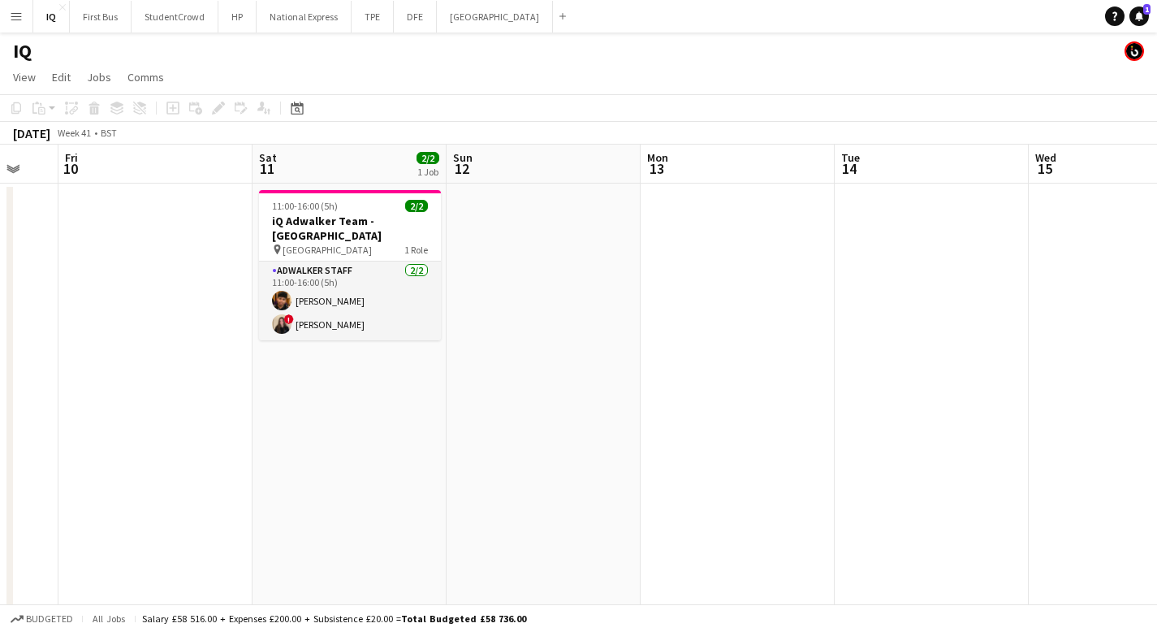
drag, startPoint x: 680, startPoint y: 345, endPoint x: 63, endPoint y: 364, distance: 618.1
click at [43, 370] on app-calendar-viewport "Tue 7 Wed 8 Thu 9 Fri 10 Sat 11 2/2 1 Job Sun 12 Mon 13 Tue 14 Wed 15 Thu 16 Fr…" at bounding box center [578, 416] width 1157 height 542
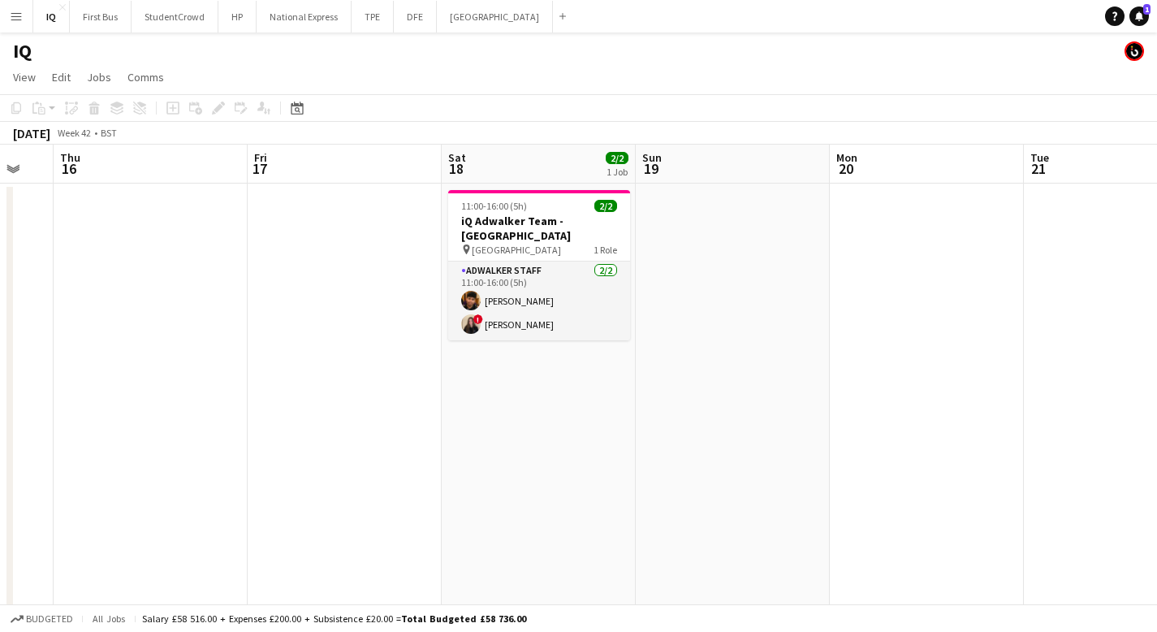
drag, startPoint x: 593, startPoint y: 356, endPoint x: 472, endPoint y: 352, distance: 121.0
click at [186, 352] on app-calendar-viewport "Mon 13 Tue 14 Wed 15 Thu 16 Fri 17 Sat 18 2/2 1 Job Sun 19 Mon 20 Tue 21 Wed 22…" at bounding box center [578, 416] width 1157 height 542
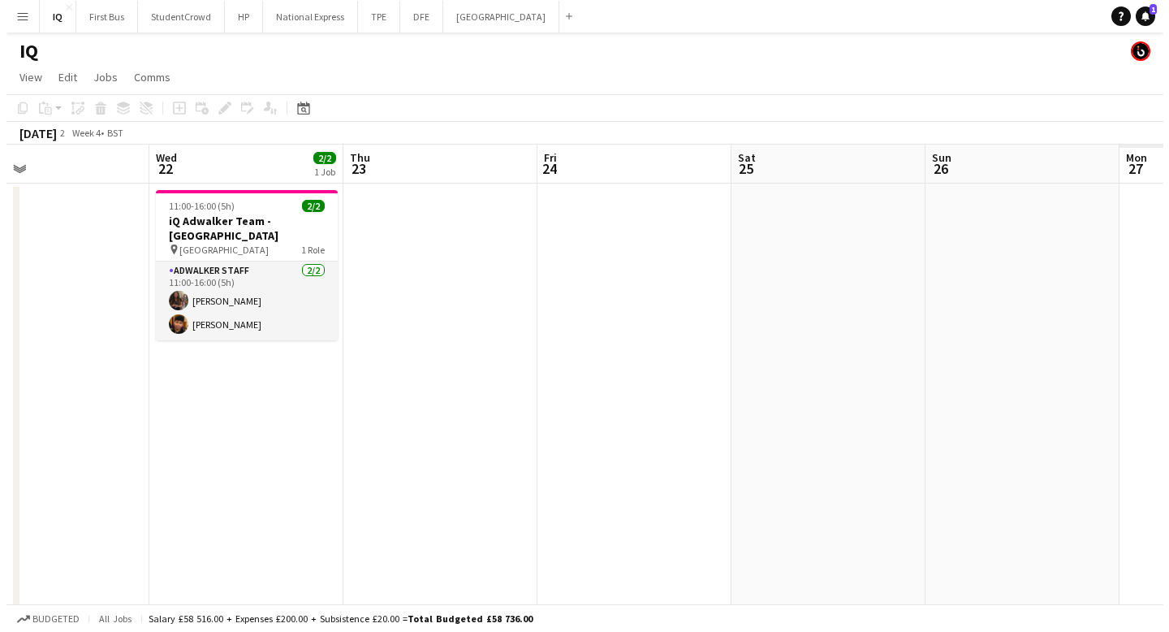
scroll to position [0, 459]
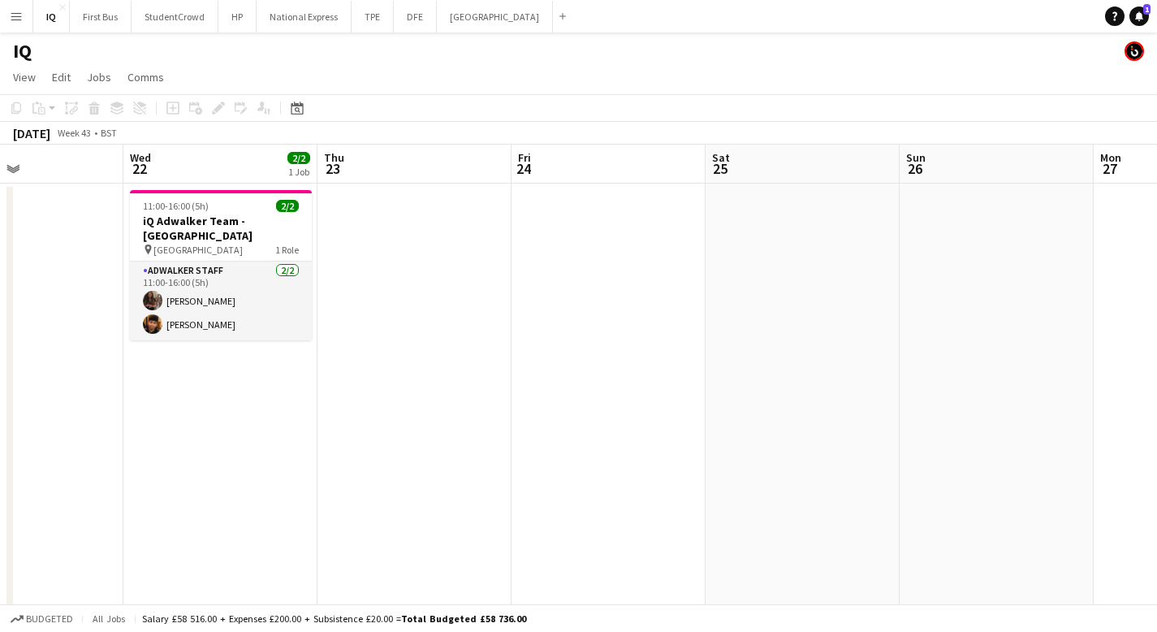
drag, startPoint x: 926, startPoint y: 351, endPoint x: 249, endPoint y: 343, distance: 677.1
click at [249, 343] on app-calendar-viewport "Sun 19 Mon 20 Tue 21 Wed 22 2/2 1 Job Thu 23 Fri 24 Sat 25 Sun 26 Mon 27 Tue 28…" at bounding box center [578, 416] width 1157 height 542
click at [481, 19] on button "[GEOGRAPHIC_DATA]" at bounding box center [495, 17] width 116 height 32
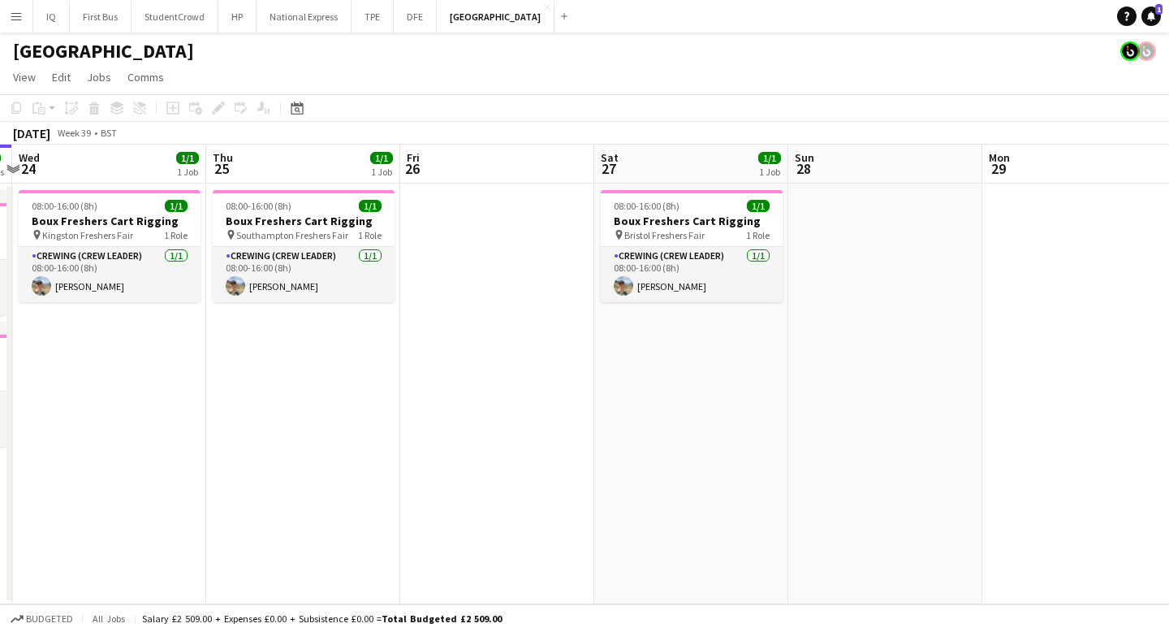
scroll to position [0, 507]
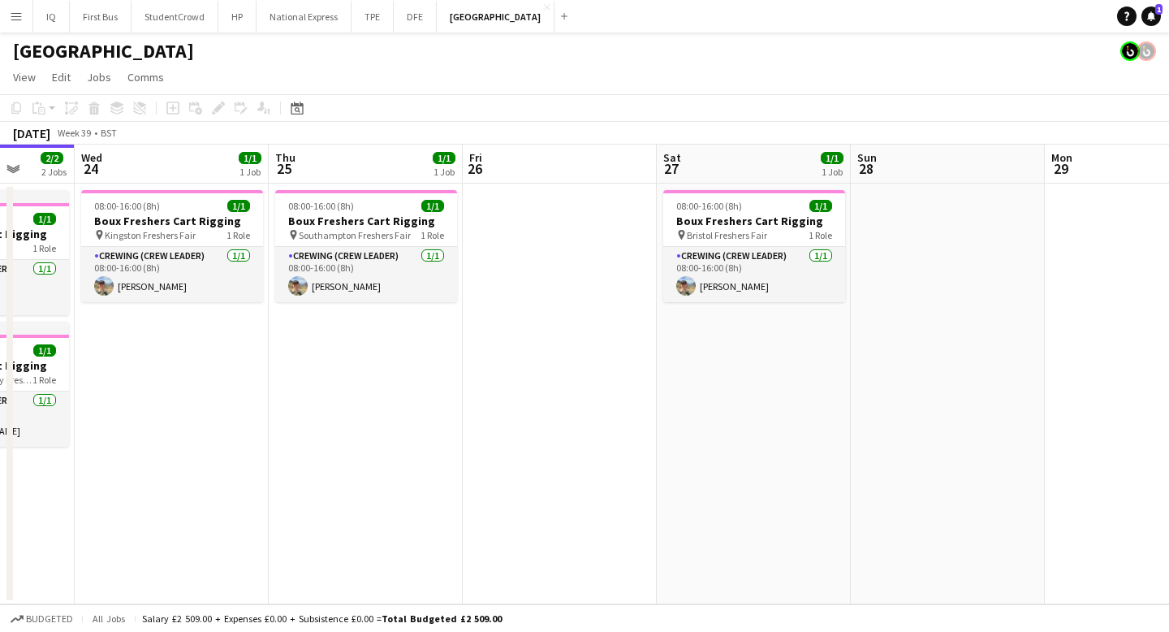
drag, startPoint x: 848, startPoint y: 352, endPoint x: 537, endPoint y: 359, distance: 311.0
click at [537, 359] on app-calendar-viewport "Sun 21 2/2 2 Jobs Mon 22 2/2 2 Jobs Tue 23 2/2 2 Jobs Wed 24 1/1 1 Job Thu 25 1…" at bounding box center [584, 375] width 1169 height 460
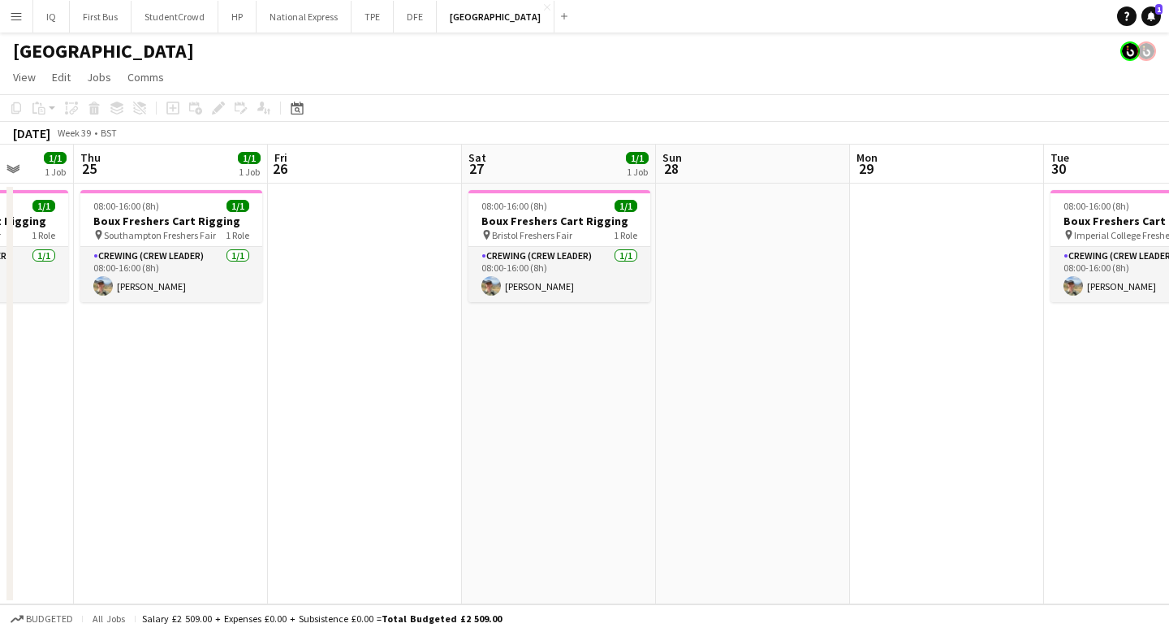
scroll to position [0, 498]
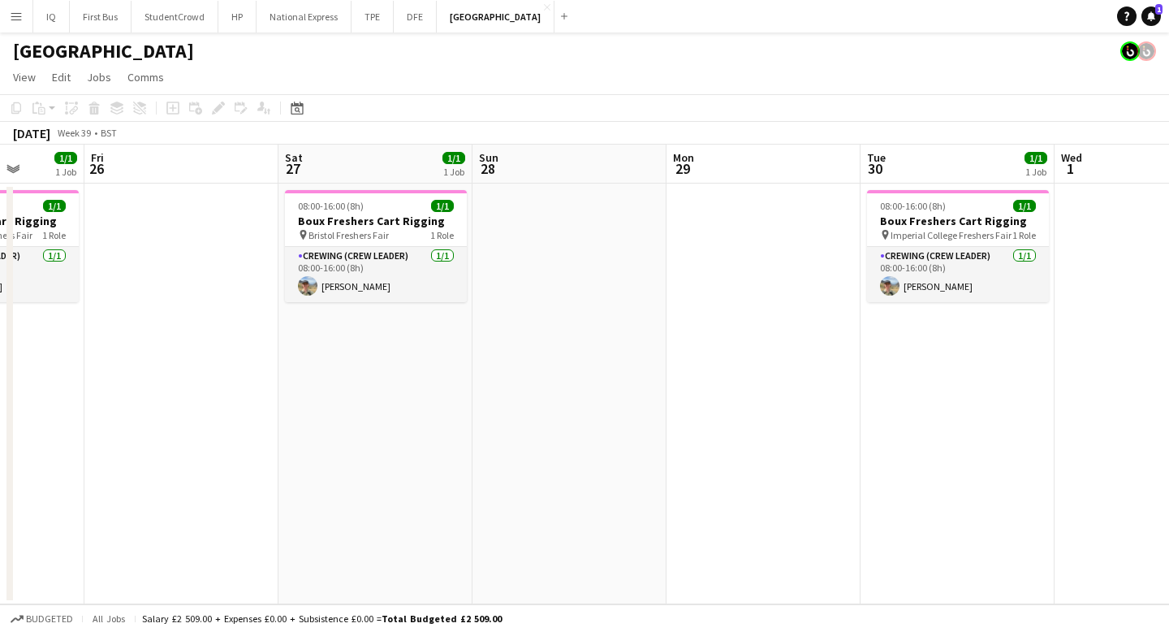
drag, startPoint x: 757, startPoint y: 374, endPoint x: 379, endPoint y: 372, distance: 378.3
click at [379, 372] on app-calendar-viewport "Tue 23 2/2 2 Jobs Wed 24 1/1 1 Job Thu 25 1/1 1 Job Fri 26 Sat 27 1/1 1 Job Sun…" at bounding box center [584, 375] width 1169 height 460
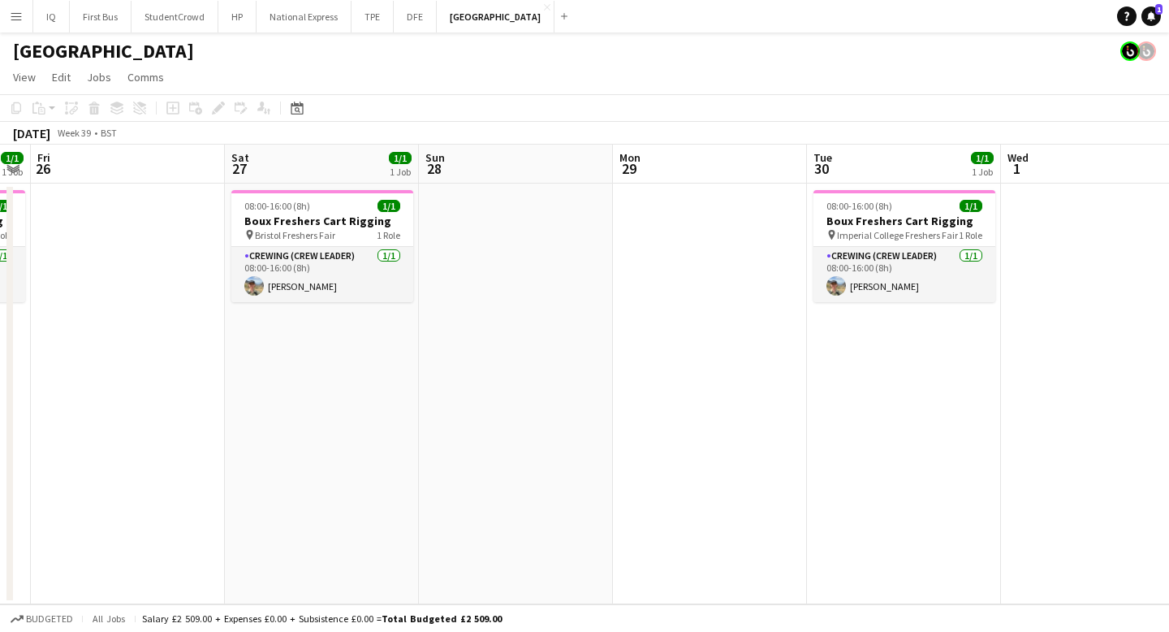
scroll to position [0, 558]
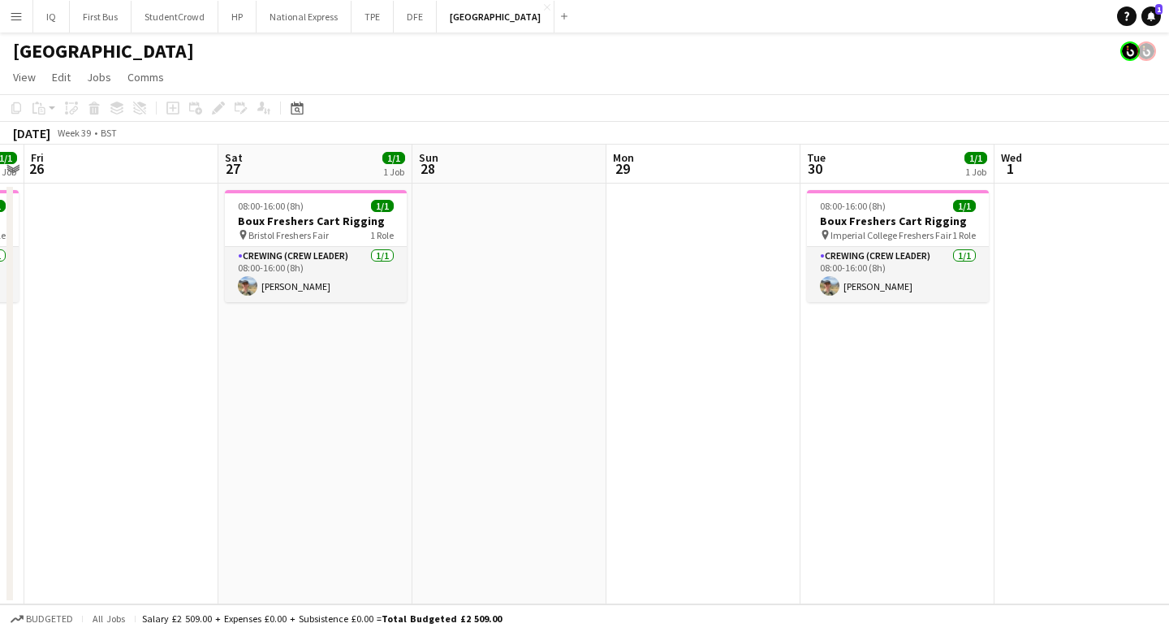
drag, startPoint x: 981, startPoint y: 339, endPoint x: 921, endPoint y: 339, distance: 60.1
click at [921, 339] on app-calendar-viewport "Tue 23 2/2 2 Jobs Wed 24 1/1 1 Job Thu 25 1/1 1 Job Fri 26 Sat 27 1/1 1 Job Sun…" at bounding box center [584, 375] width 1169 height 460
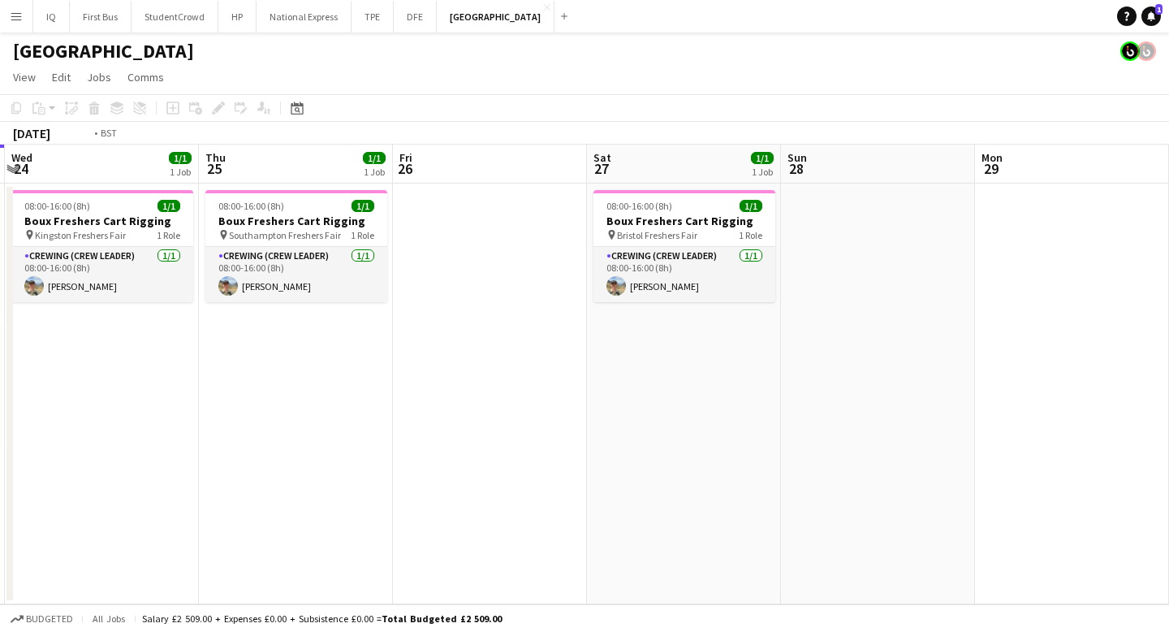
scroll to position [0, 460]
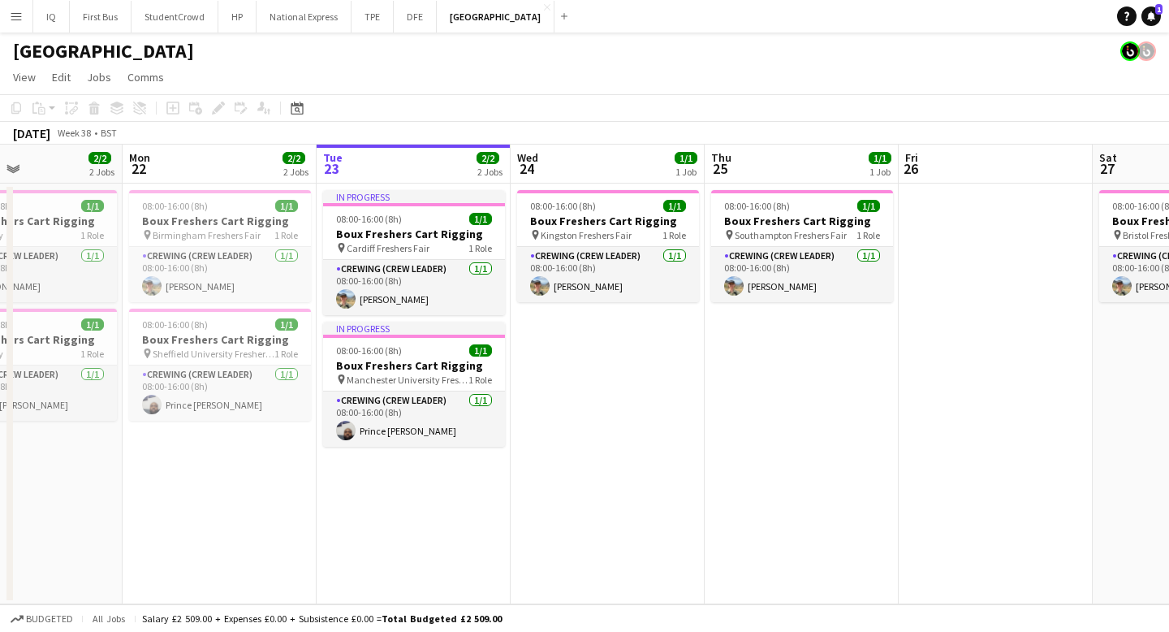
drag, startPoint x: 415, startPoint y: 380, endPoint x: 1146, endPoint y: 434, distance: 732.6
click at [1146, 434] on app-calendar-viewport "Fri 19 2/2 2 Jobs Sat 20 Sun 21 2/2 2 Jobs Mon 22 2/2 2 Jobs Tue 23 2/2 2 Jobs …" at bounding box center [584, 375] width 1169 height 460
click at [413, 19] on button "DFE Close" at bounding box center [415, 17] width 43 height 32
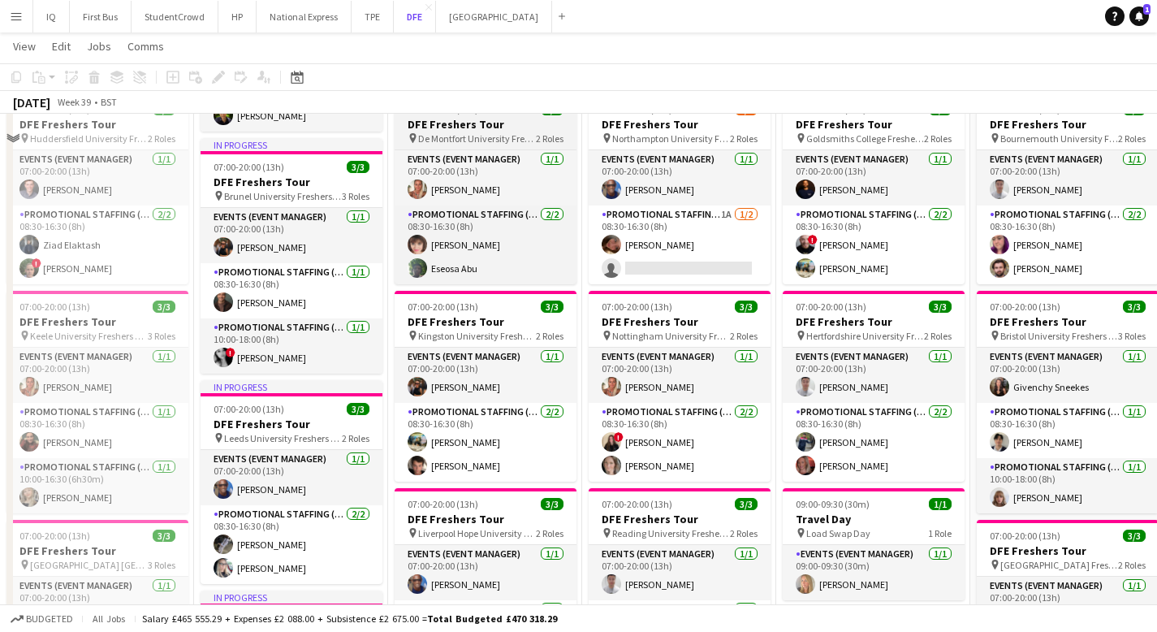
scroll to position [341, 0]
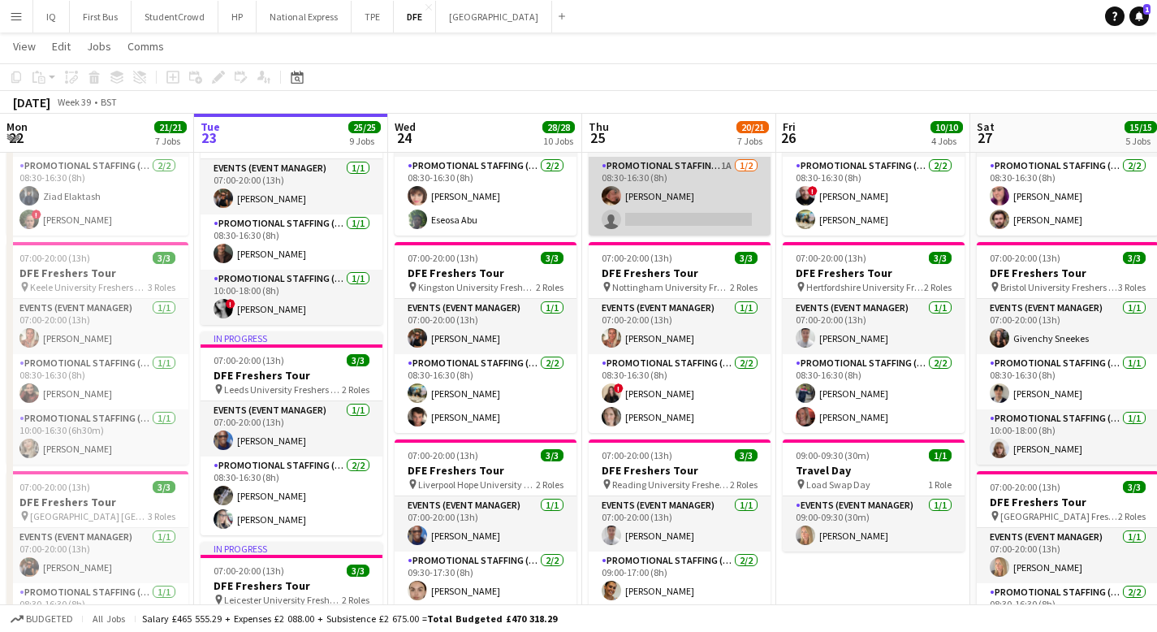
click at [714, 207] on app-card-role "Promotional Staffing (Brand Ambassadors) 1A [DATE] 08:30-16:30 (8h) [PERSON_NAM…" at bounding box center [680, 196] width 182 height 79
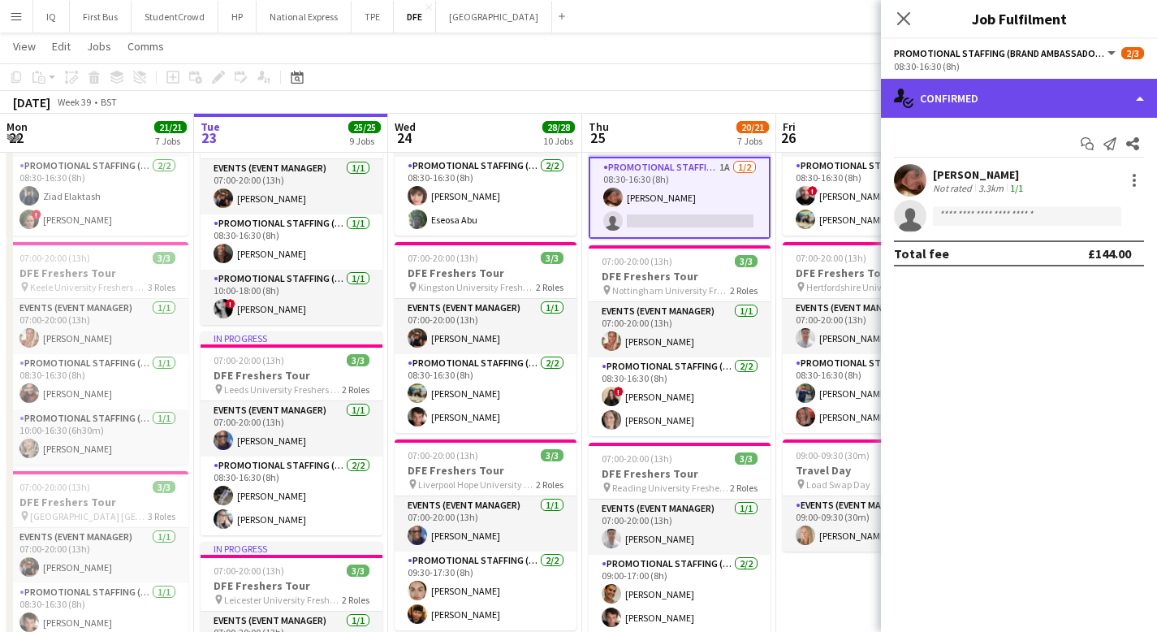
click at [1022, 108] on div "single-neutral-actions-check-2 Confirmed" at bounding box center [1019, 98] width 276 height 39
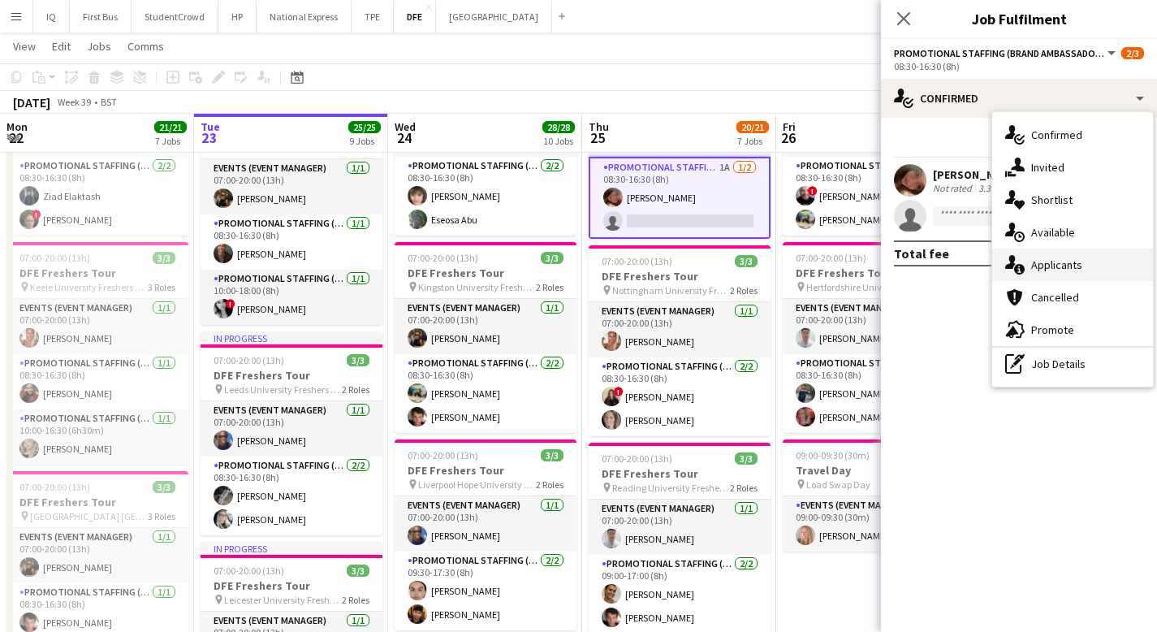
click at [1070, 274] on div "single-neutral-actions-information Applicants" at bounding box center [1072, 264] width 161 height 32
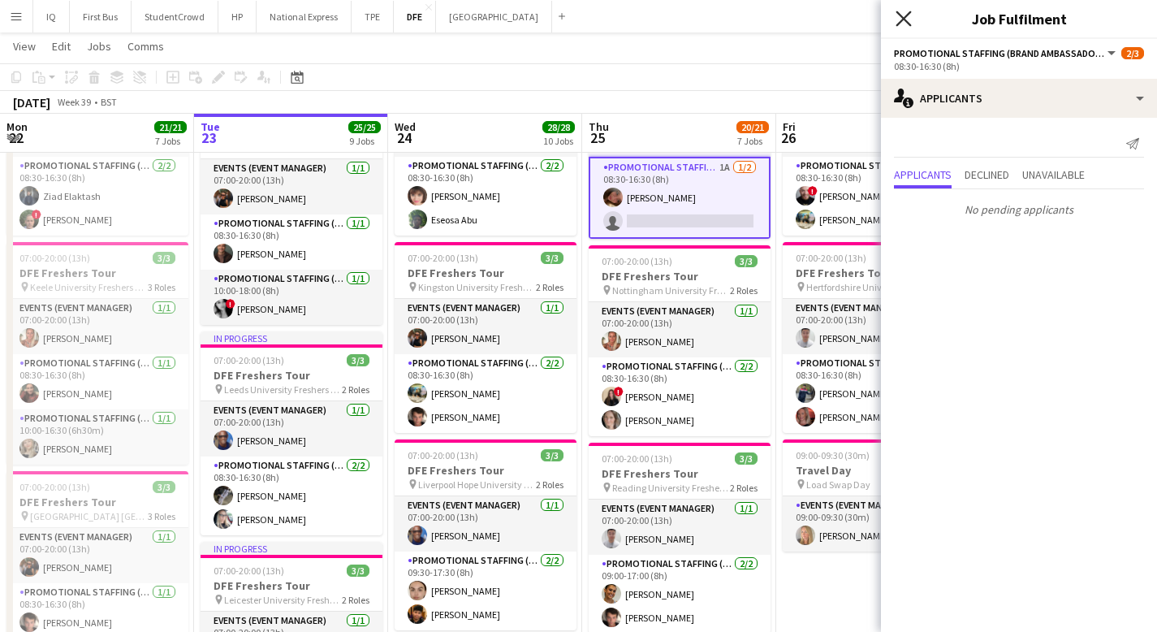
click at [906, 12] on icon "Close pop-in" at bounding box center [902, 18] width 15 height 15
